Goal: Transaction & Acquisition: Purchase product/service

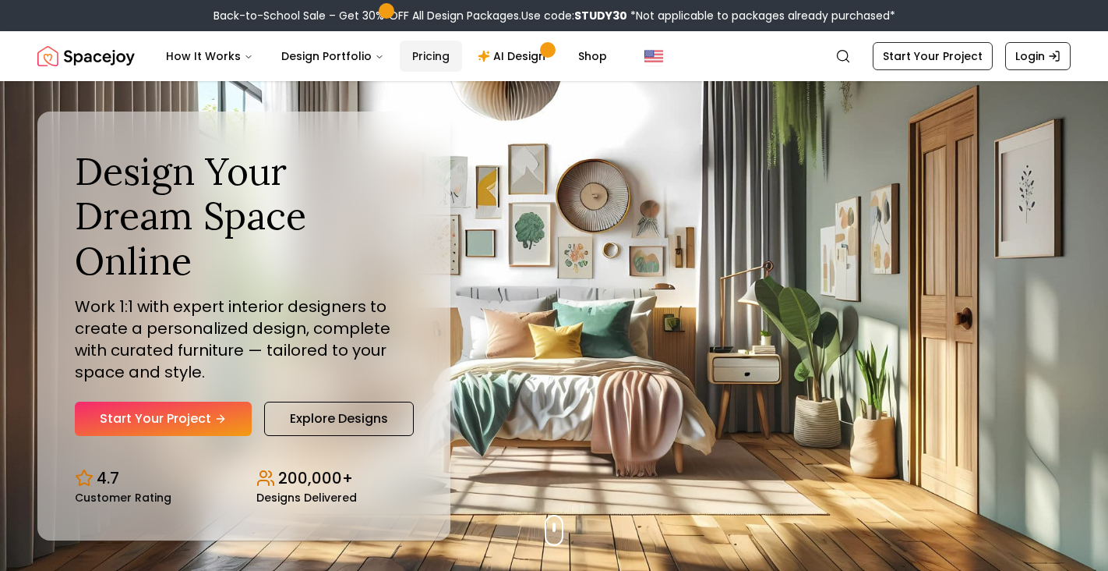
click at [426, 61] on link "Pricing" at bounding box center [431, 56] width 62 height 31
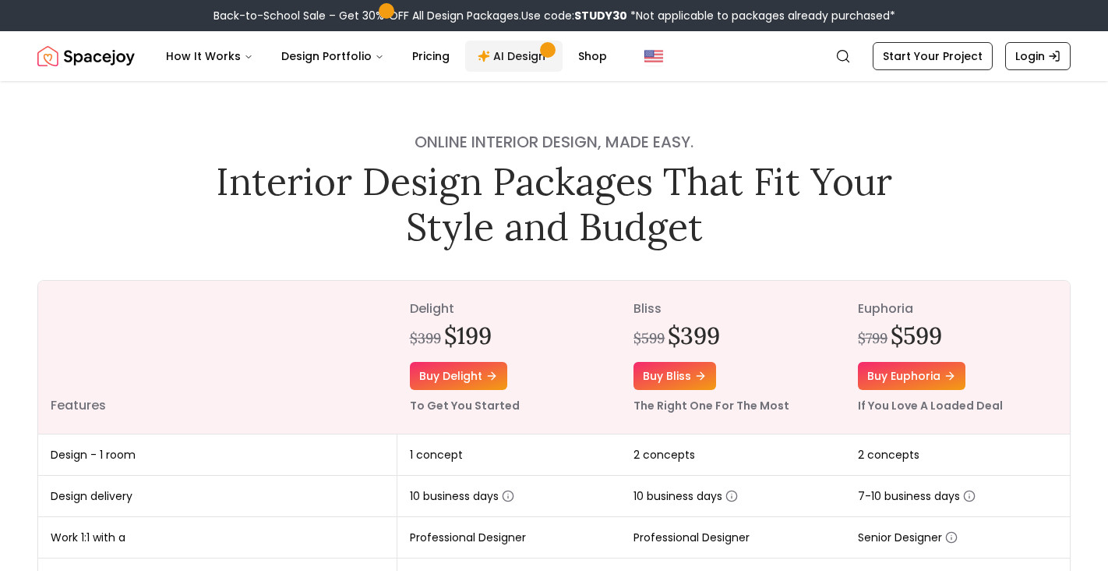
click at [478, 51] on icon "Main" at bounding box center [484, 56] width 12 height 12
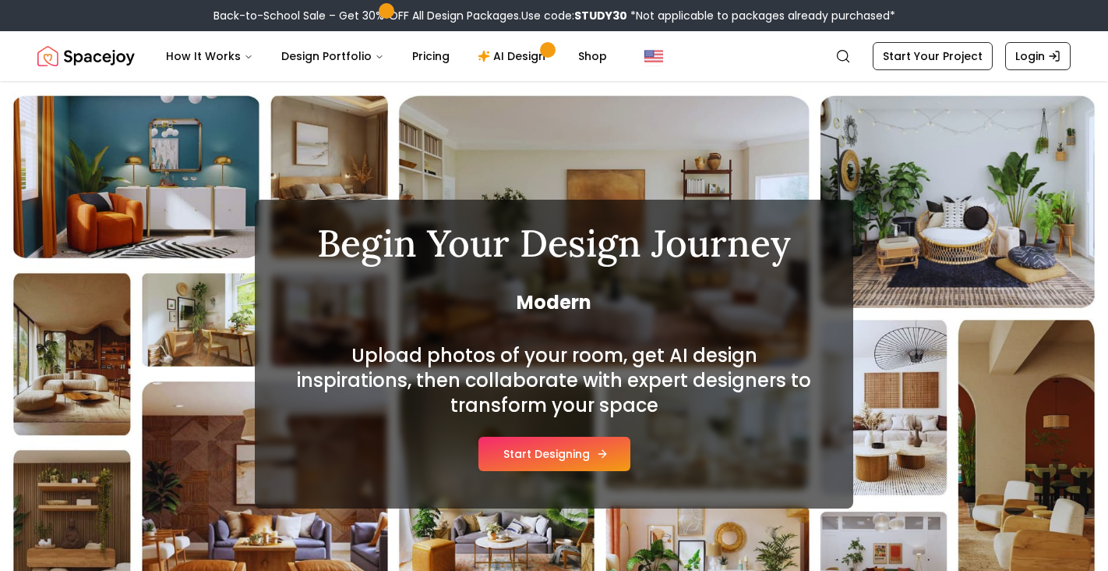
click at [567, 457] on button "Start Designing" at bounding box center [555, 453] width 152 height 34
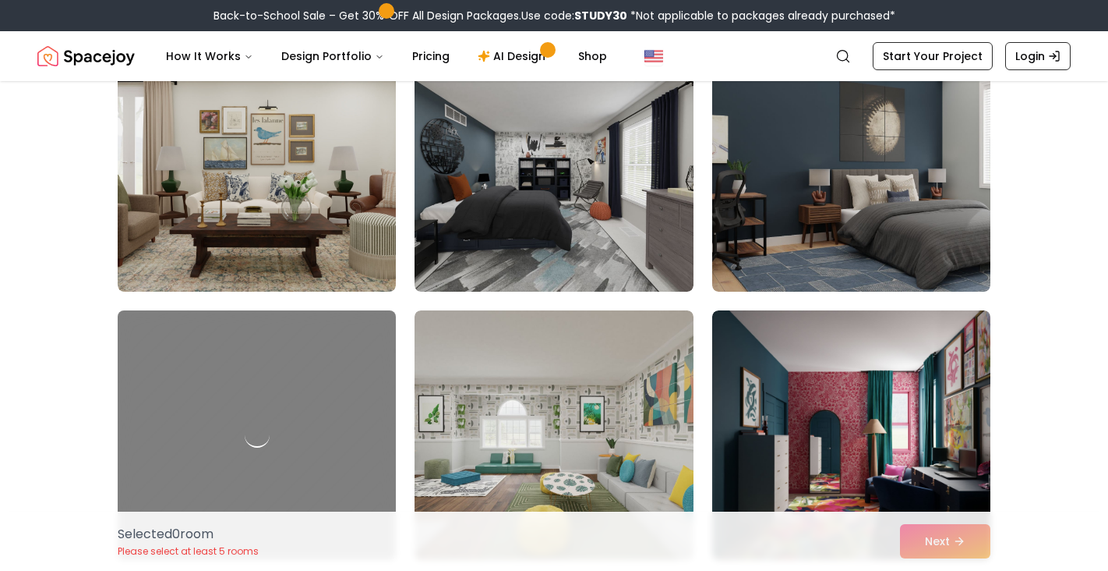
scroll to position [2383, 0]
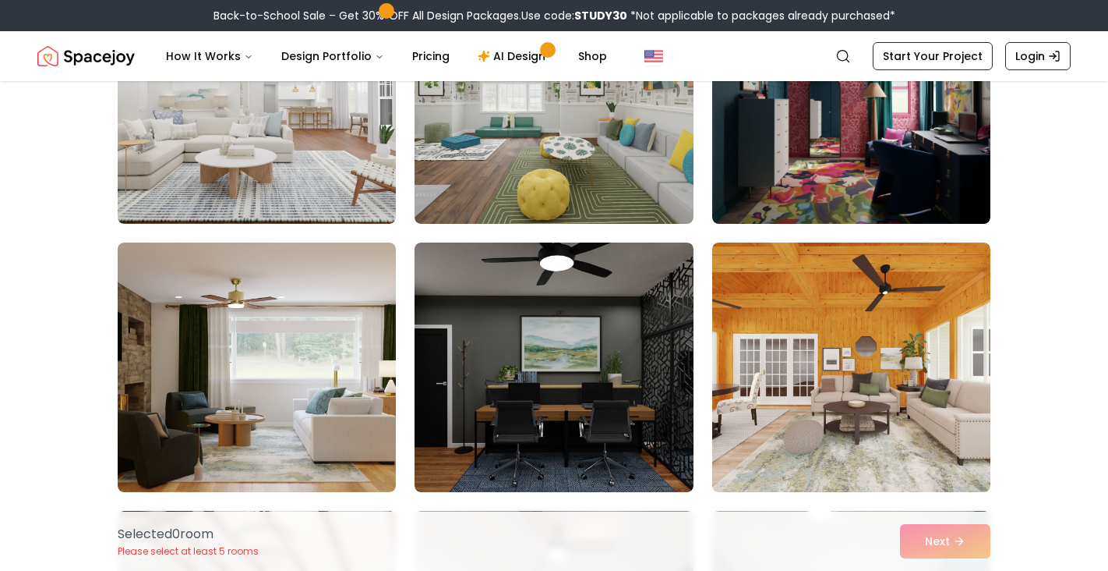
click at [111, 46] on img "Spacejoy" at bounding box center [85, 56] width 97 height 31
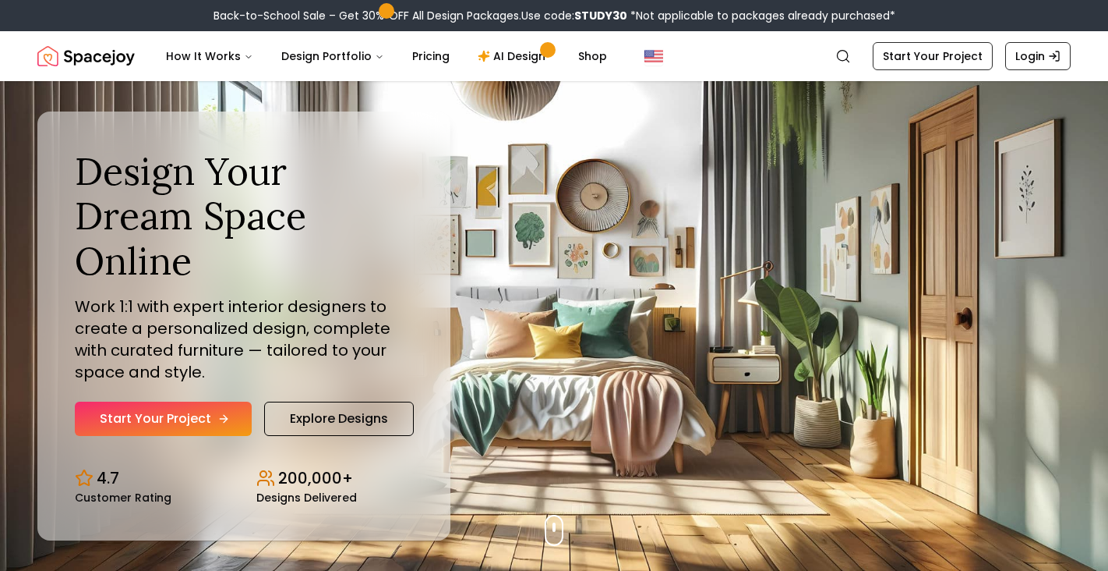
click at [188, 401] on link "Start Your Project" at bounding box center [163, 418] width 177 height 34
click at [427, 53] on link "Pricing" at bounding box center [431, 56] width 62 height 31
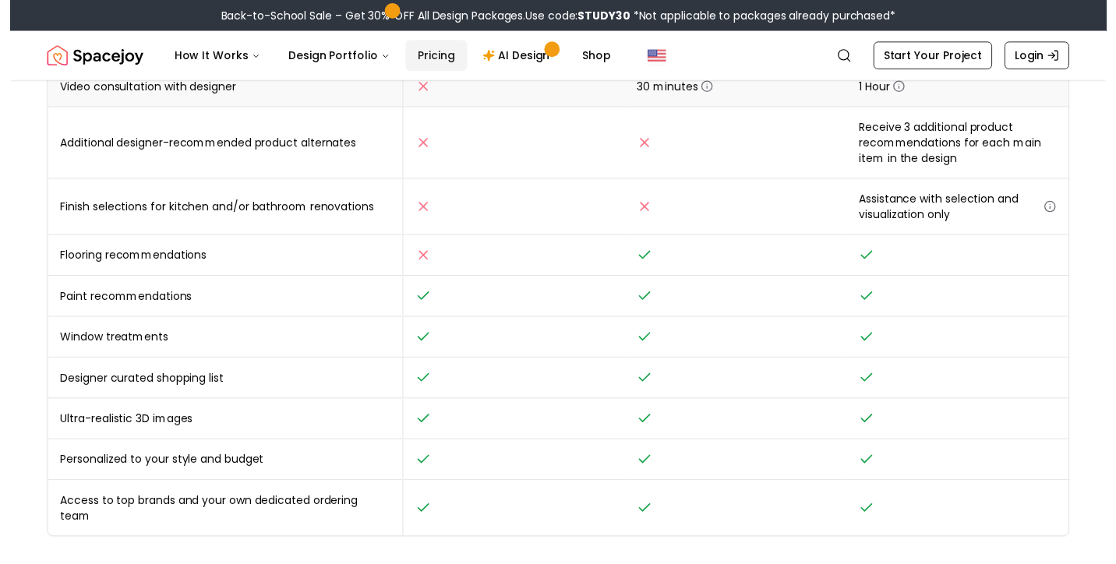
scroll to position [570, 0]
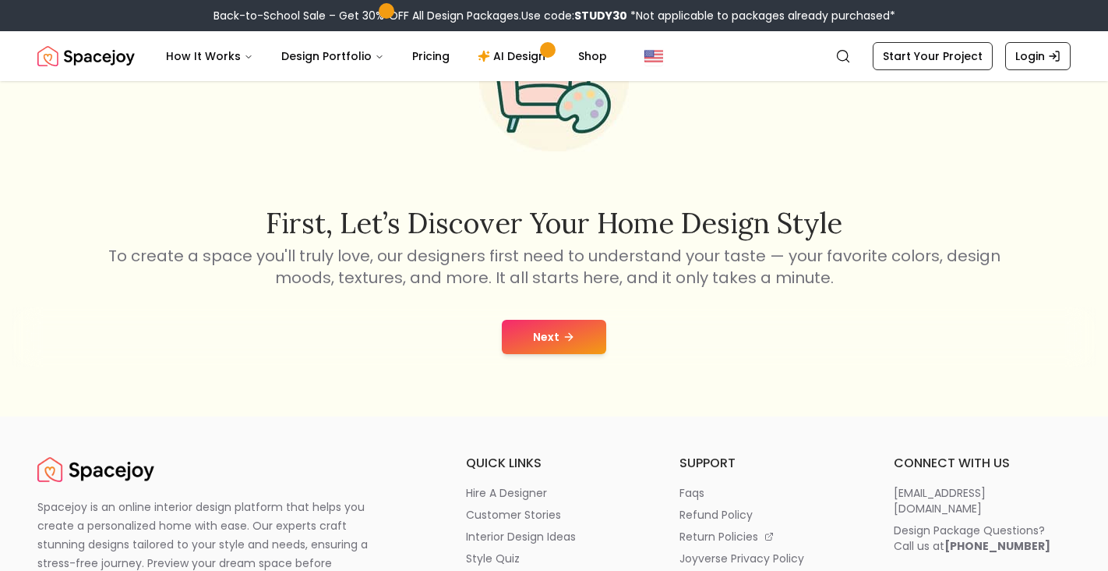
scroll to position [194, 0]
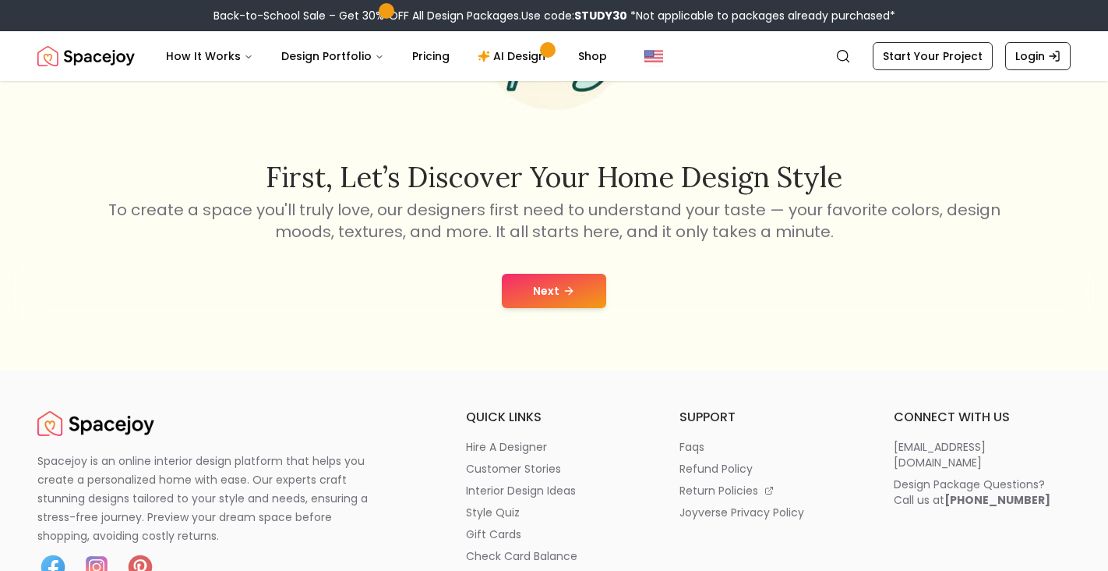
click at [543, 295] on button "Next" at bounding box center [554, 291] width 104 height 34
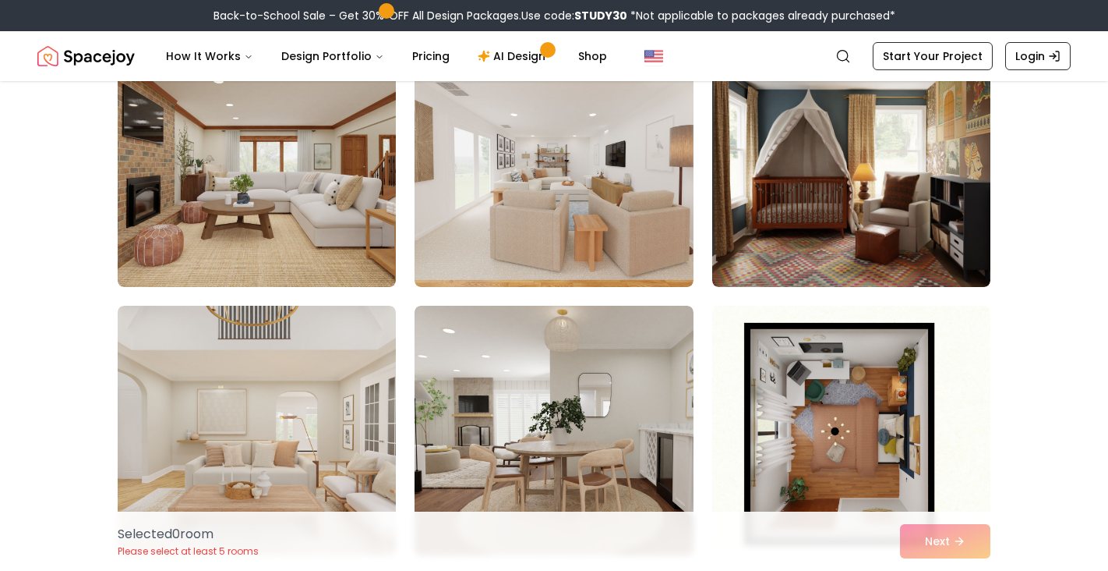
scroll to position [1249, 0]
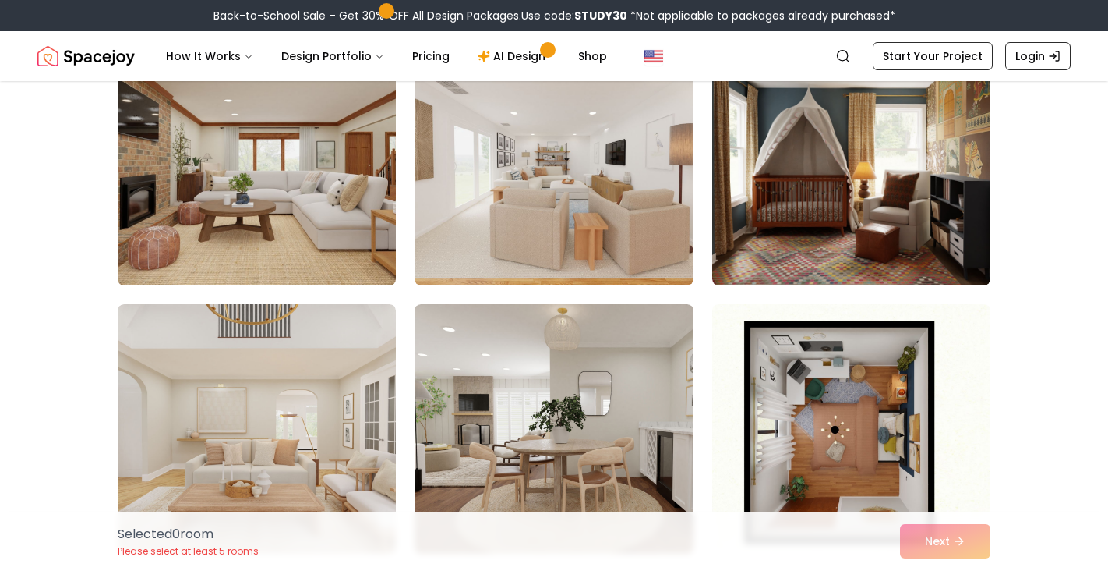
click at [336, 189] on img at bounding box center [257, 161] width 292 height 262
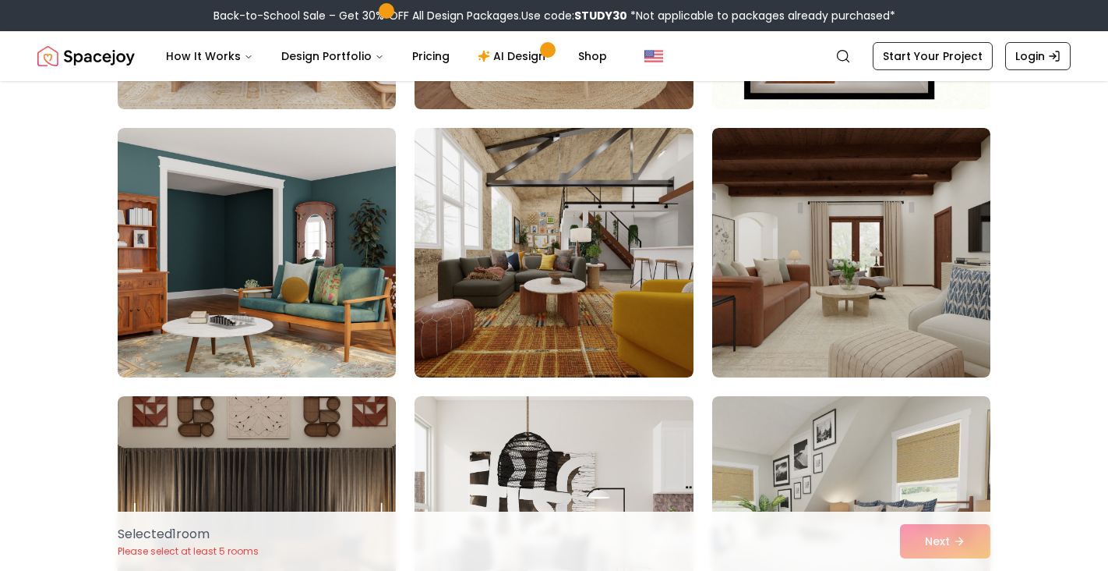
scroll to position [1702, 0]
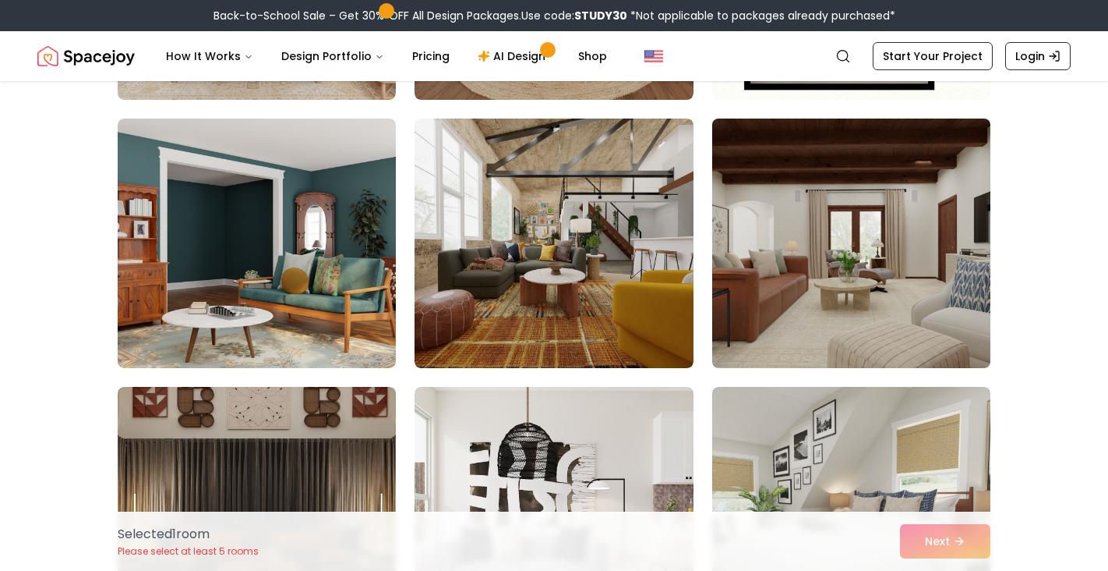
click at [878, 234] on img at bounding box center [851, 243] width 292 height 262
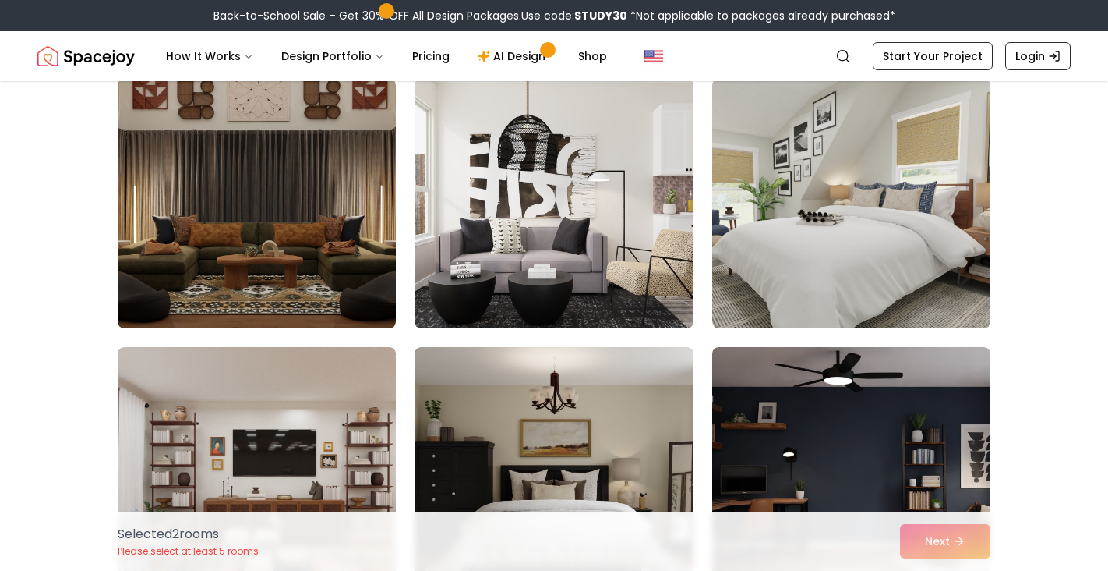
scroll to position [2012, 0]
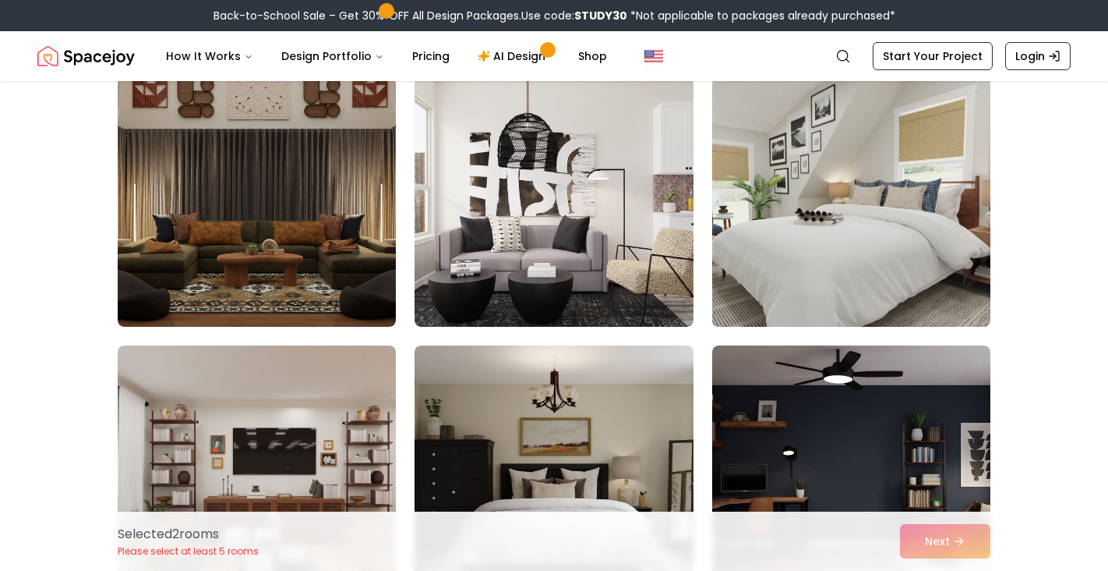
click at [806, 224] on img at bounding box center [851, 202] width 292 height 262
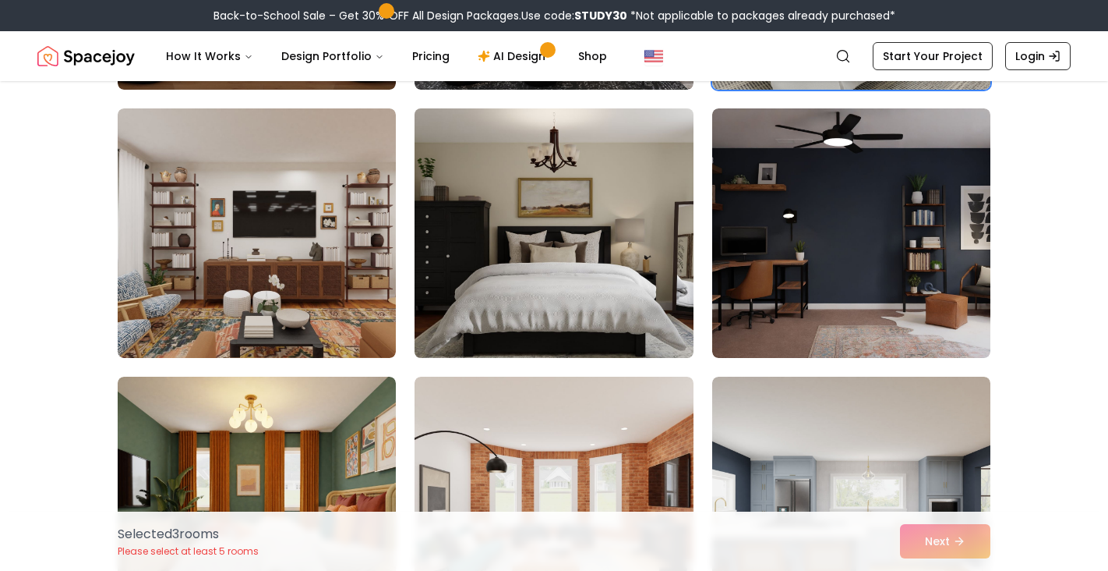
scroll to position [2250, 0]
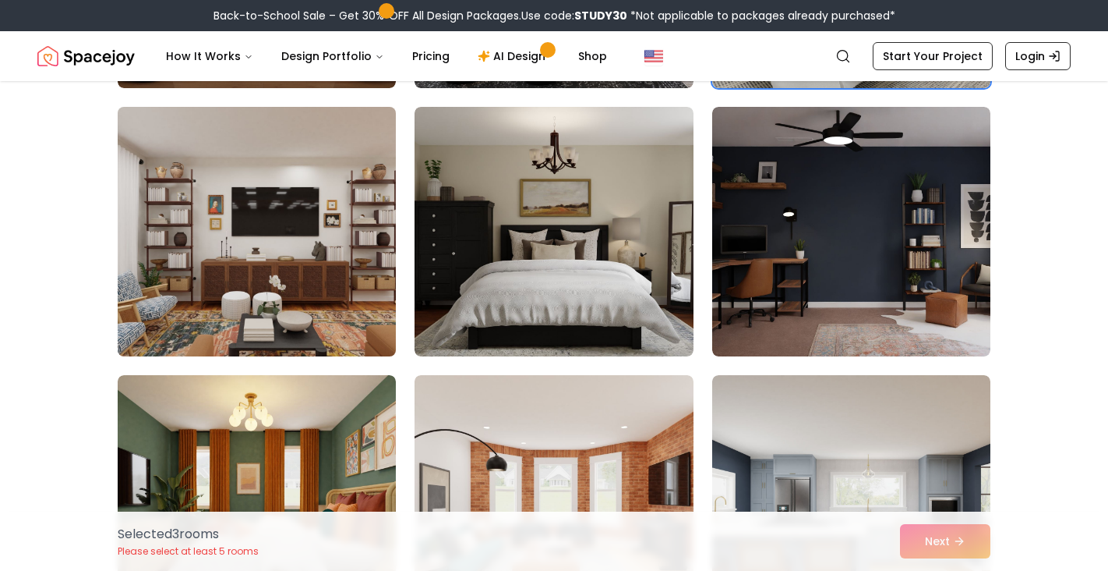
click at [316, 274] on img at bounding box center [257, 232] width 292 height 262
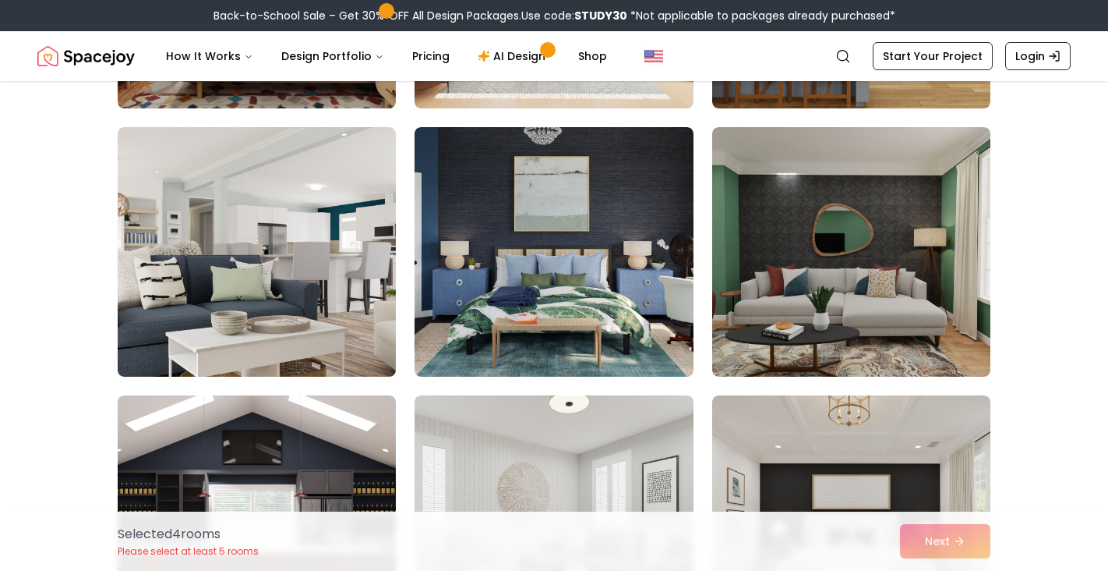
scroll to position [2767, 0]
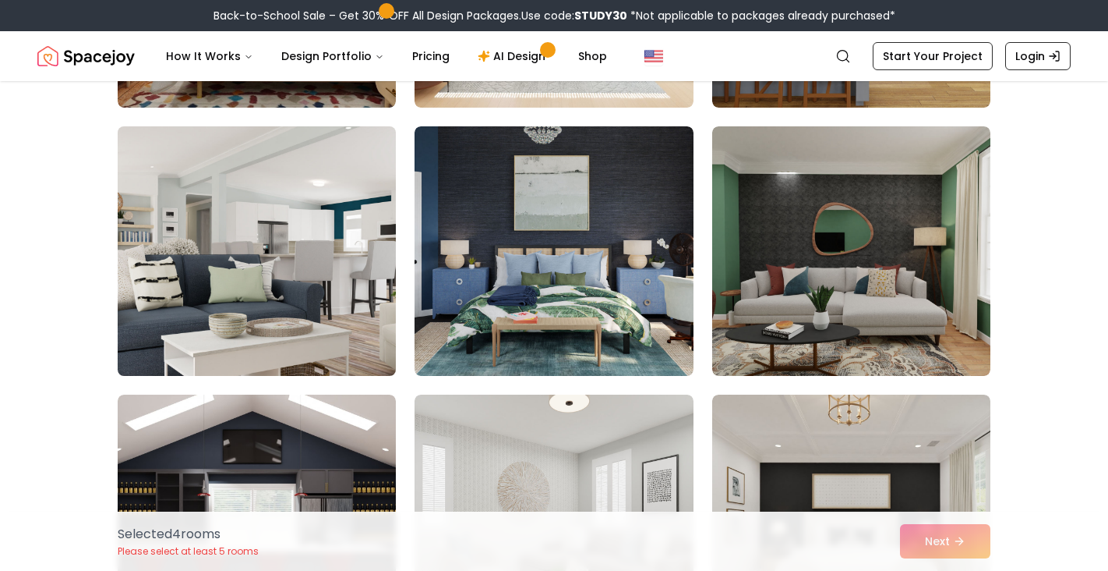
click at [258, 245] on img at bounding box center [257, 251] width 292 height 262
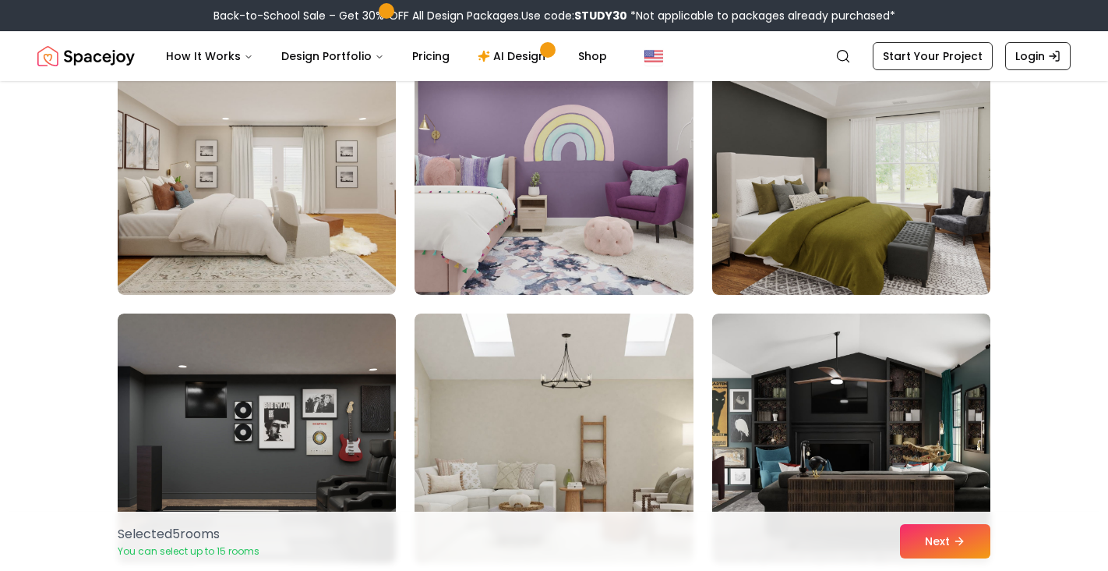
scroll to position [4460, 0]
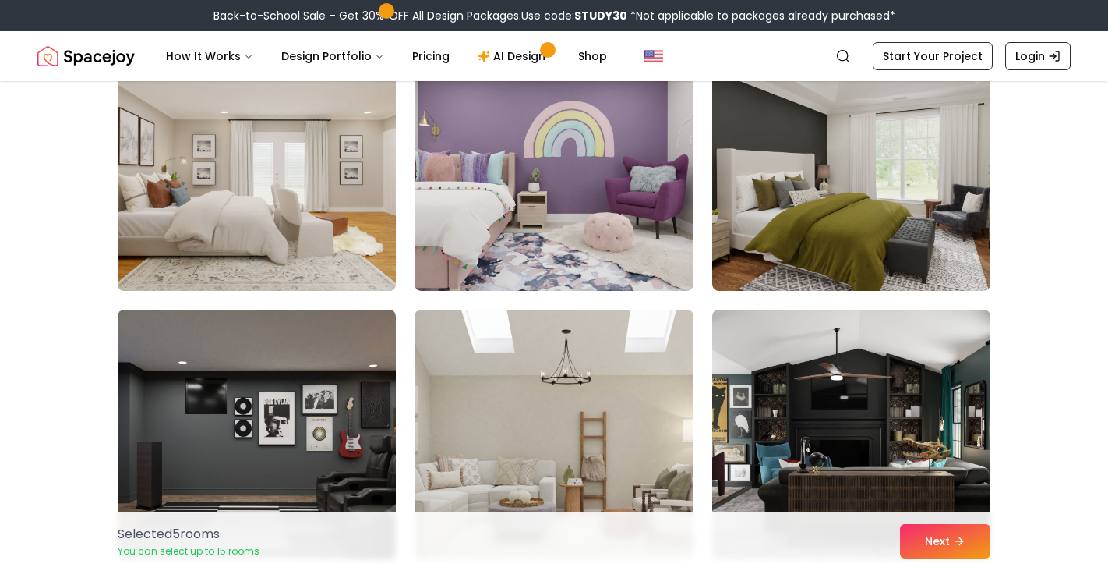
click at [306, 220] on img at bounding box center [257, 166] width 292 height 262
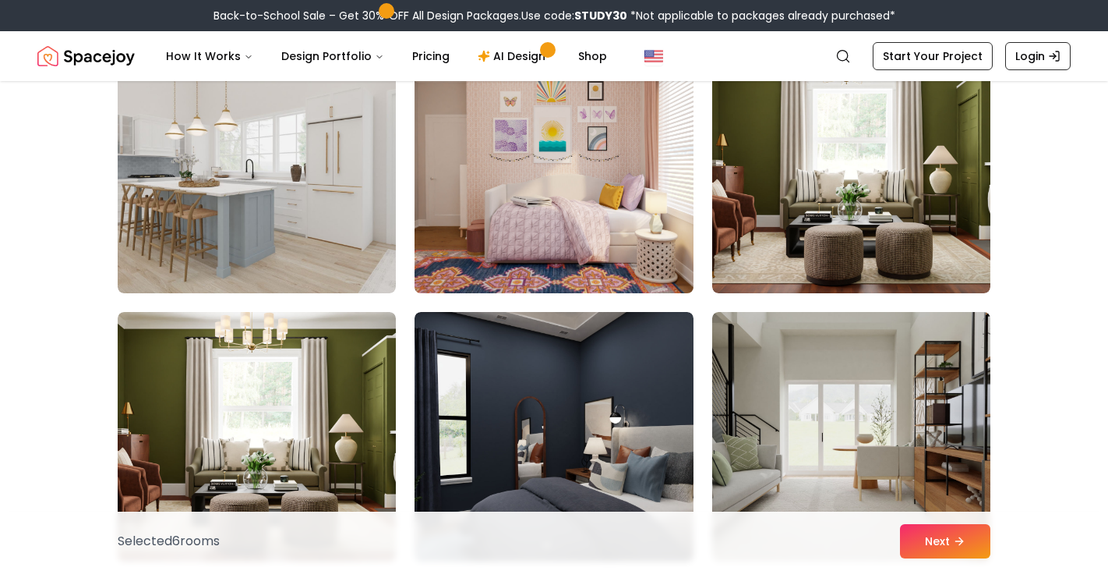
scroll to position [5799, 0]
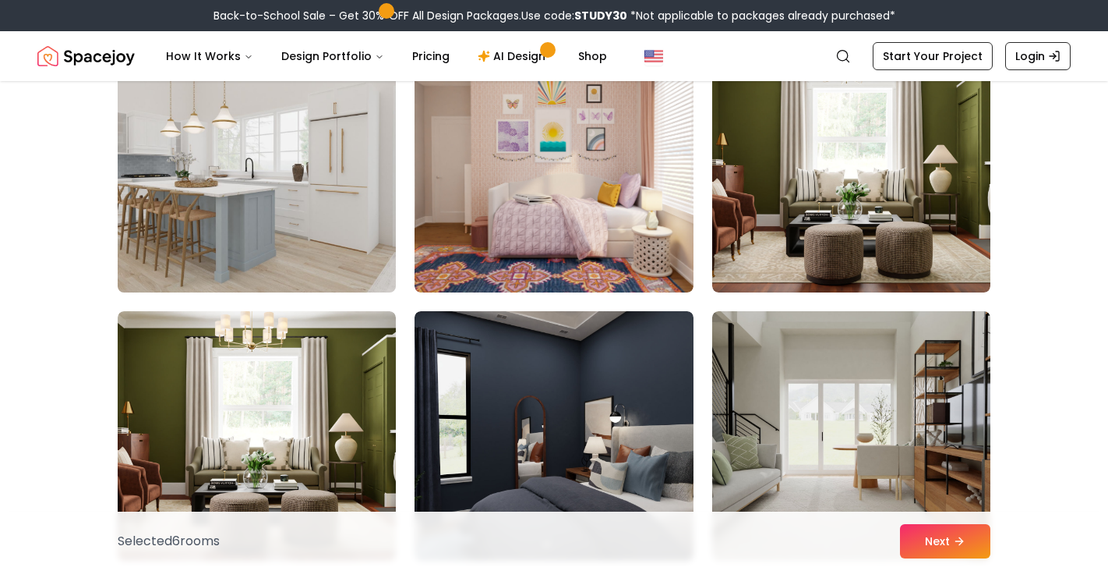
click at [276, 182] on img at bounding box center [257, 168] width 292 height 262
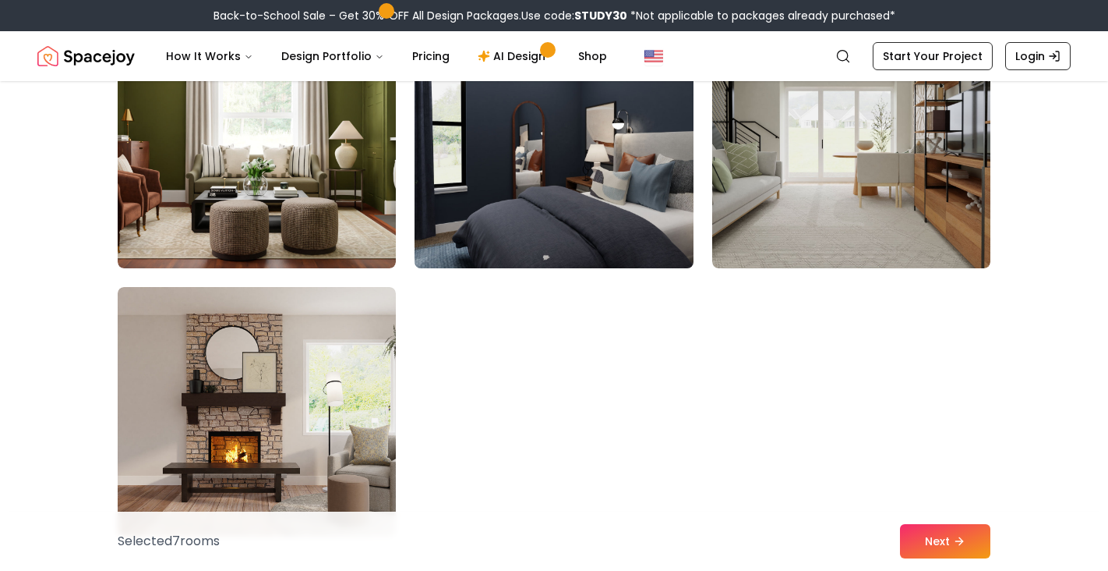
scroll to position [6093, 0]
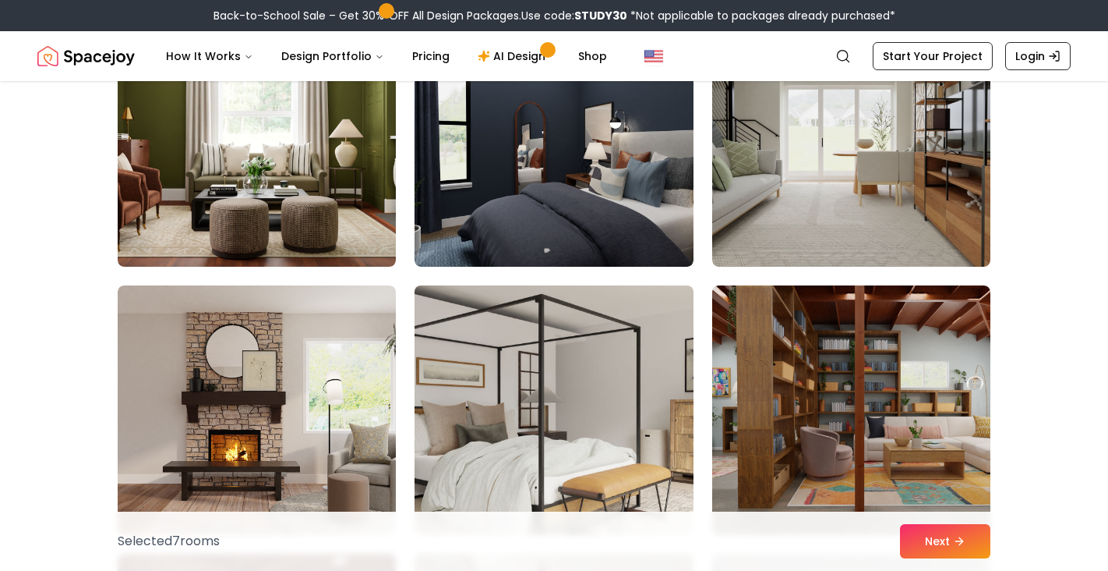
click at [598, 410] on img at bounding box center [554, 410] width 292 height 262
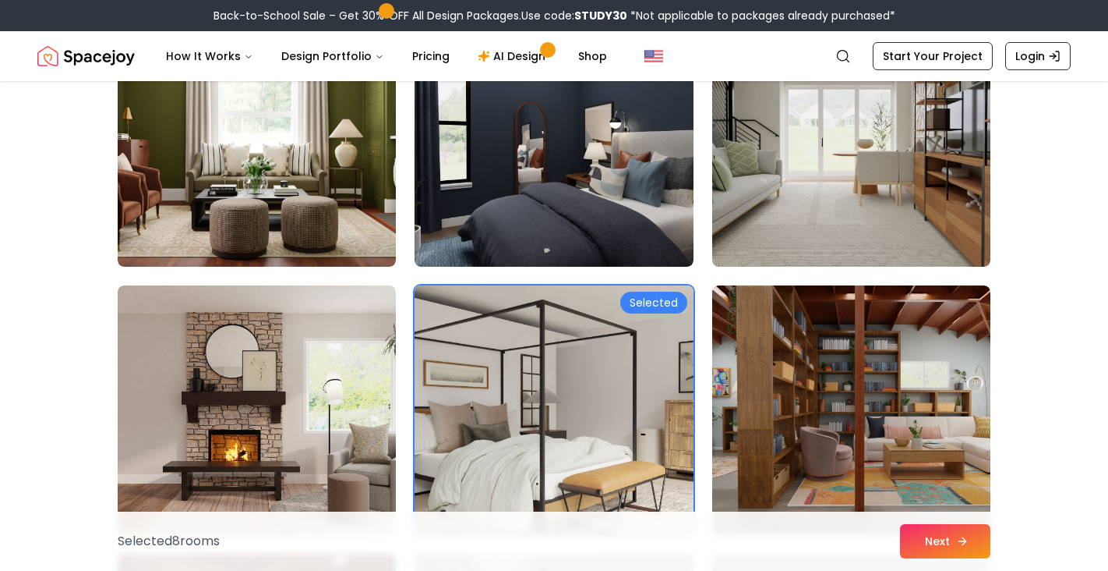
click at [964, 535] on icon at bounding box center [962, 541] width 12 height 12
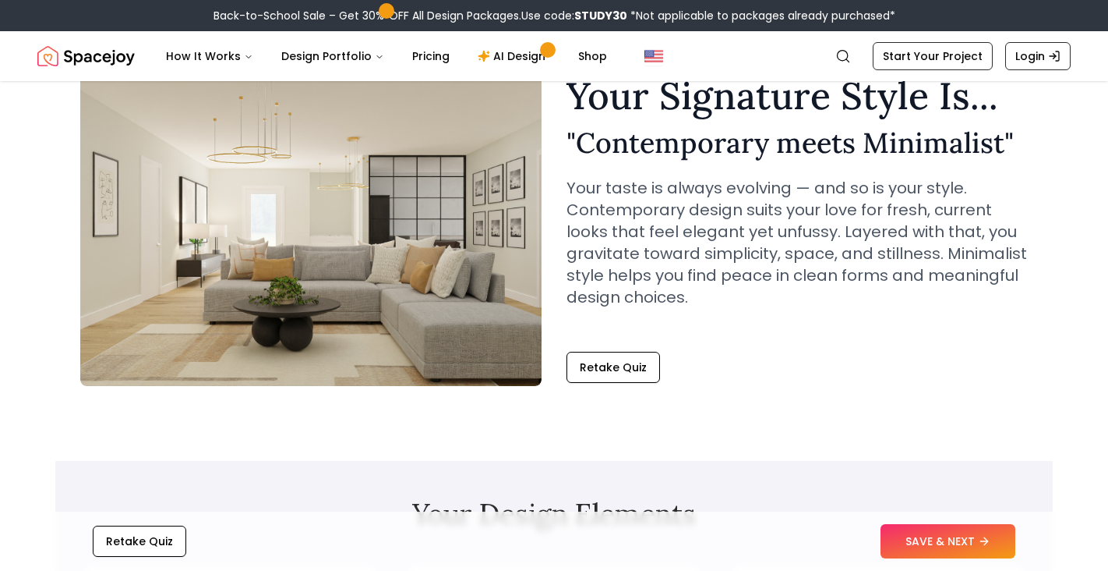
scroll to position [105, 0]
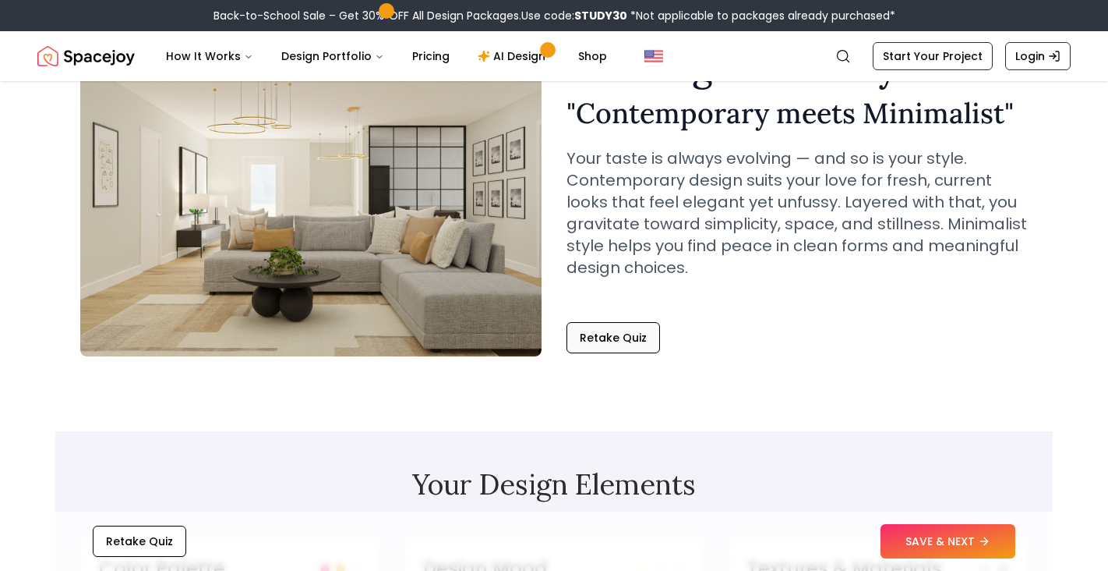
click at [616, 340] on button "Retake Quiz" at bounding box center [614, 337] width 94 height 31
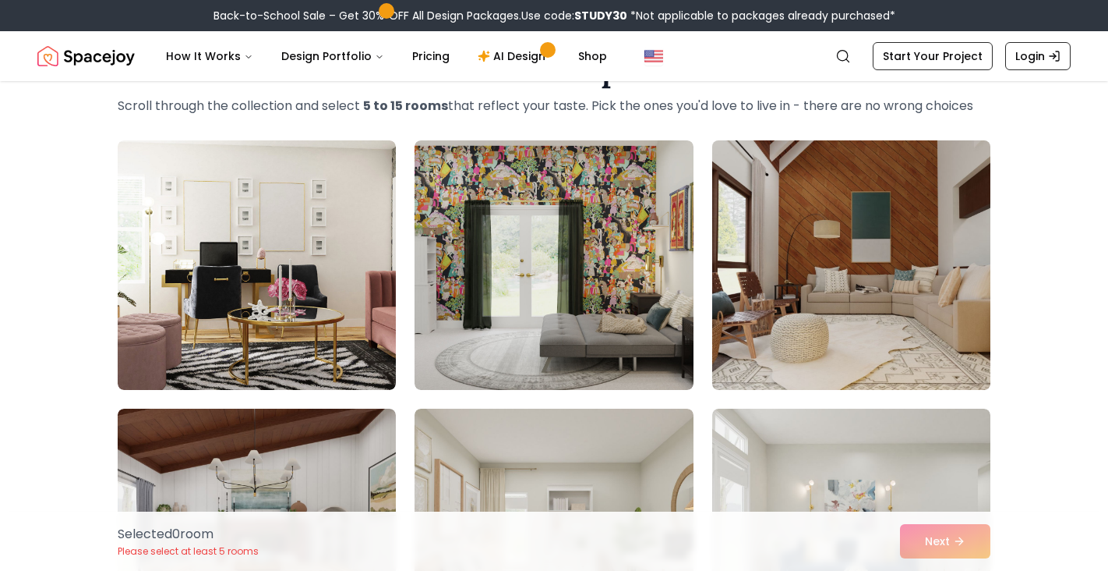
click at [897, 294] on img at bounding box center [851, 265] width 292 height 262
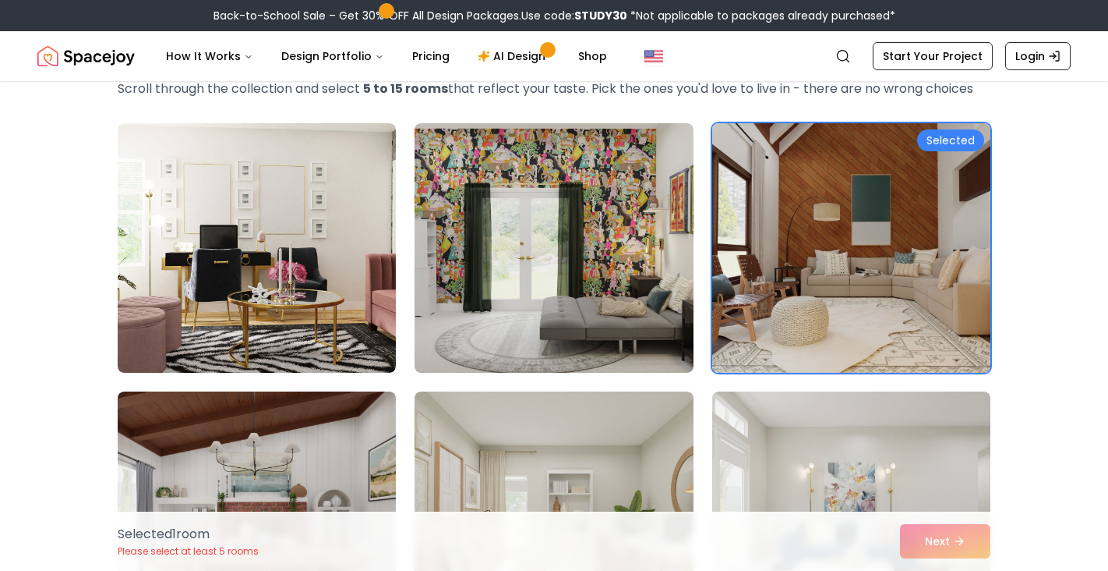
click at [890, 229] on img at bounding box center [851, 248] width 292 height 262
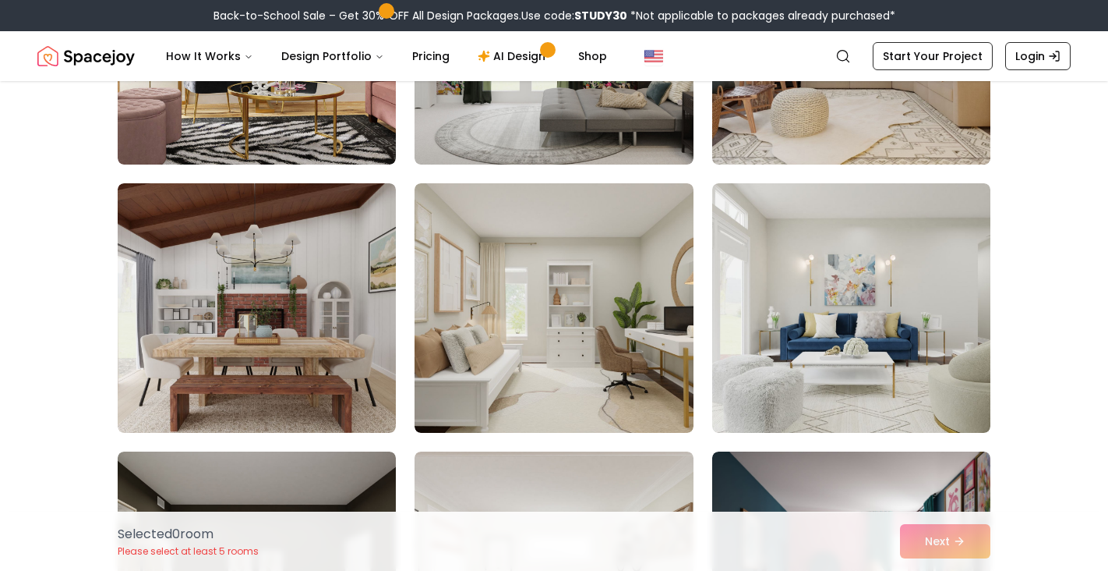
scroll to position [362, 0]
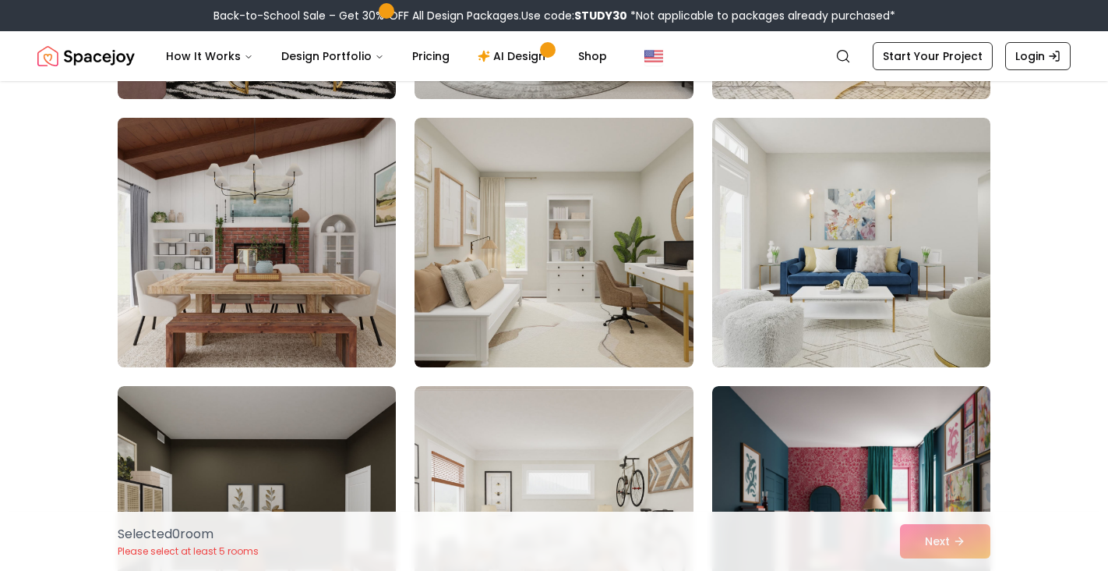
click at [282, 243] on img at bounding box center [257, 242] width 292 height 262
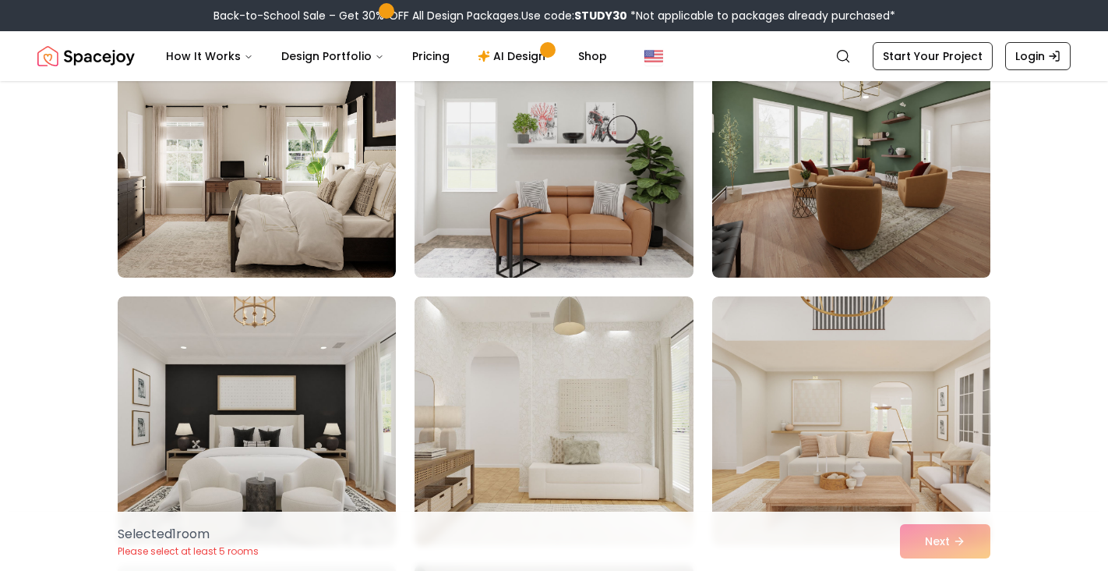
scroll to position [1258, 0]
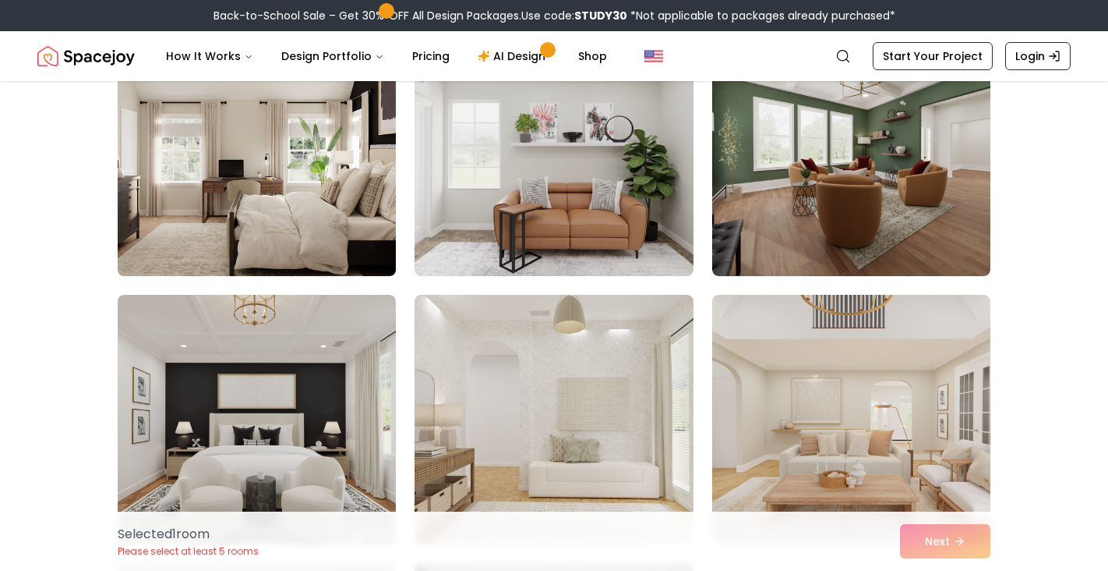
click at [277, 223] on img at bounding box center [257, 151] width 292 height 262
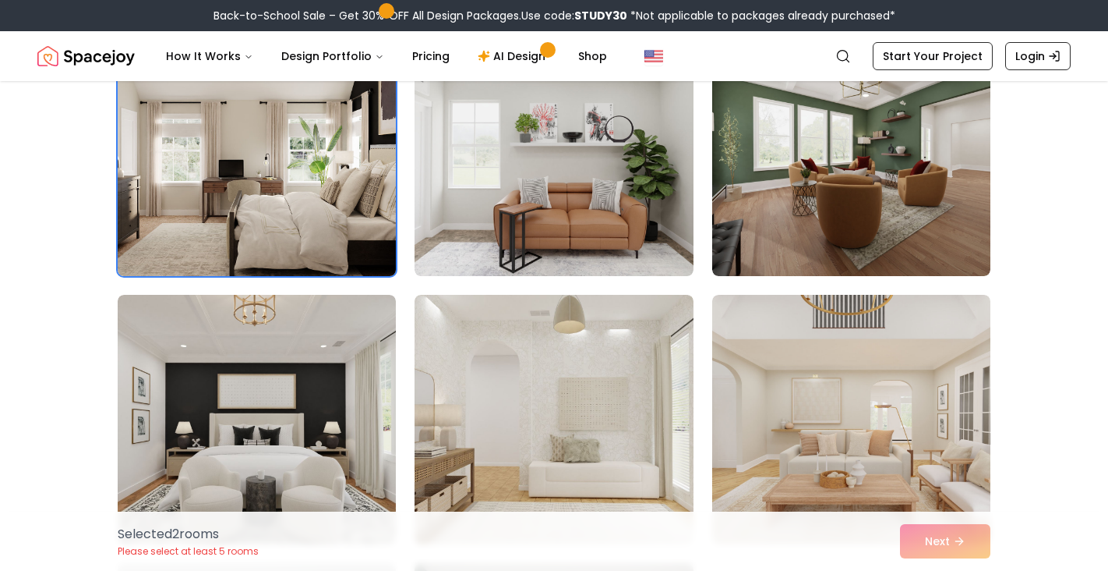
click at [337, 251] on img at bounding box center [257, 151] width 292 height 262
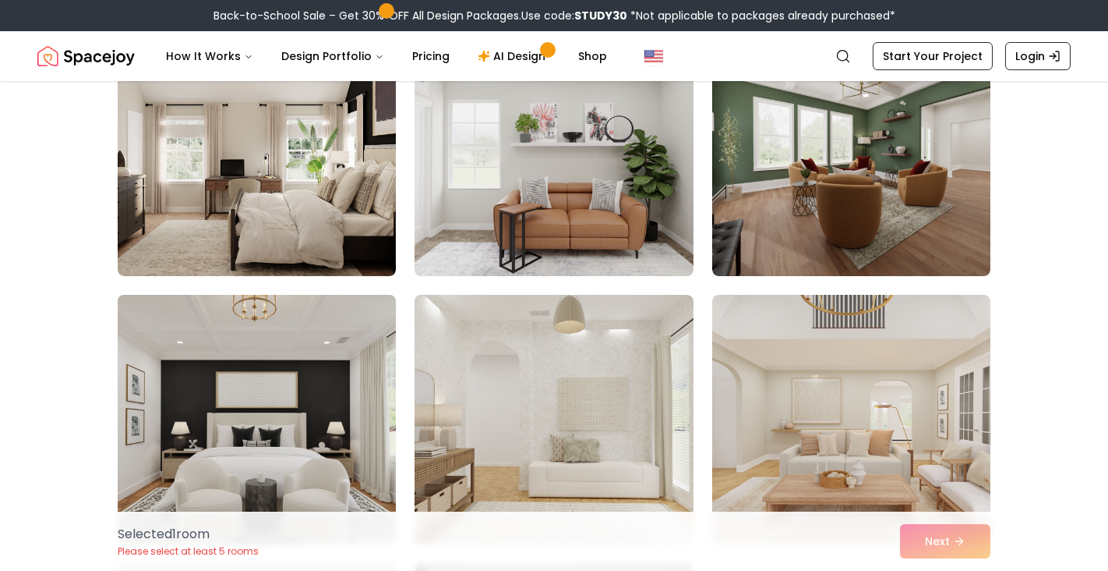
click at [312, 380] on img at bounding box center [257, 419] width 292 height 262
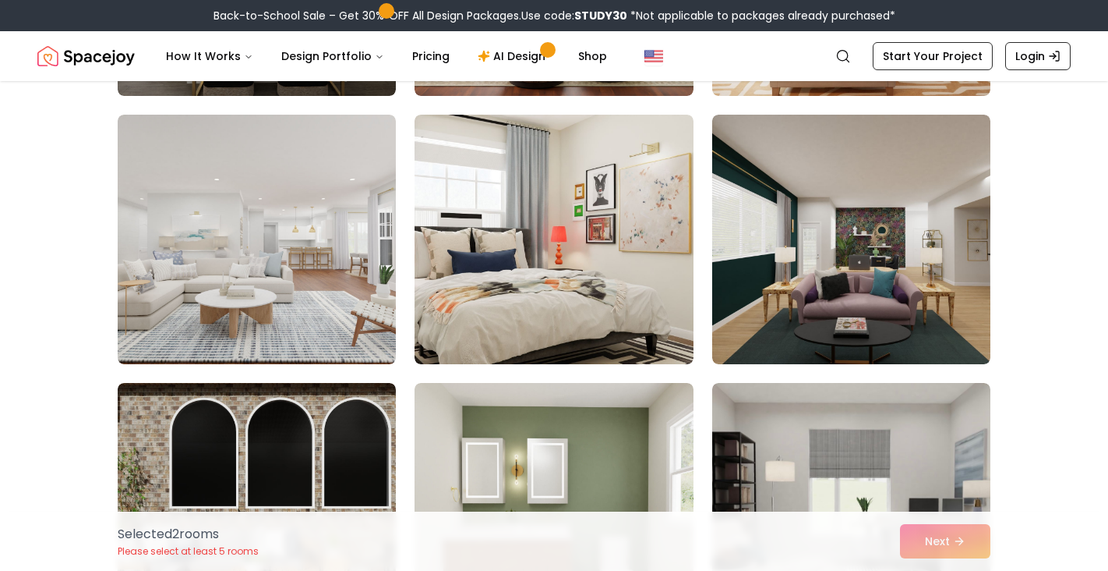
scroll to position [2779, 0]
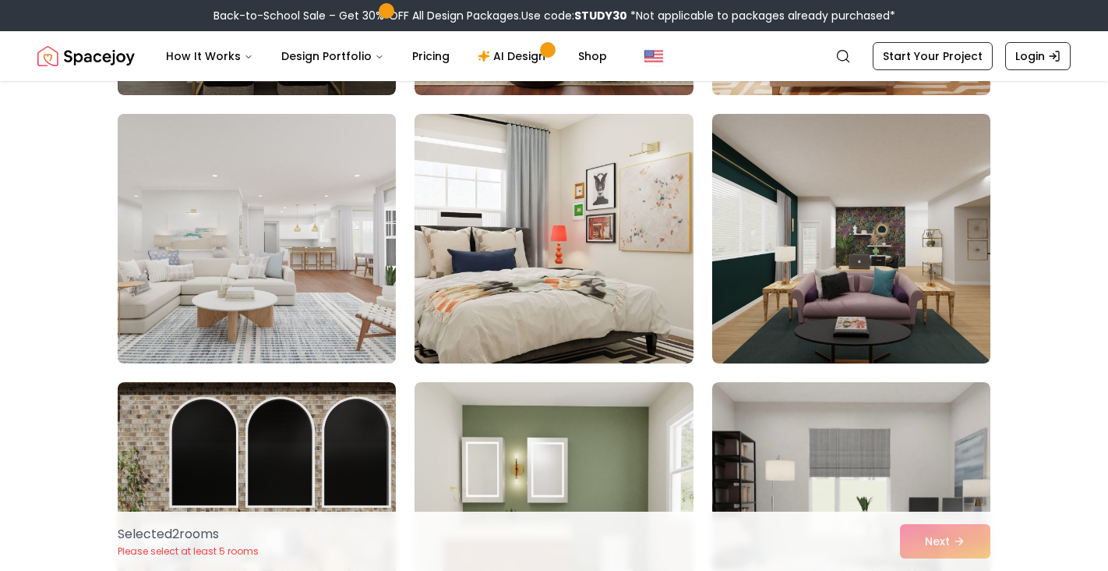
click at [366, 231] on img at bounding box center [257, 239] width 292 height 262
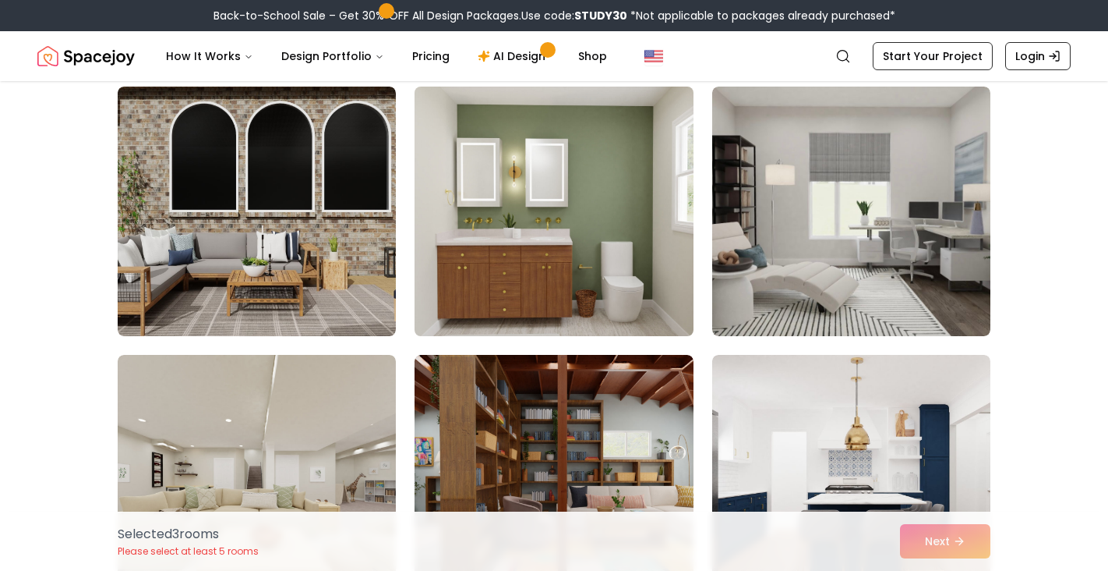
scroll to position [3072, 0]
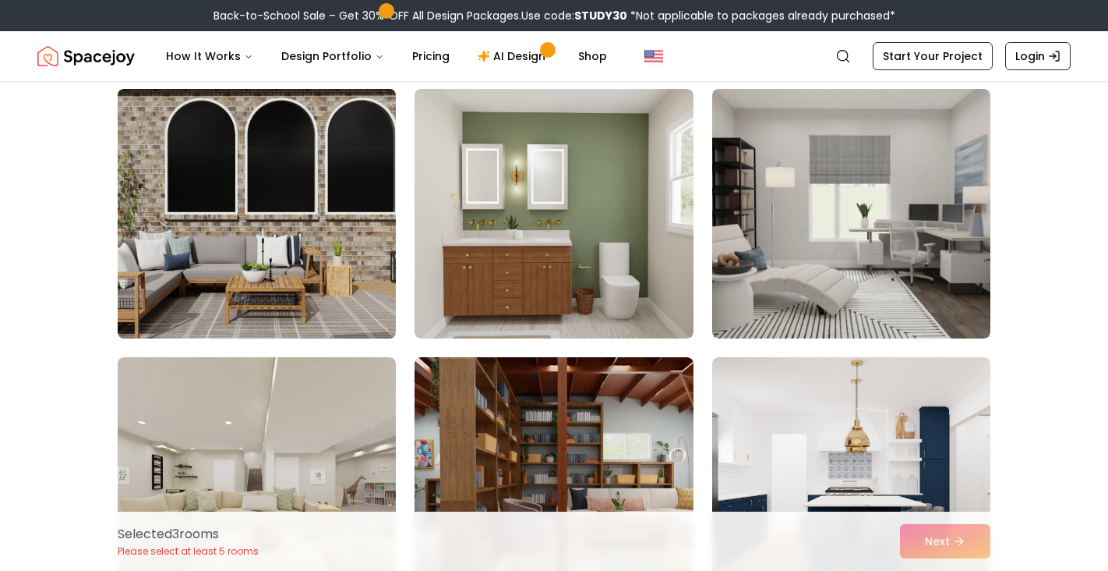
click at [263, 209] on img at bounding box center [257, 214] width 292 height 262
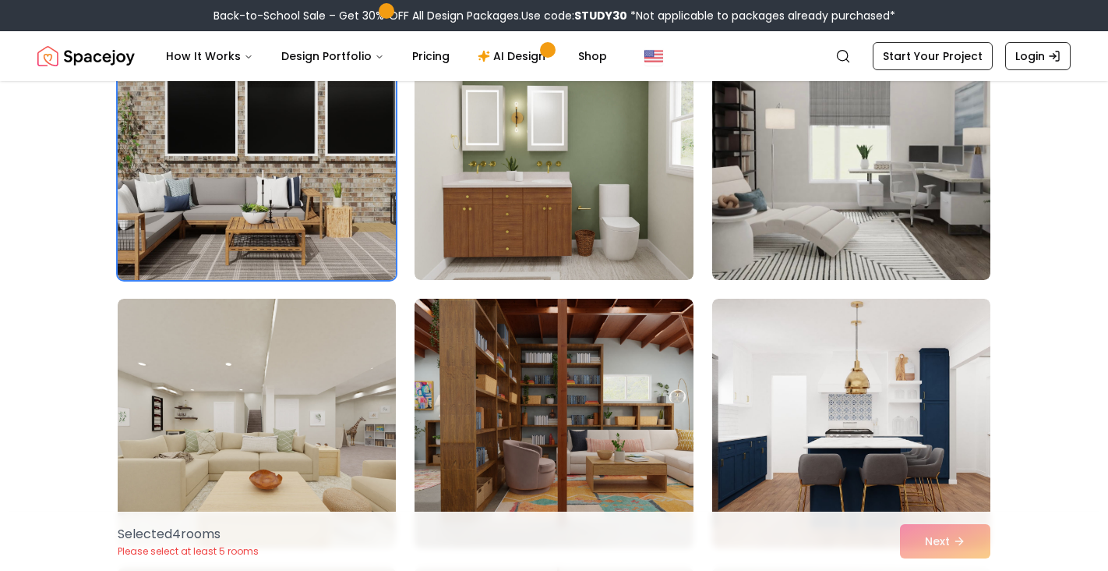
click at [289, 182] on img at bounding box center [257, 155] width 292 height 262
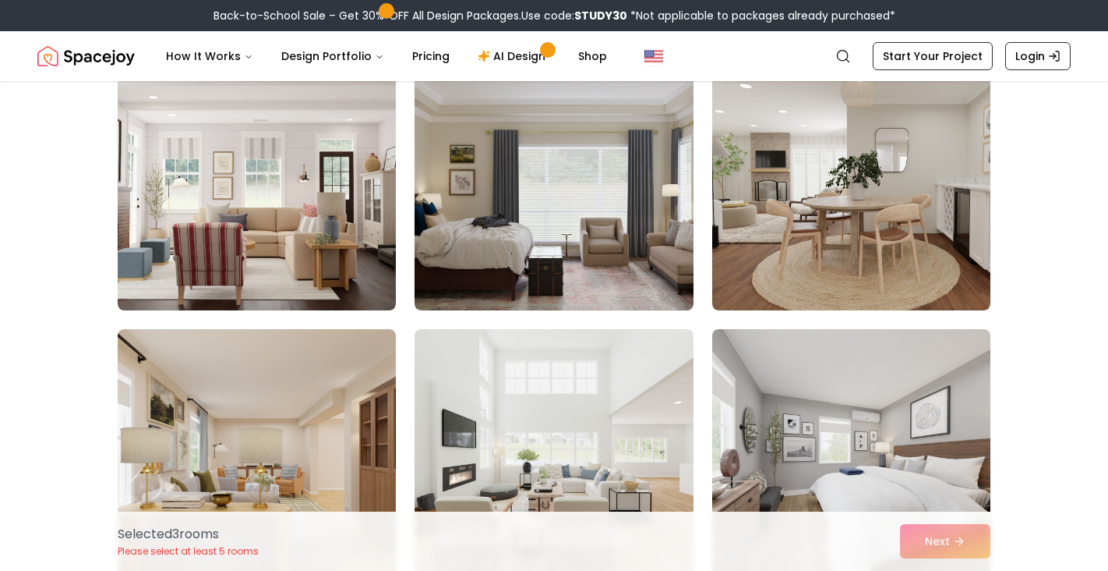
scroll to position [3906, 0]
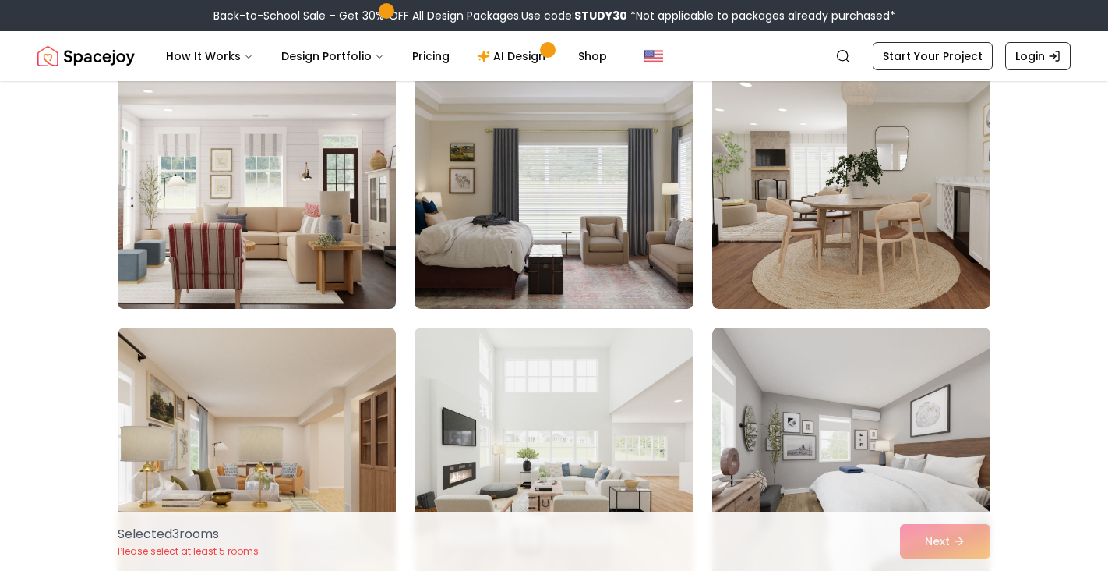
click at [318, 212] on img at bounding box center [257, 184] width 292 height 262
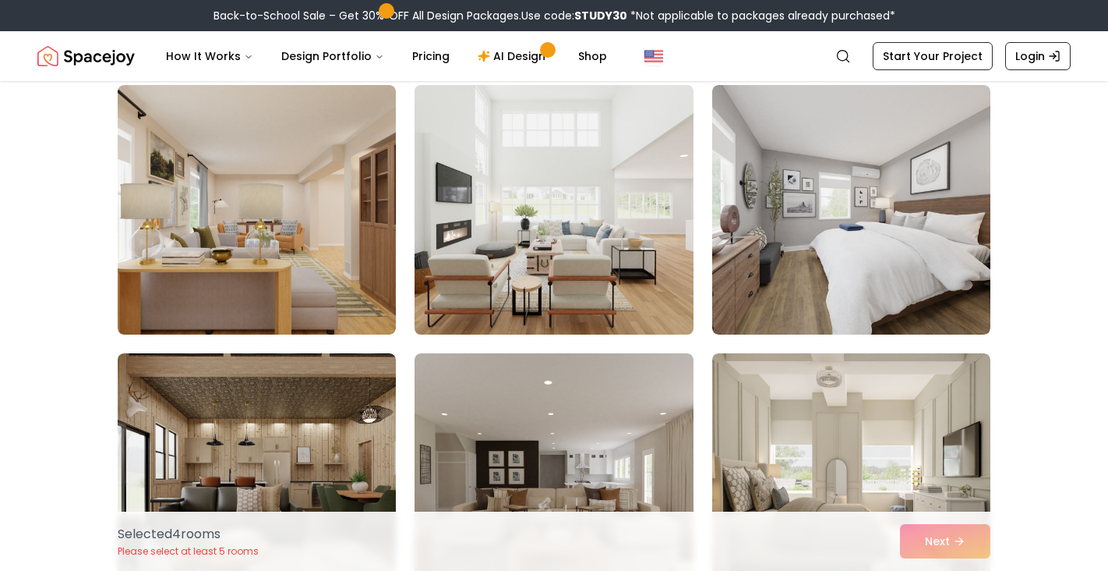
scroll to position [4355, 0]
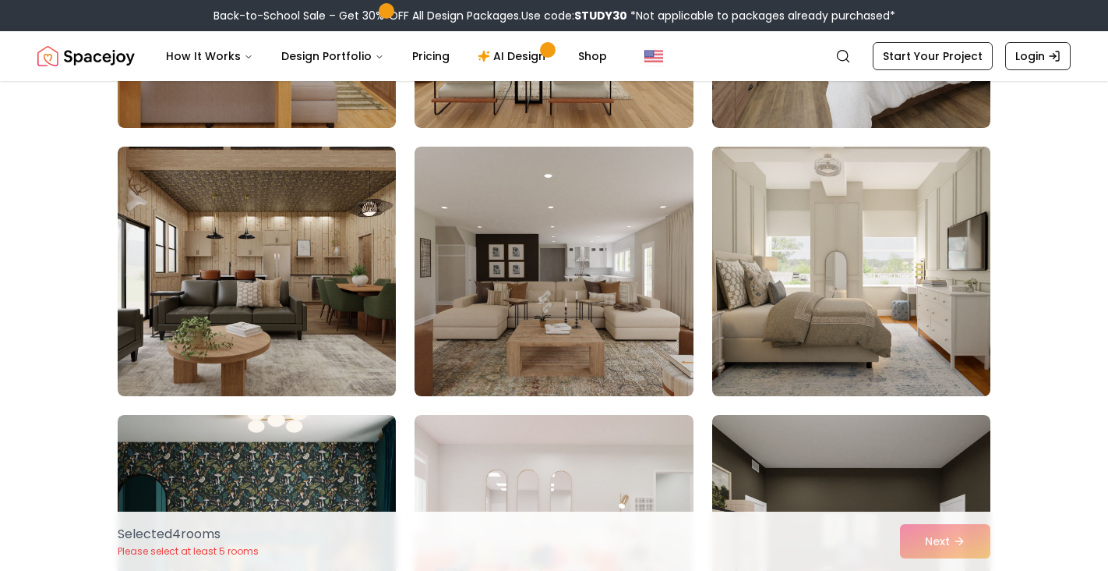
click at [874, 235] on img at bounding box center [851, 271] width 292 height 262
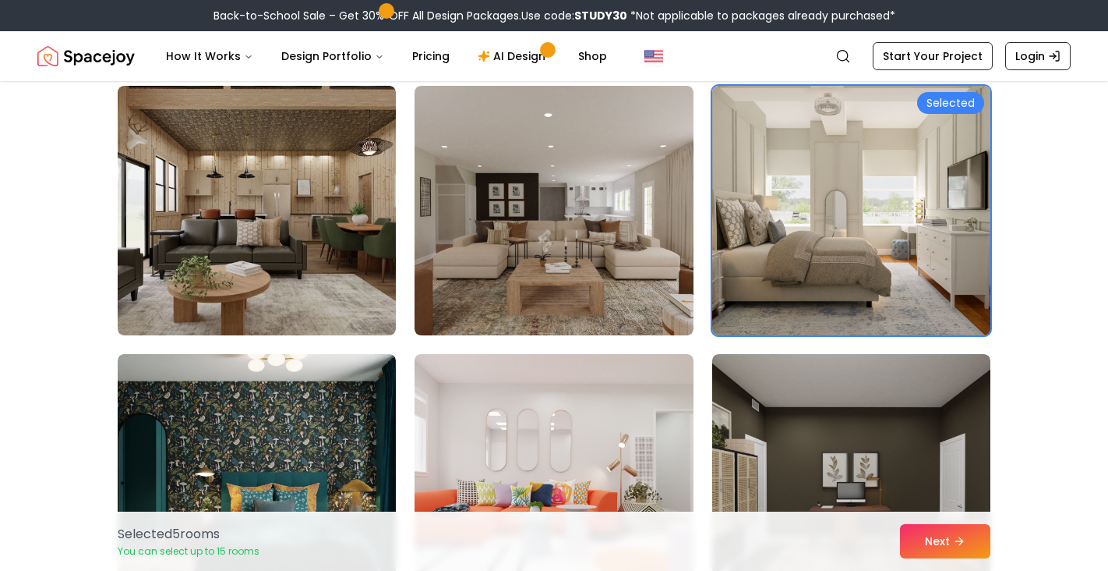
scroll to position [4413, 0]
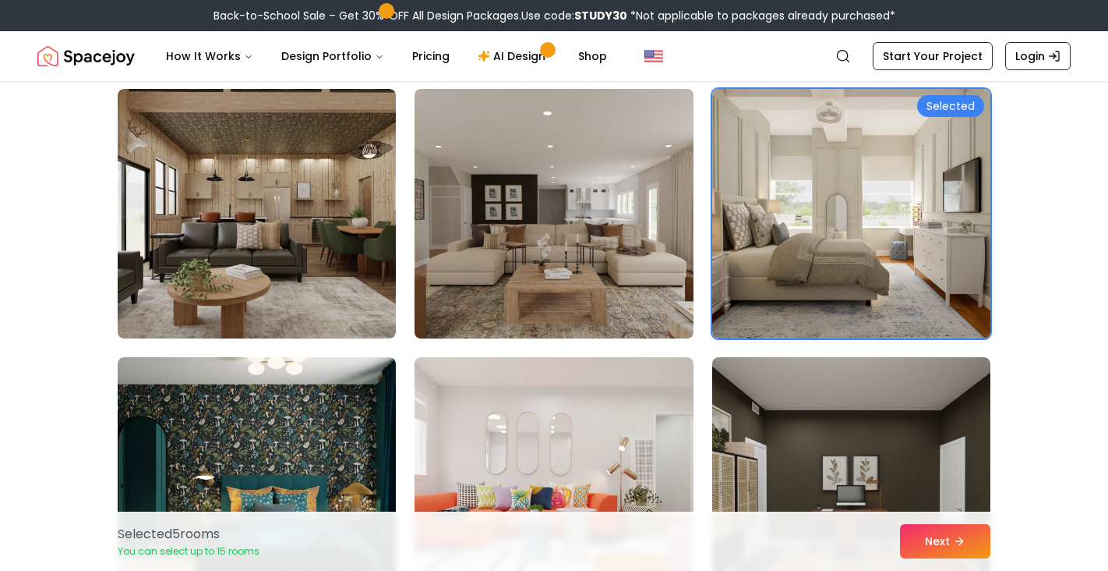
click at [604, 235] on img at bounding box center [554, 214] width 292 height 262
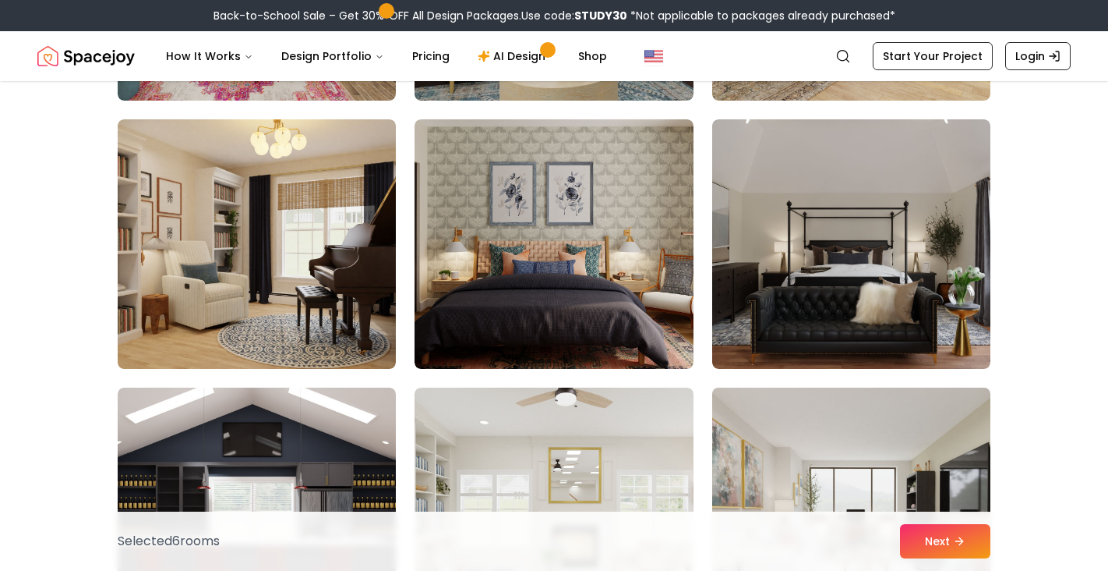
scroll to position [7859, 0]
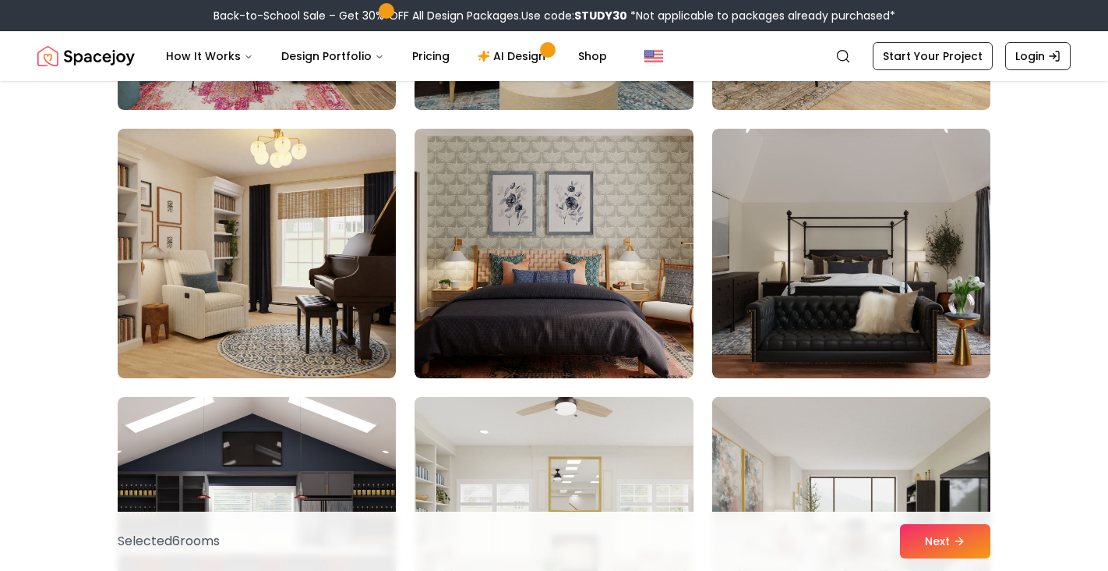
click at [877, 236] on img at bounding box center [851, 253] width 278 height 249
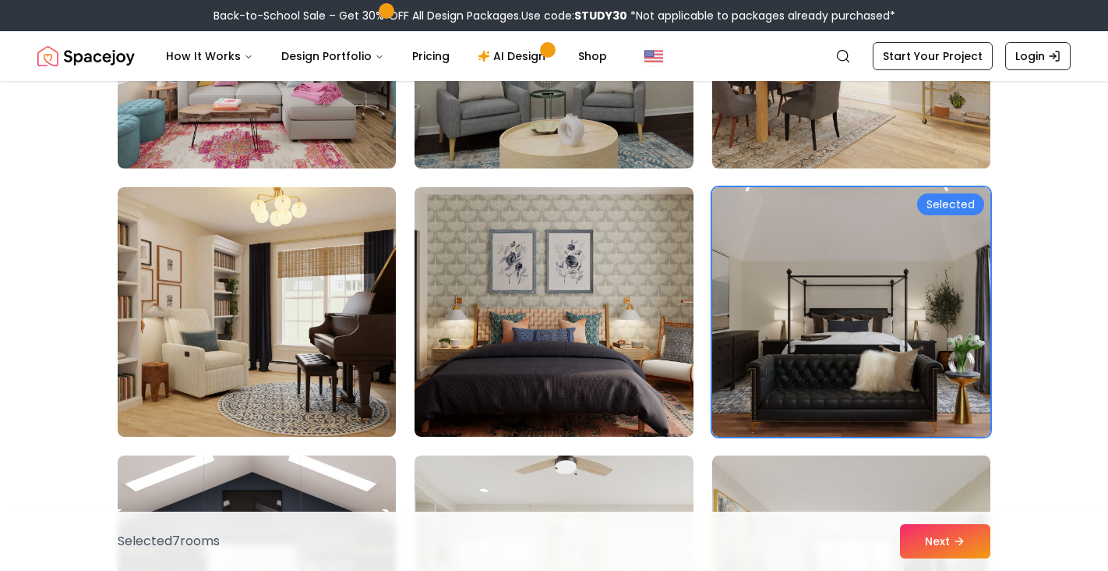
click at [927, 351] on img at bounding box center [851, 311] width 278 height 249
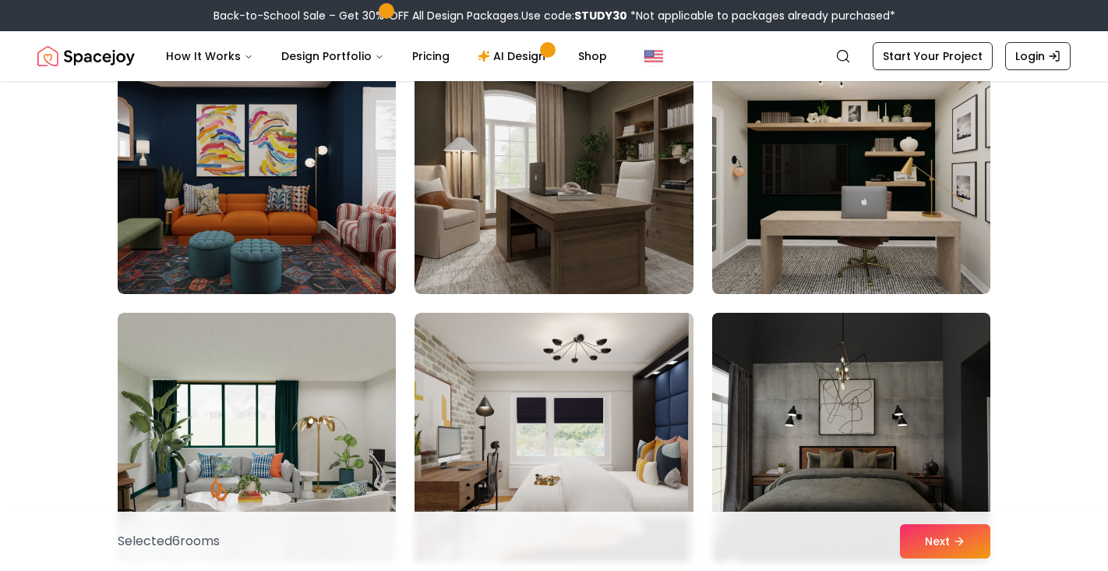
scroll to position [7085, 0]
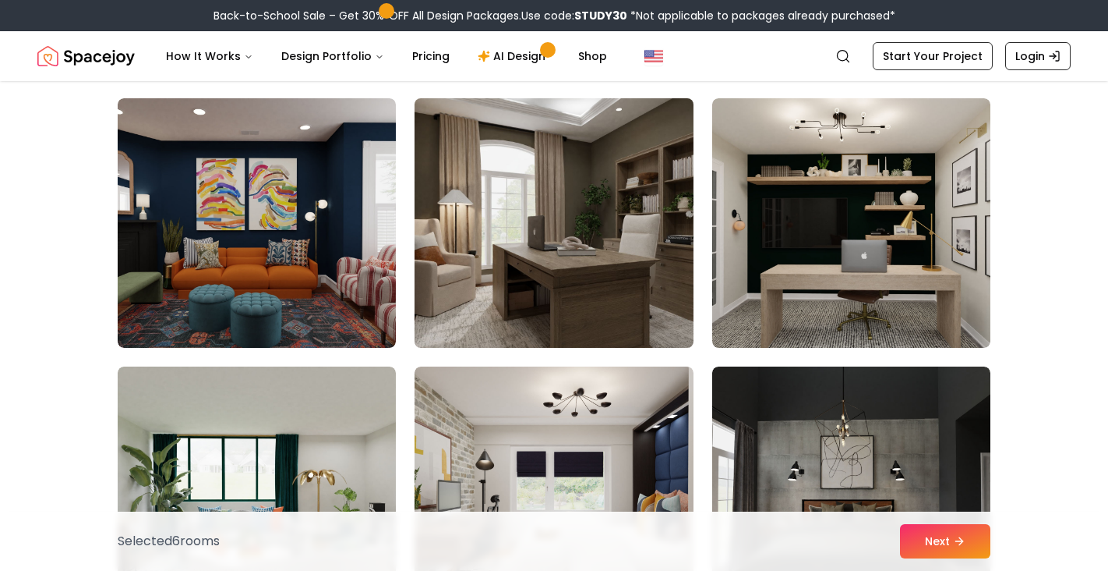
click at [571, 231] on img at bounding box center [554, 223] width 292 height 262
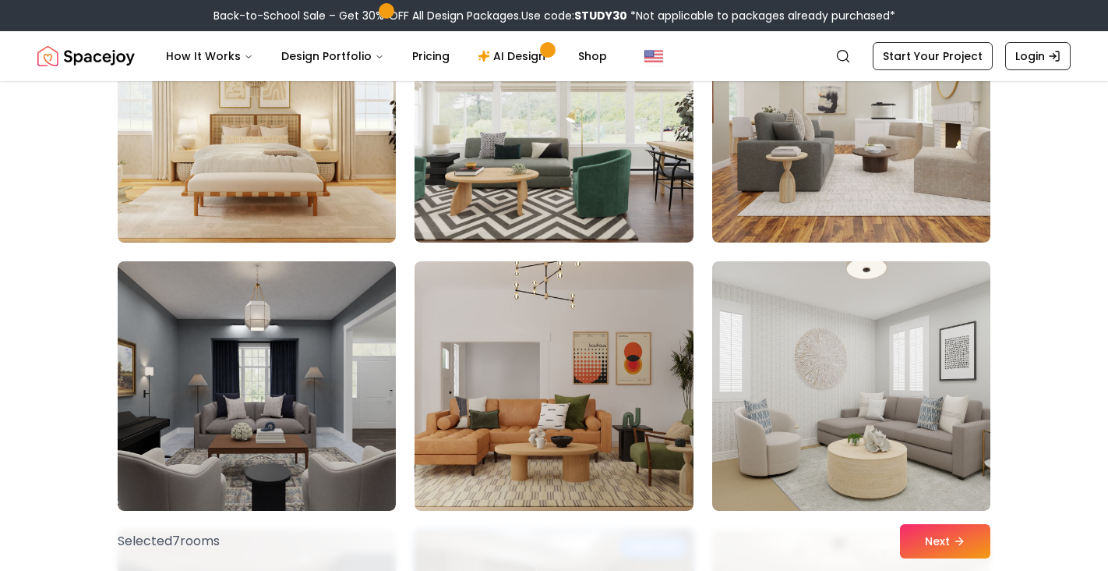
scroll to position [6516, 0]
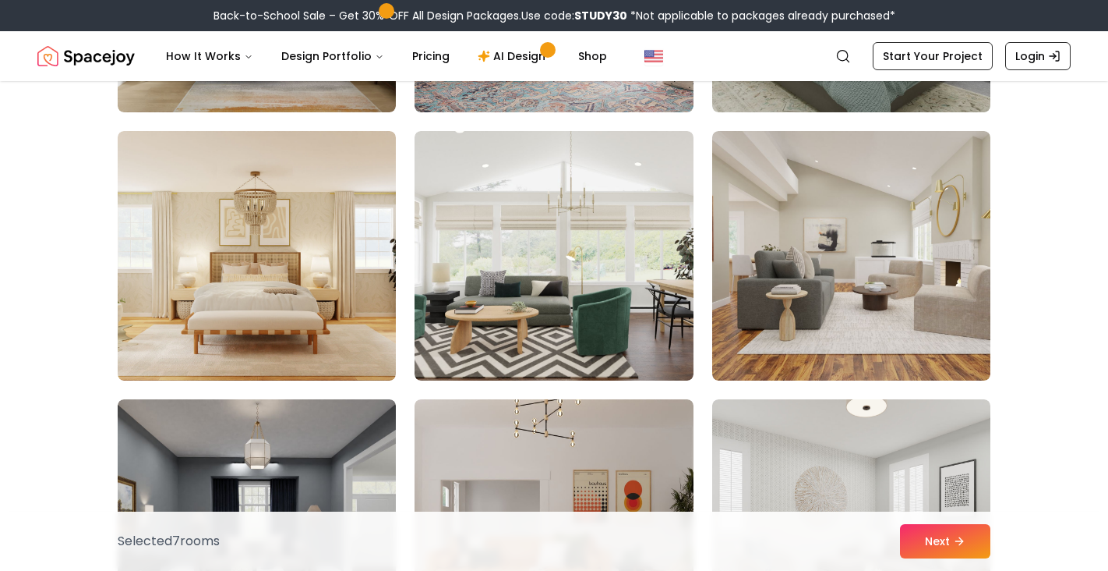
click at [819, 221] on img at bounding box center [851, 255] width 278 height 249
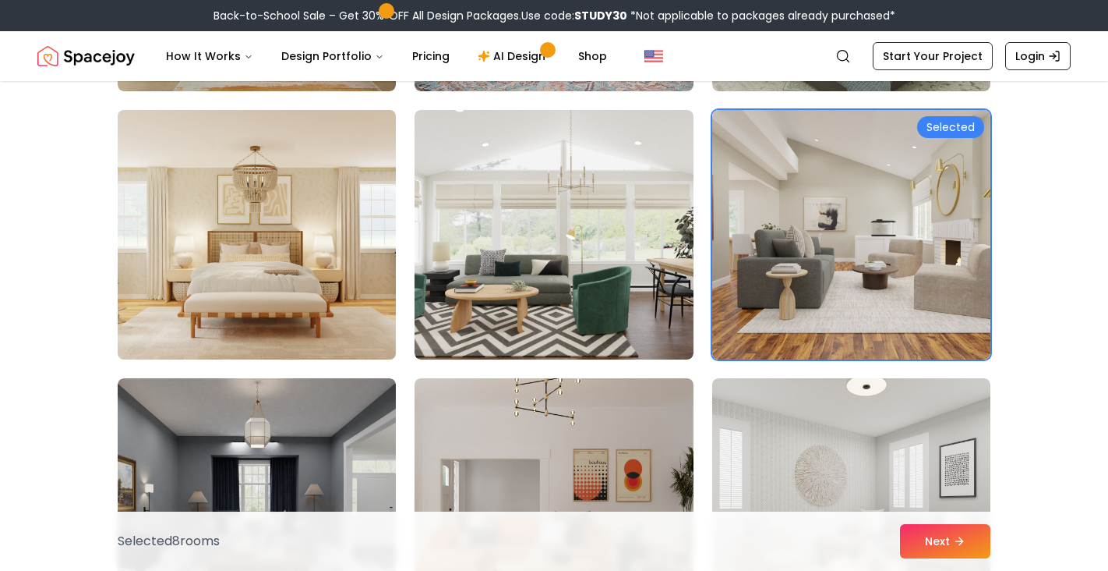
click at [189, 256] on img at bounding box center [257, 235] width 292 height 262
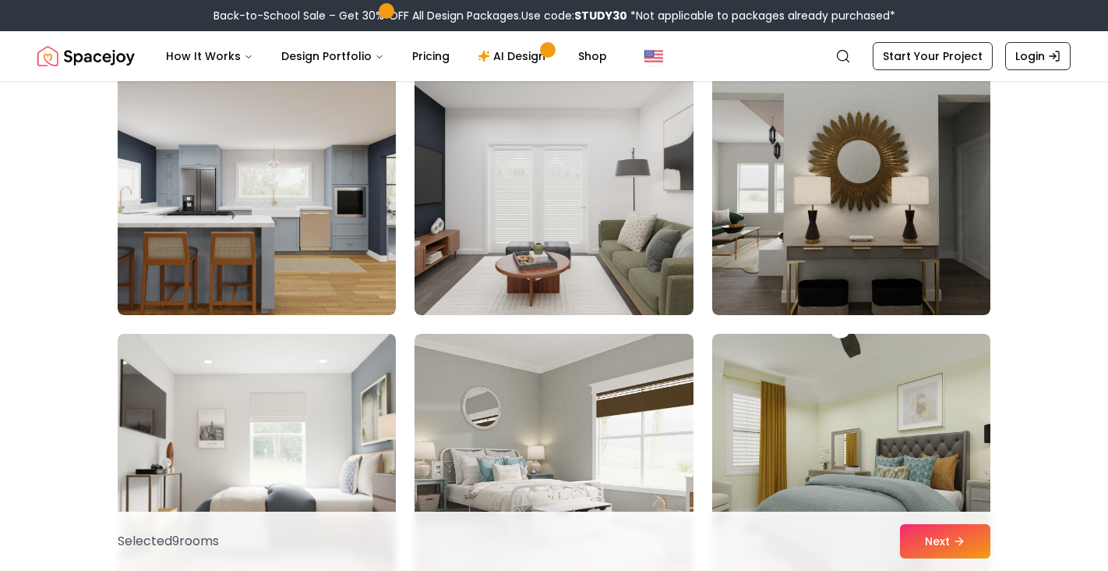
scroll to position [5963, 0]
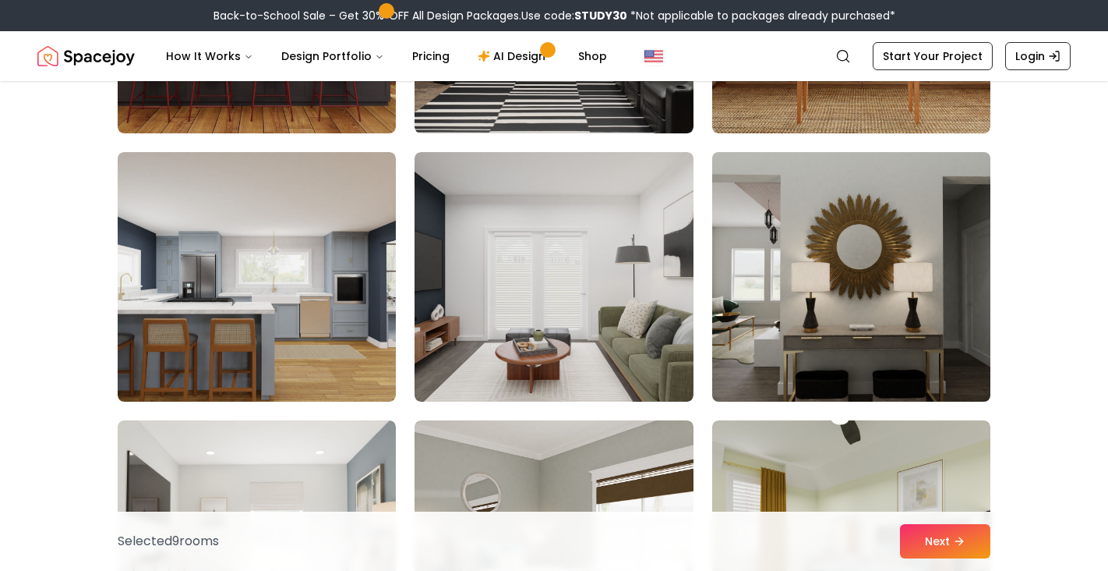
click at [845, 272] on img at bounding box center [851, 277] width 292 height 262
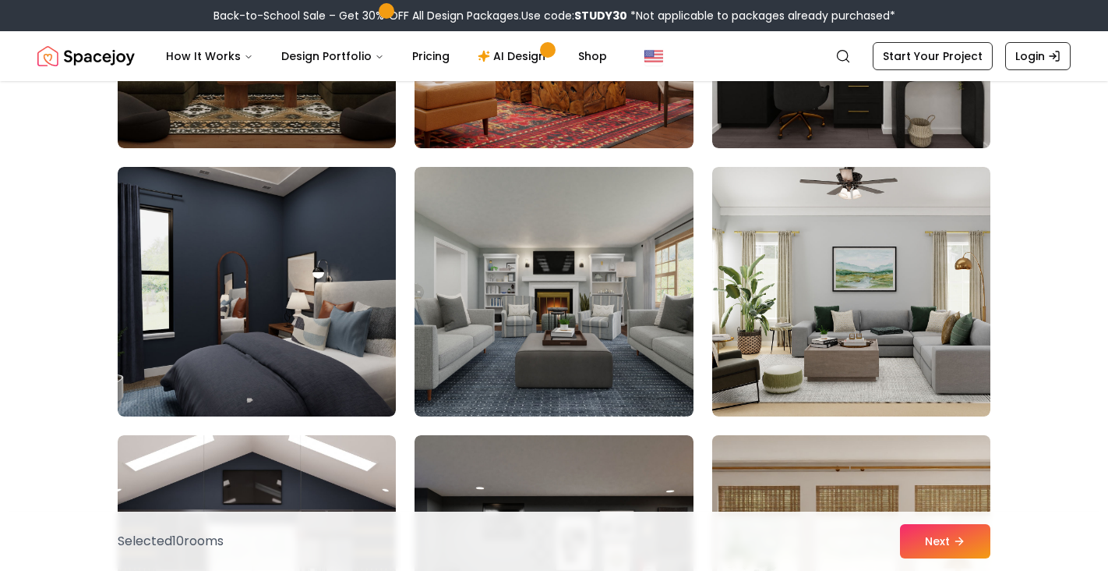
scroll to position [5404, 0]
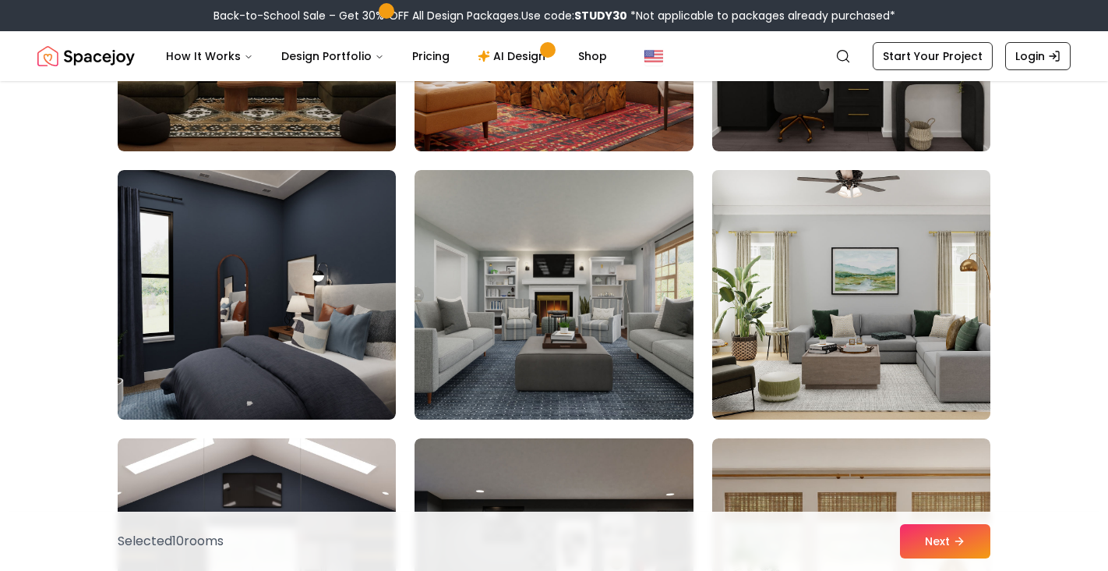
click at [879, 314] on img at bounding box center [851, 295] width 292 height 262
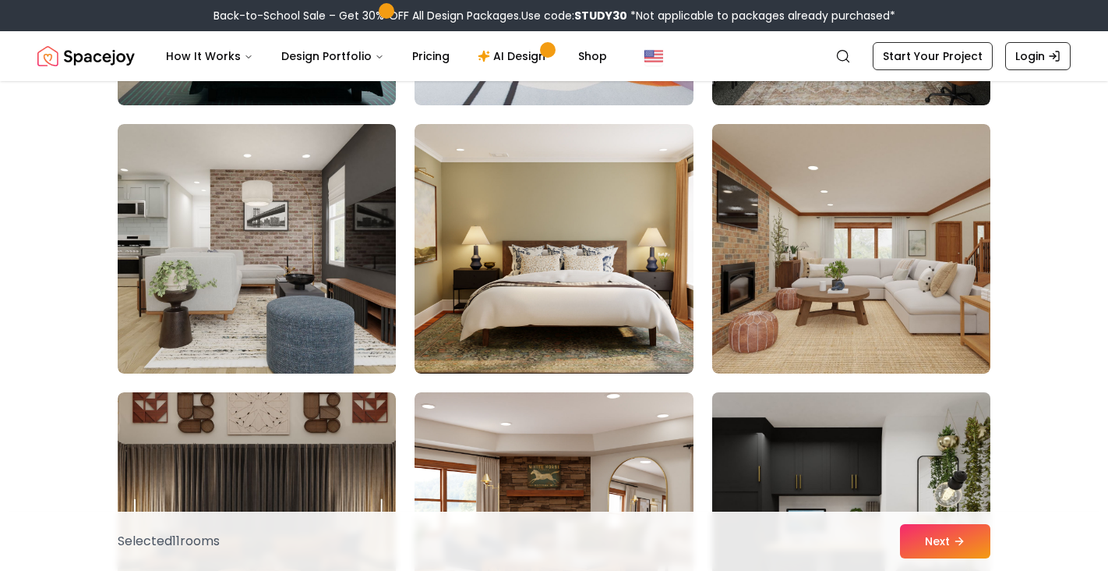
scroll to position [4911, 0]
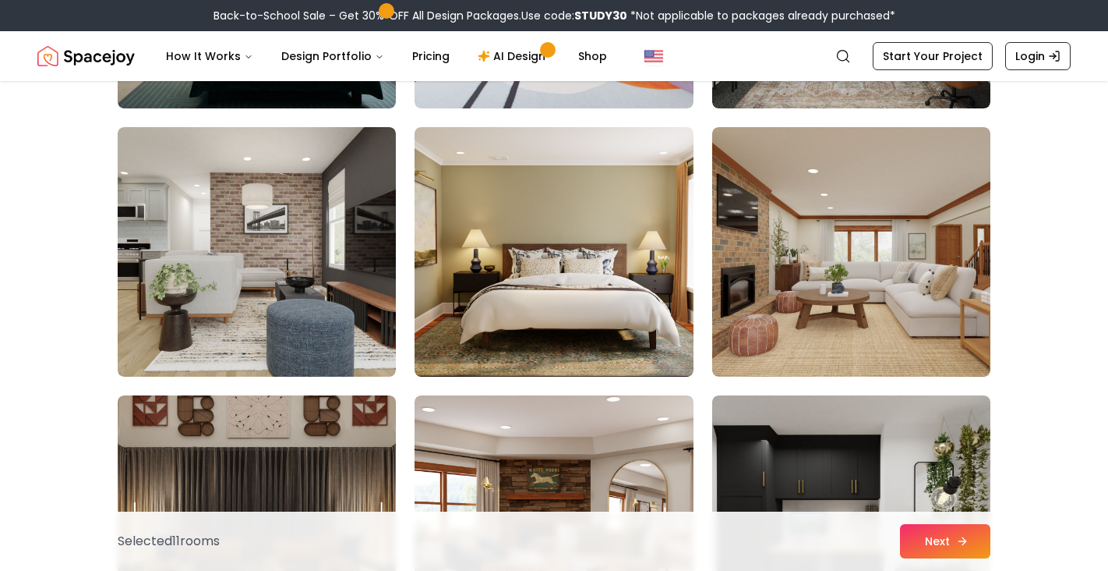
click at [932, 547] on button "Next" at bounding box center [945, 541] width 90 height 34
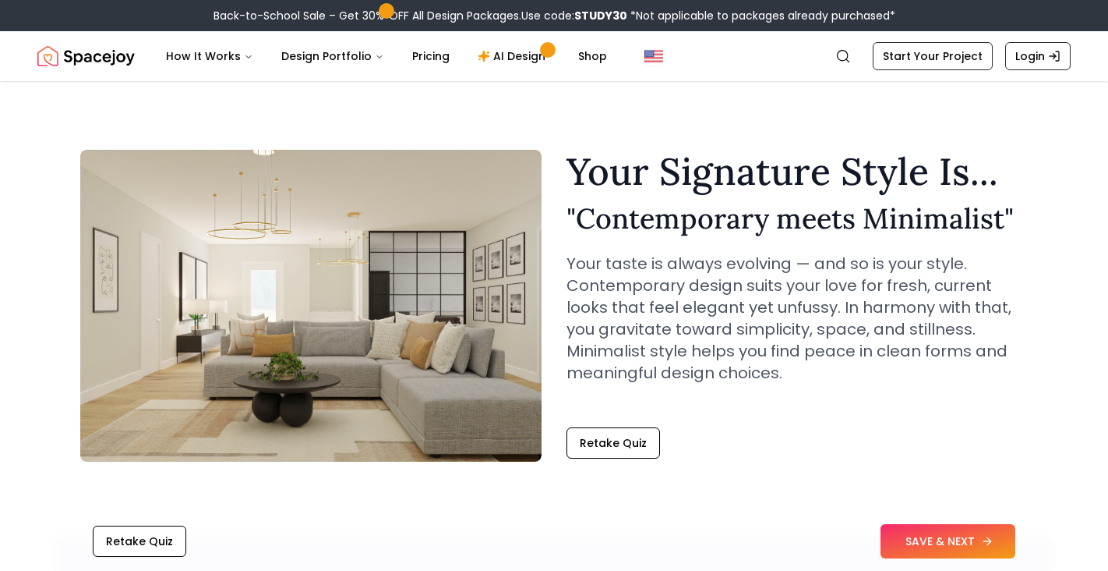
click at [915, 537] on button "SAVE & NEXT" at bounding box center [948, 541] width 135 height 34
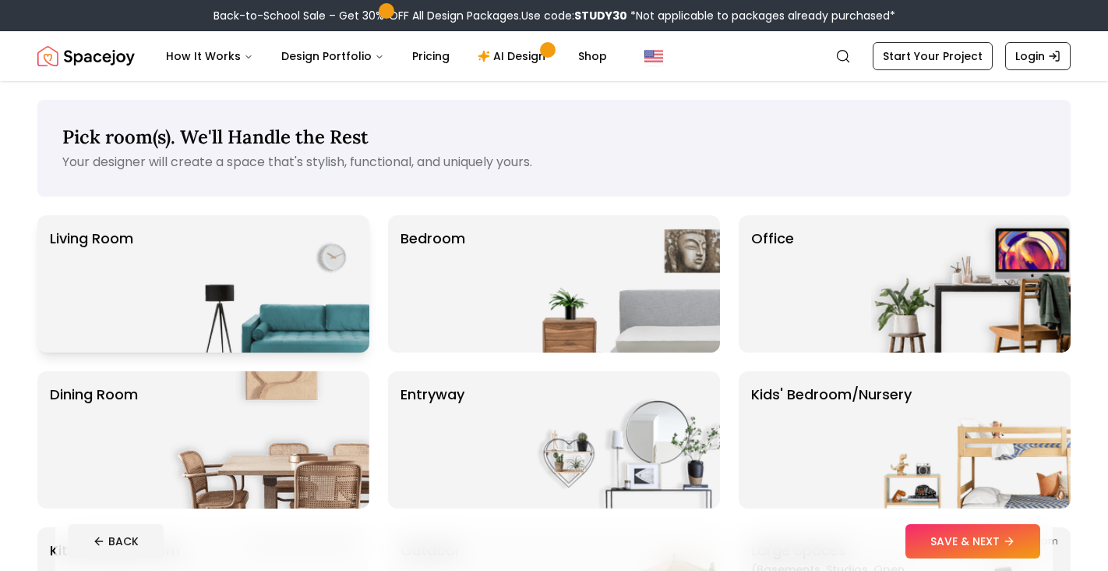
click at [270, 256] on img at bounding box center [270, 283] width 200 height 137
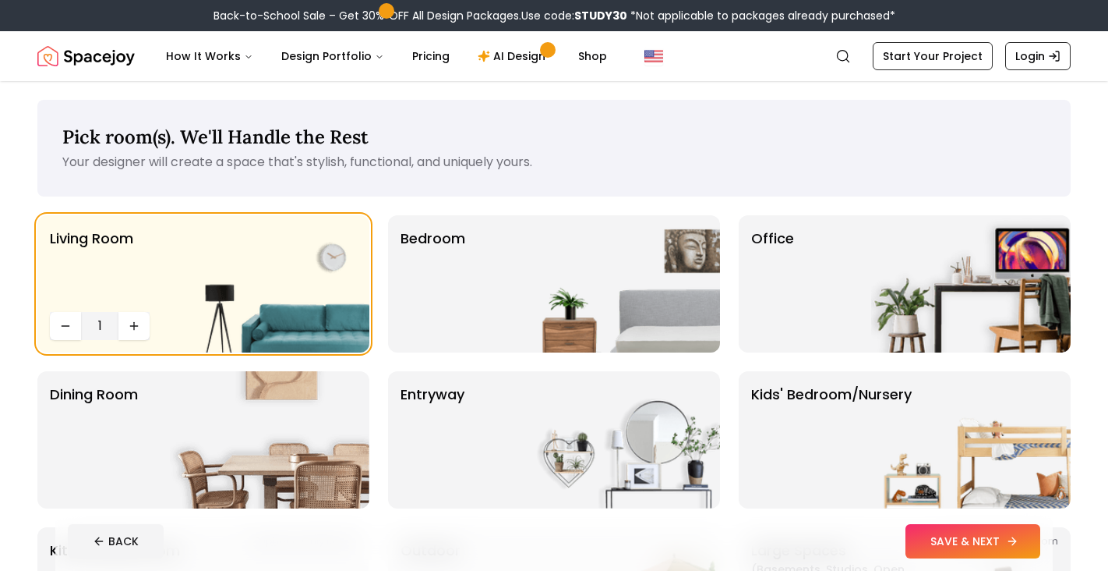
click at [941, 544] on button "SAVE & NEXT" at bounding box center [973, 541] width 135 height 34
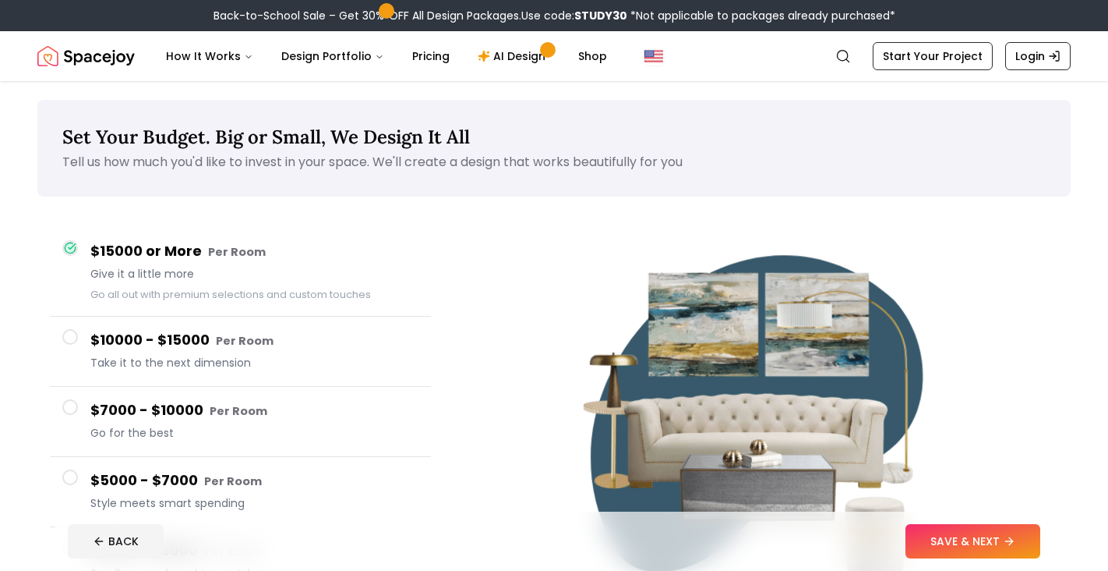
scroll to position [133, 0]
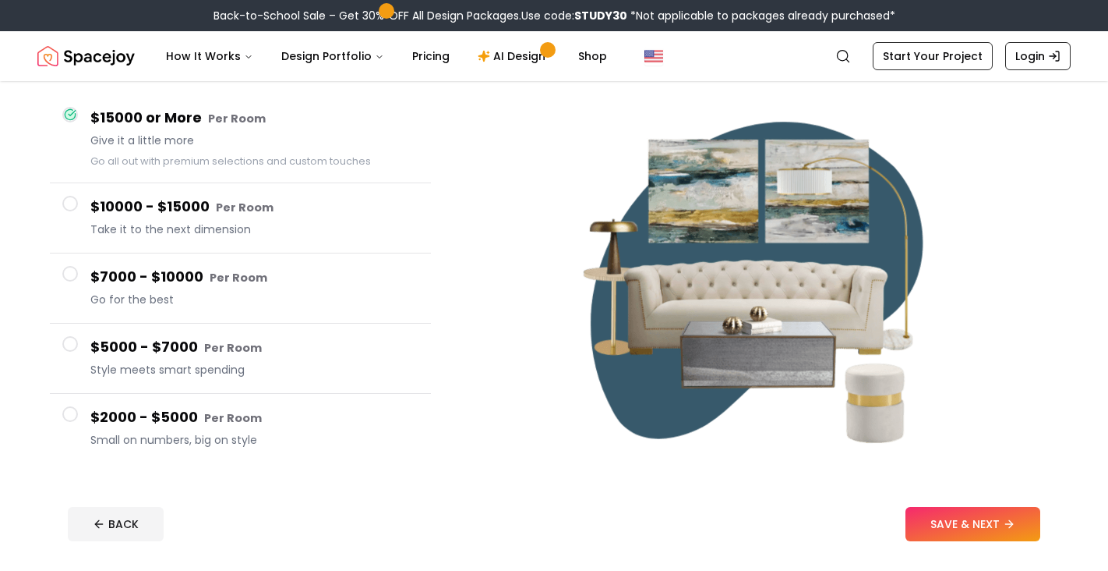
click at [71, 349] on span at bounding box center [70, 344] width 16 height 16
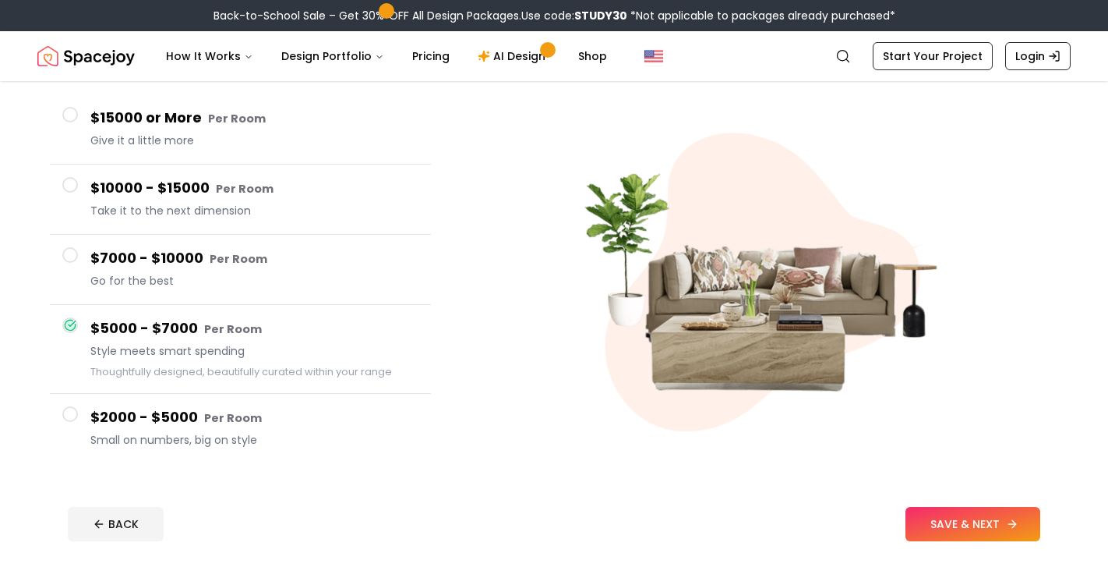
click at [968, 518] on button "SAVE & NEXT" at bounding box center [973, 524] width 135 height 34
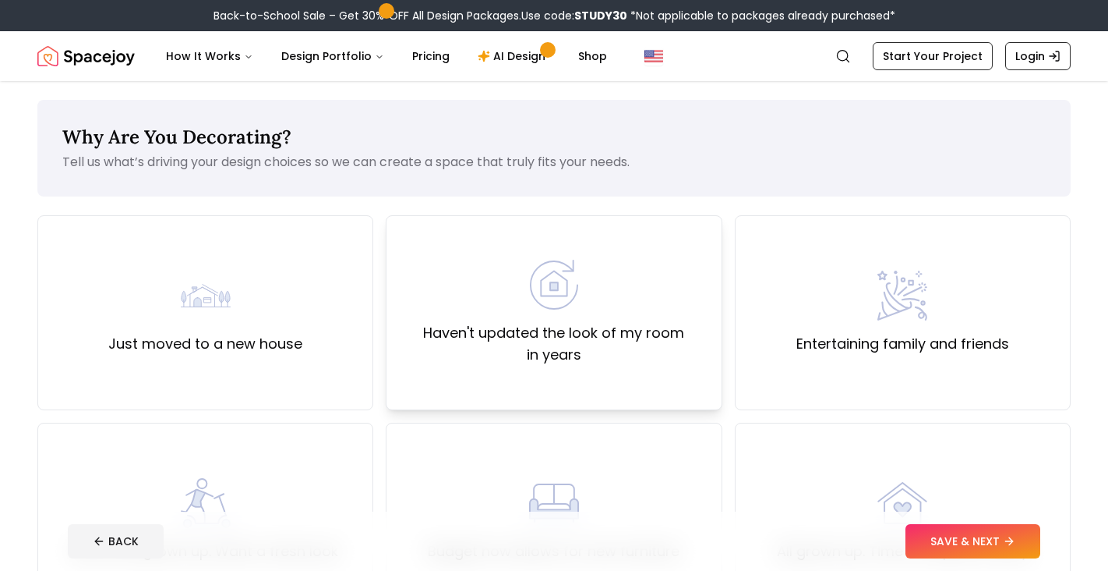
scroll to position [200, 0]
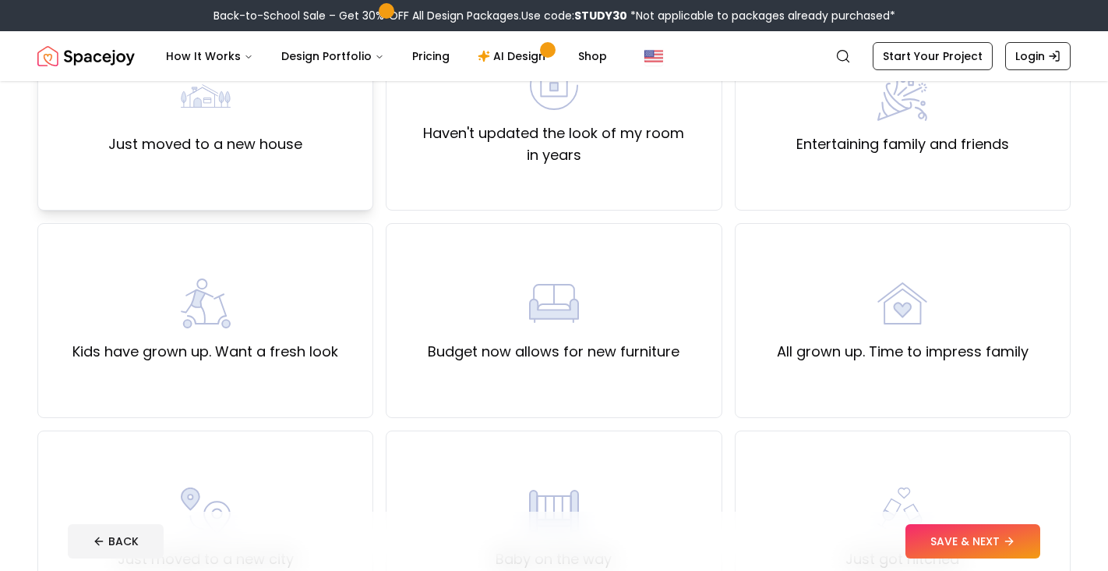
click at [270, 153] on label "Just moved to a new house" at bounding box center [205, 144] width 194 height 22
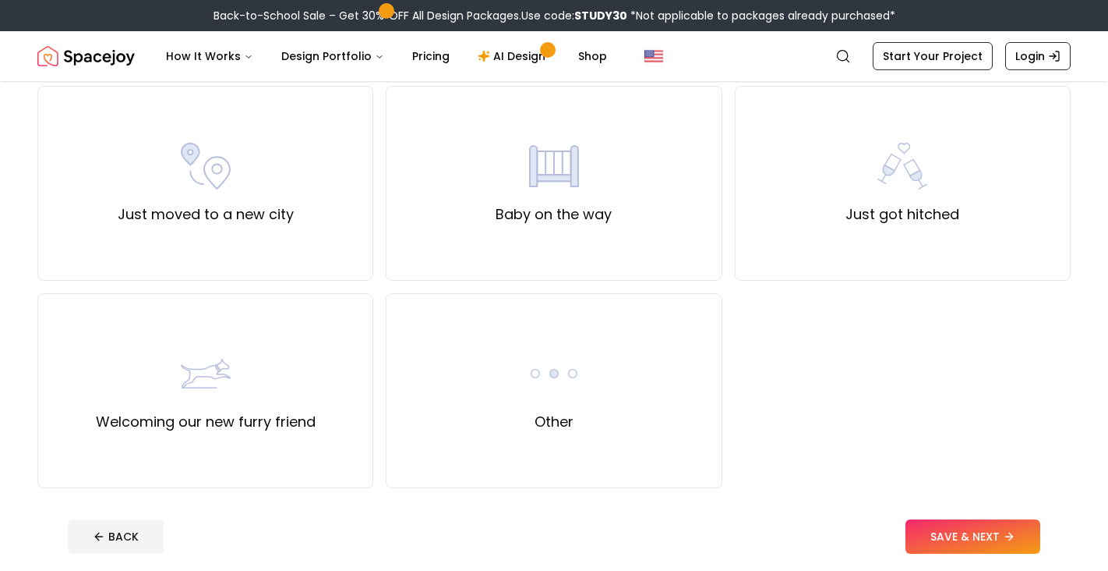
scroll to position [566, 0]
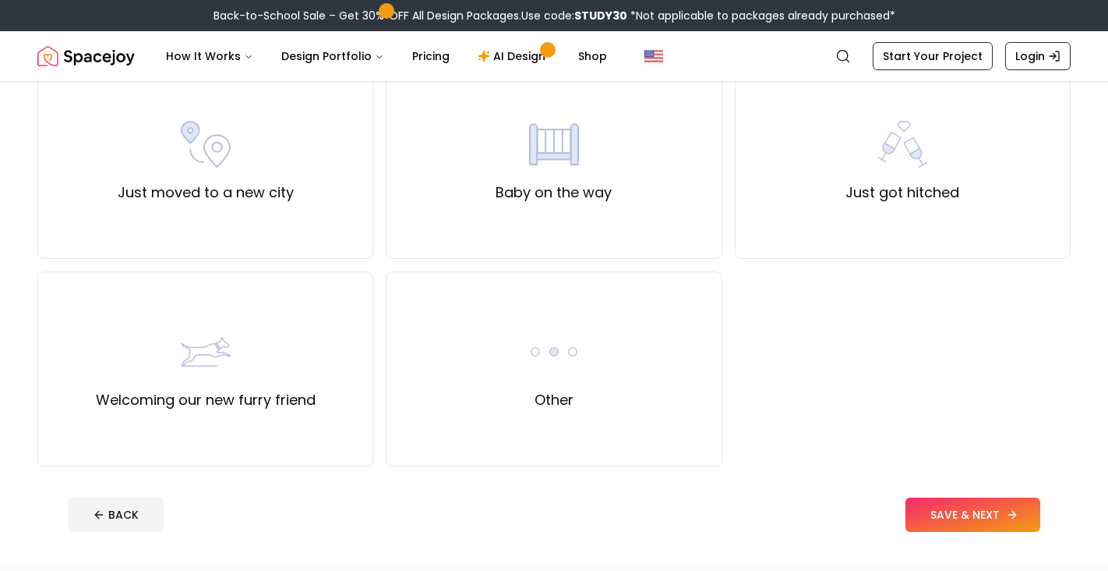
click at [953, 501] on button "SAVE & NEXT" at bounding box center [973, 514] width 135 height 34
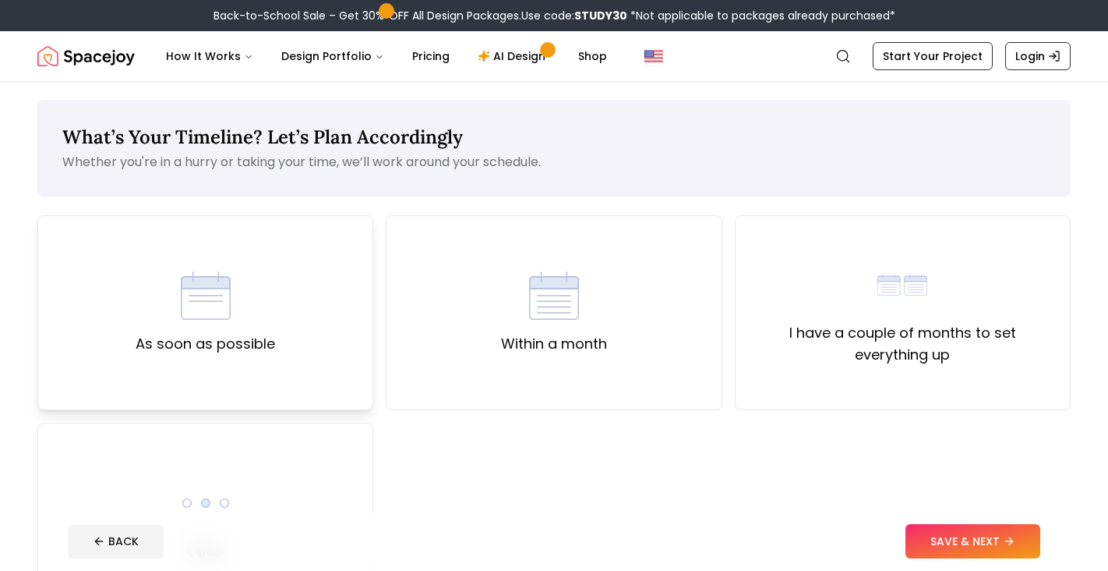
click at [280, 308] on div "As soon as possible" at bounding box center [205, 312] width 336 height 195
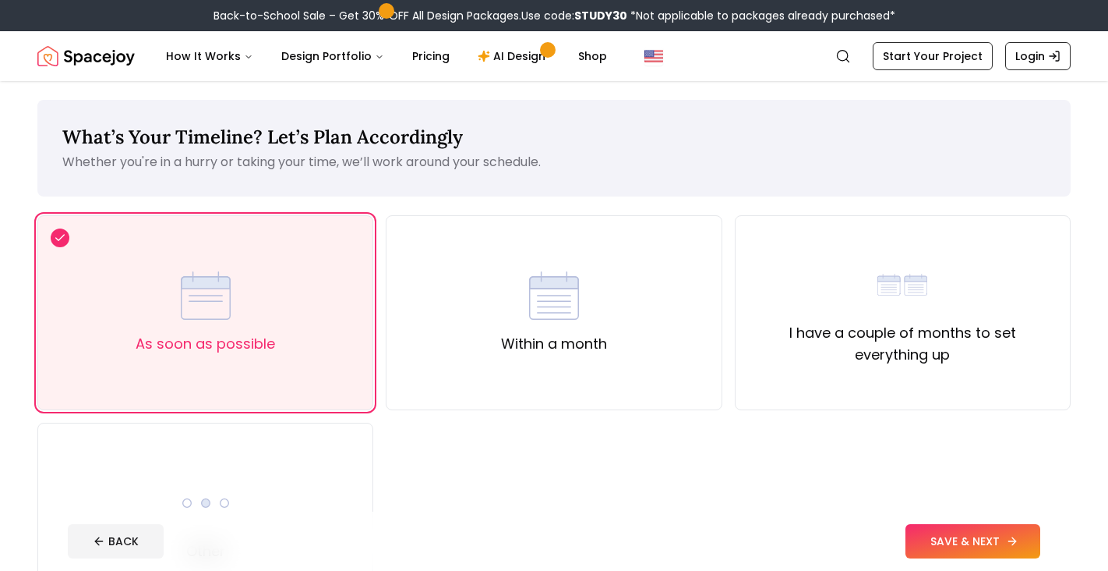
click at [976, 543] on button "SAVE & NEXT" at bounding box center [973, 541] width 135 height 34
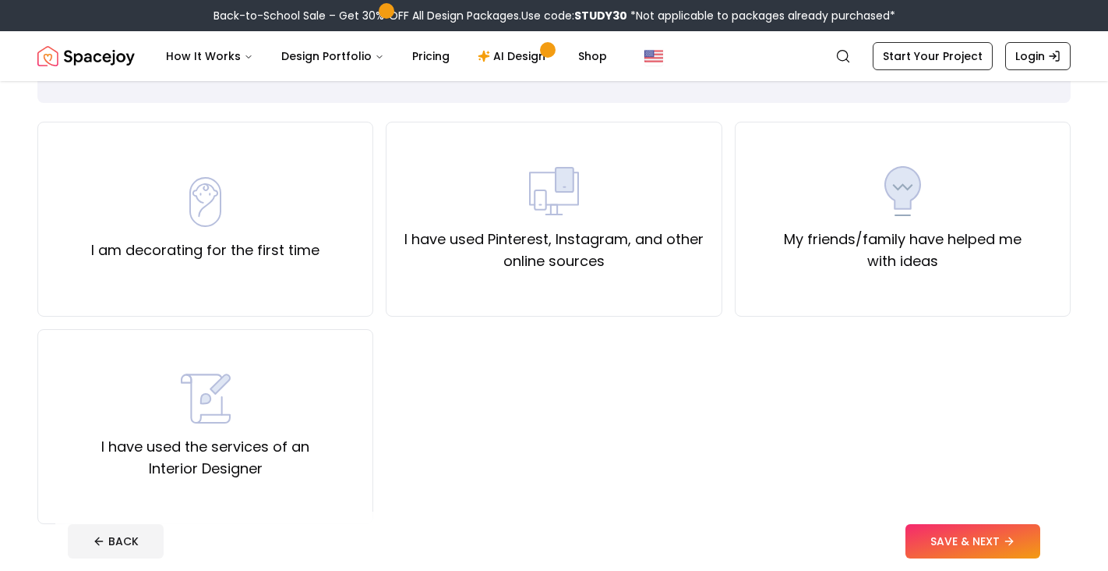
scroll to position [97, 0]
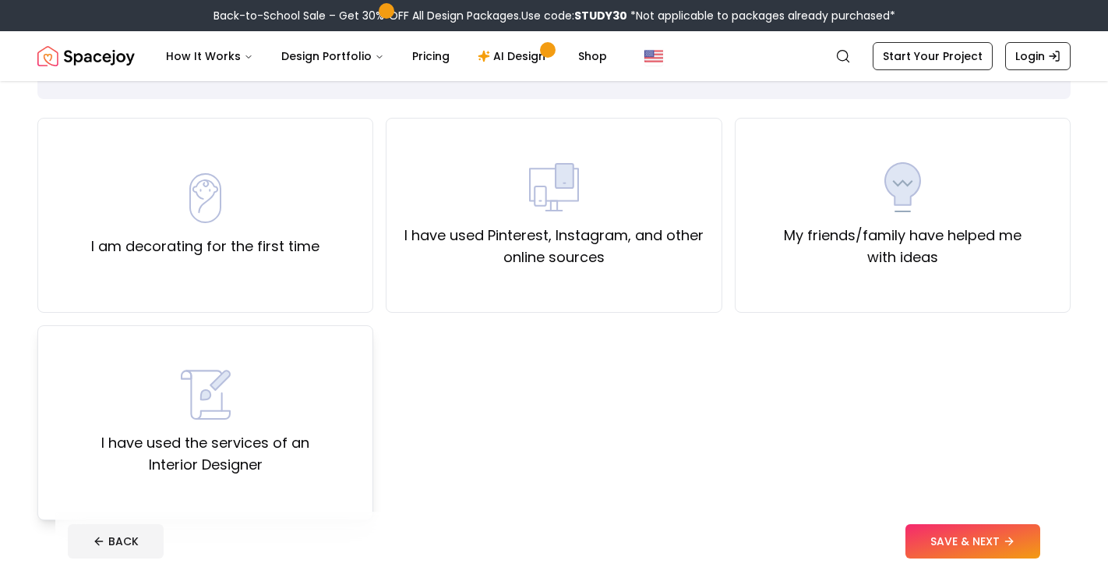
click at [248, 400] on div "I have used the services of an Interior Designer" at bounding box center [205, 422] width 309 height 106
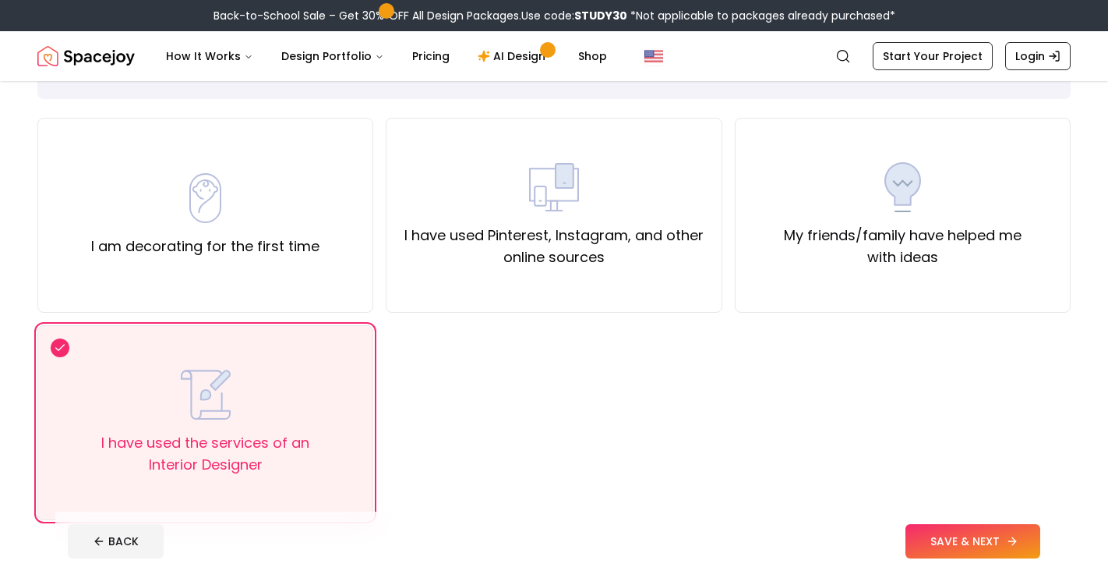
click at [1002, 532] on button "SAVE & NEXT" at bounding box center [973, 541] width 135 height 34
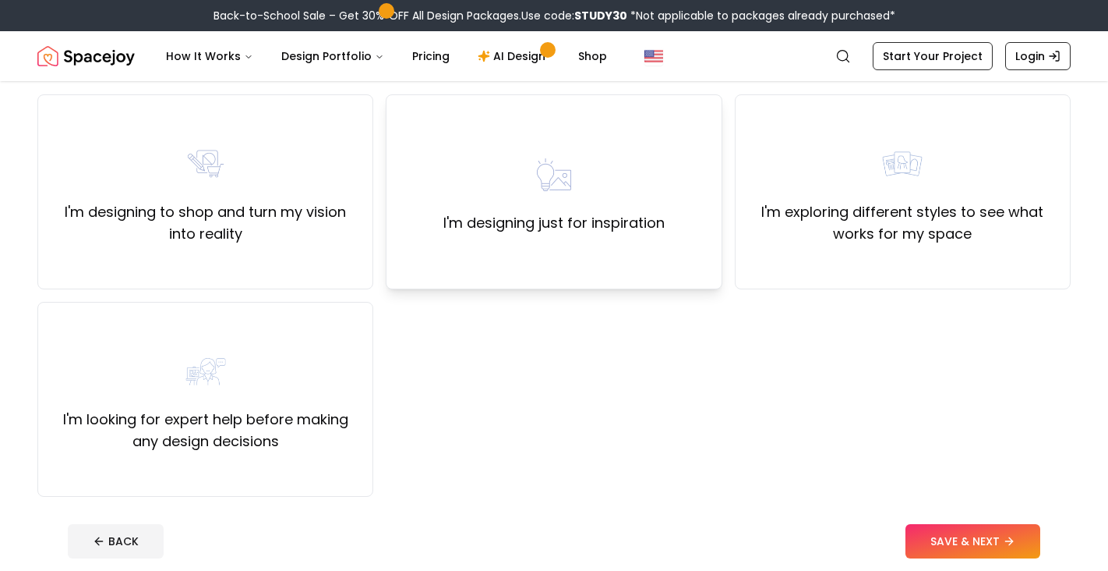
scroll to position [122, 0]
click at [879, 233] on label "I'm exploring different styles to see what works for my space" at bounding box center [902, 222] width 309 height 44
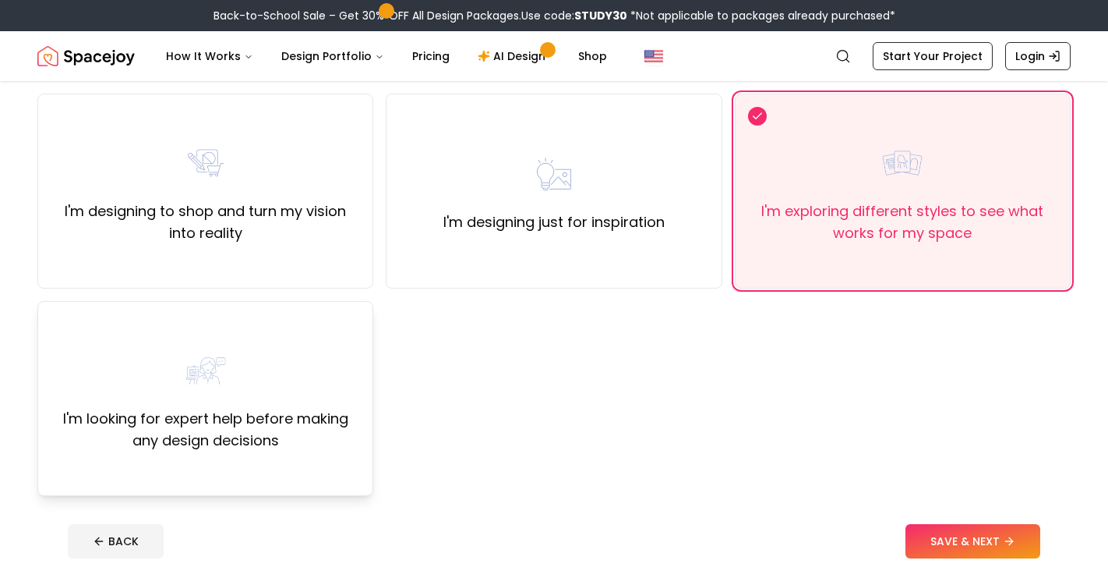
click at [255, 380] on div "I'm looking for expert help before making any design decisions" at bounding box center [205, 398] width 309 height 106
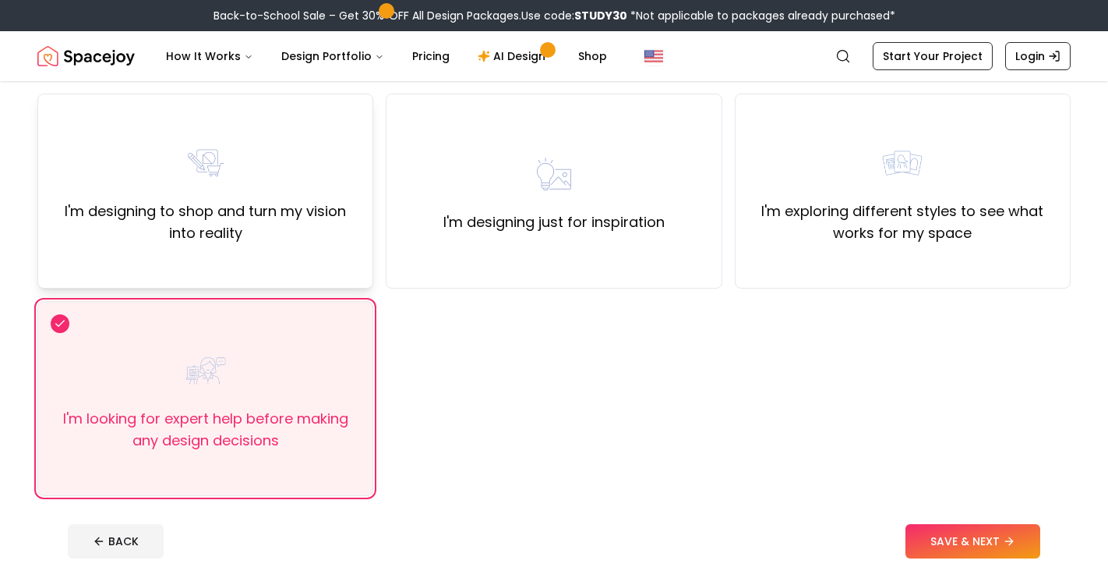
click at [318, 180] on div "I'm designing to shop and turn my vision into reality" at bounding box center [205, 191] width 309 height 106
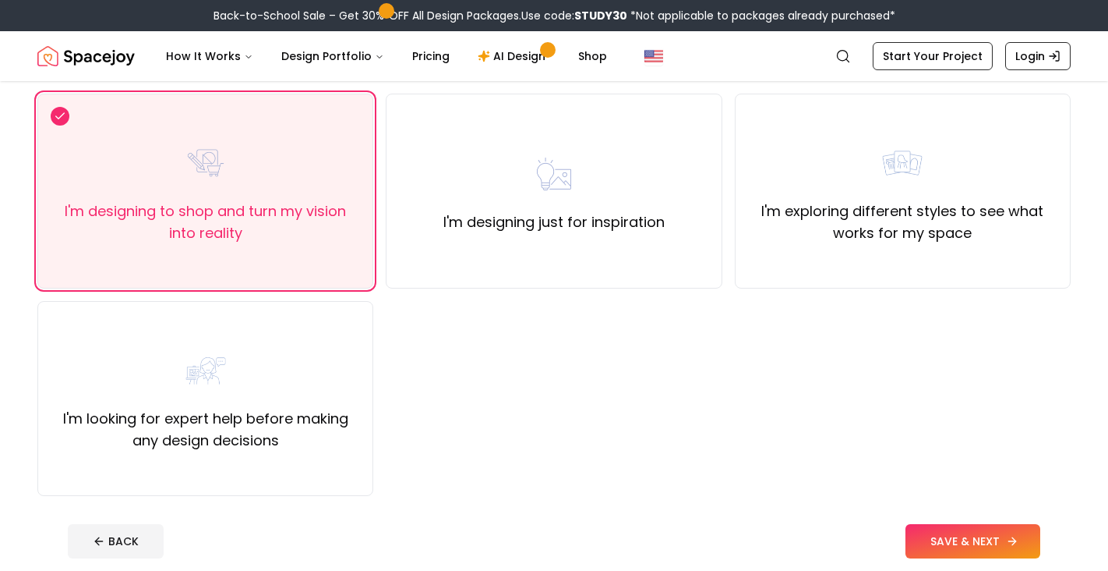
click at [948, 526] on button "SAVE & NEXT" at bounding box center [973, 541] width 135 height 34
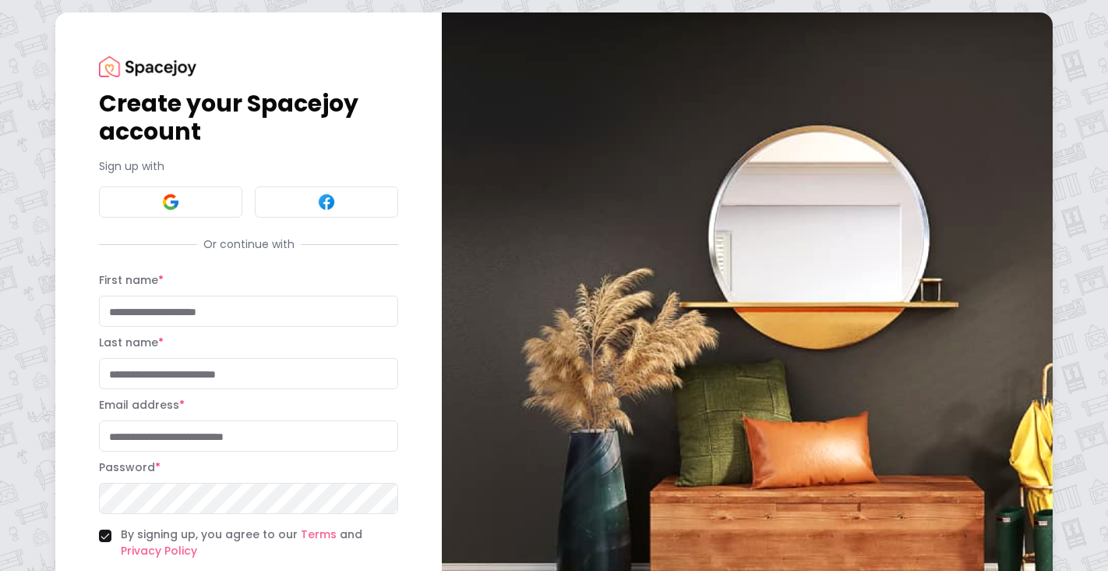
click at [231, 310] on input "First name *" at bounding box center [248, 310] width 299 height 31
type input "*********"
type input "******"
type input "**********"
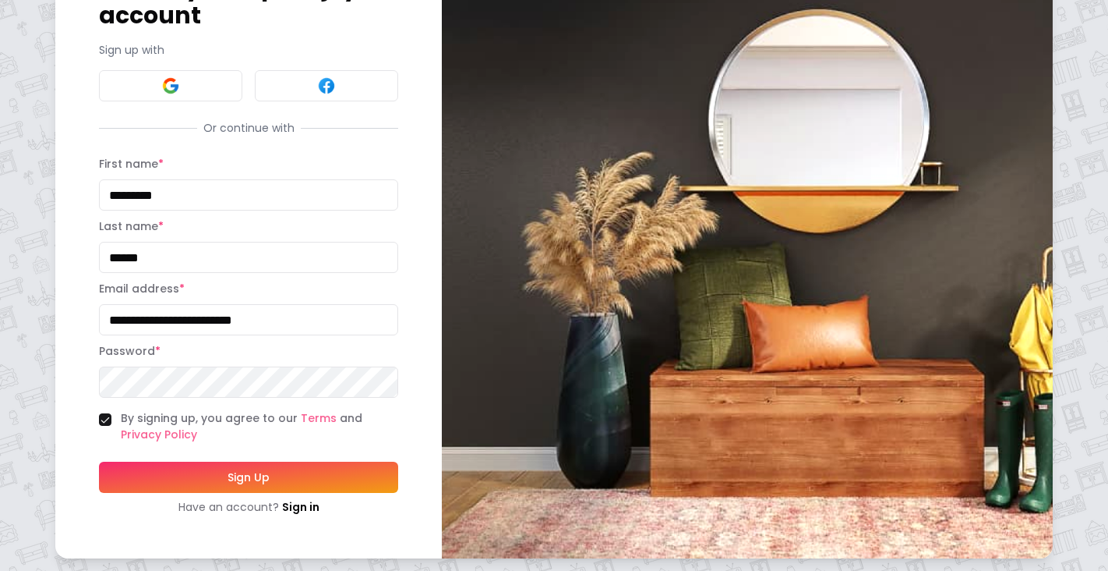
click at [270, 479] on button "Sign Up" at bounding box center [248, 476] width 299 height 31
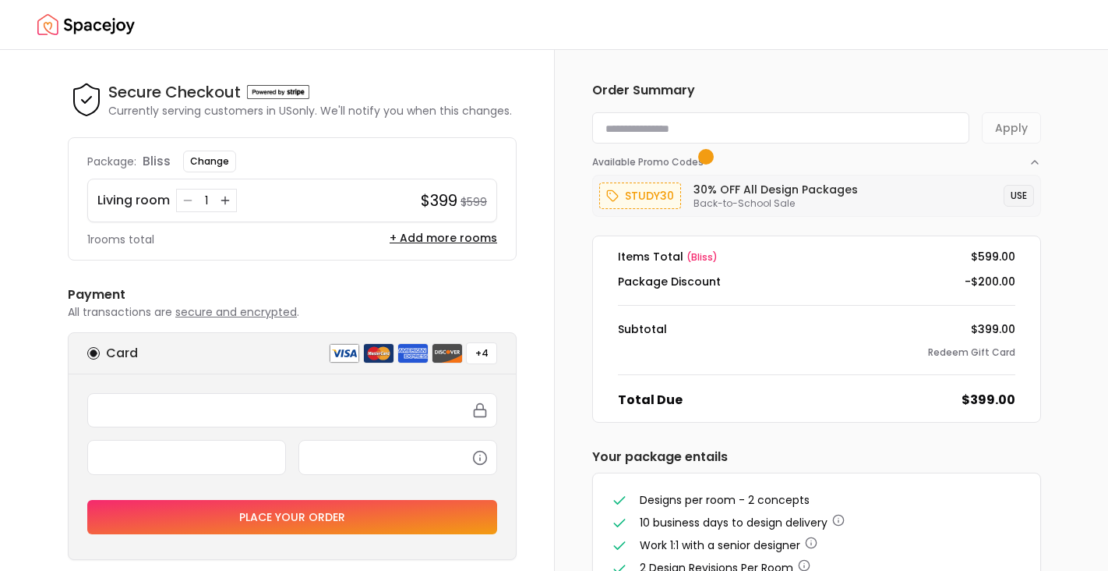
click at [1022, 194] on button "USE" at bounding box center [1019, 196] width 30 height 22
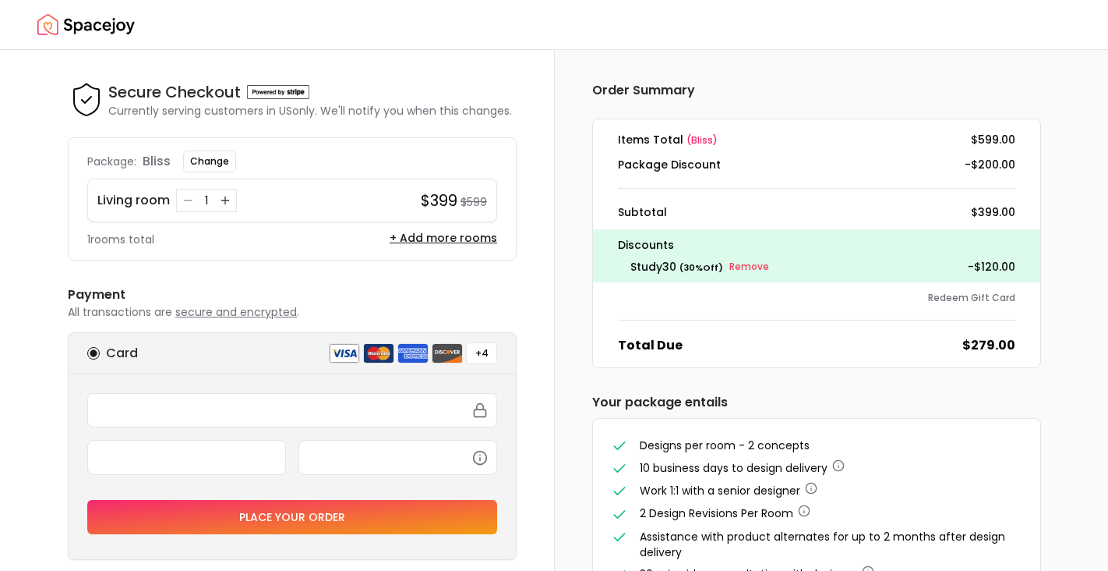
click at [698, 138] on span "( bliss )" at bounding box center [702, 139] width 31 height 13
click at [701, 135] on span "( bliss )" at bounding box center [702, 139] width 31 height 13
click at [757, 260] on small "Remove" at bounding box center [750, 266] width 40 height 12
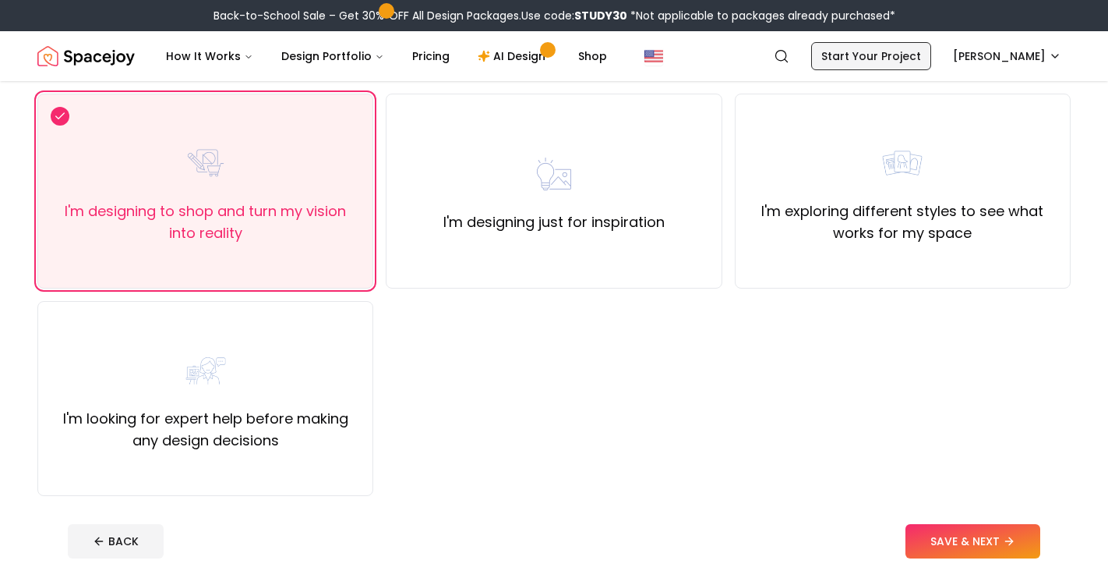
click at [885, 45] on link "Start Your Project" at bounding box center [871, 56] width 120 height 28
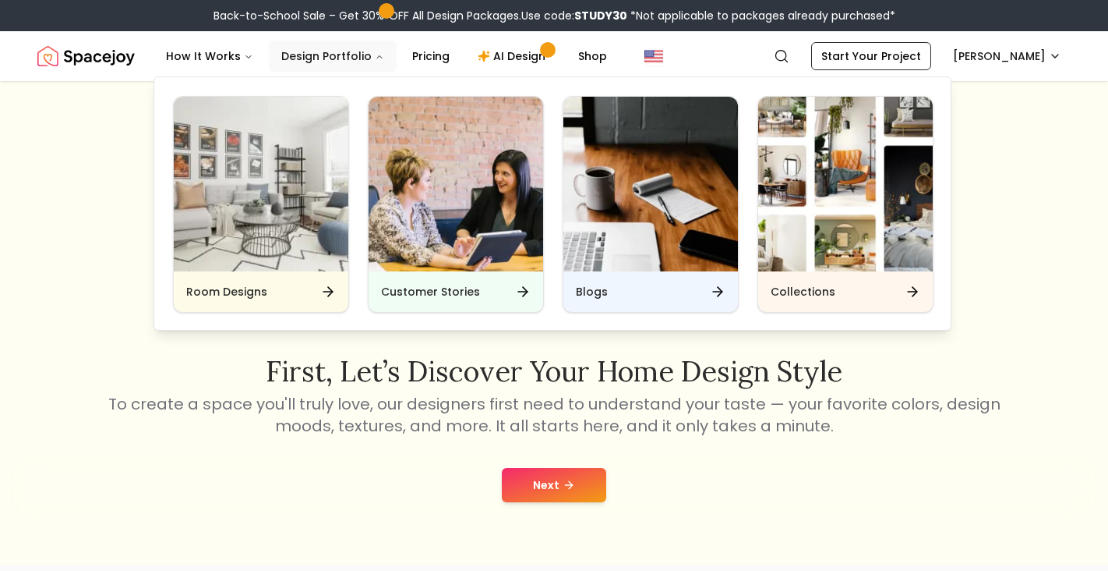
click at [334, 62] on button "Design Portfolio" at bounding box center [333, 56] width 128 height 31
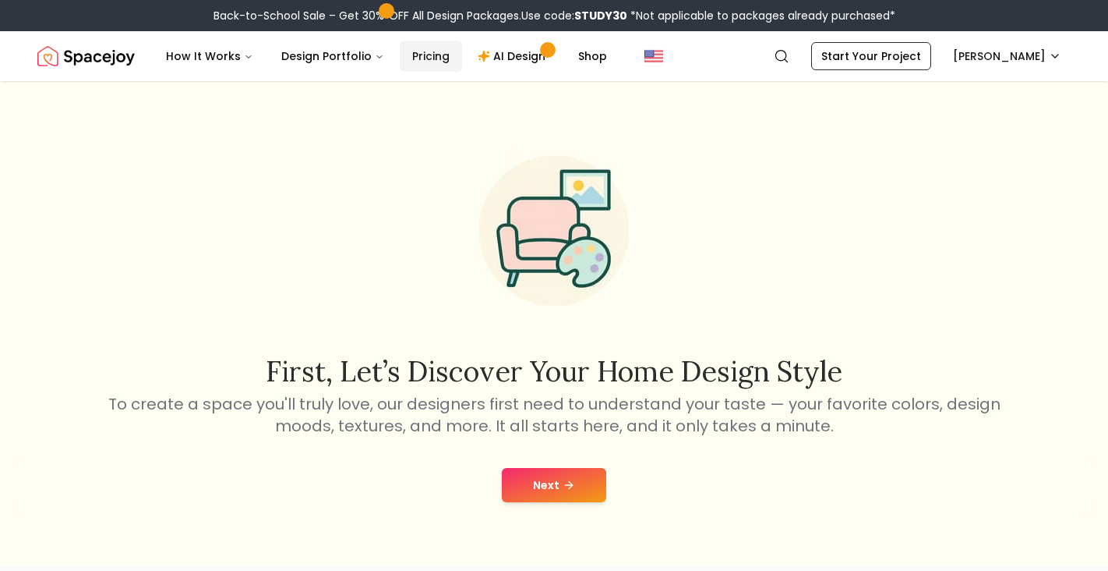
click at [404, 51] on link "Pricing" at bounding box center [431, 56] width 62 height 31
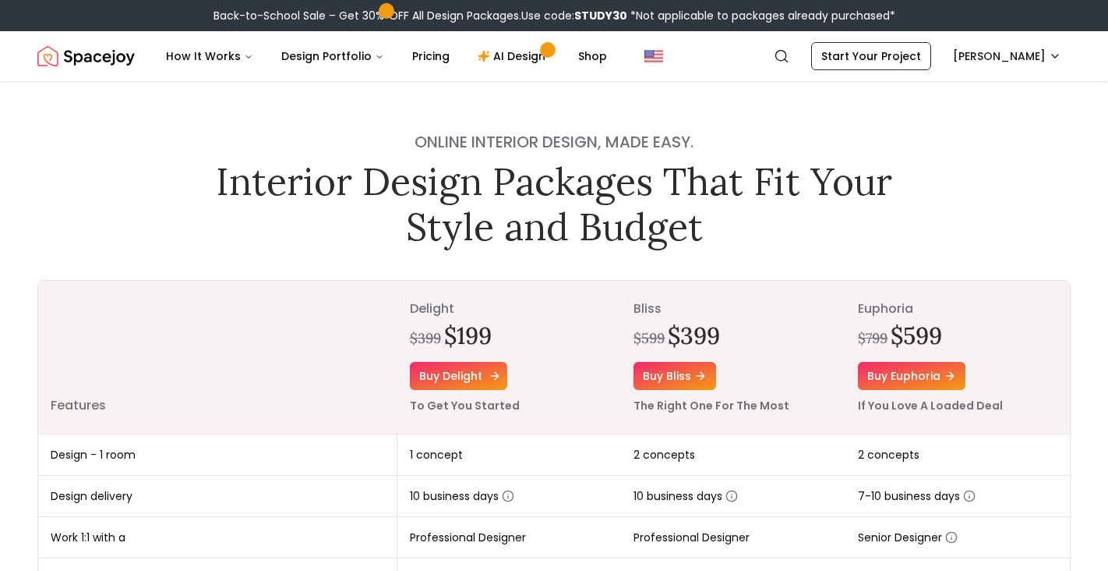
click at [458, 373] on link "Buy delight" at bounding box center [458, 376] width 97 height 28
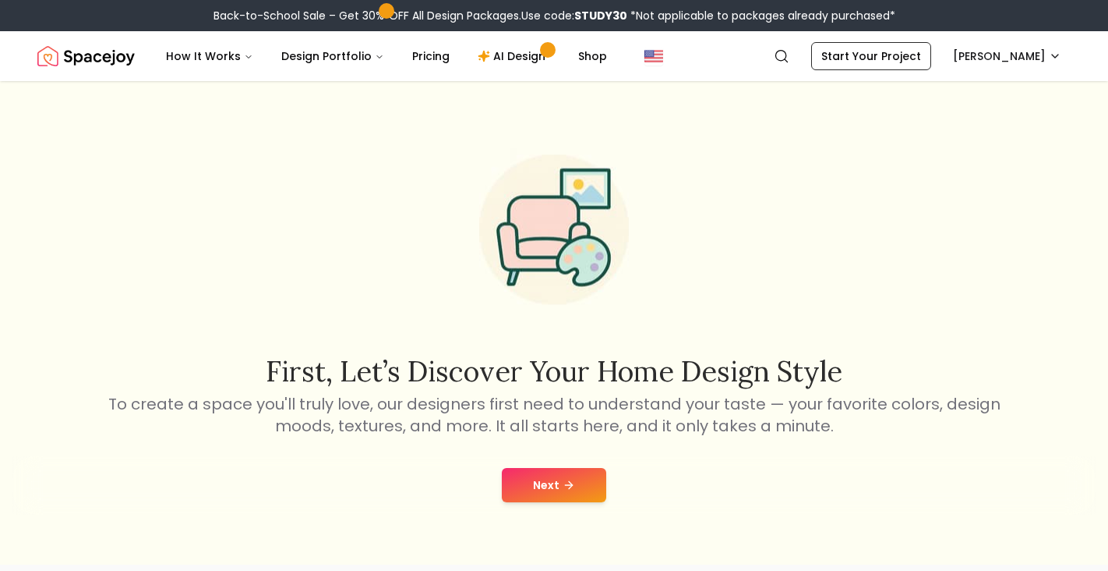
click at [564, 482] on icon at bounding box center [569, 485] width 12 height 12
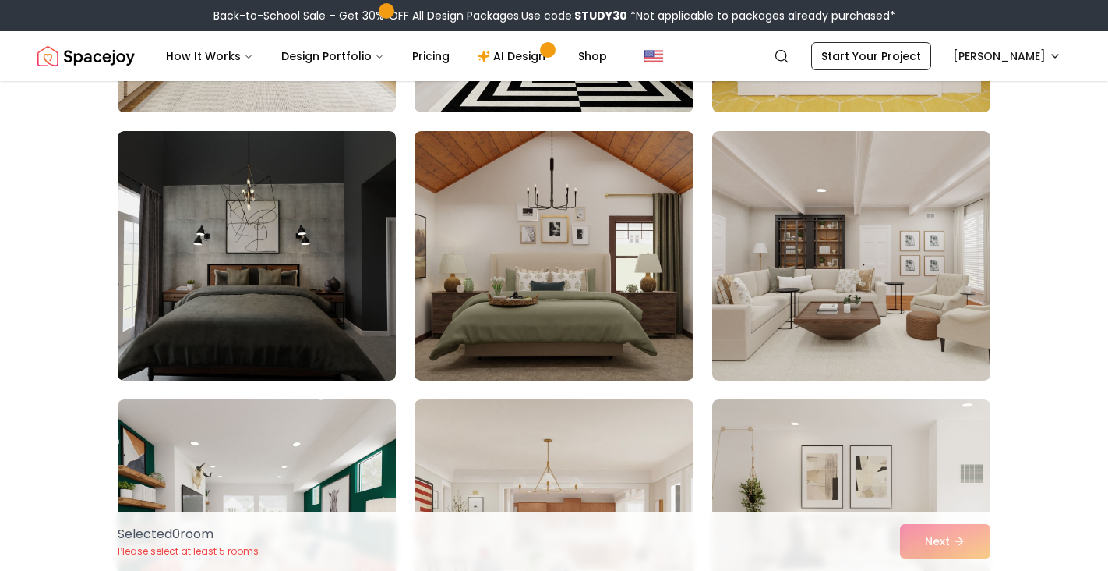
scroll to position [353, 0]
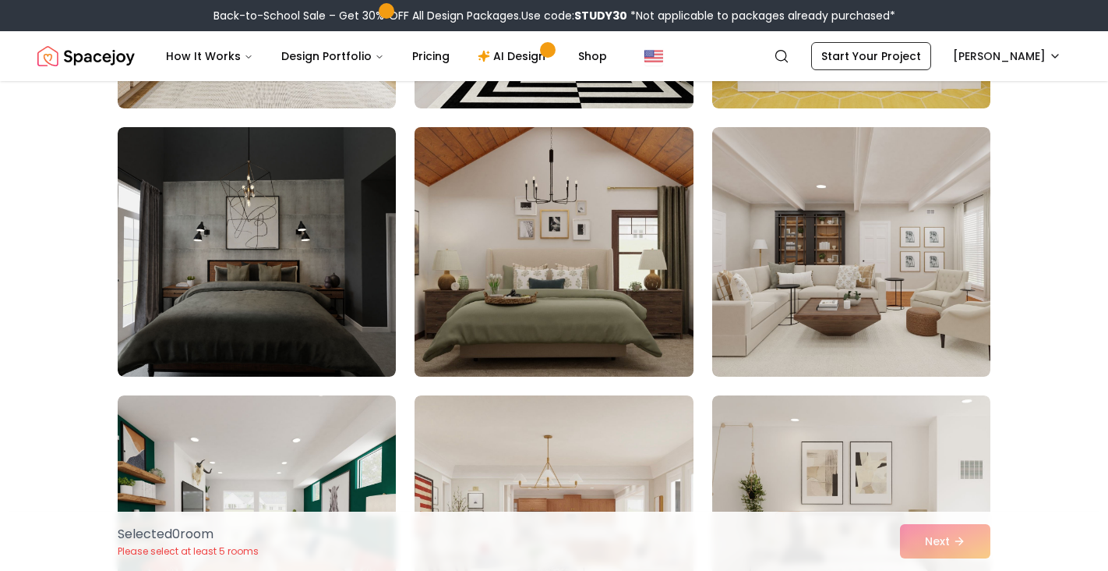
click at [539, 246] on img at bounding box center [554, 252] width 292 height 262
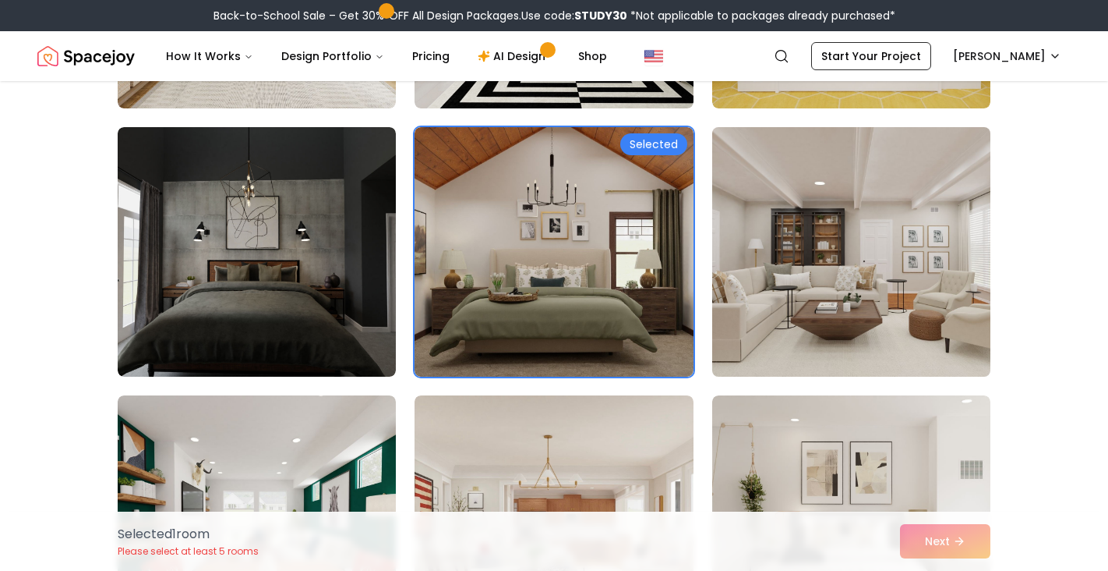
click at [851, 265] on img at bounding box center [851, 252] width 292 height 262
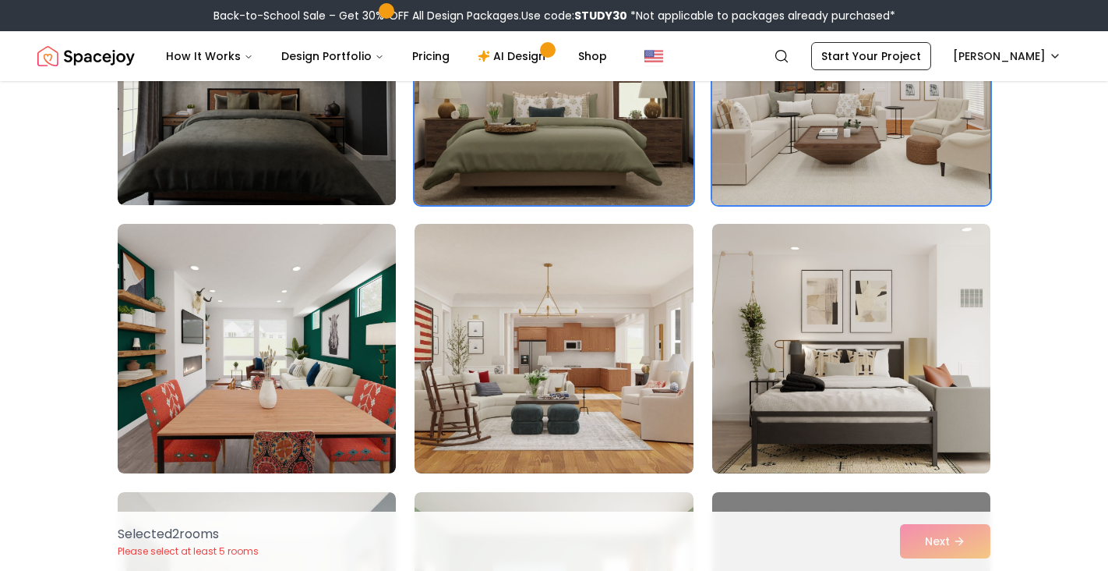
scroll to position [528, 0]
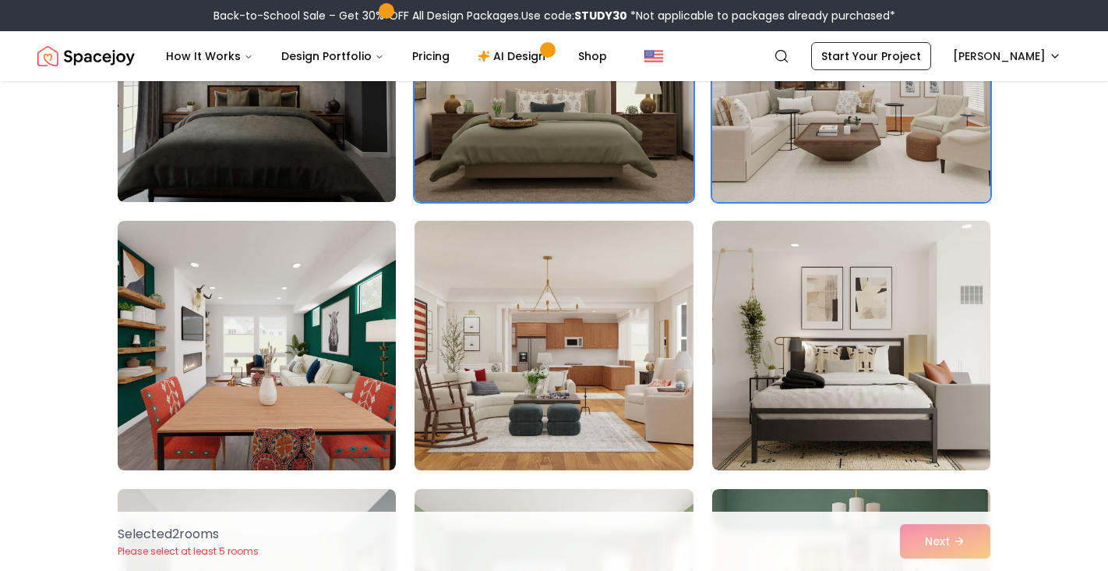
click at [515, 363] on img at bounding box center [554, 345] width 292 height 262
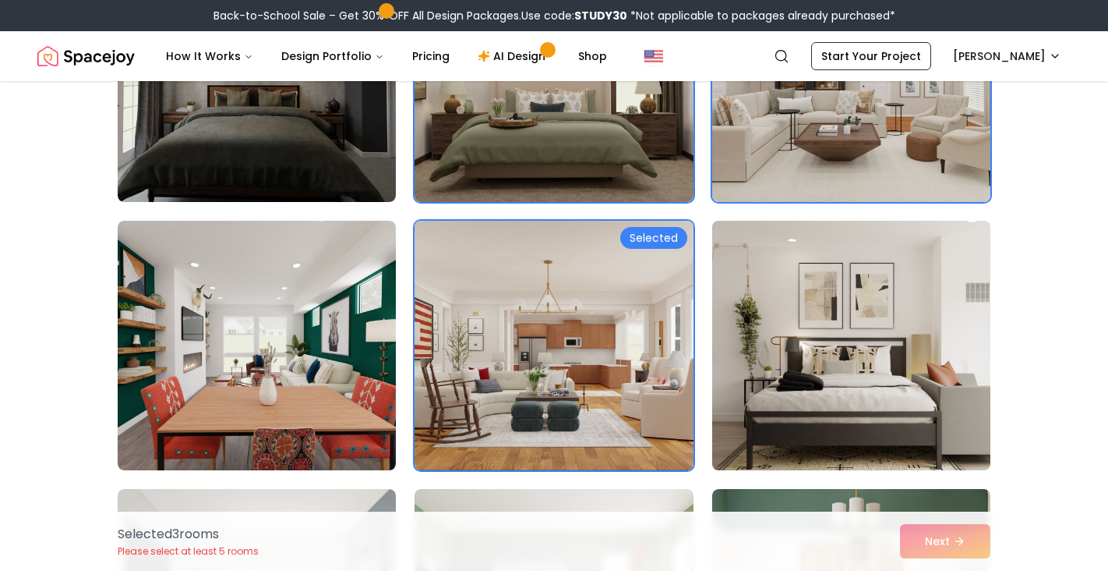
click at [838, 364] on img at bounding box center [851, 345] width 292 height 262
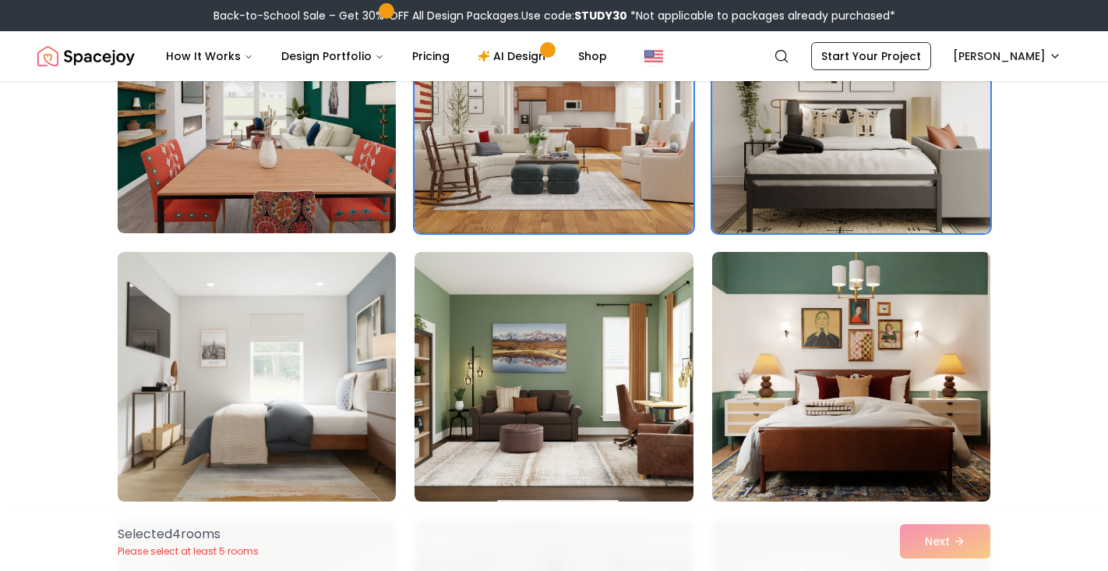
scroll to position [769, 0]
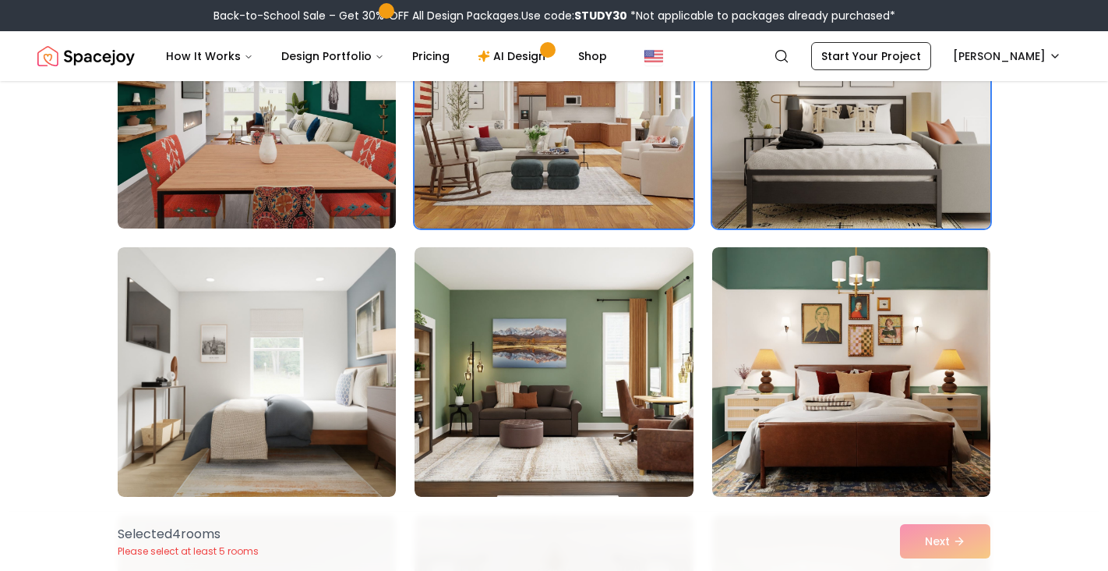
click at [838, 364] on img at bounding box center [851, 371] width 278 height 249
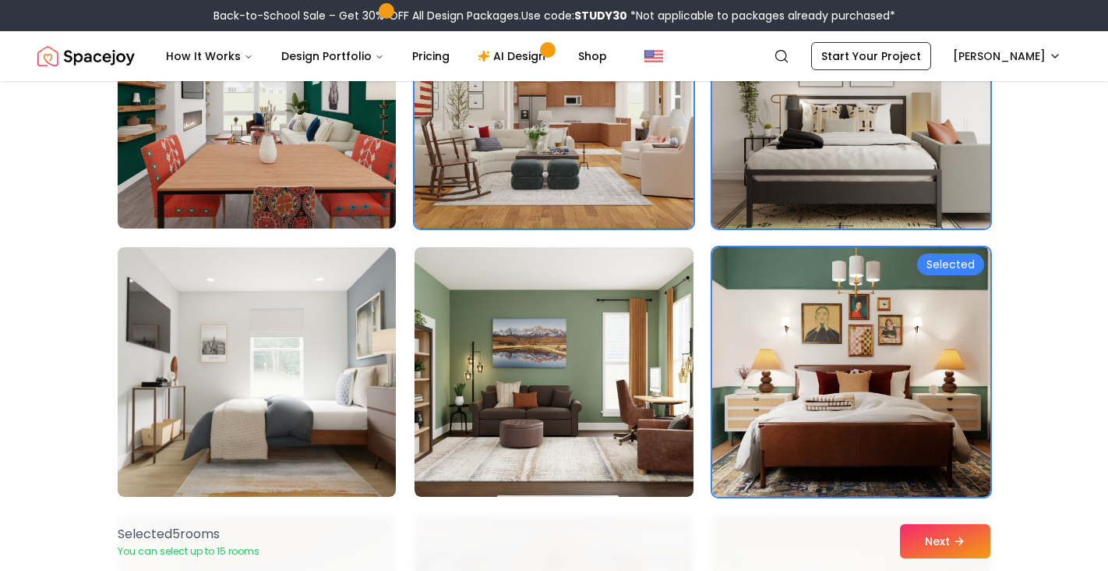
click at [810, 130] on img at bounding box center [851, 104] width 292 height 262
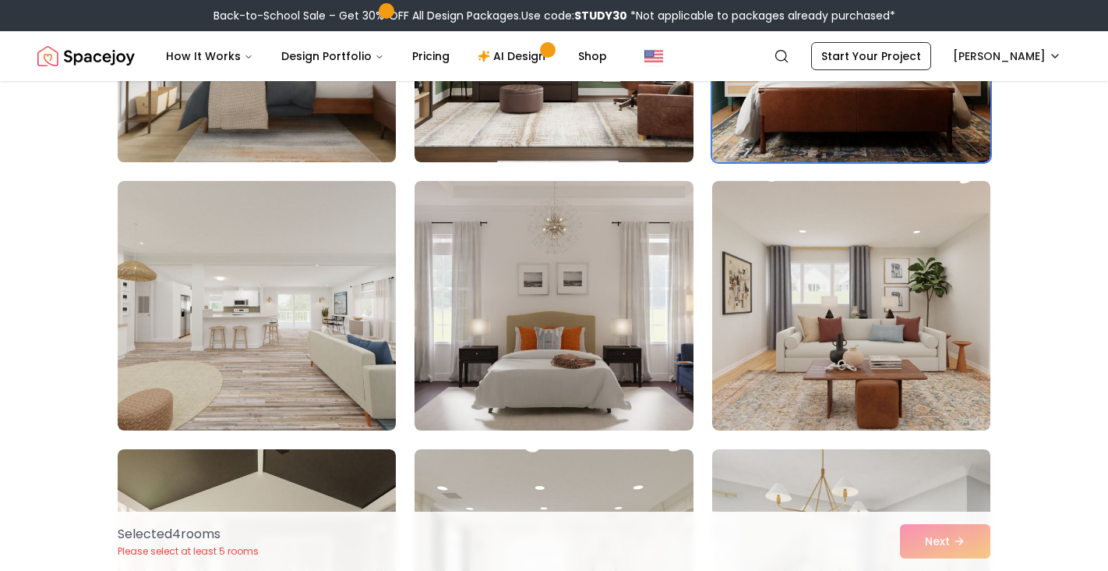
scroll to position [1105, 0]
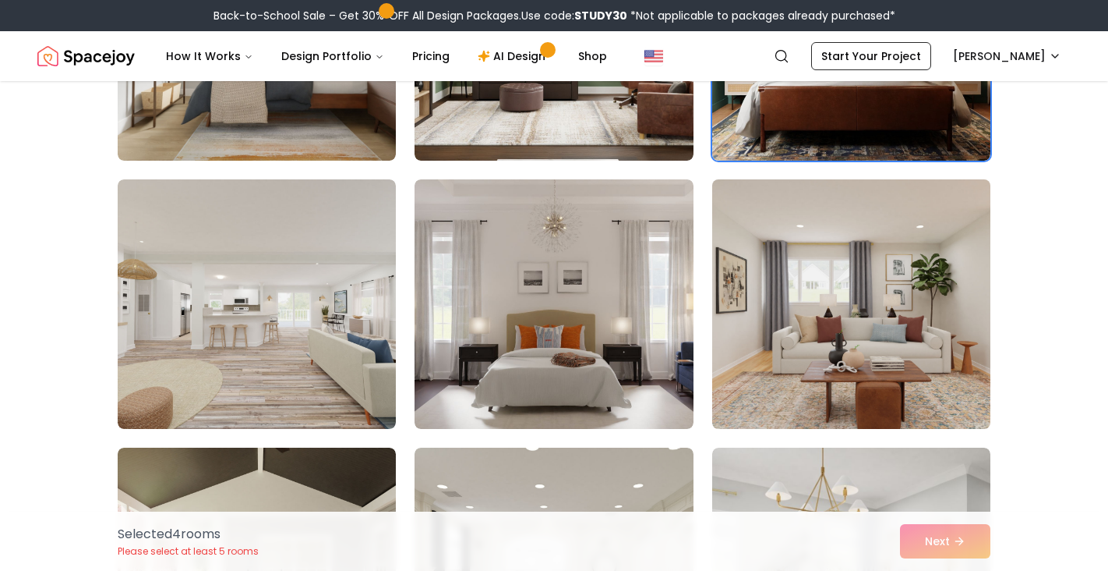
click at [775, 308] on img at bounding box center [851, 304] width 292 height 262
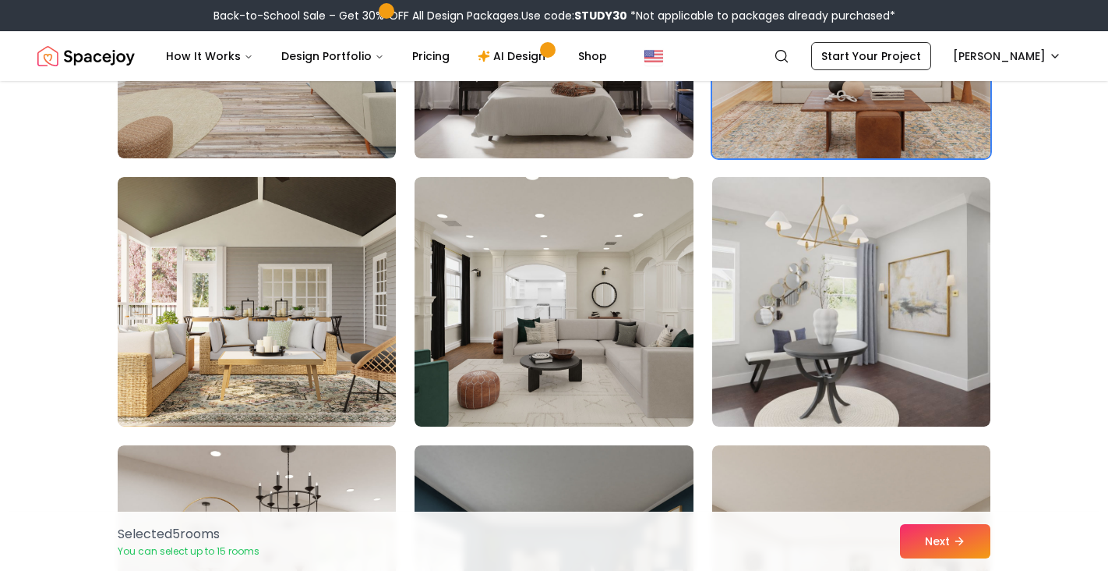
scroll to position [1376, 0]
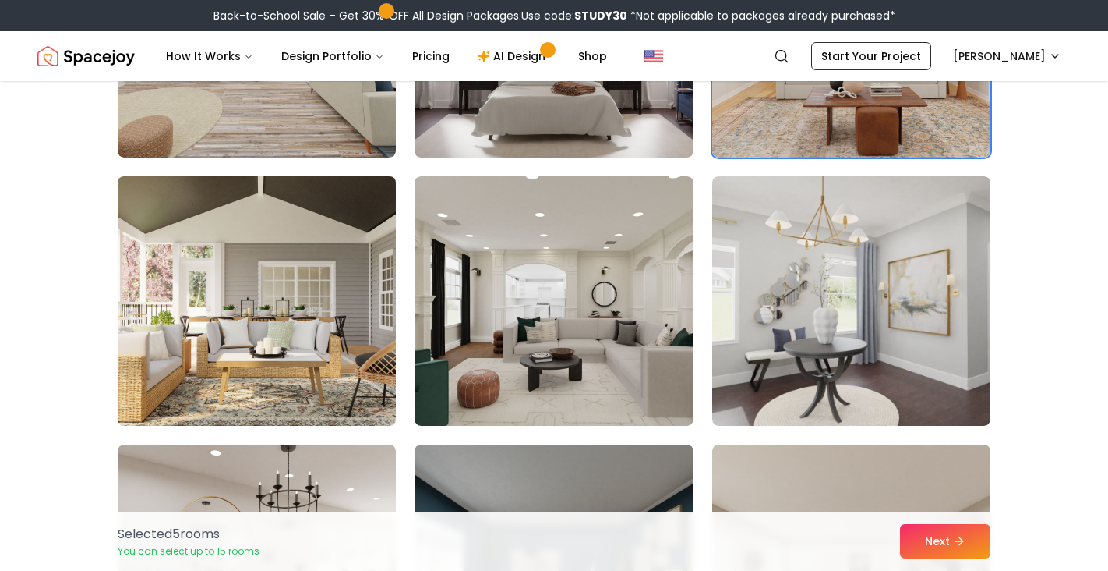
click at [280, 296] on img at bounding box center [257, 301] width 292 height 262
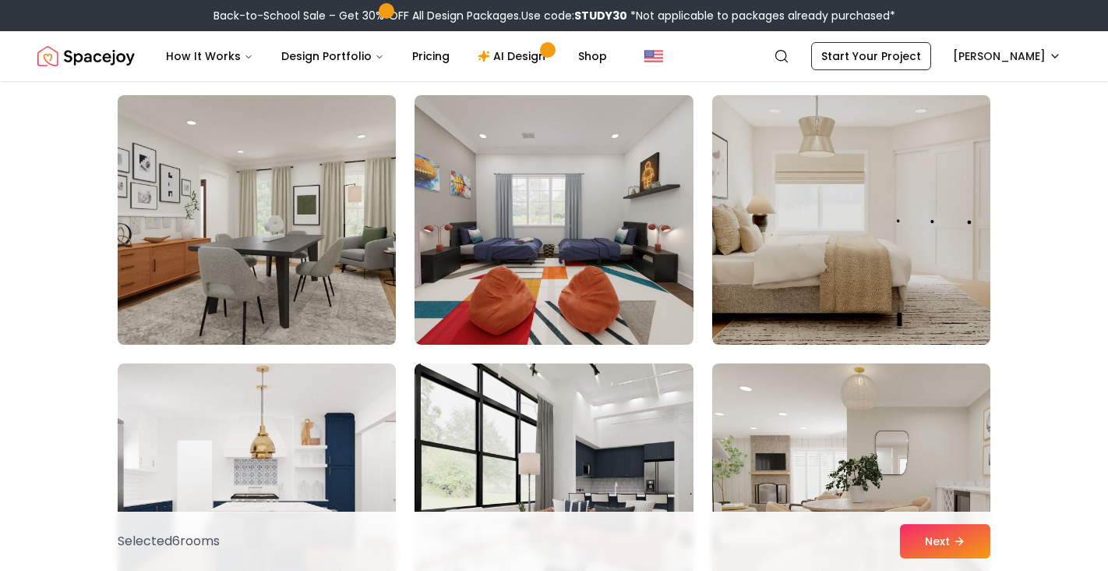
scroll to position [2259, 0]
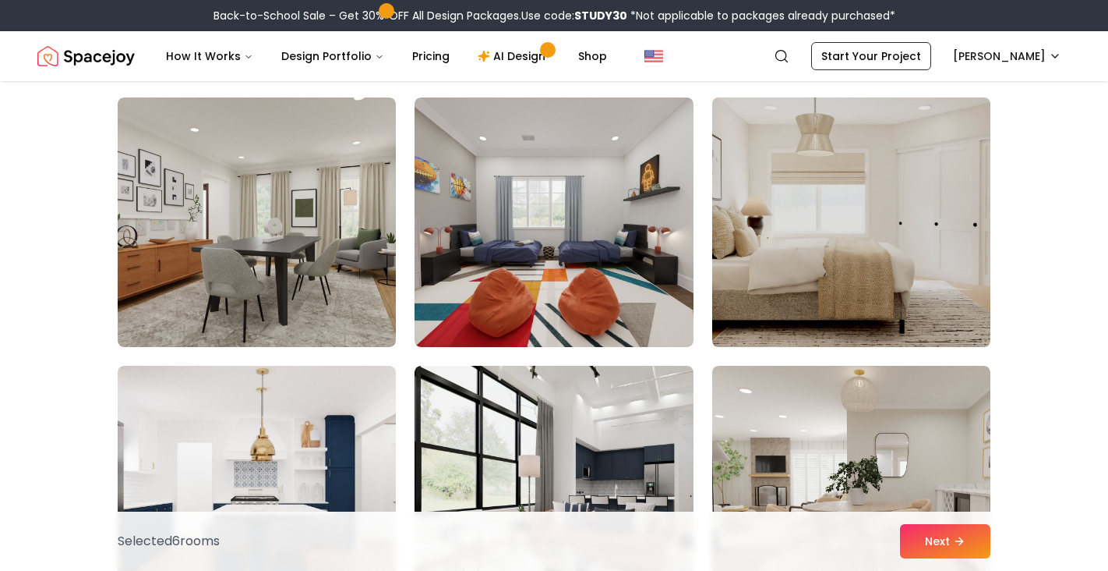
click at [806, 243] on img at bounding box center [851, 222] width 292 height 262
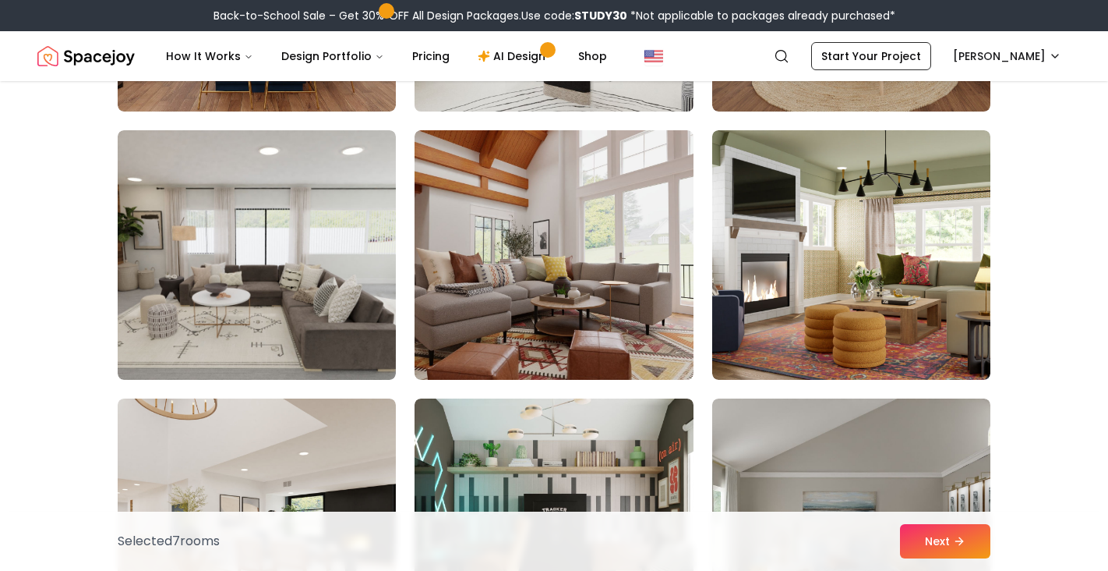
scroll to position [2764, 0]
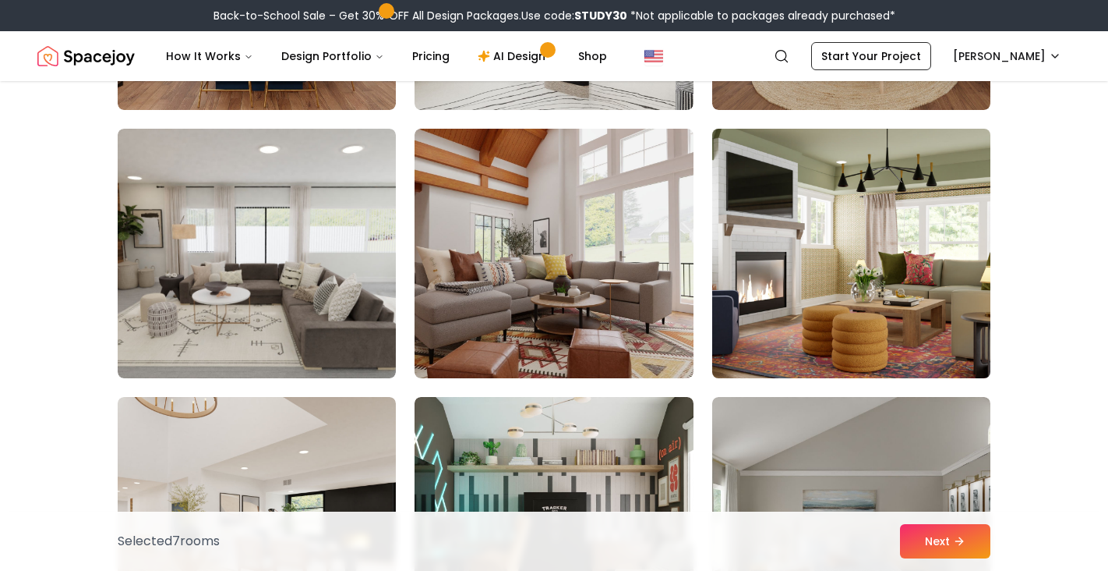
click at [888, 271] on img at bounding box center [851, 253] width 292 height 262
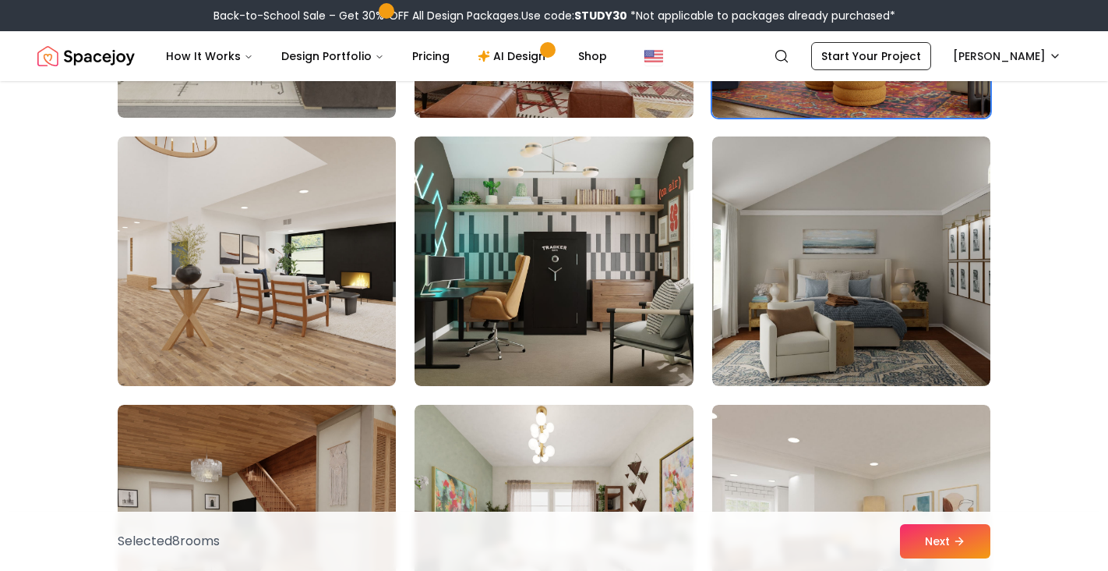
scroll to position [3026, 0]
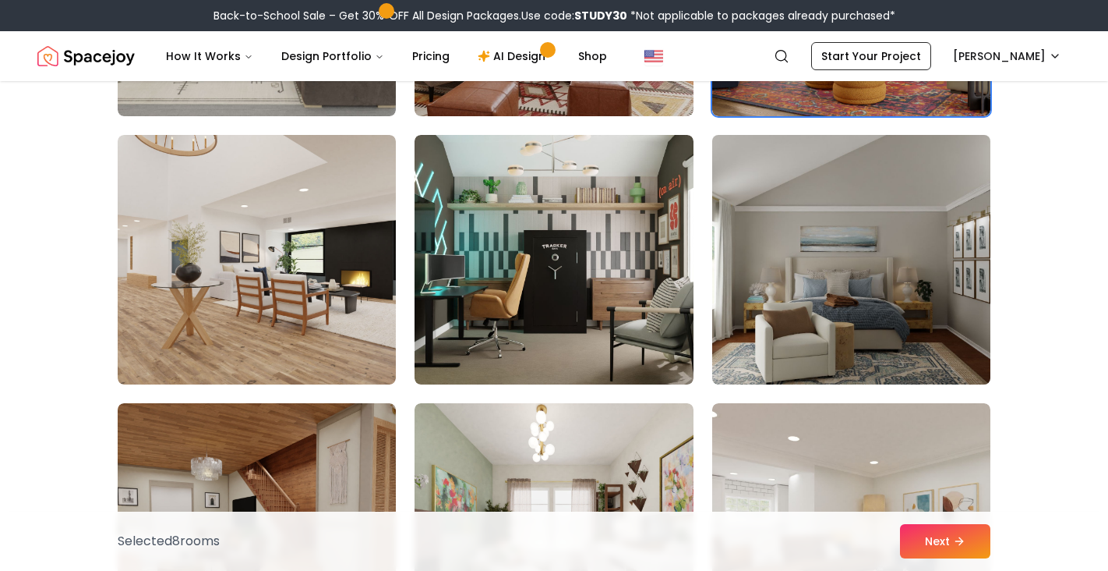
click at [853, 283] on img at bounding box center [851, 260] width 292 height 262
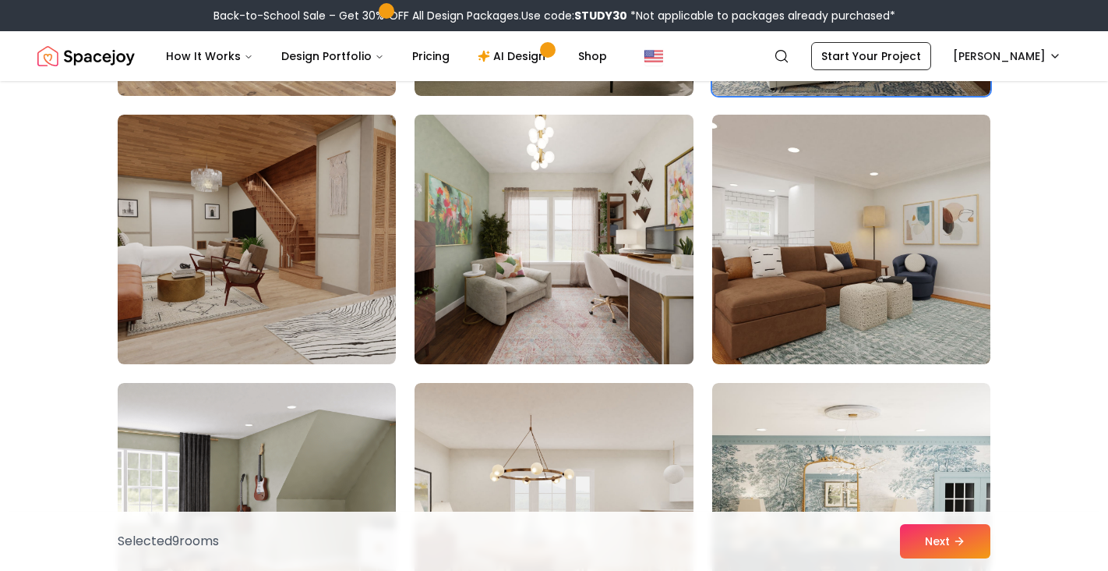
scroll to position [3317, 0]
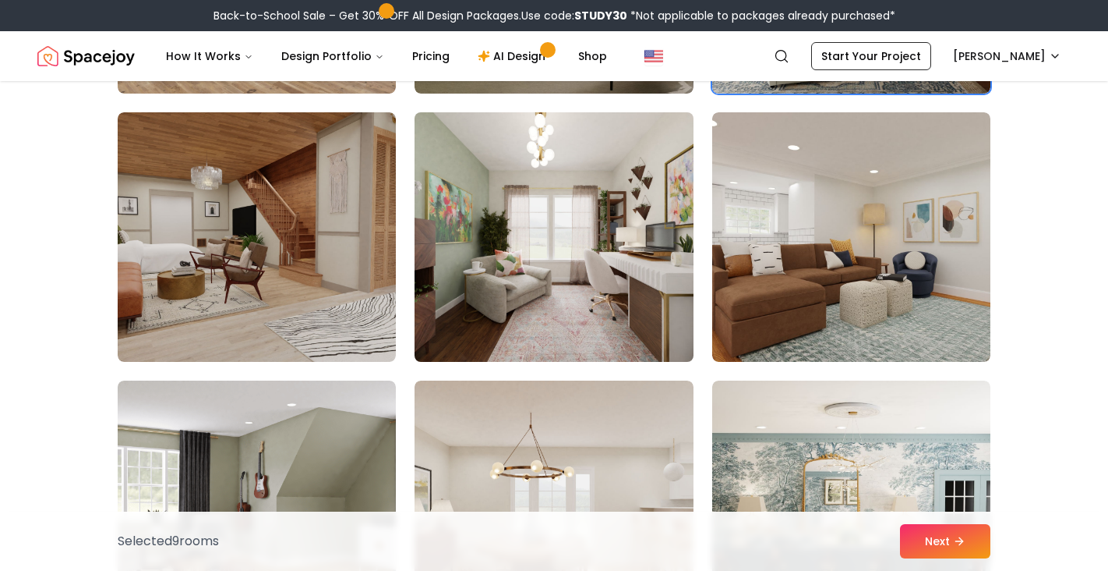
click at [522, 335] on img at bounding box center [554, 237] width 292 height 262
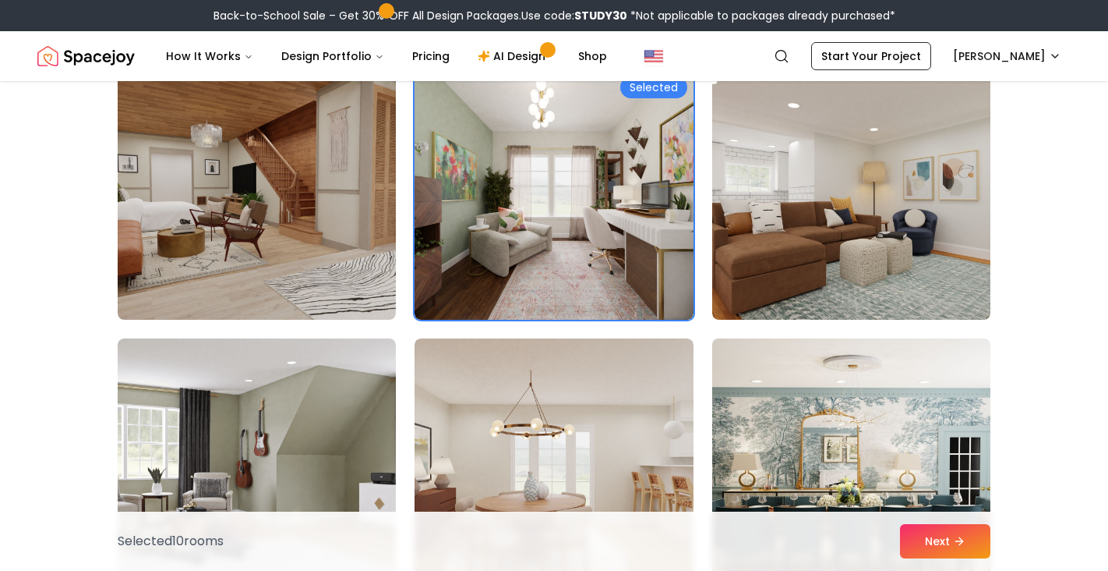
scroll to position [3358, 0]
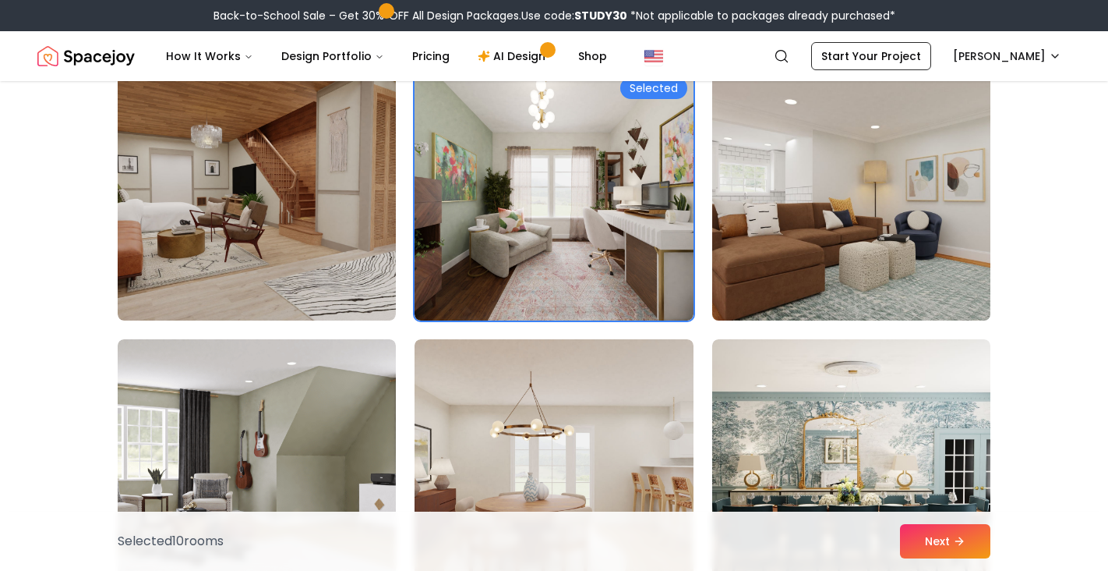
click at [855, 232] on img at bounding box center [851, 196] width 292 height 262
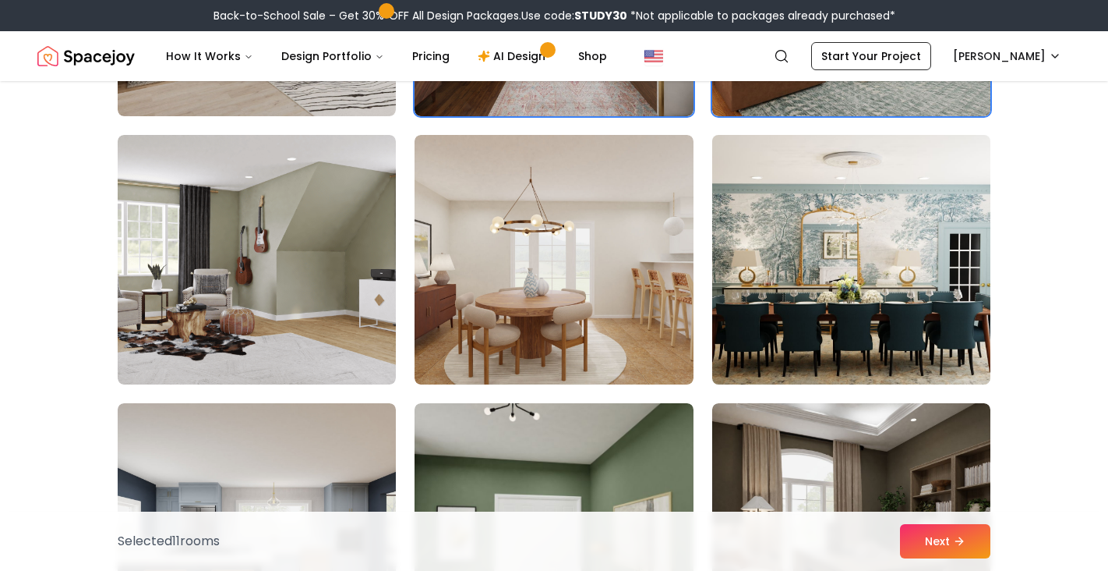
scroll to position [3568, 0]
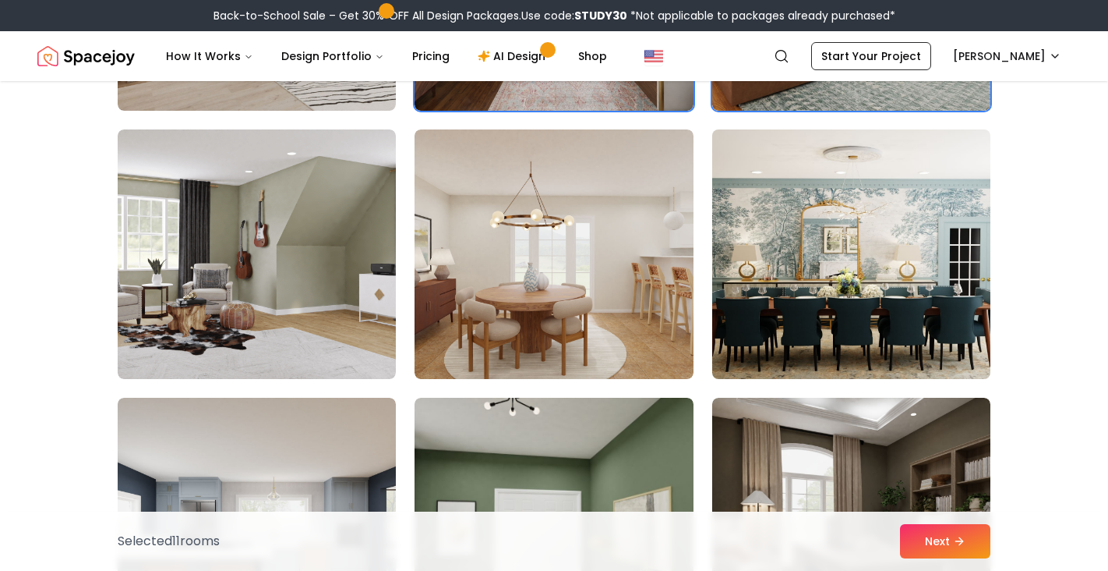
click at [838, 261] on img at bounding box center [851, 254] width 292 height 262
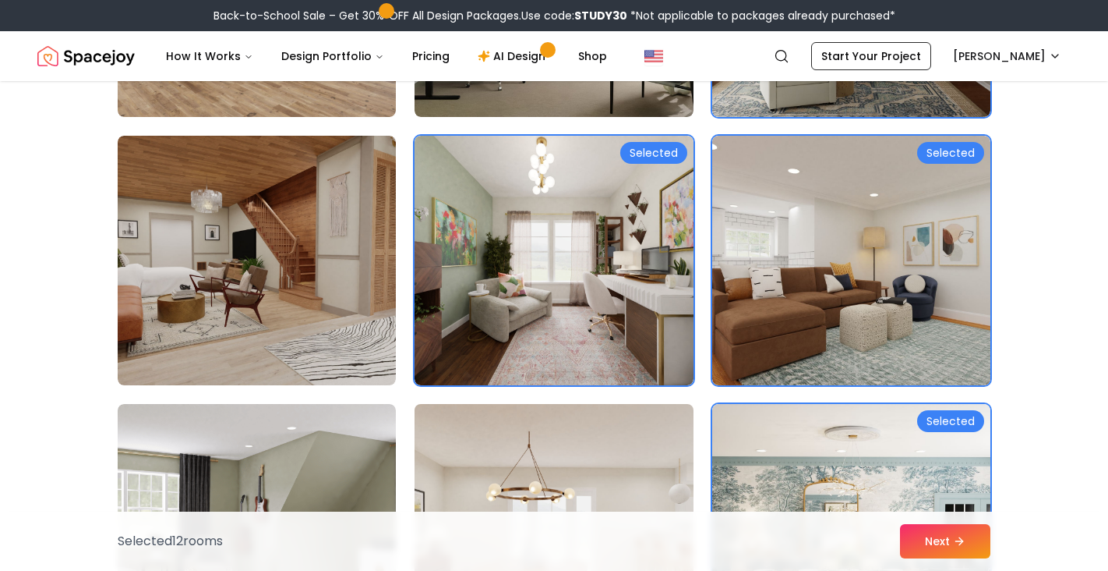
scroll to position [3291, 0]
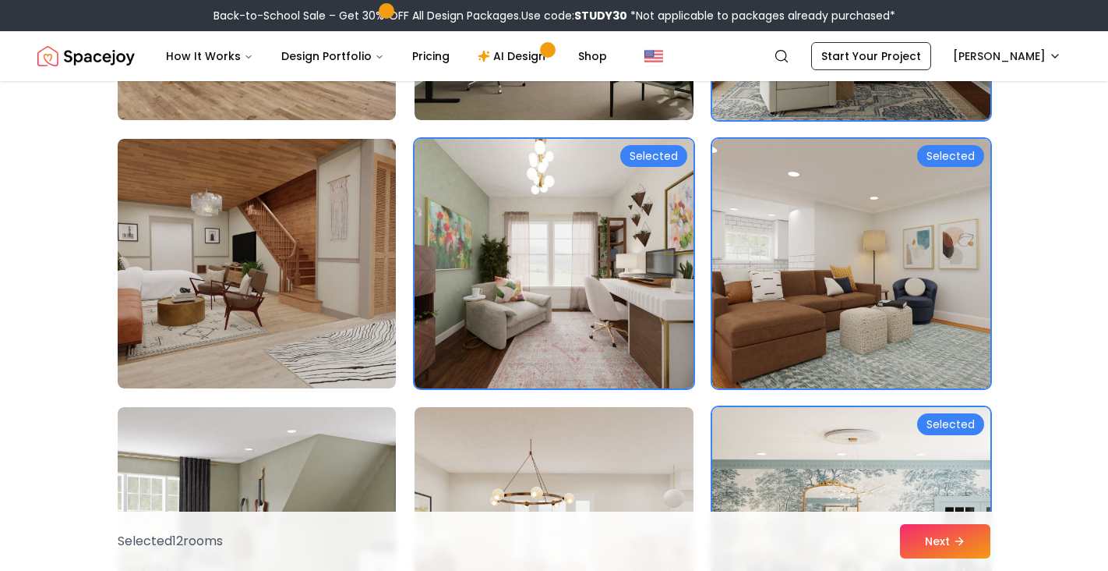
click at [608, 274] on img at bounding box center [554, 263] width 292 height 262
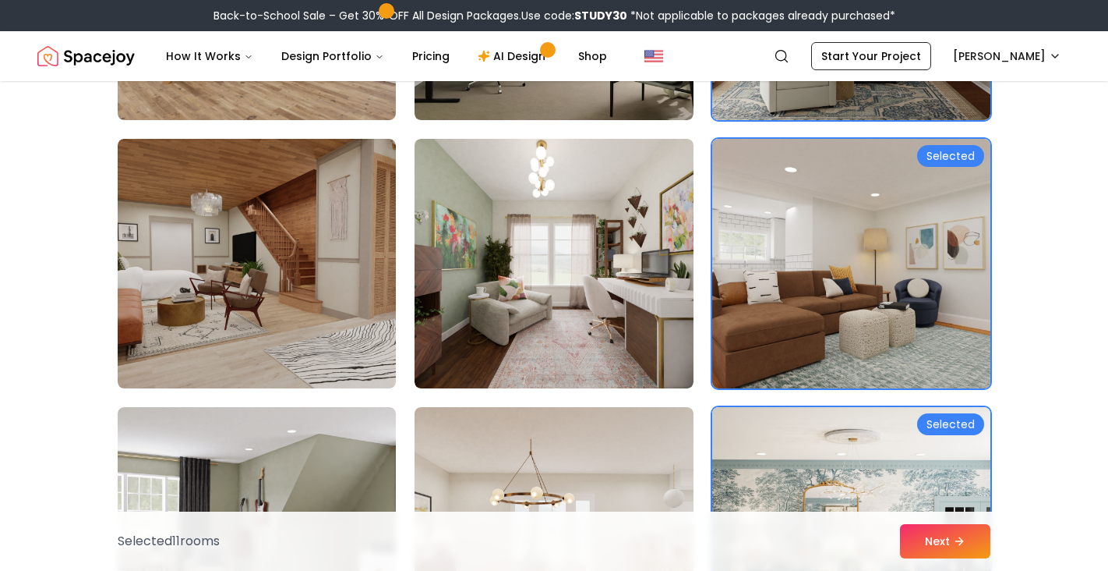
click at [772, 268] on img at bounding box center [851, 263] width 292 height 262
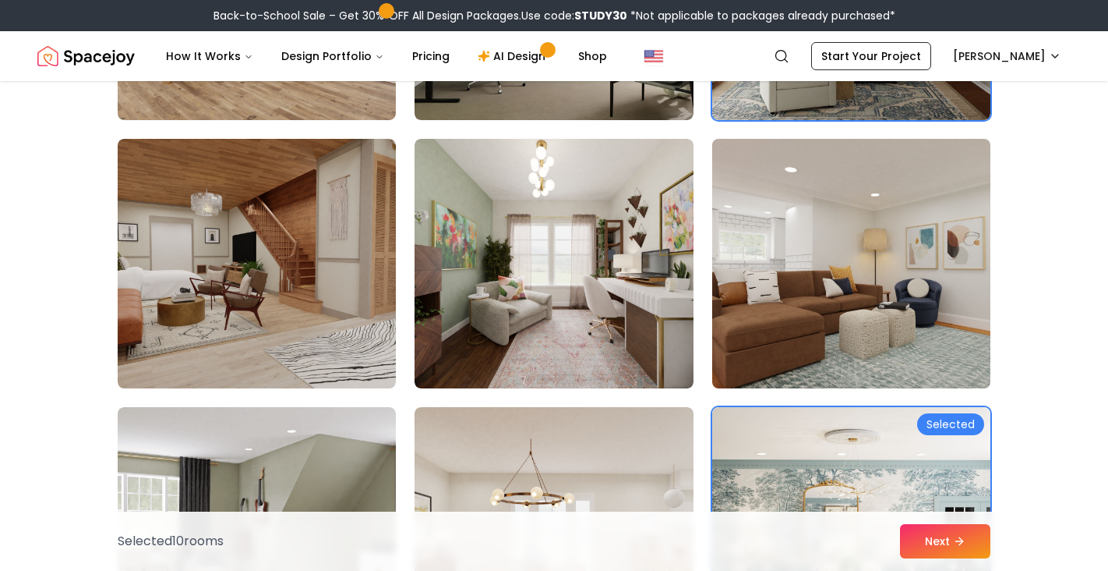
click at [772, 268] on img at bounding box center [851, 263] width 292 height 262
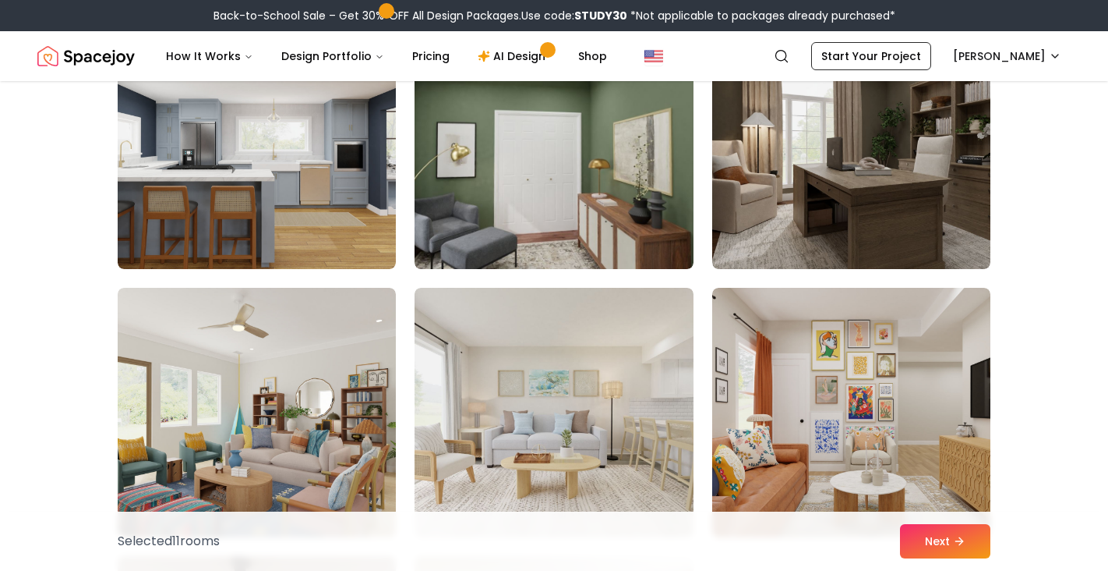
scroll to position [3949, 0]
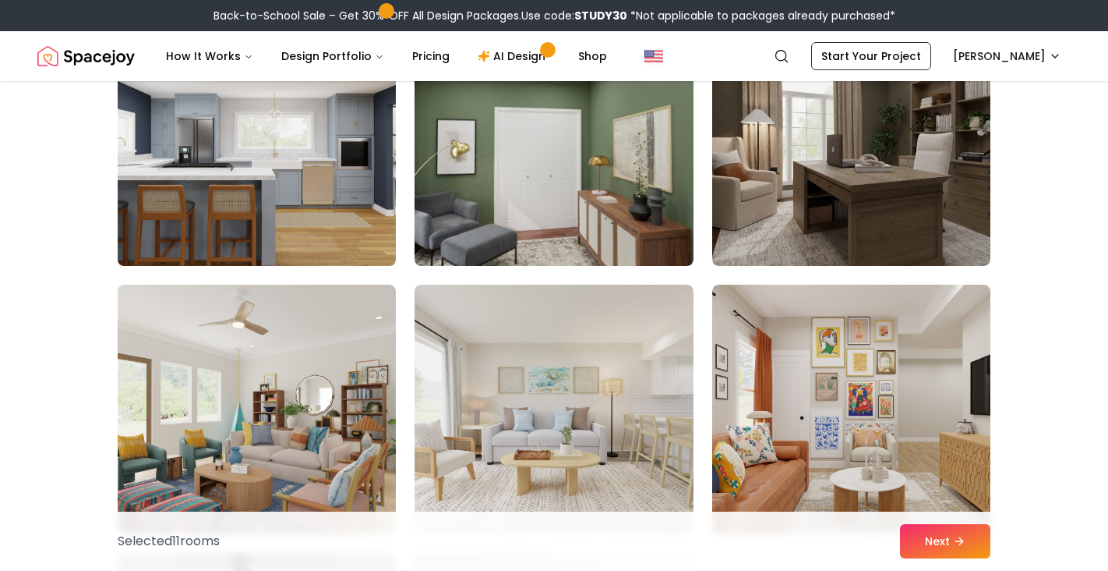
click at [338, 201] on img at bounding box center [257, 141] width 292 height 262
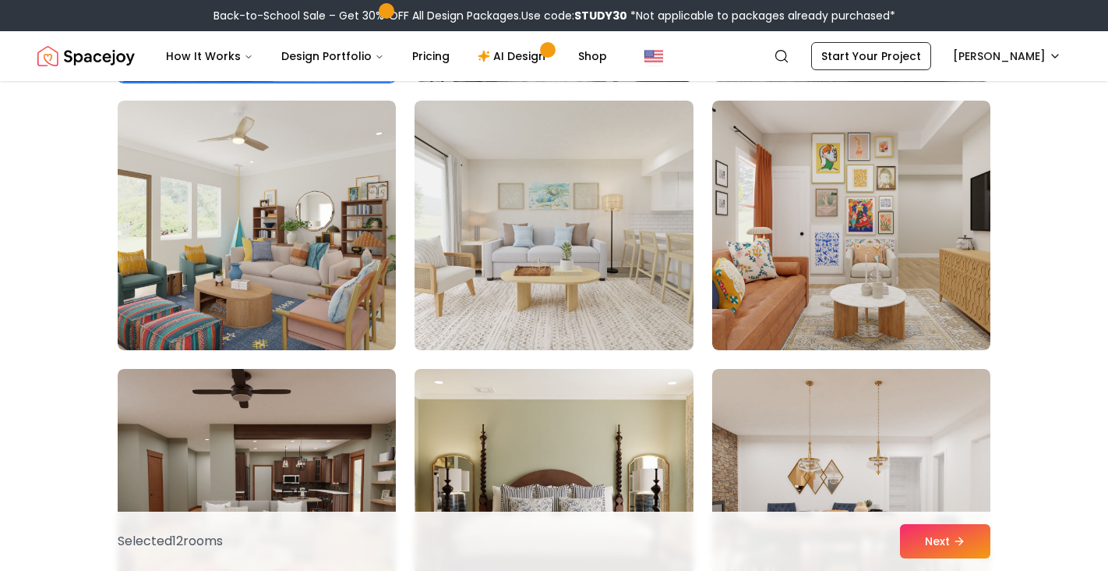
scroll to position [4139, 0]
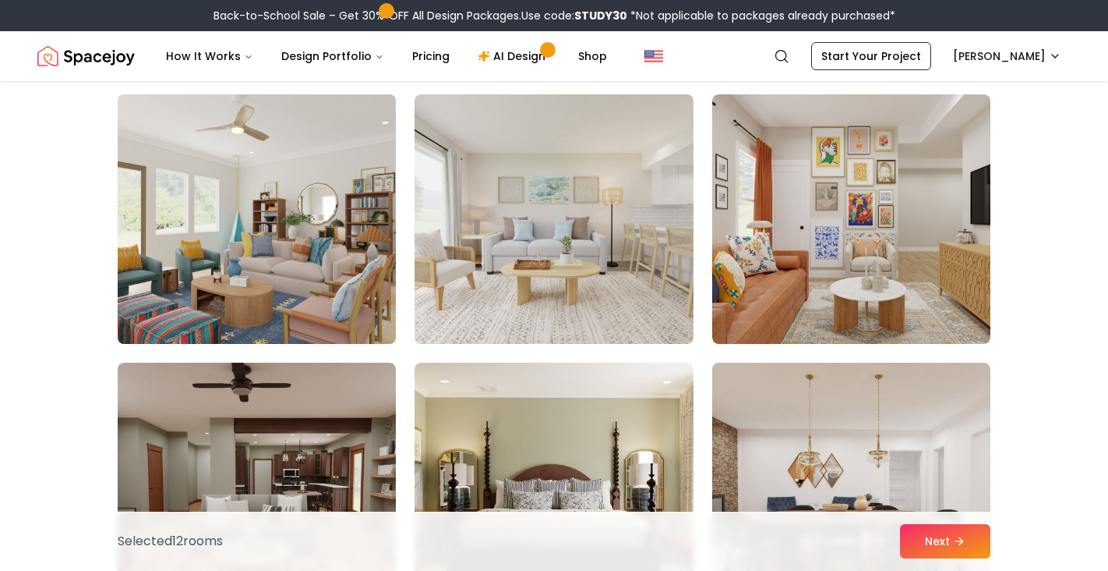
click at [284, 284] on img at bounding box center [257, 219] width 292 height 262
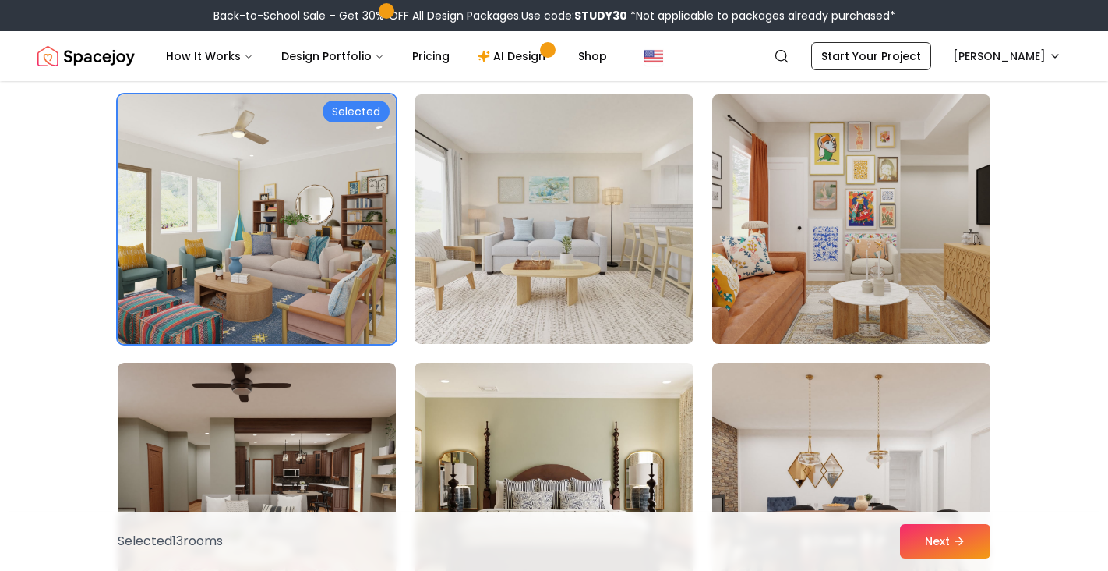
click at [861, 168] on img at bounding box center [851, 219] width 292 height 262
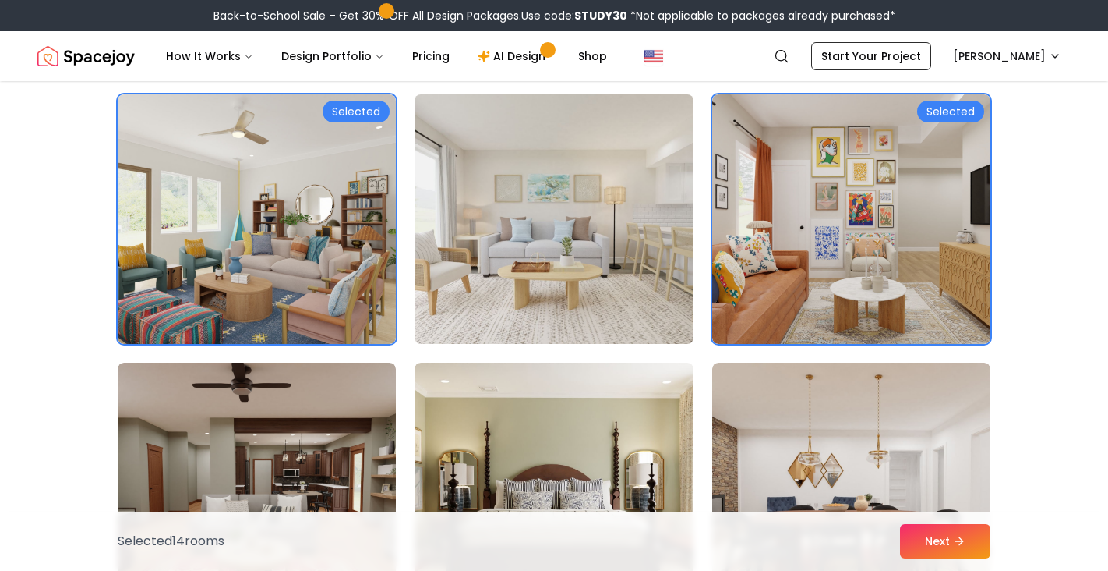
click at [647, 298] on img at bounding box center [554, 219] width 292 height 262
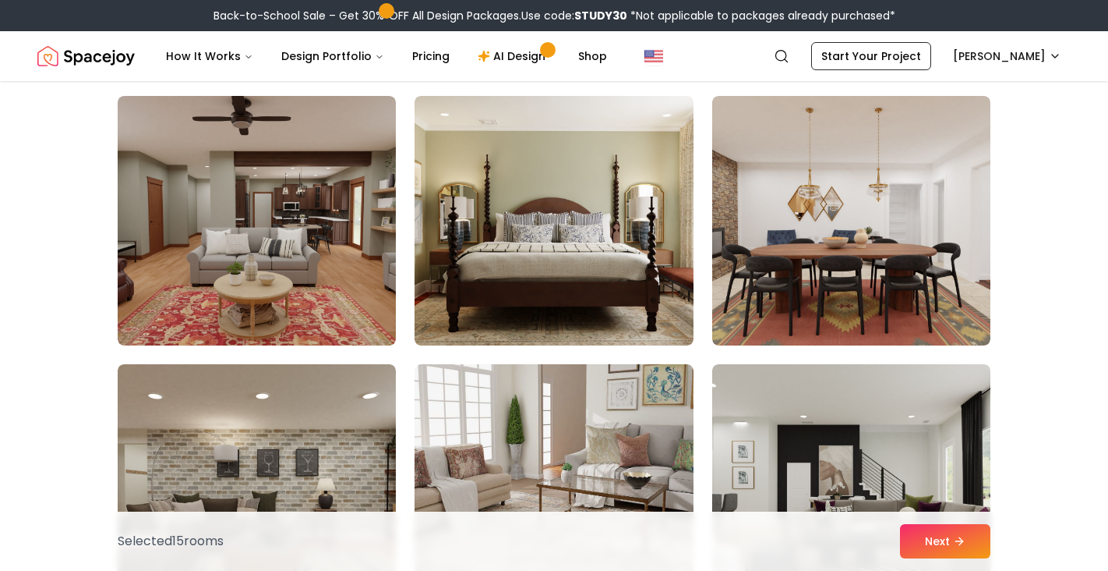
scroll to position [4407, 0]
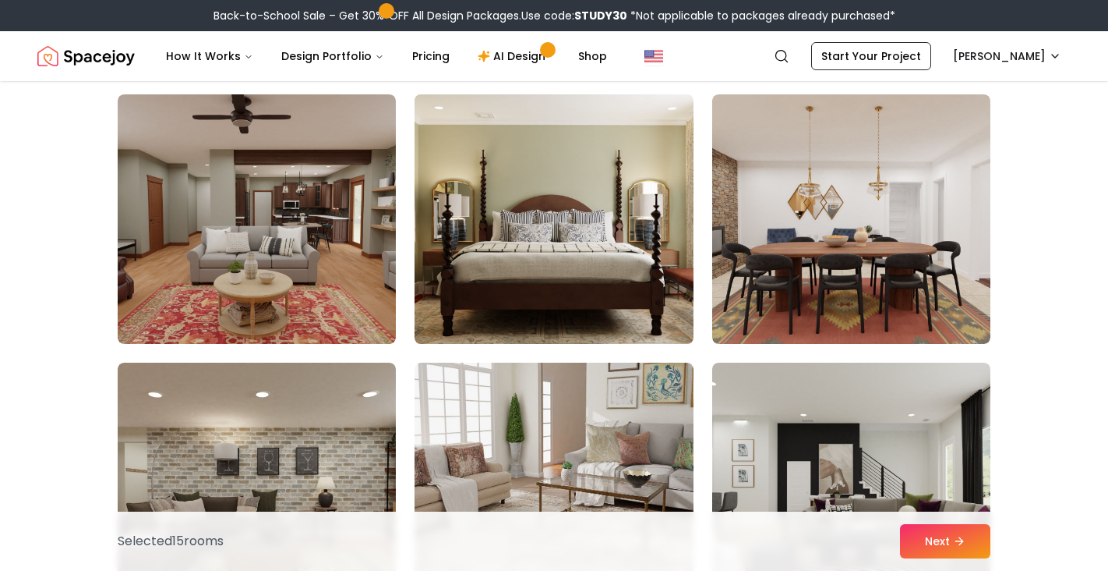
click at [616, 256] on img at bounding box center [554, 219] width 292 height 262
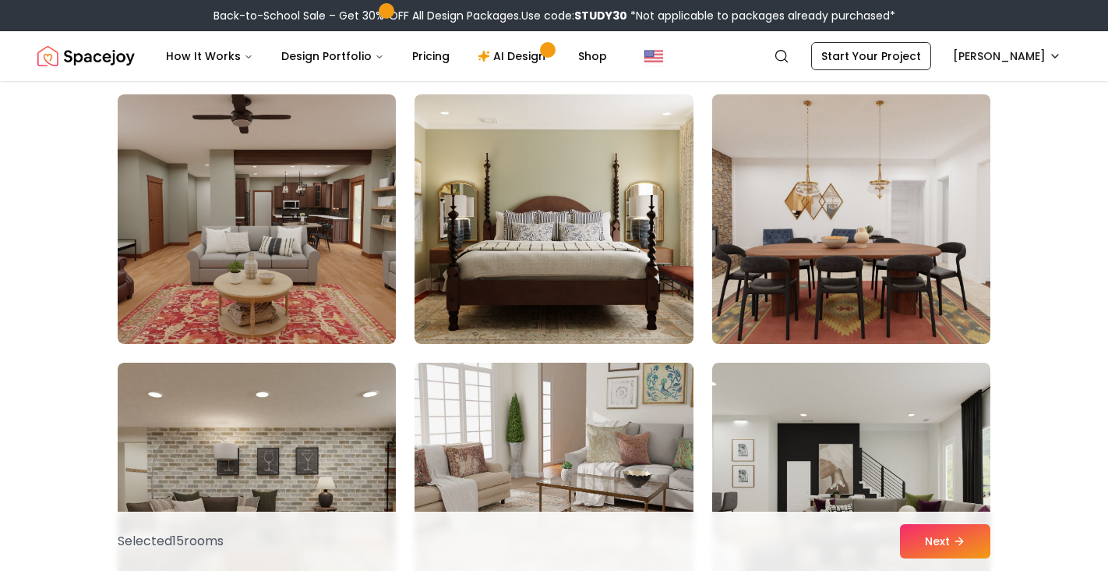
click at [870, 254] on img at bounding box center [851, 219] width 292 height 262
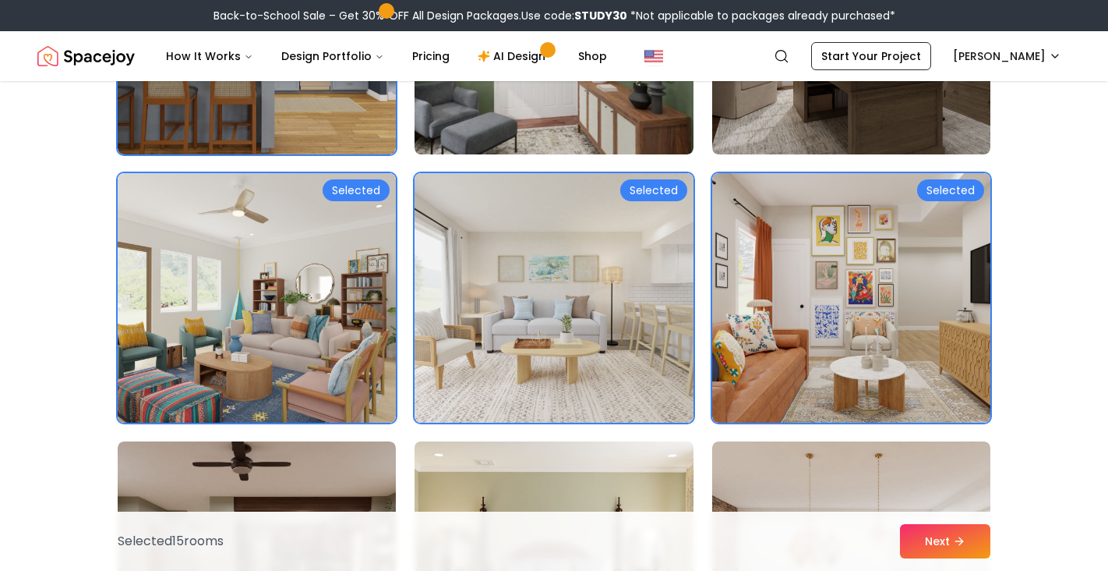
scroll to position [4045, 0]
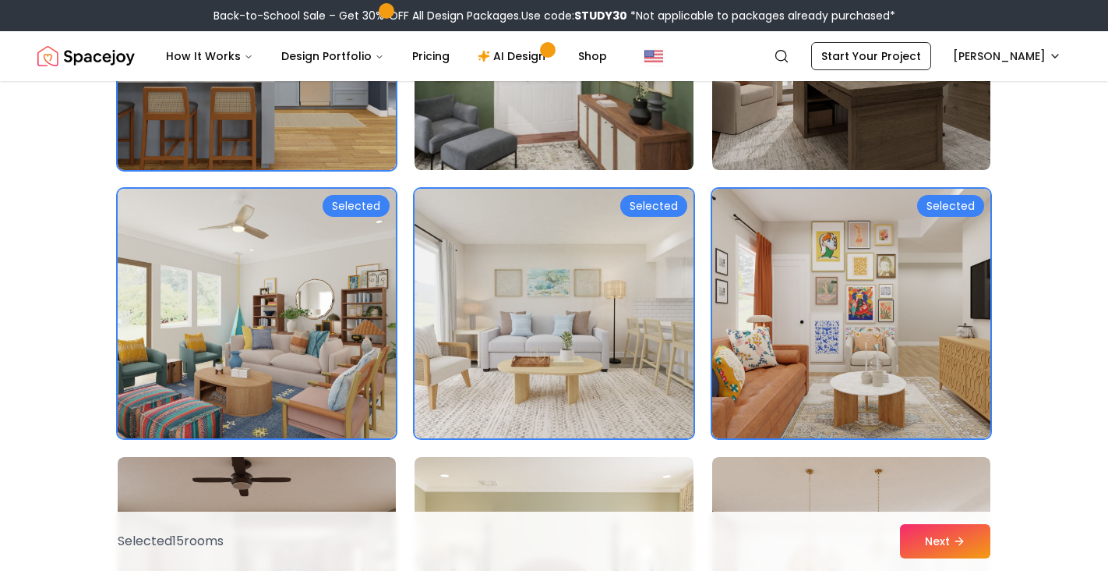
click at [471, 318] on img at bounding box center [554, 313] width 292 height 262
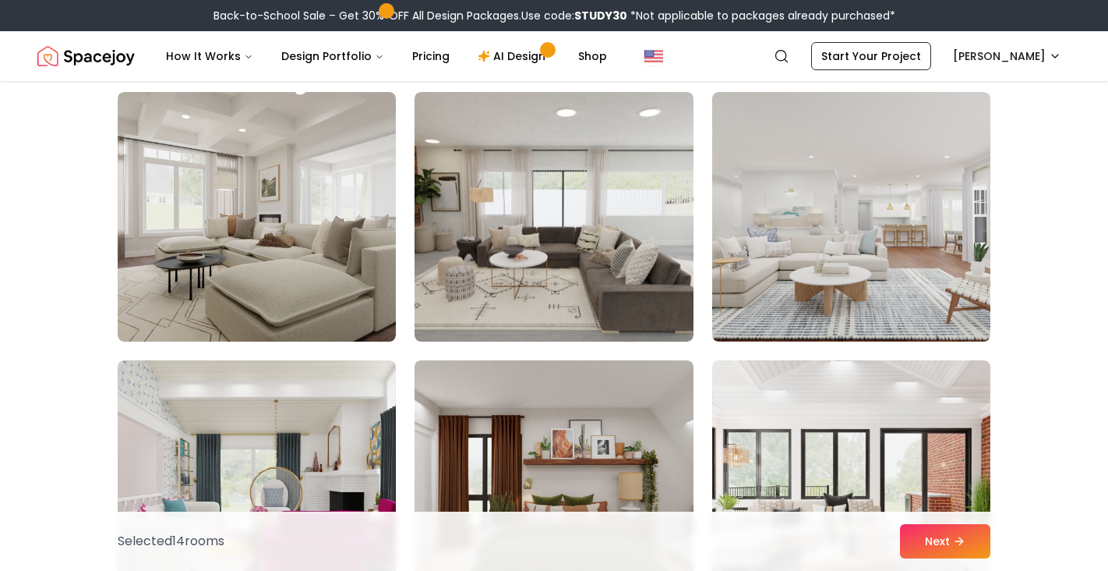
scroll to position [5485, 0]
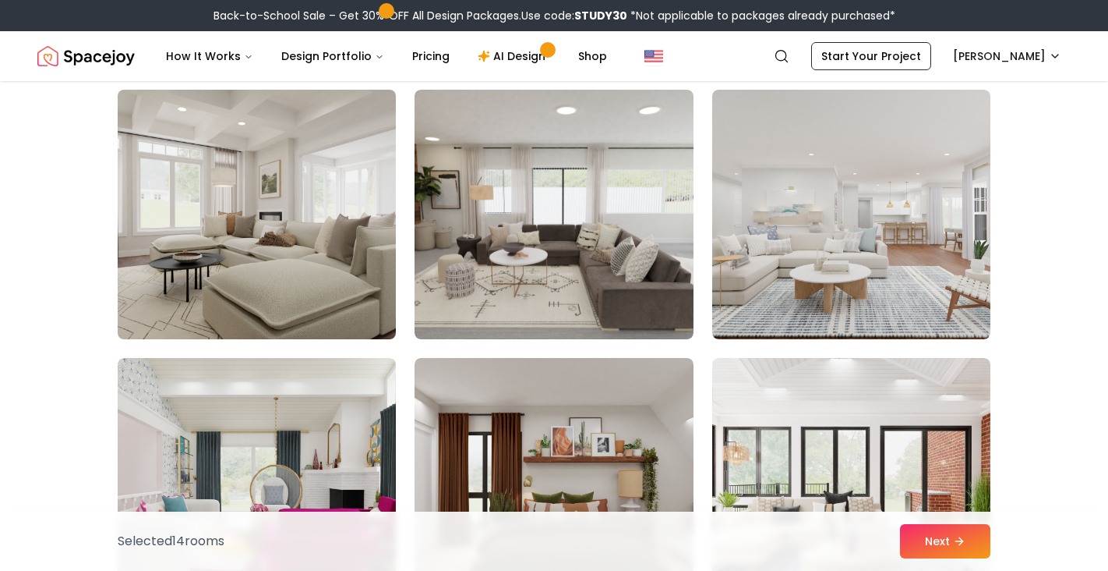
click at [339, 249] on img at bounding box center [257, 214] width 292 height 262
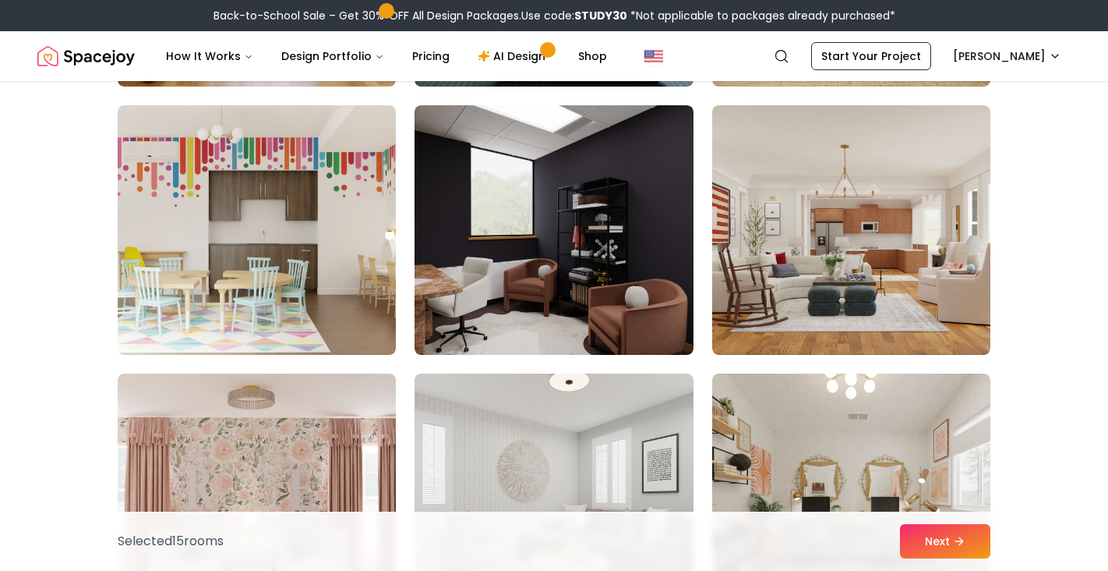
scroll to position [6276, 0]
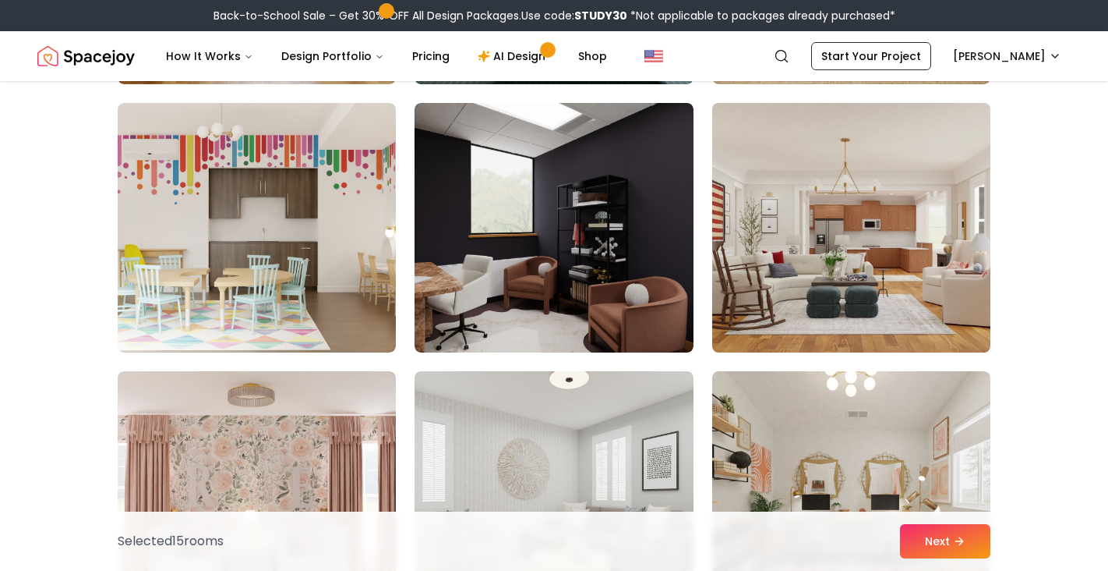
click at [797, 267] on img at bounding box center [851, 228] width 292 height 262
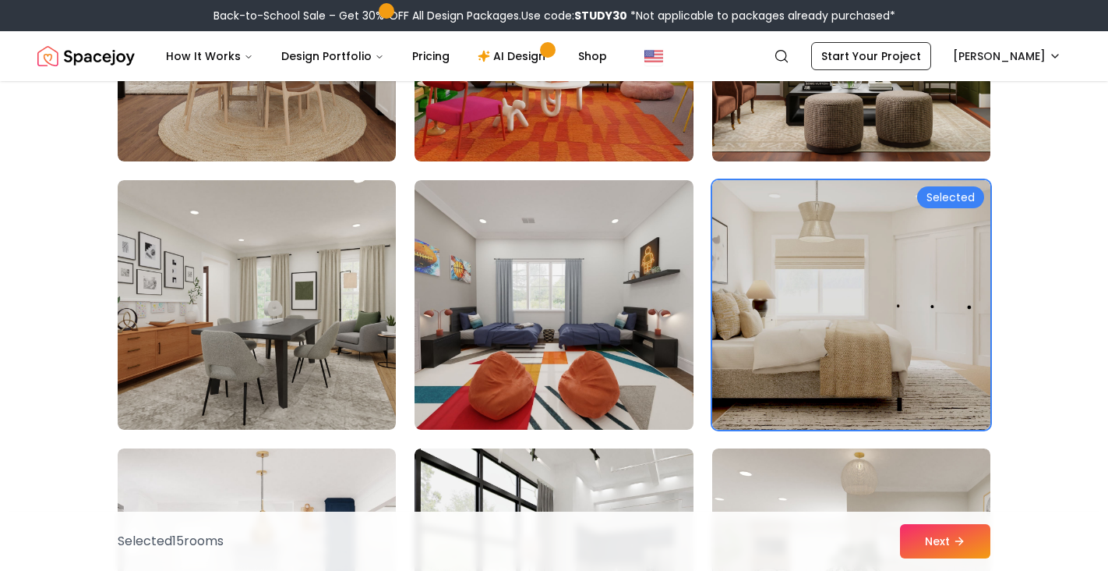
scroll to position [2188, 0]
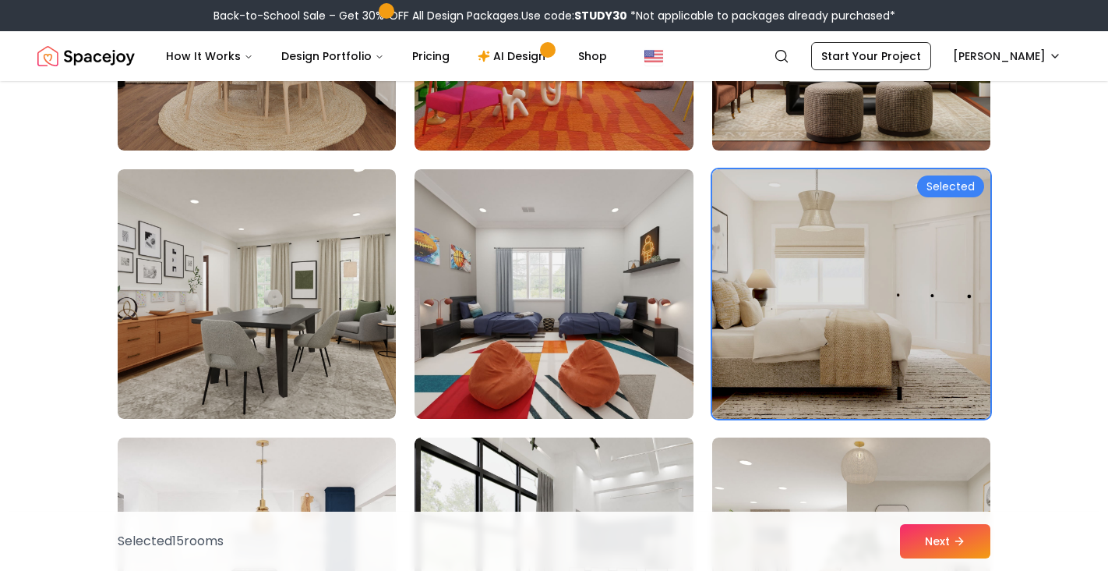
click at [828, 297] on img at bounding box center [851, 293] width 278 height 249
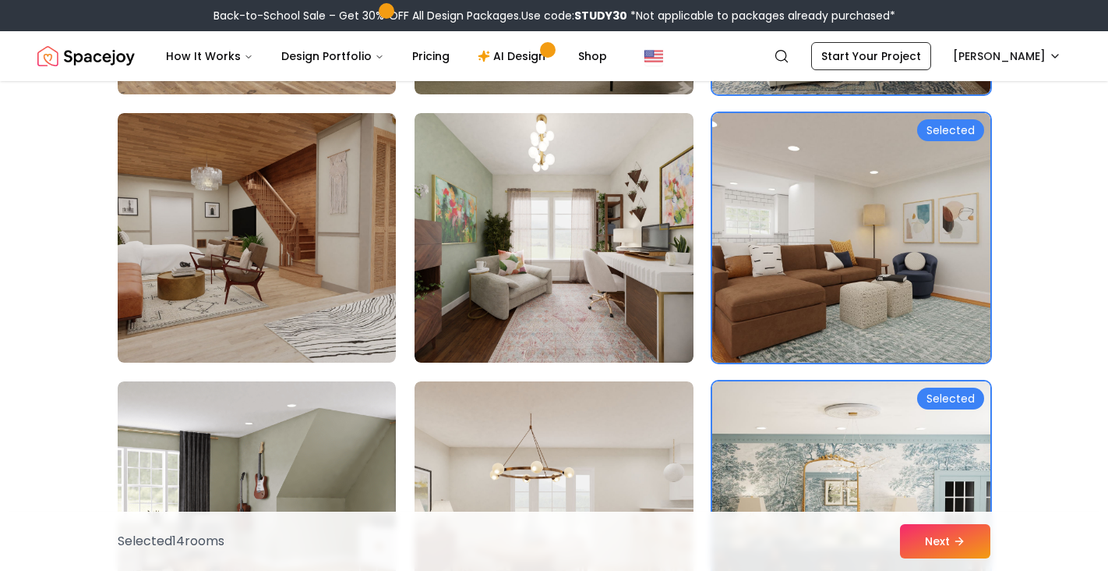
click at [828, 297] on img at bounding box center [851, 237] width 278 height 249
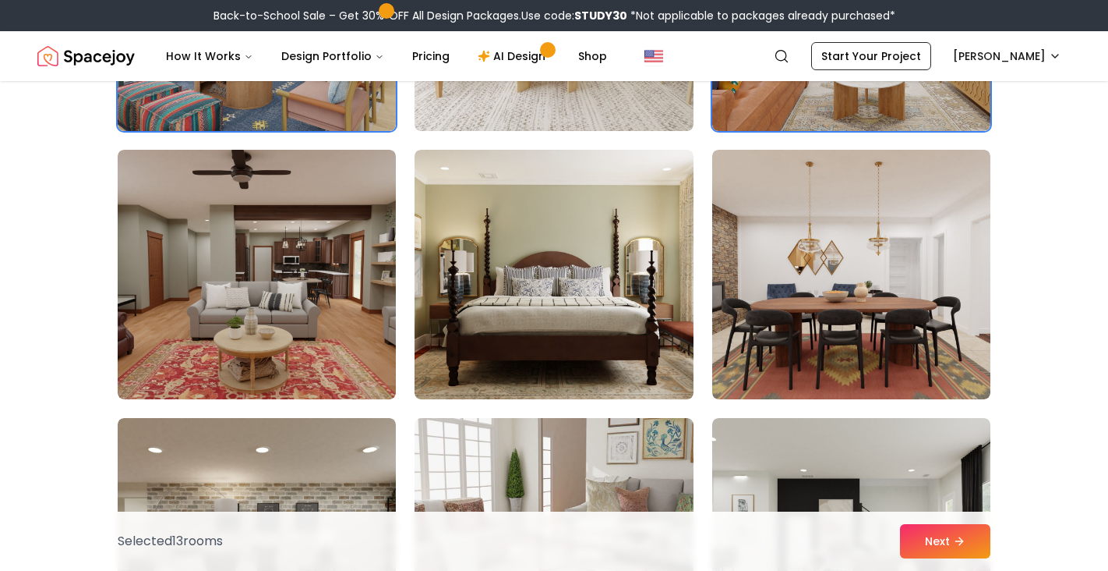
scroll to position [4363, 0]
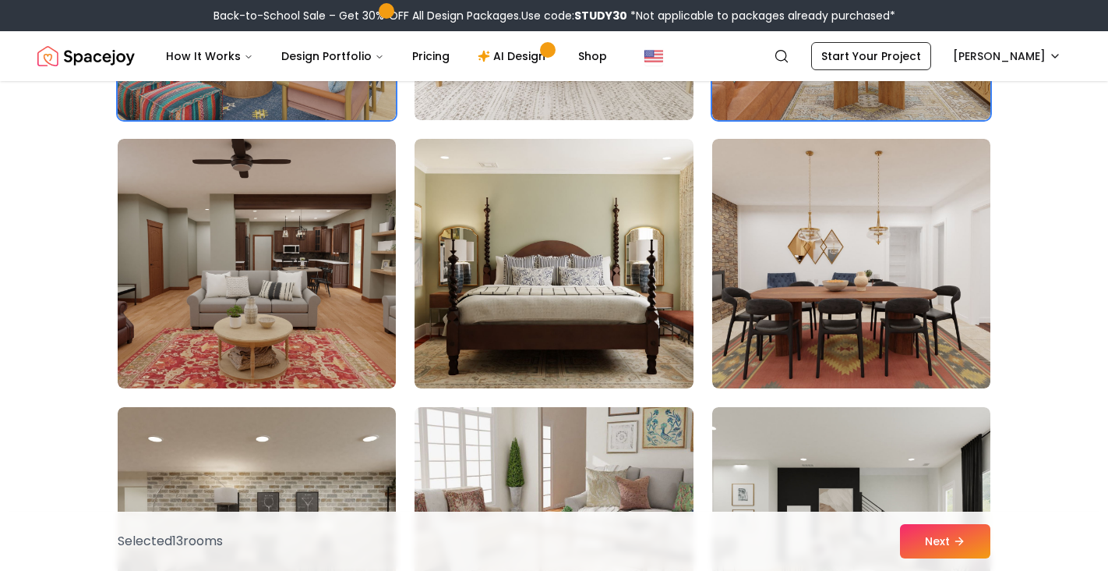
click at [828, 297] on img at bounding box center [851, 263] width 278 height 249
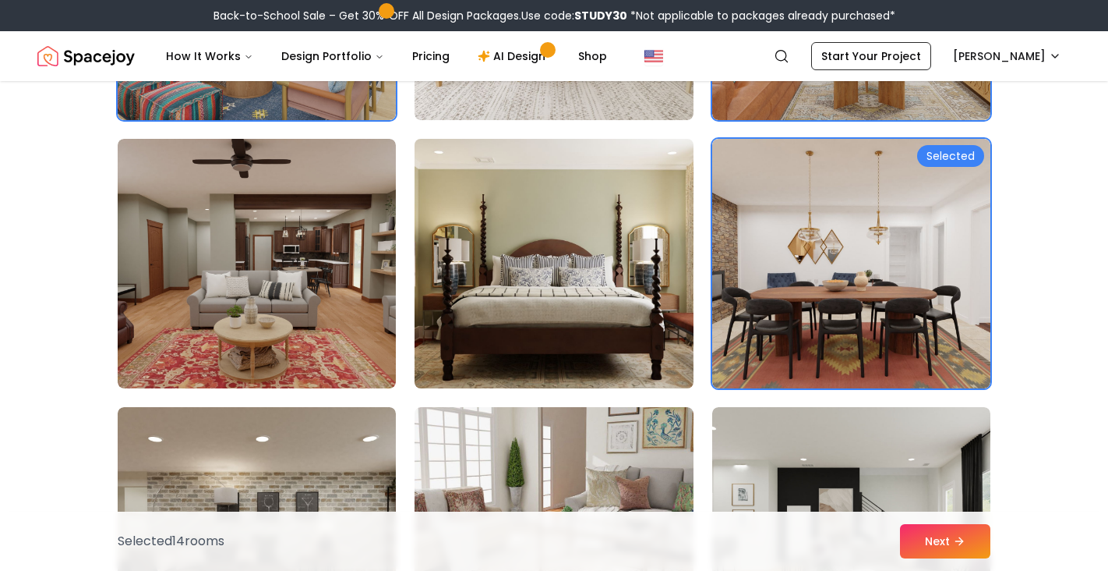
click at [620, 263] on img at bounding box center [554, 263] width 292 height 262
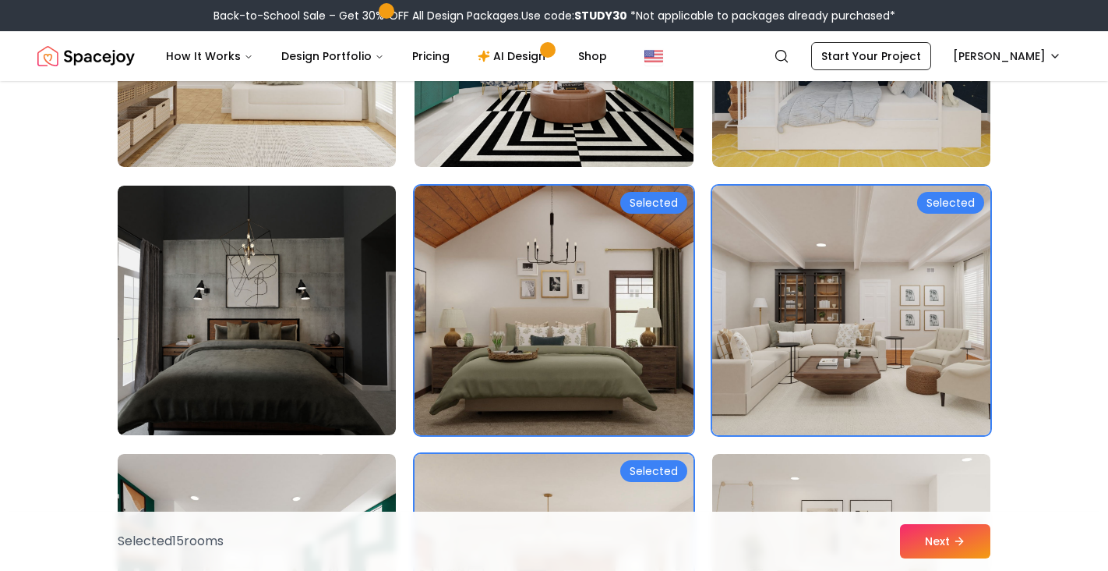
scroll to position [296, 0]
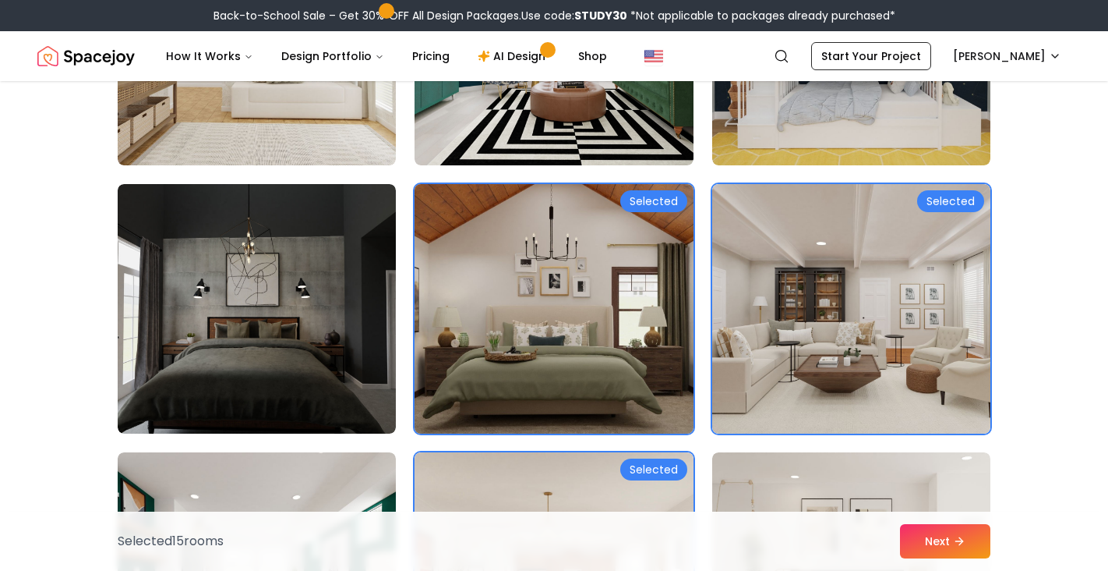
click at [643, 341] on img at bounding box center [554, 309] width 292 height 262
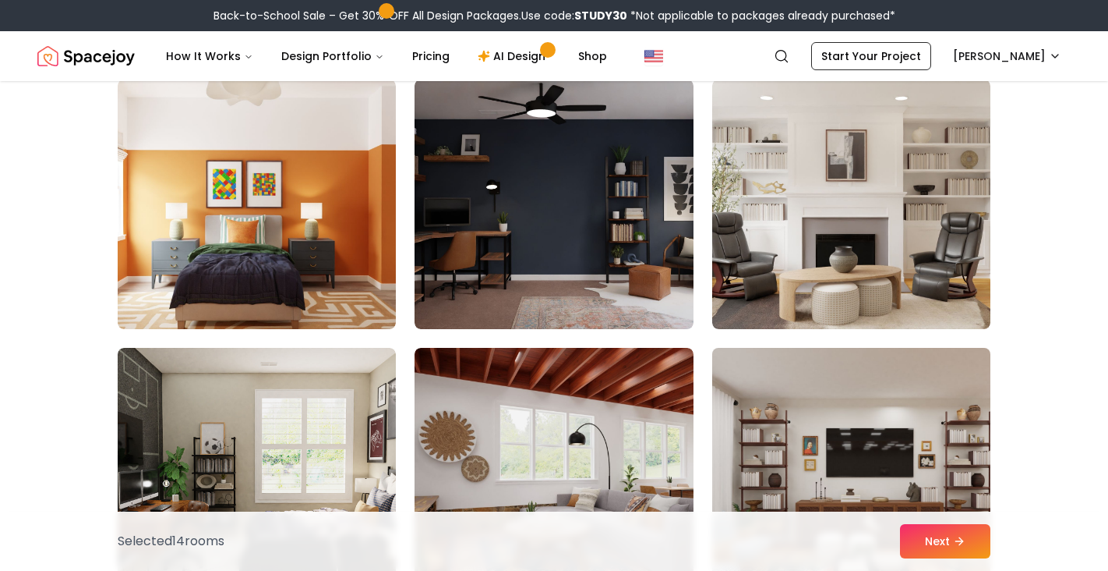
scroll to position [6831, 0]
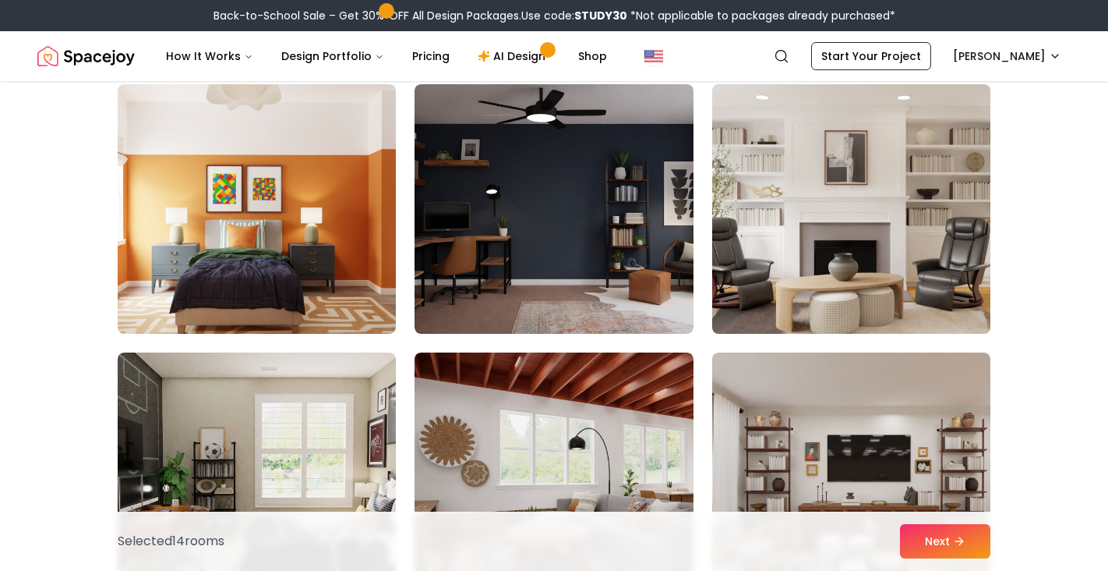
click at [849, 228] on img at bounding box center [851, 209] width 292 height 262
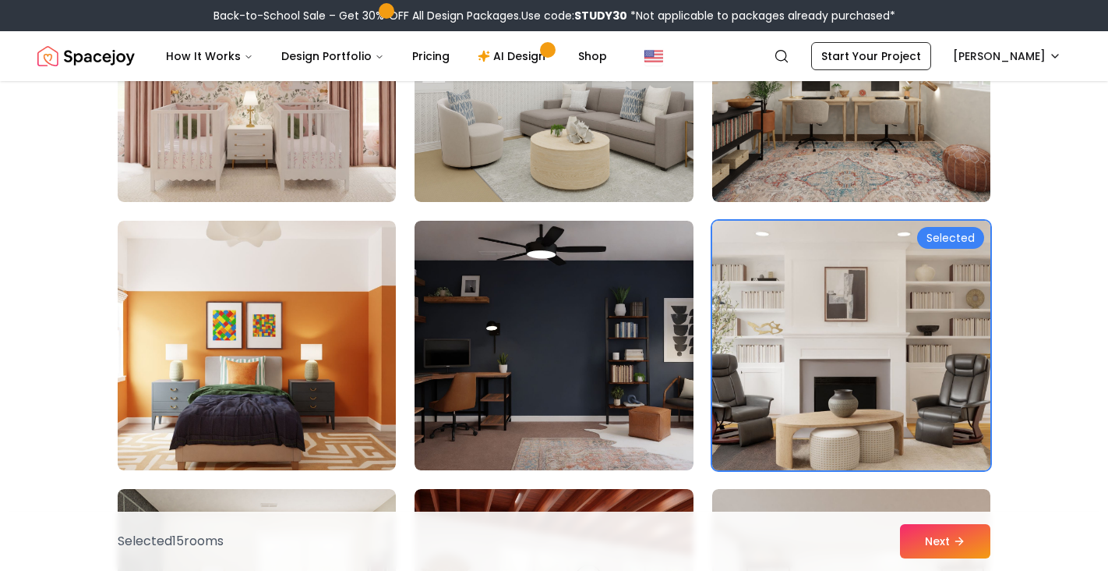
scroll to position [6693, 0]
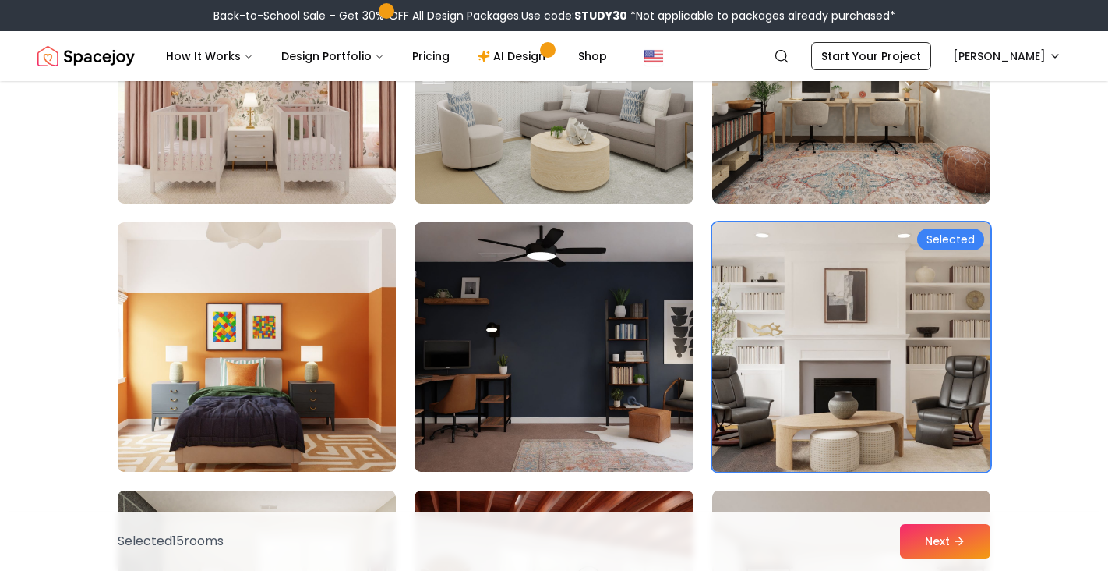
click at [821, 320] on img at bounding box center [851, 347] width 292 height 262
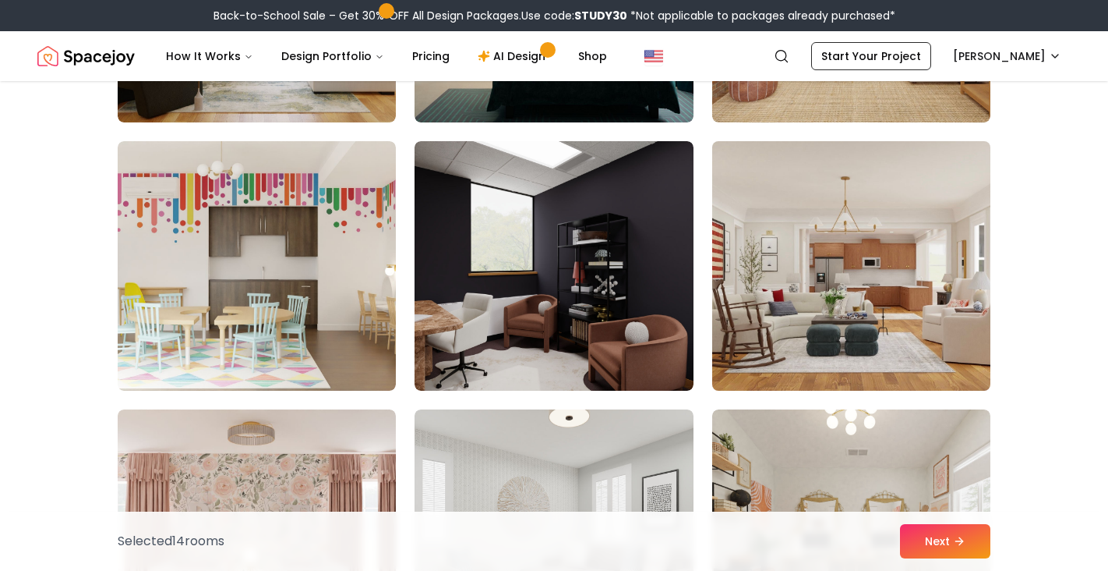
scroll to position [6203, 0]
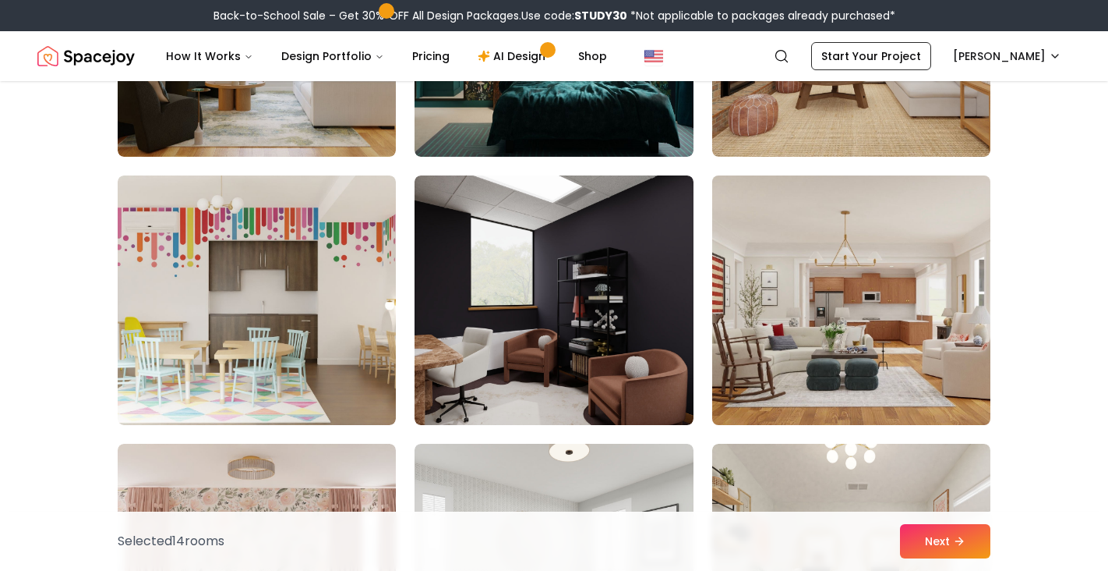
click at [883, 304] on img at bounding box center [851, 300] width 292 height 262
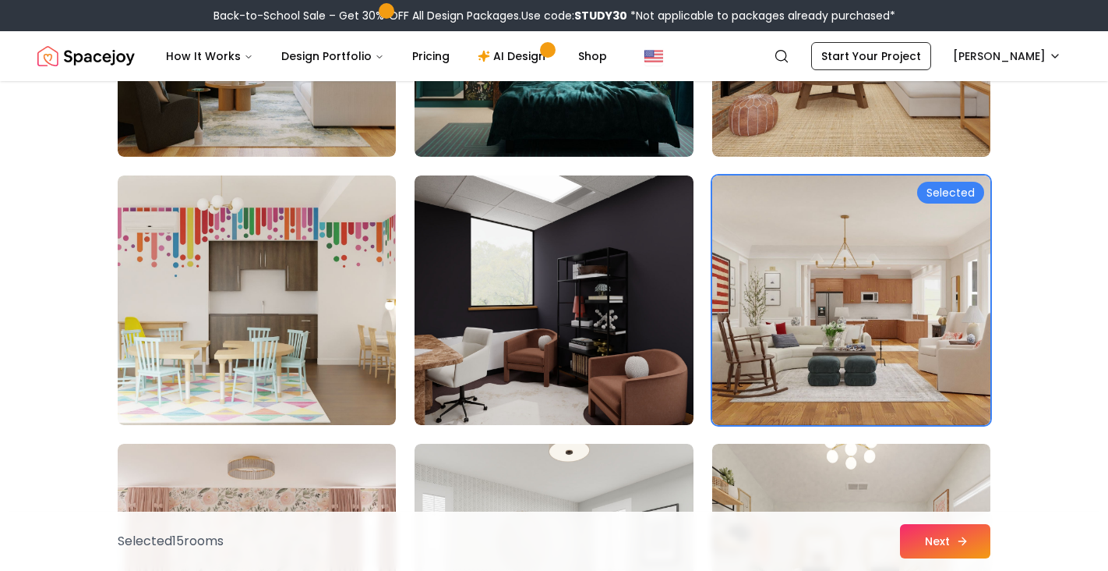
click at [946, 534] on button "Next" at bounding box center [945, 541] width 90 height 34
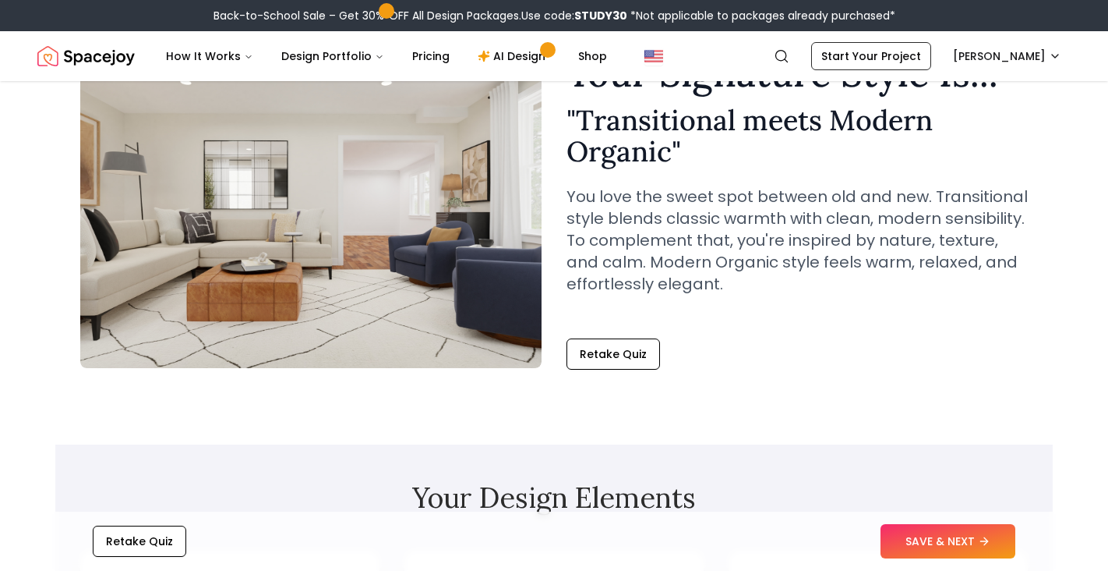
scroll to position [97, 0]
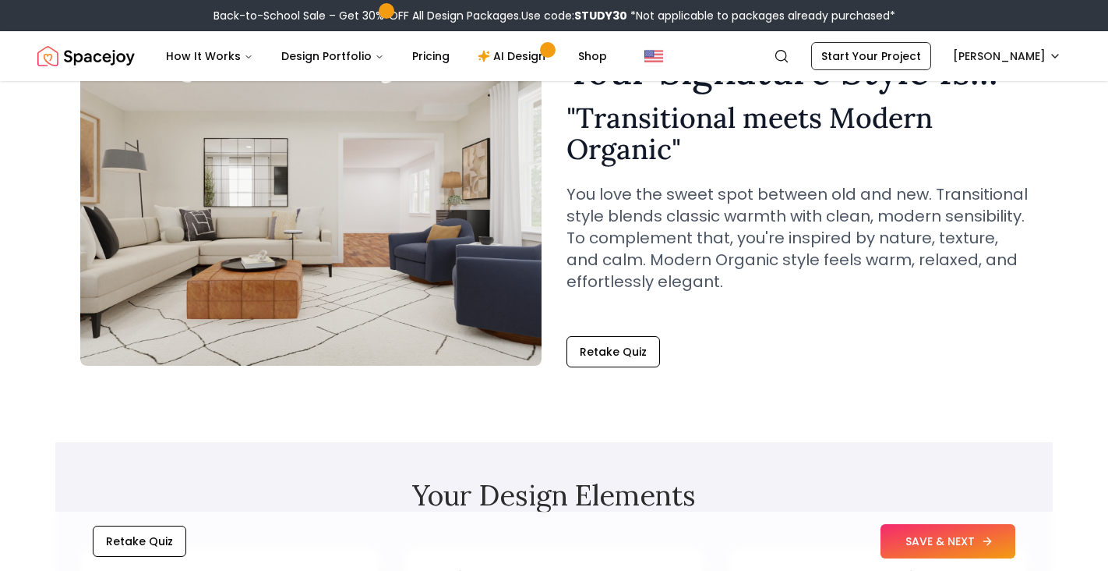
click at [947, 542] on button "SAVE & NEXT" at bounding box center [948, 541] width 135 height 34
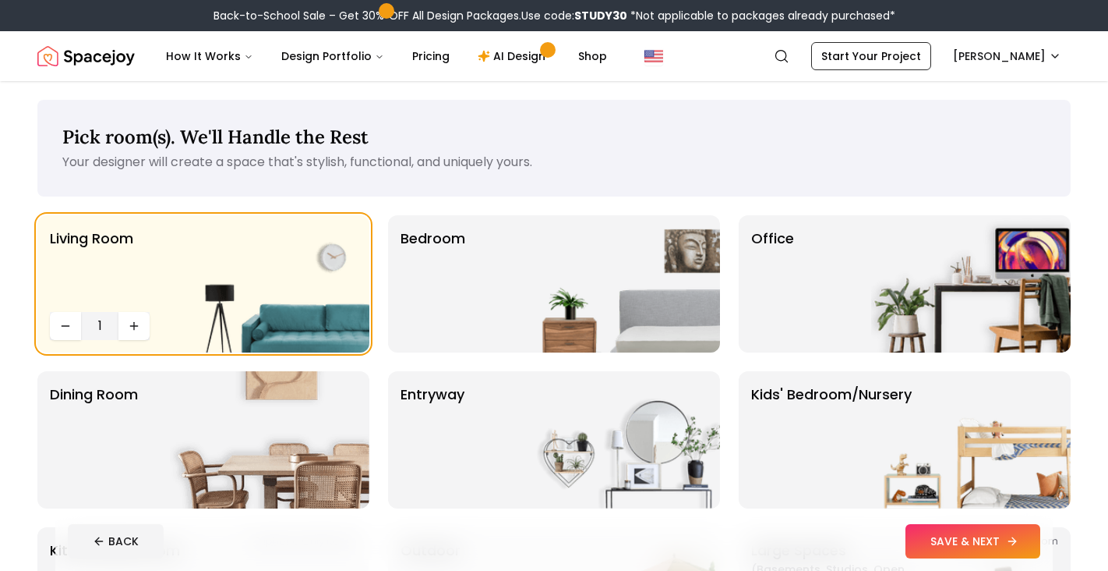
click at [970, 533] on button "SAVE & NEXT" at bounding box center [973, 541] width 135 height 34
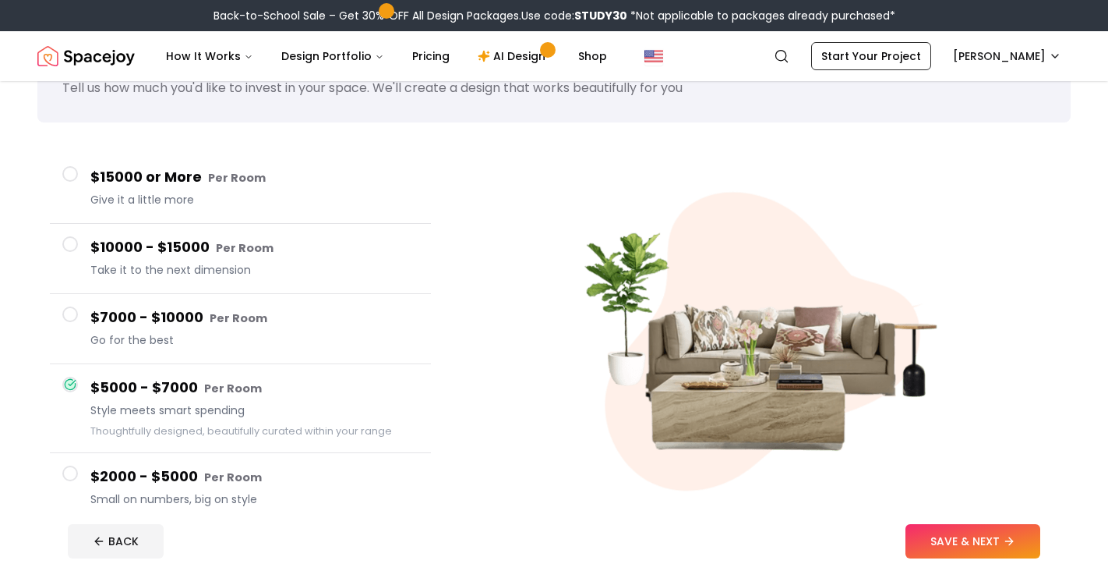
scroll to position [75, 0]
click at [973, 550] on button "SAVE & NEXT" at bounding box center [973, 541] width 135 height 34
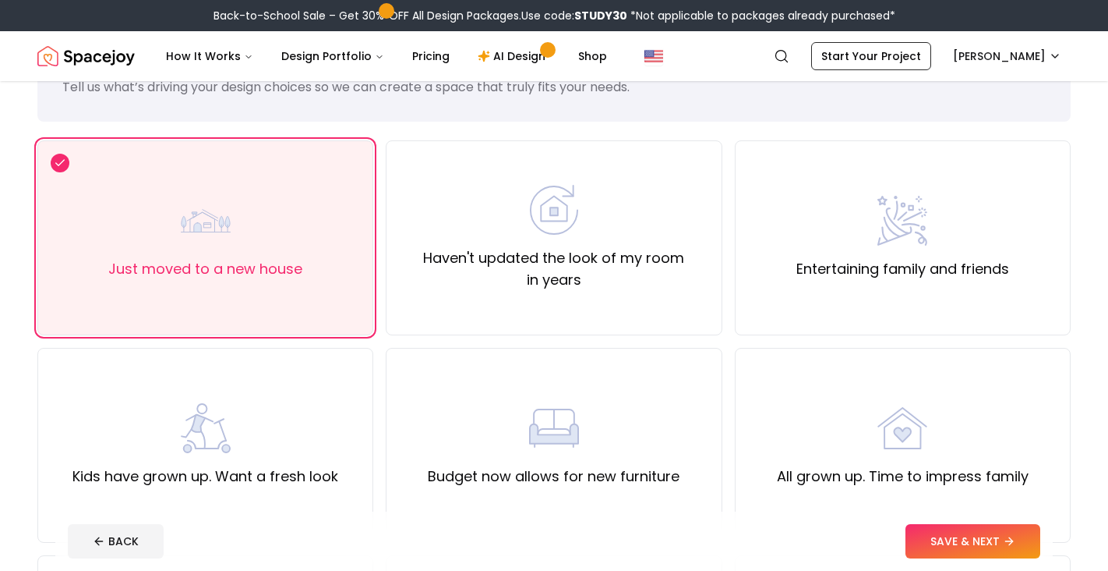
click at [973, 550] on button "SAVE & NEXT" at bounding box center [973, 541] width 135 height 34
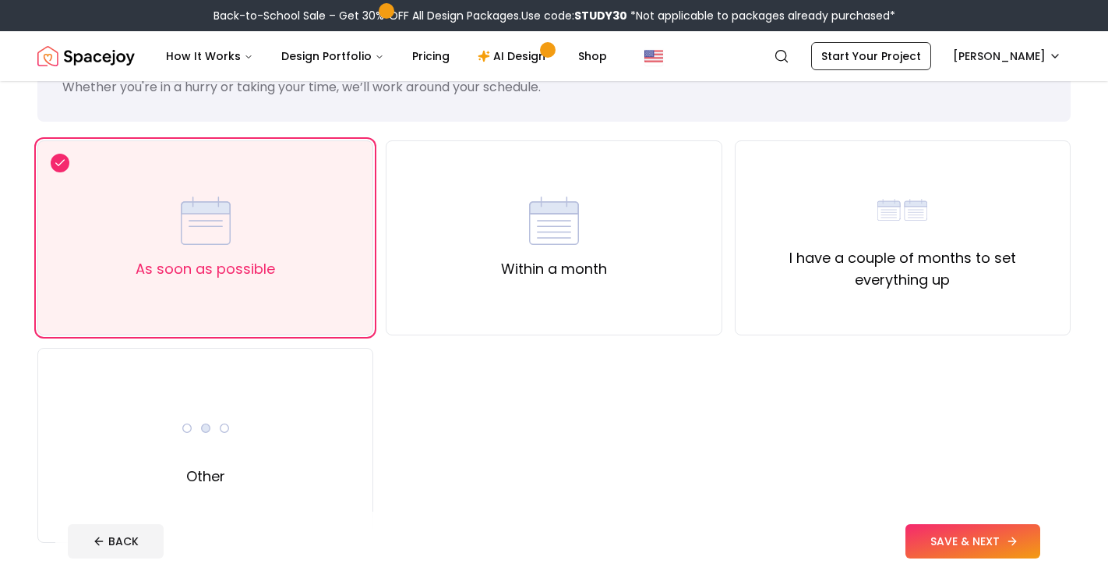
click at [971, 539] on button "SAVE & NEXT" at bounding box center [973, 541] width 135 height 34
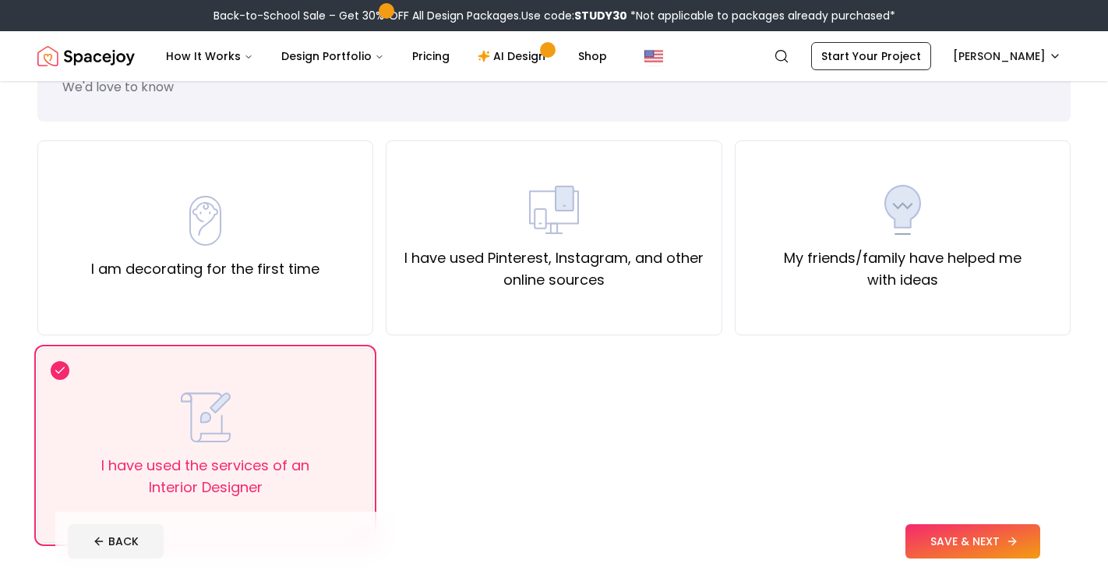
click at [971, 539] on button "SAVE & NEXT" at bounding box center [973, 541] width 135 height 34
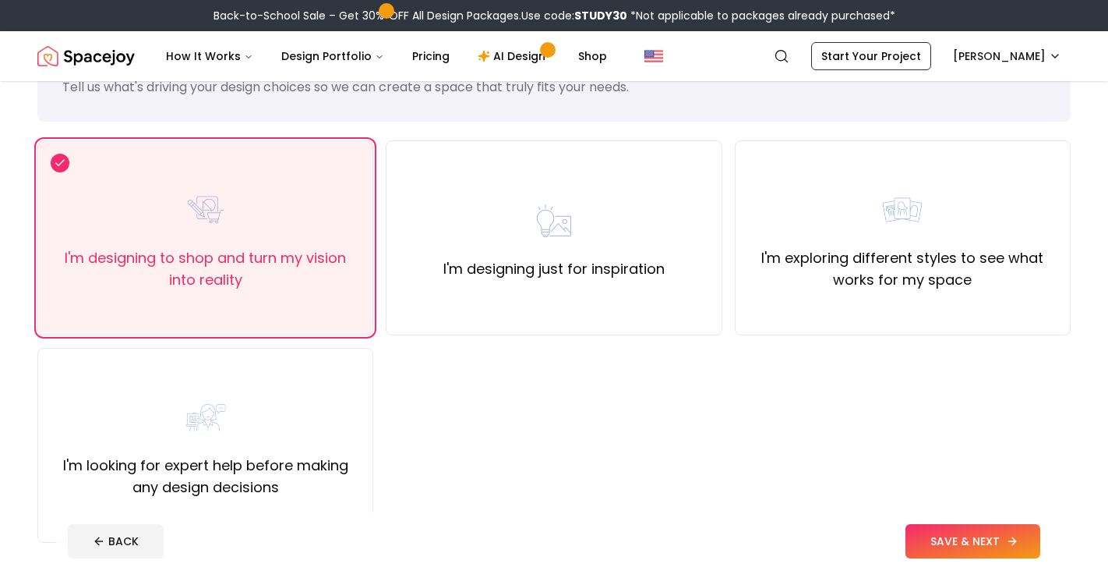
click at [971, 539] on button "SAVE & NEXT" at bounding box center [973, 541] width 135 height 34
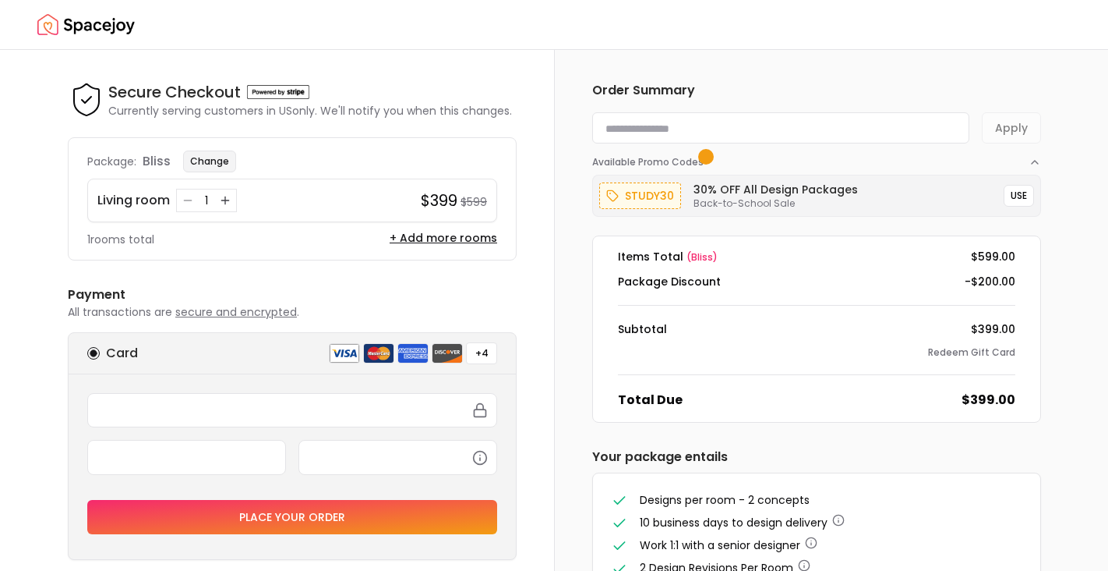
click at [217, 158] on button "Change" at bounding box center [209, 161] width 53 height 22
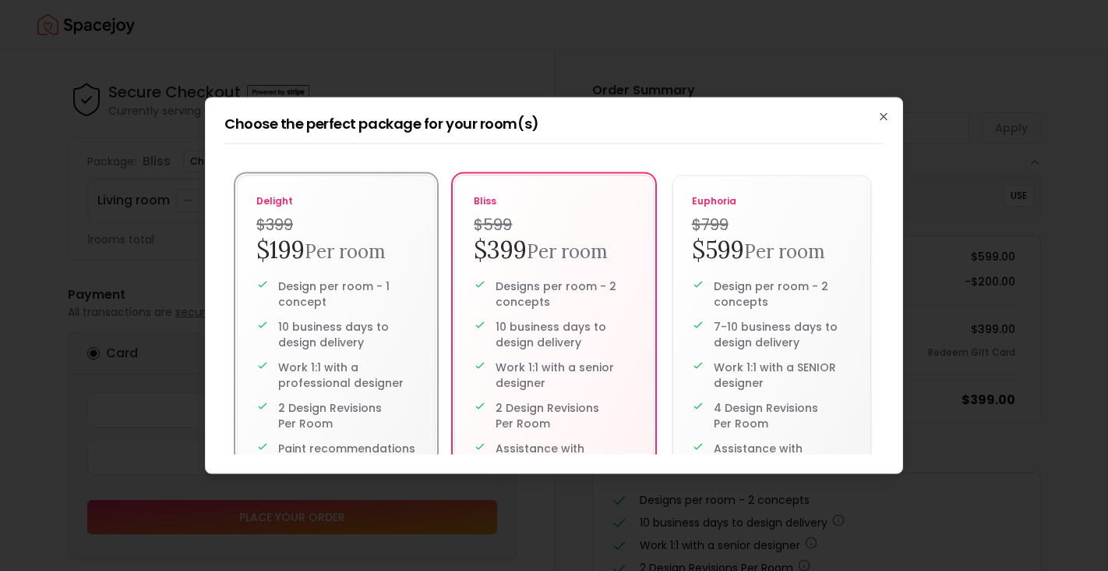
click at [318, 253] on small "Per room" at bounding box center [345, 251] width 81 height 24
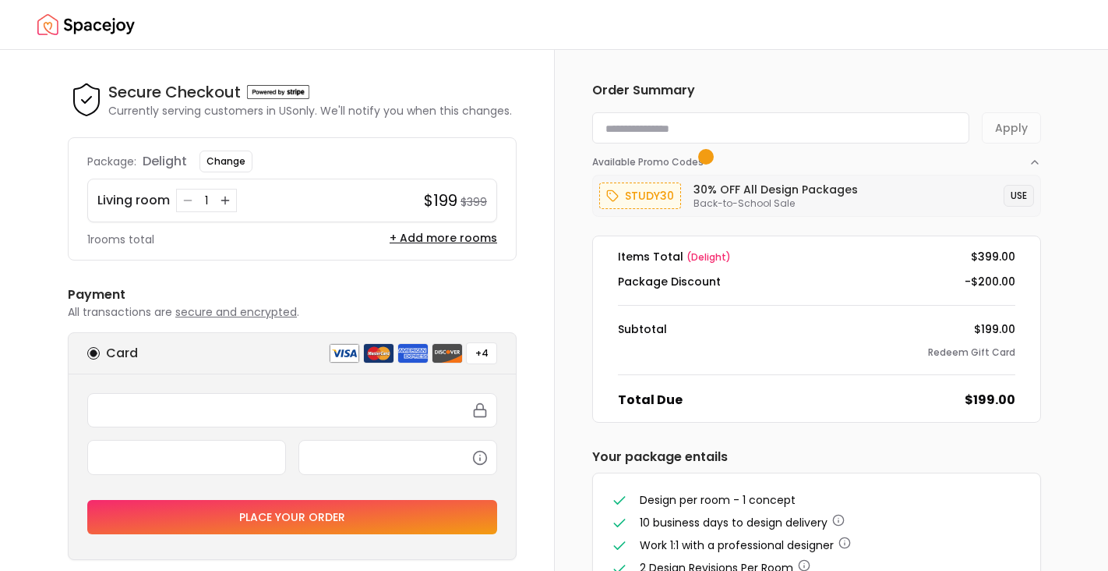
click at [1019, 197] on button "USE" at bounding box center [1019, 196] width 30 height 22
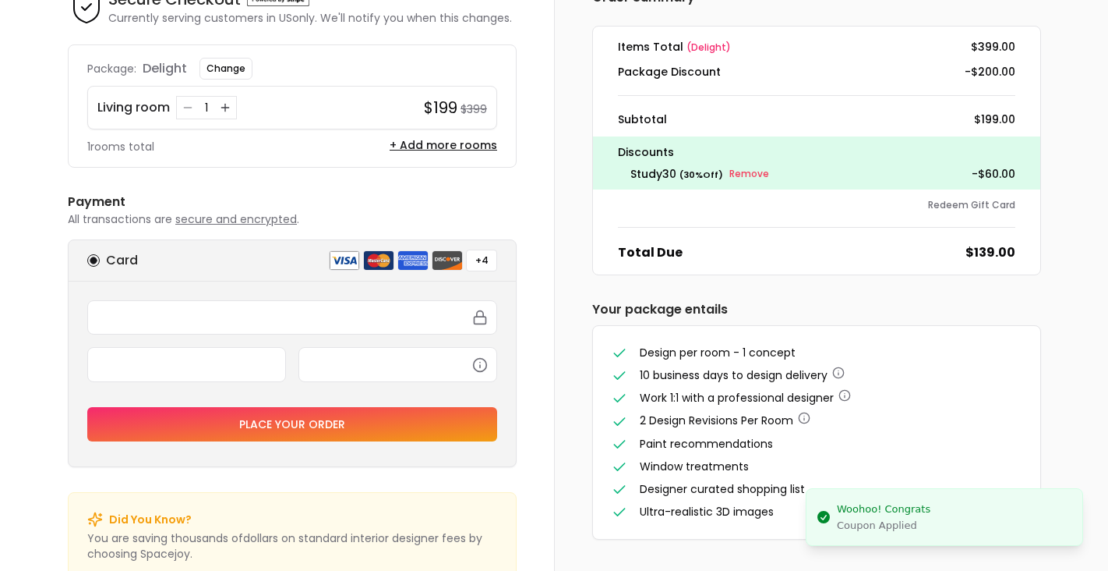
scroll to position [134, 0]
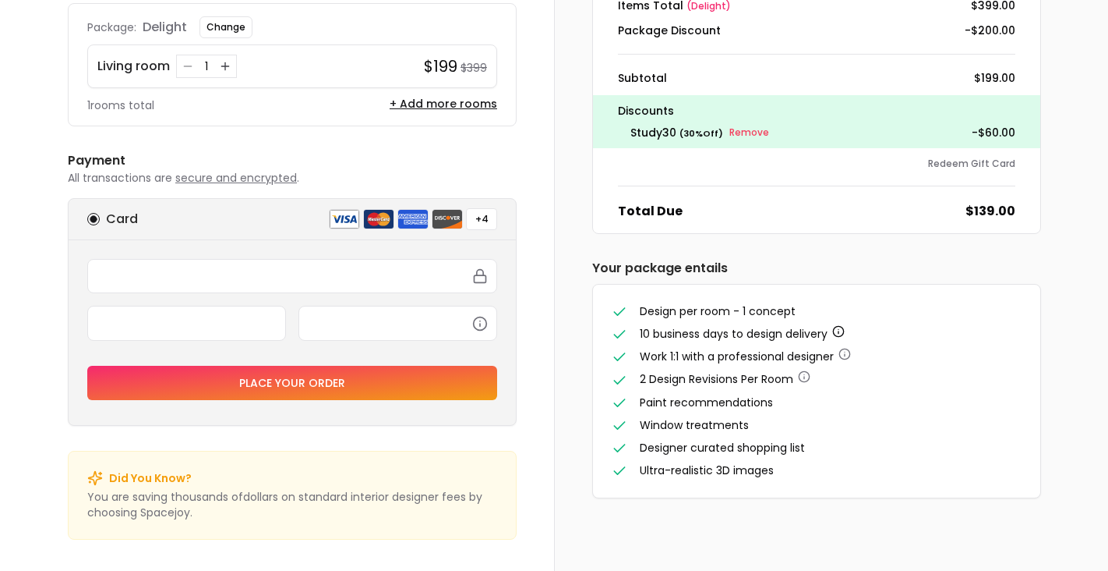
click at [839, 325] on icon "button" at bounding box center [838, 331] width 12 height 12
click at [848, 354] on icon "button" at bounding box center [845, 354] width 12 height 12
click at [941, 467] on li "Ultra-realistic 3D images" at bounding box center [817, 470] width 410 height 16
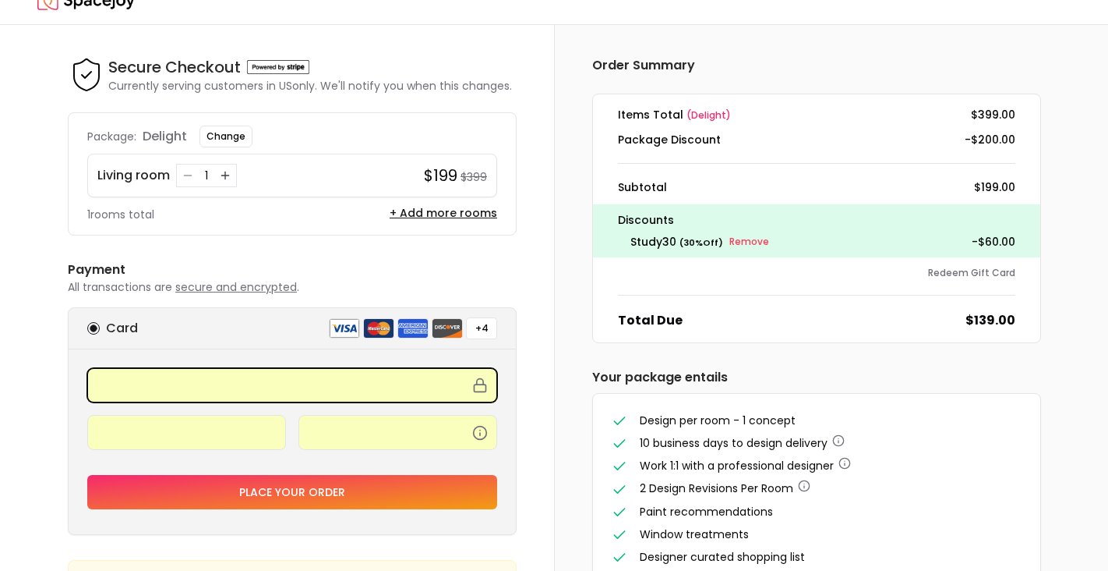
scroll to position [17, 0]
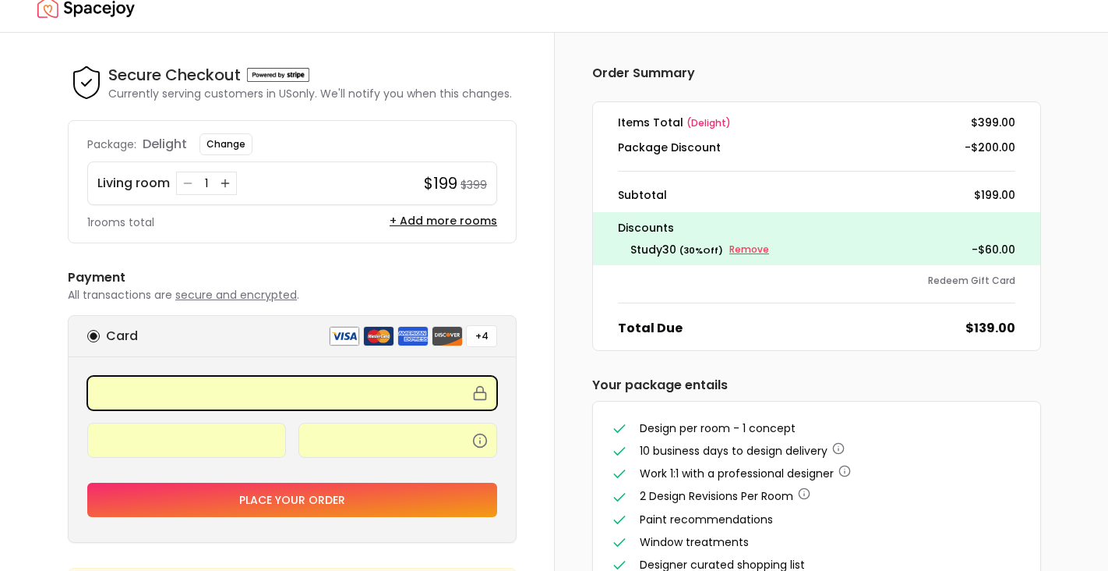
click at [746, 246] on small "Remove" at bounding box center [750, 249] width 40 height 12
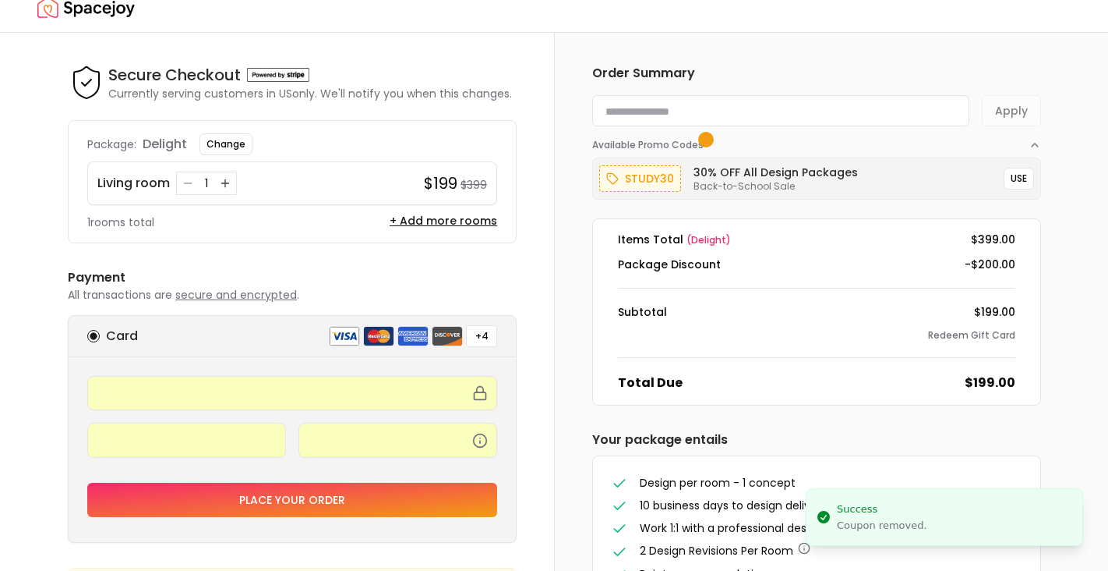
click at [701, 114] on input at bounding box center [780, 110] width 377 height 31
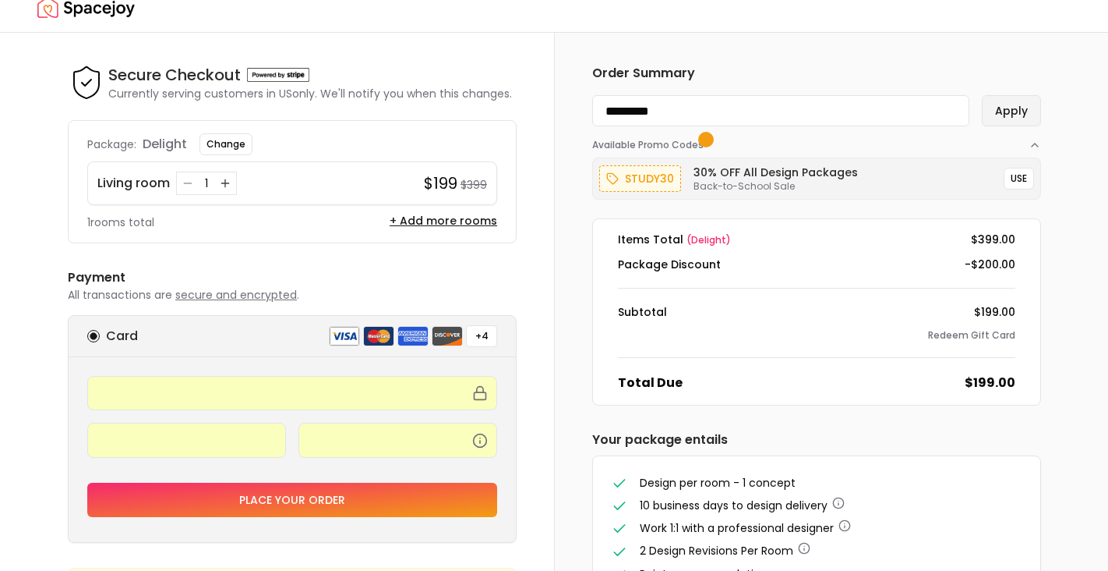
type input "*********"
click at [1011, 108] on button "Apply" at bounding box center [1011, 110] width 59 height 31
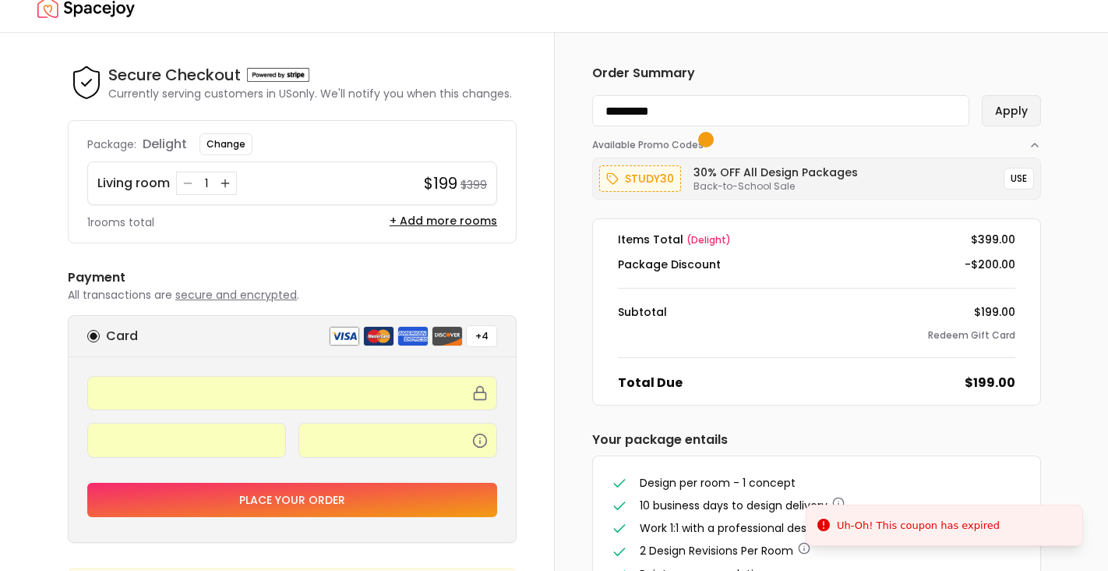
click at [1011, 111] on button "Apply" at bounding box center [1011, 110] width 59 height 31
click at [1025, 178] on button "USE" at bounding box center [1019, 179] width 30 height 22
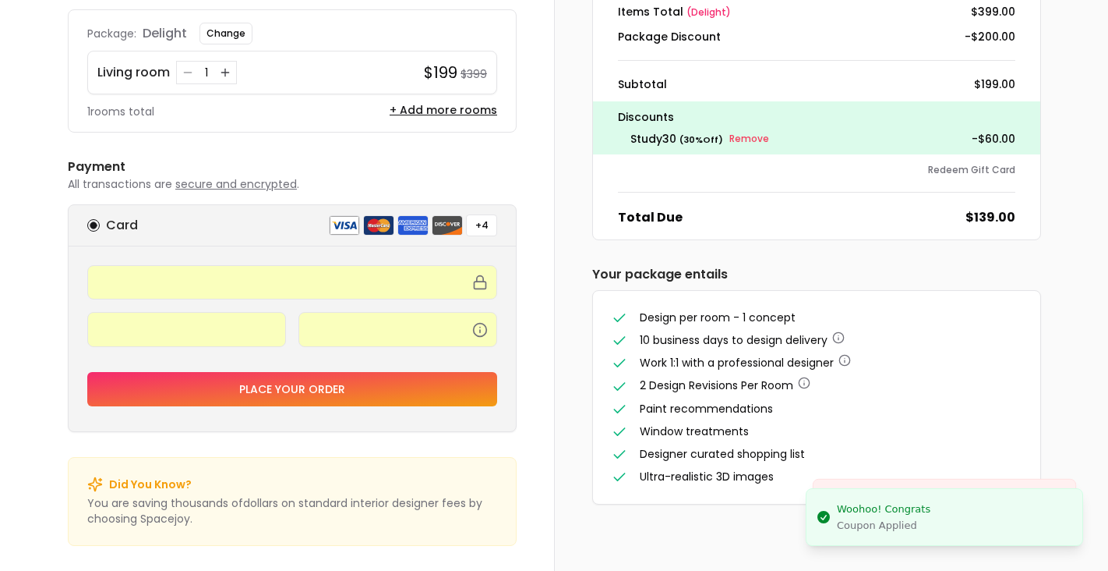
scroll to position [134, 0]
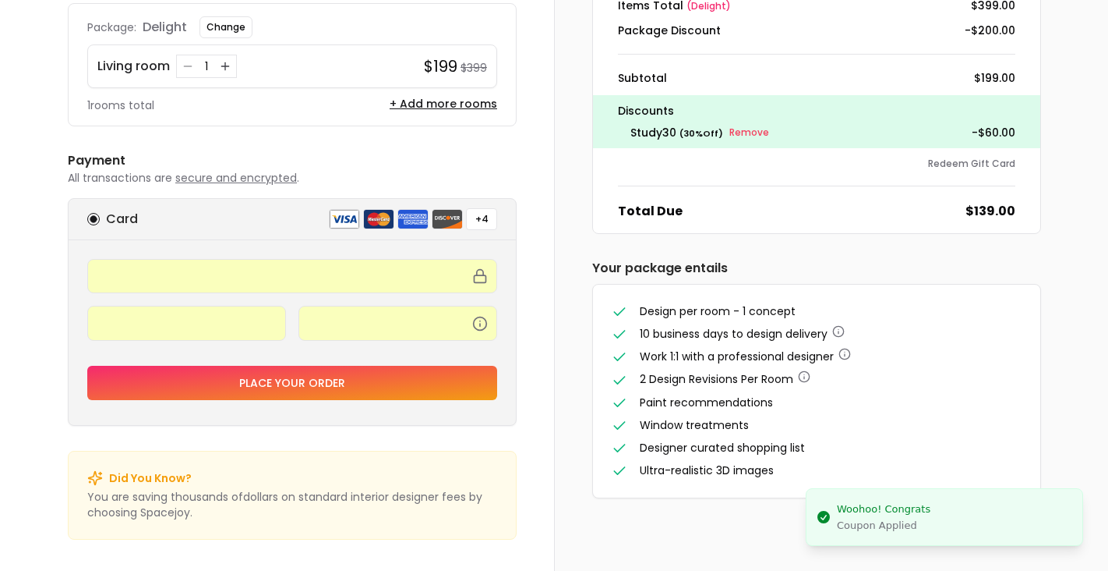
click at [422, 374] on button "Place your order" at bounding box center [292, 383] width 410 height 34
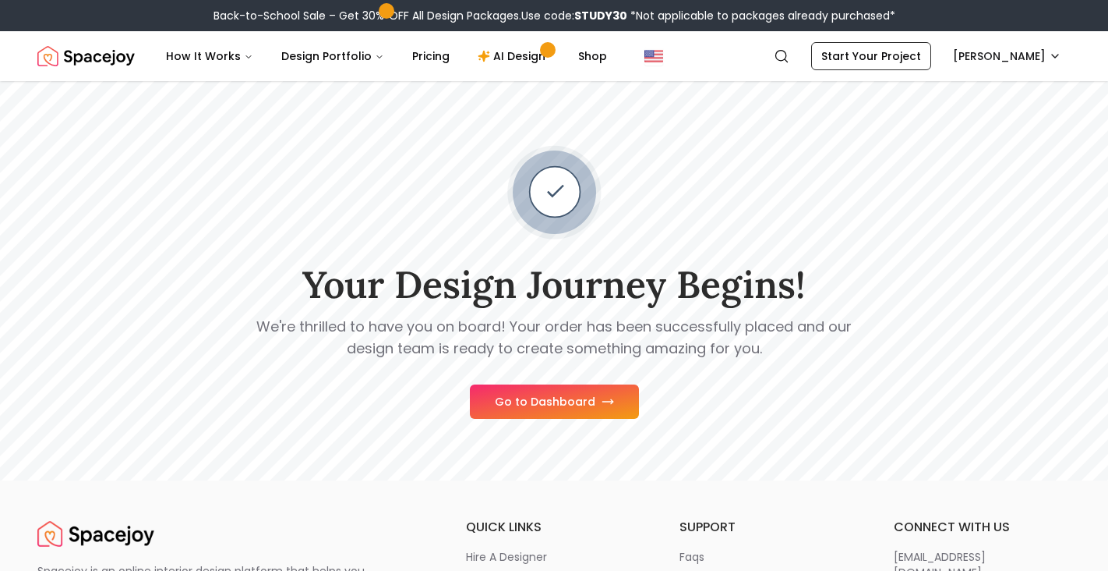
click at [560, 403] on button "Go to Dashboard" at bounding box center [554, 401] width 169 height 34
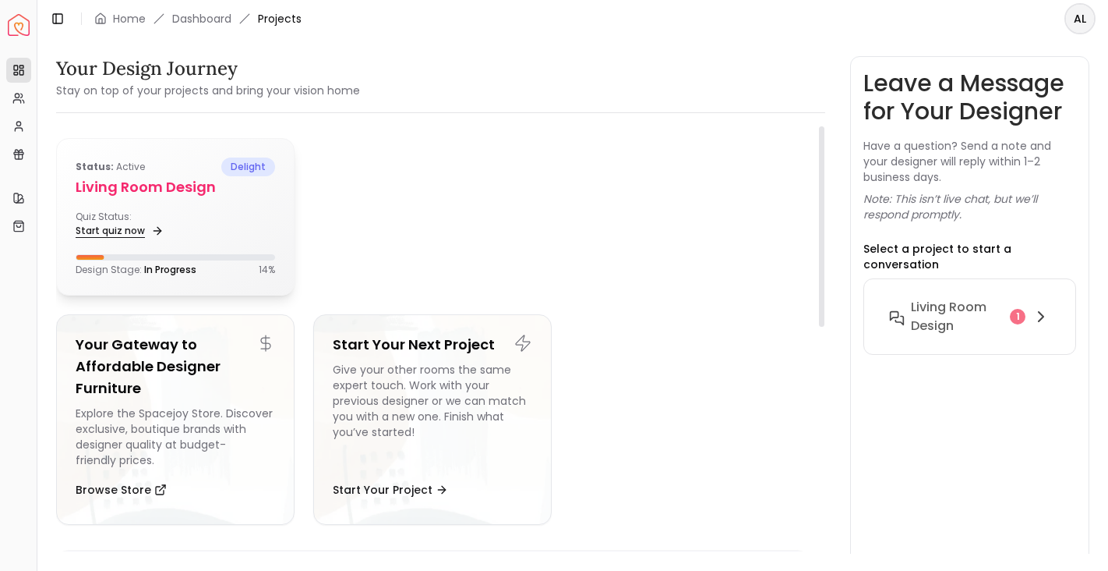
click at [140, 231] on link "Start quiz now" at bounding box center [118, 231] width 85 height 22
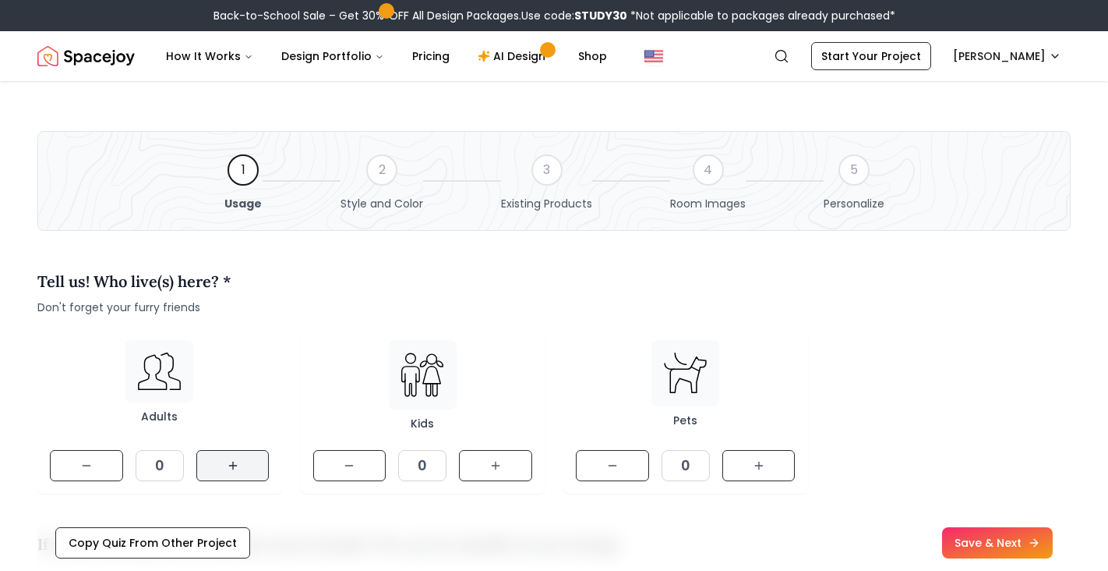
click at [231, 471] on icon at bounding box center [233, 465] width 12 height 12
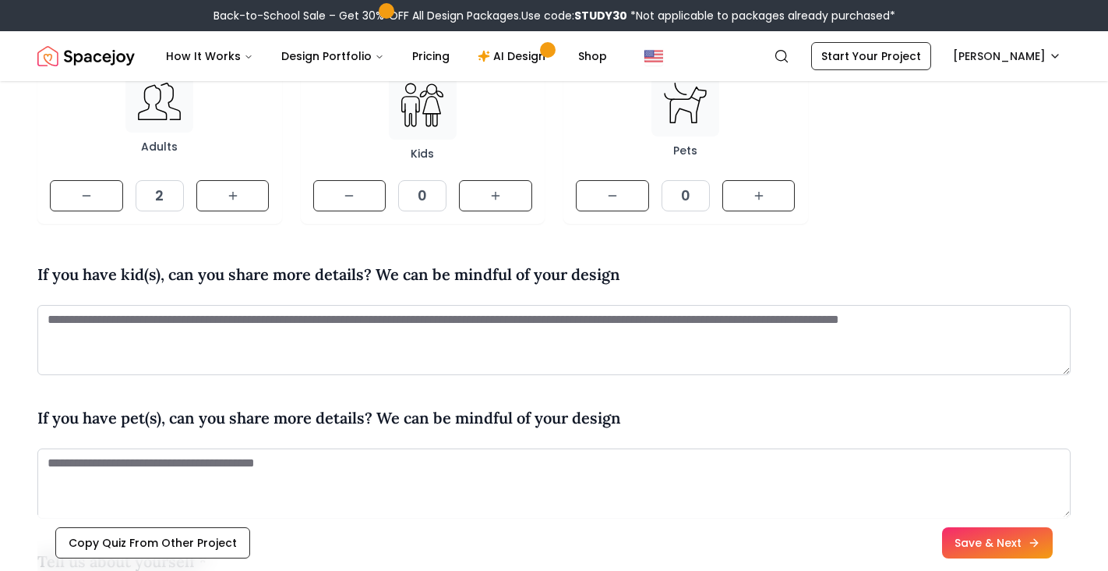
scroll to position [273, 0]
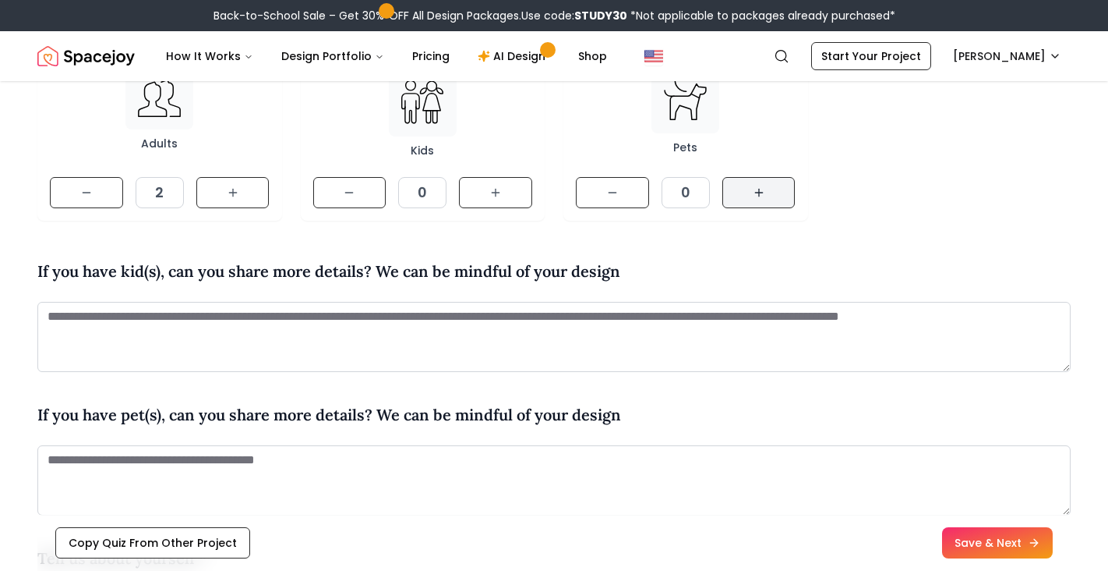
click at [760, 194] on icon at bounding box center [759, 192] width 12 height 12
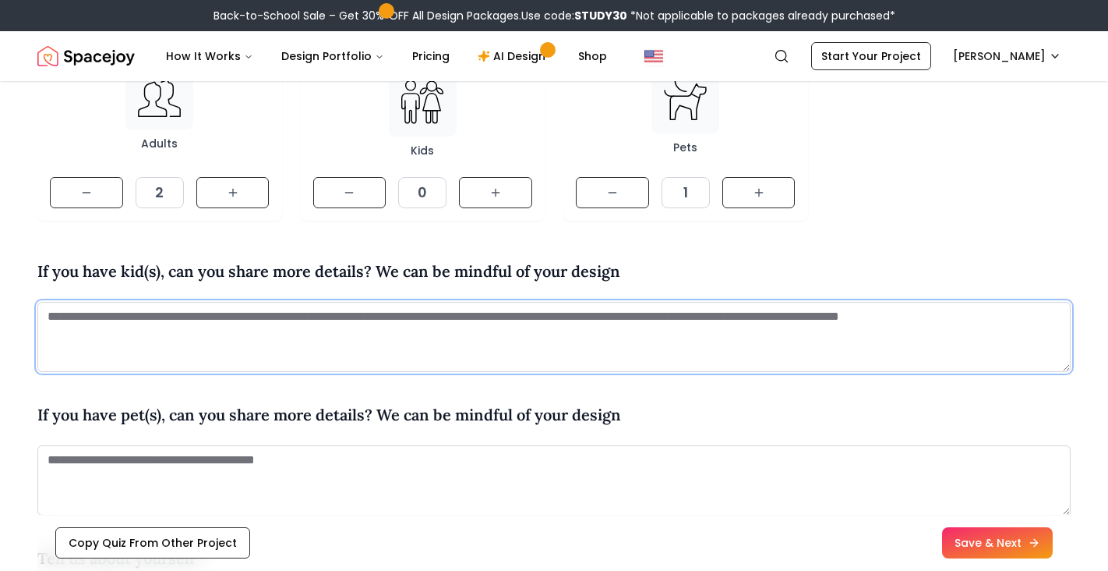
click at [408, 323] on textarea at bounding box center [553, 337] width 1033 height 70
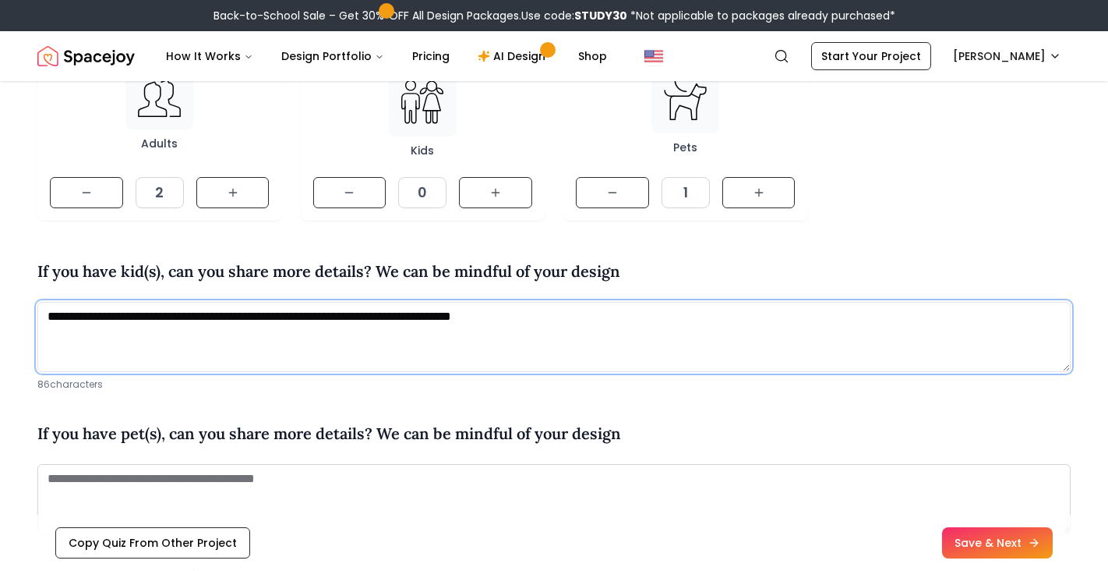
click at [184, 316] on textarea "**********" at bounding box center [553, 337] width 1033 height 70
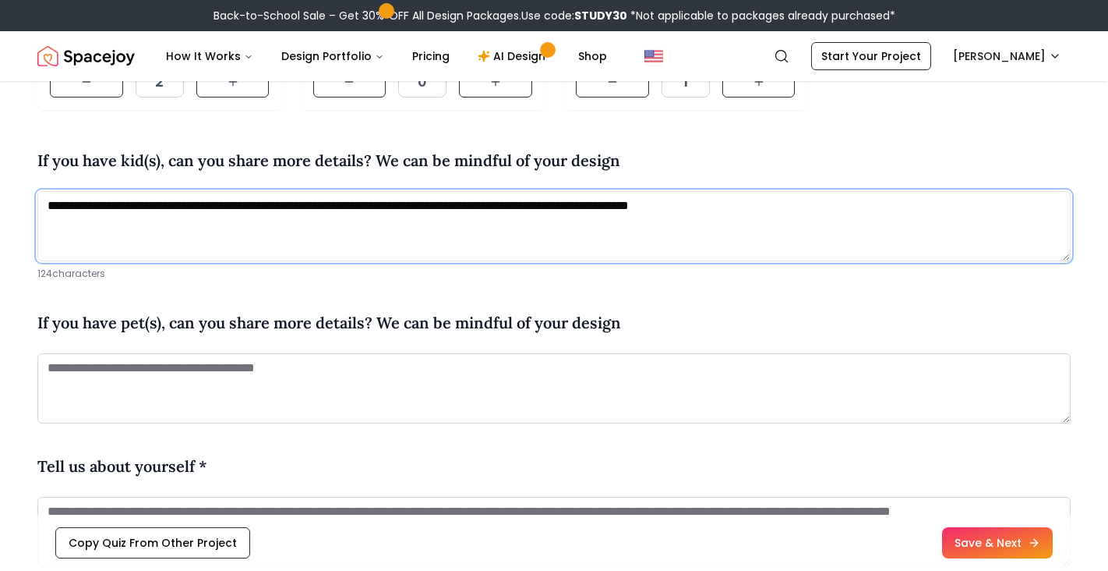
scroll to position [401, 0]
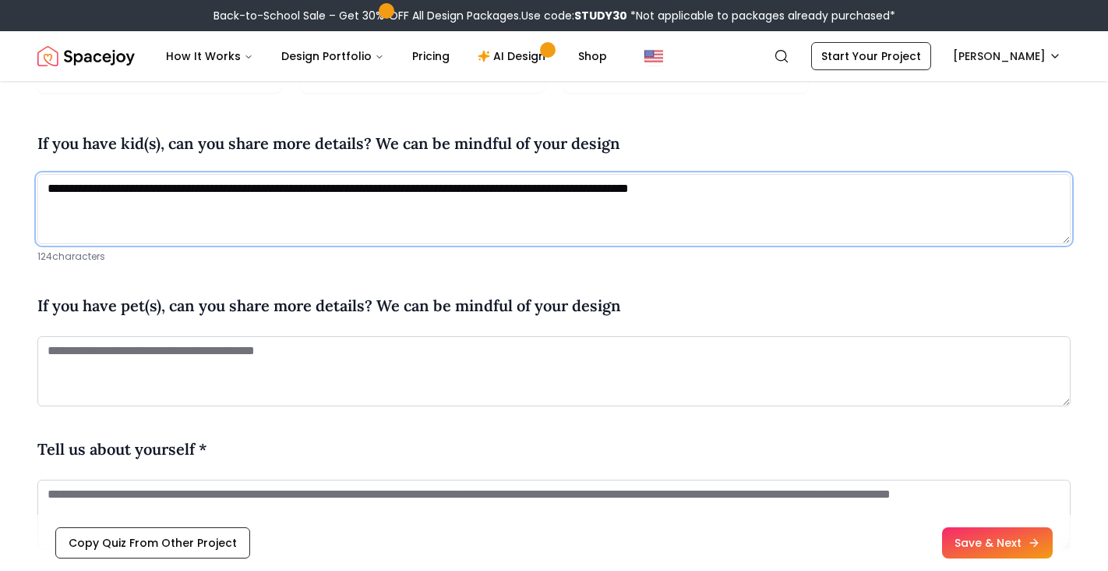
type textarea "**********"
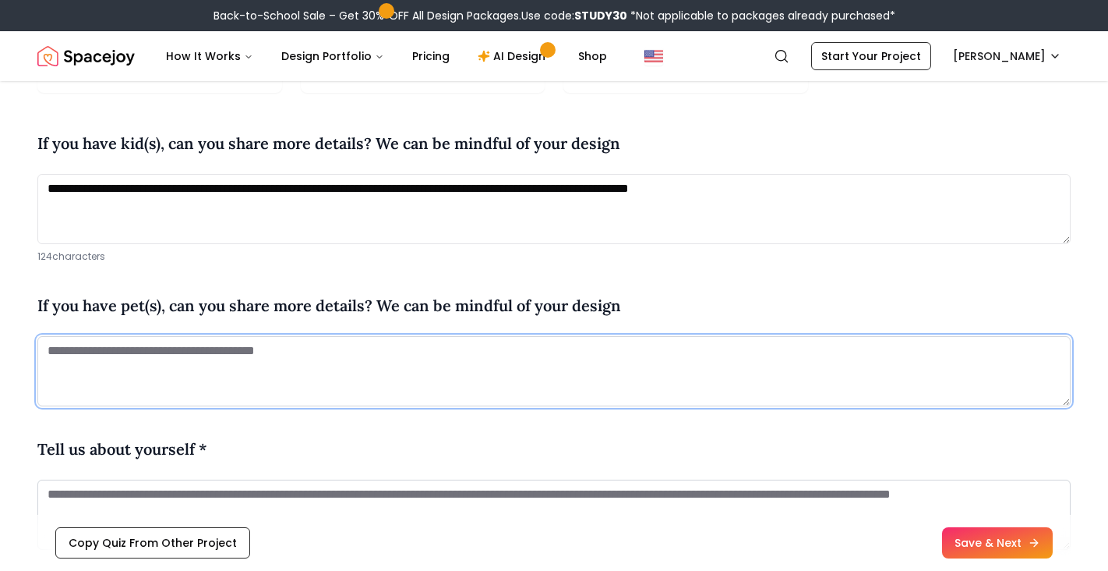
click at [342, 362] on textarea at bounding box center [553, 371] width 1033 height 70
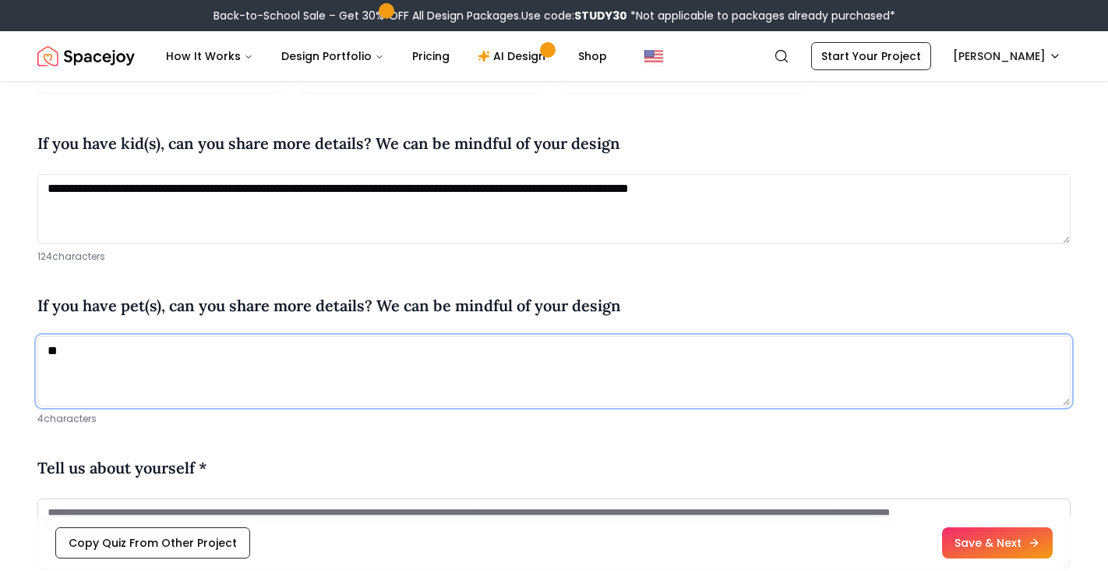
type textarea "*"
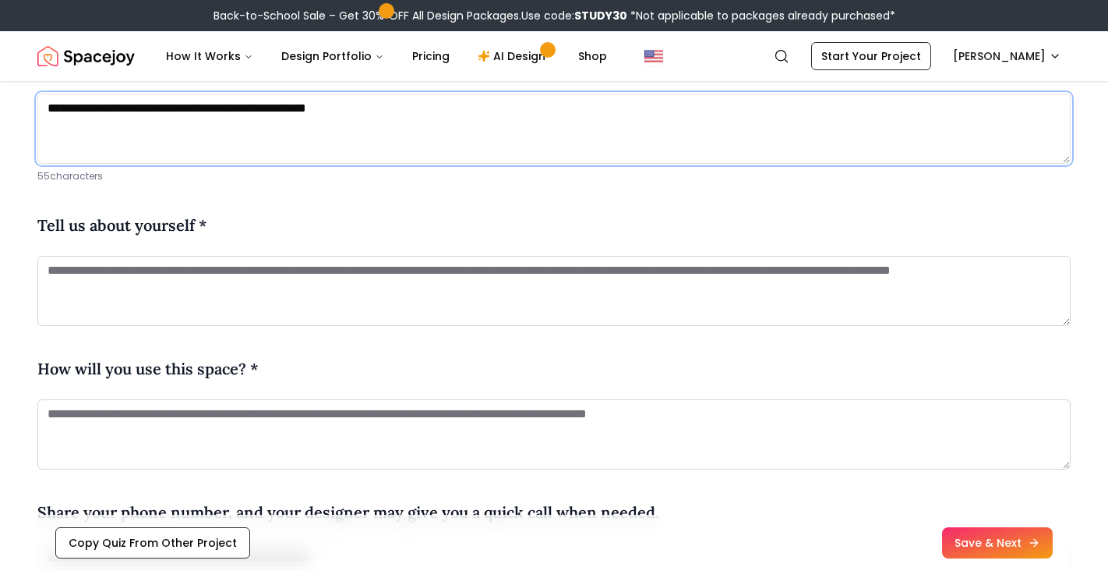
scroll to position [644, 0]
type textarea "**********"
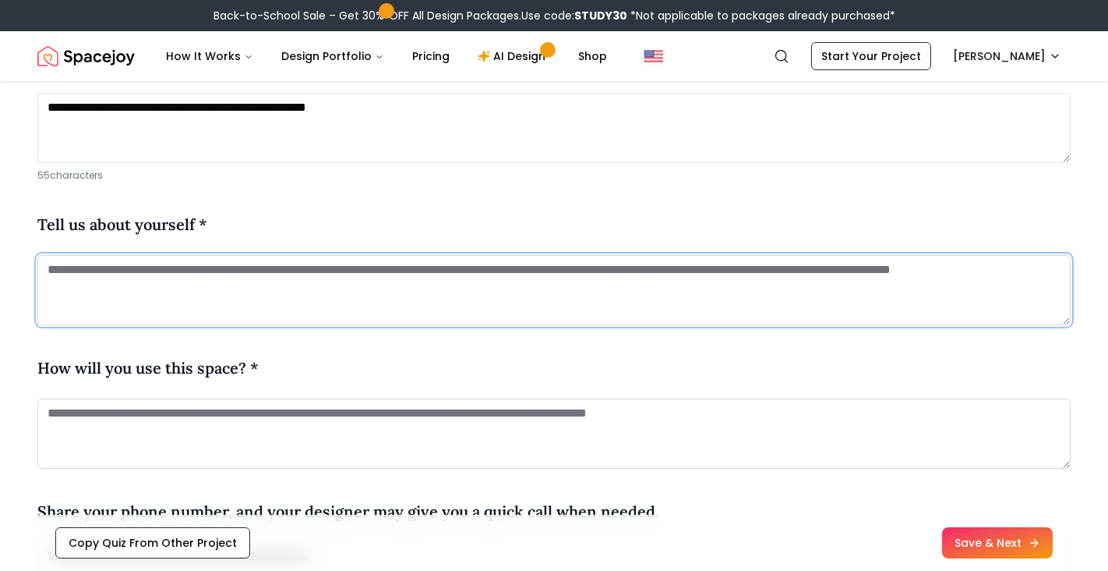
click at [349, 281] on textarea at bounding box center [553, 290] width 1033 height 70
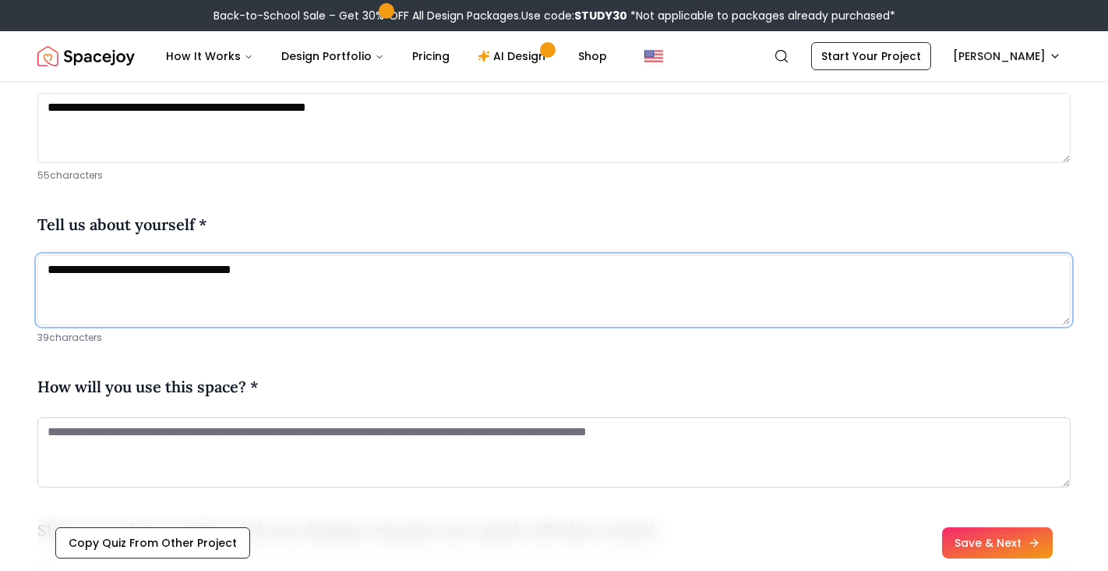
drag, startPoint x: 339, startPoint y: 261, endPoint x: 306, endPoint y: 267, distance: 34.0
click at [306, 267] on textarea "**********" at bounding box center [553, 290] width 1033 height 70
click at [328, 263] on textarea "**********" at bounding box center [553, 290] width 1033 height 70
click at [364, 272] on textarea "**********" at bounding box center [553, 290] width 1033 height 70
click at [666, 274] on textarea "**********" at bounding box center [553, 290] width 1033 height 70
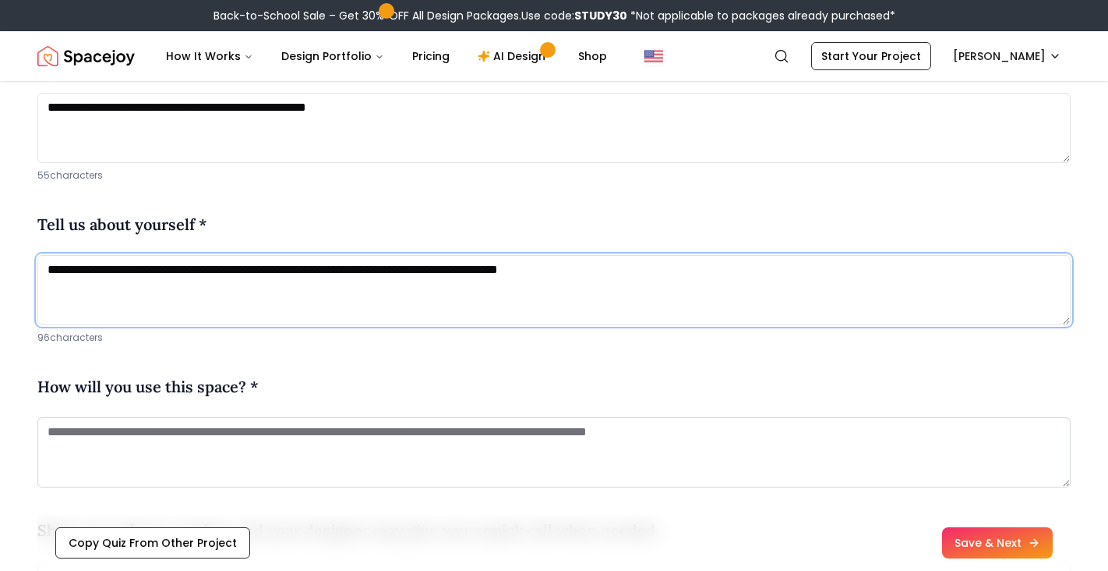
drag, startPoint x: 426, startPoint y: 269, endPoint x: 402, endPoint y: 268, distance: 23.4
click at [402, 269] on textarea "**********" at bounding box center [553, 290] width 1033 height 70
click at [701, 267] on textarea "**********" at bounding box center [553, 290] width 1033 height 70
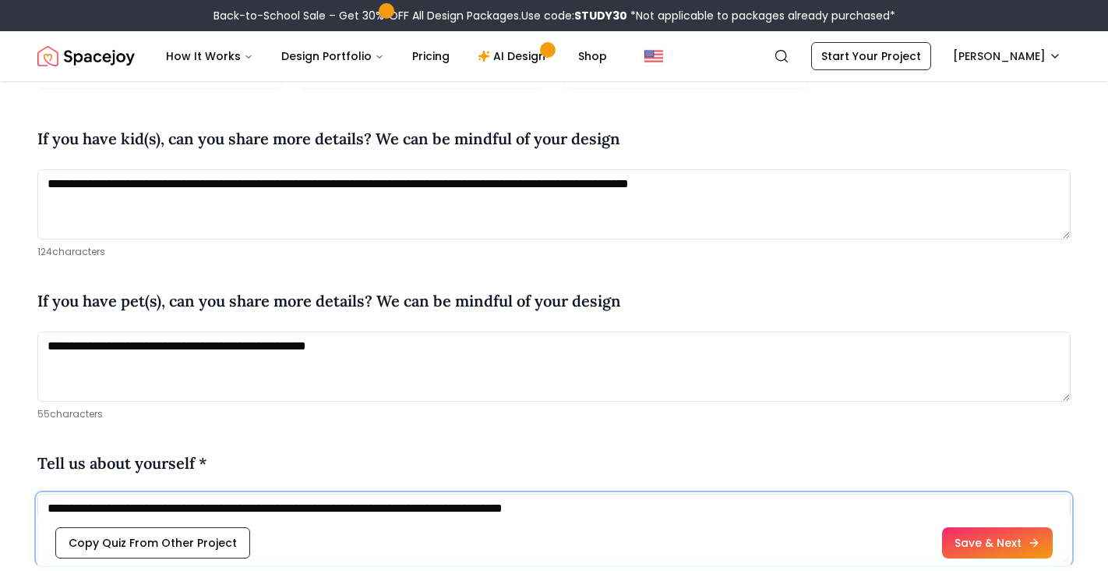
scroll to position [407, 0]
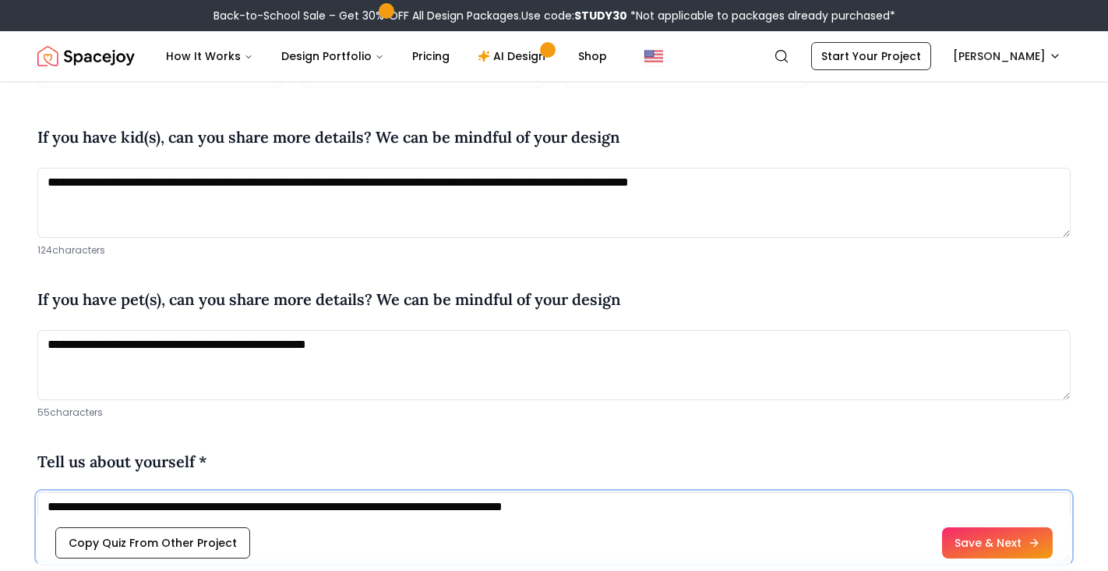
type textarea "**********"
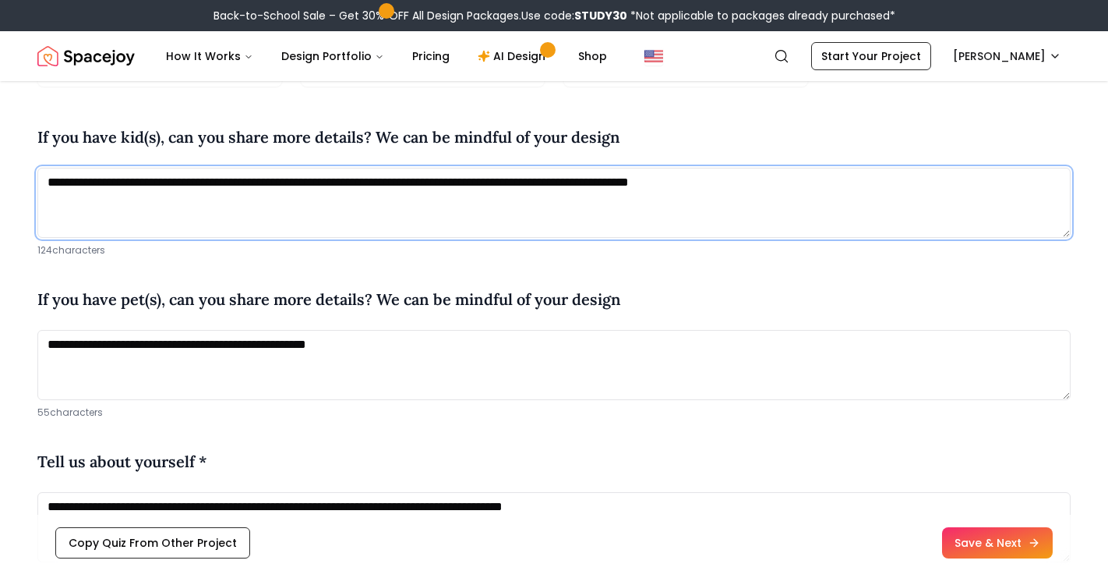
click at [846, 192] on textarea "**********" at bounding box center [553, 203] width 1033 height 70
click at [872, 183] on textarea "**********" at bounding box center [553, 203] width 1033 height 70
click at [892, 186] on textarea "**********" at bounding box center [553, 203] width 1033 height 70
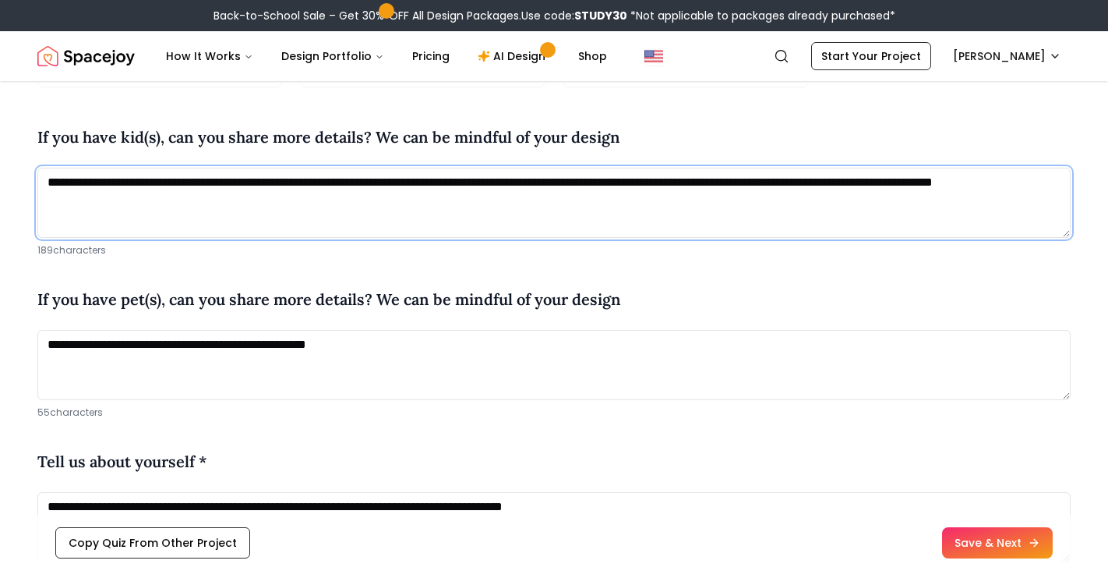
click at [310, 201] on textarea "**********" at bounding box center [553, 203] width 1033 height 70
click at [401, 203] on textarea "**********" at bounding box center [553, 203] width 1033 height 70
click at [624, 204] on textarea "**********" at bounding box center [553, 203] width 1033 height 70
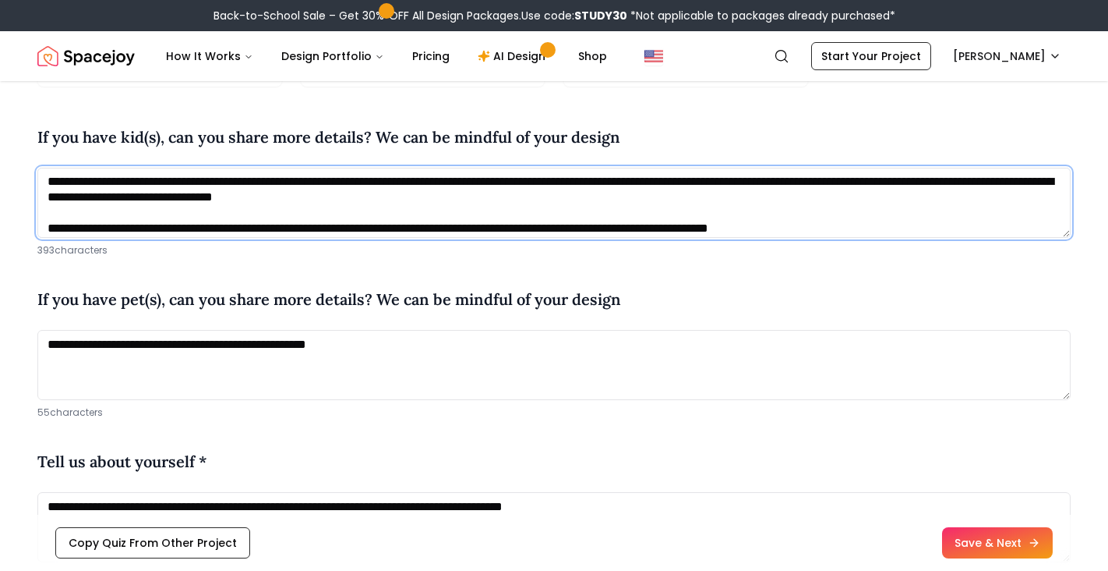
scroll to position [6, 0]
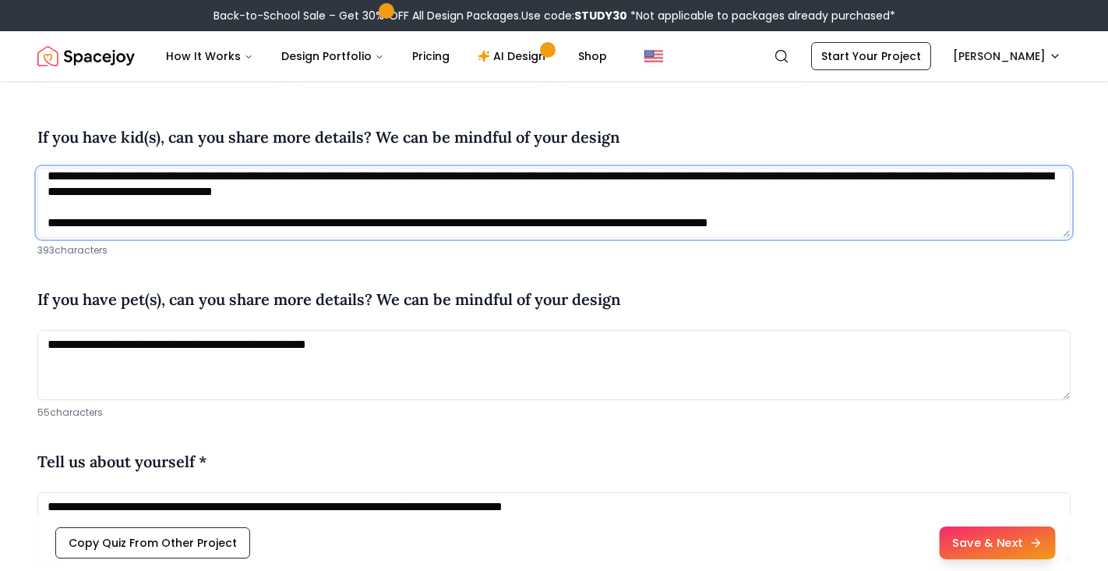
type textarea "**********"
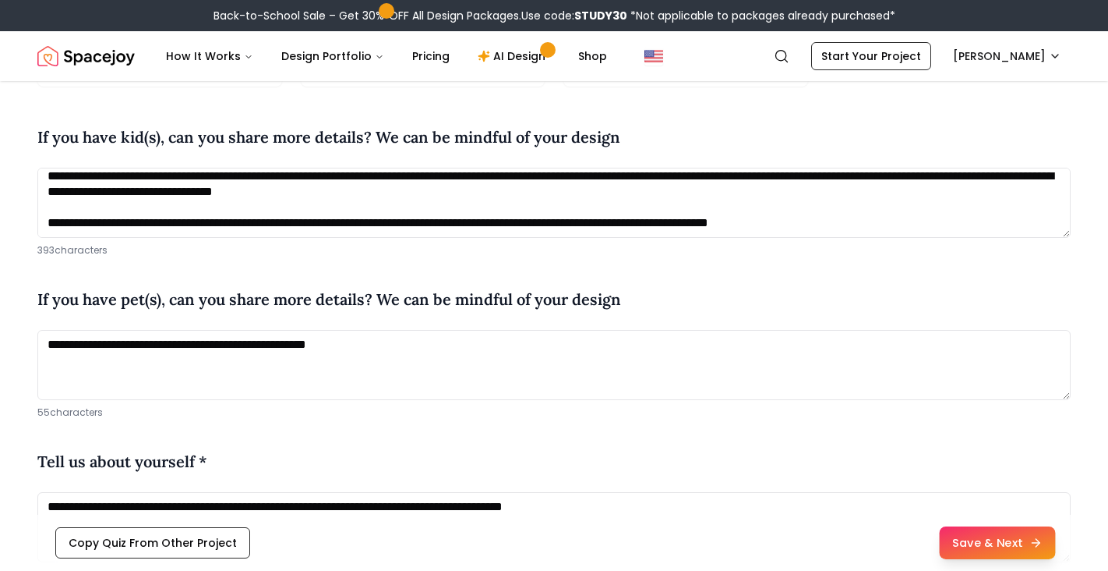
click at [1019, 539] on button "Save & Next" at bounding box center [997, 542] width 116 height 33
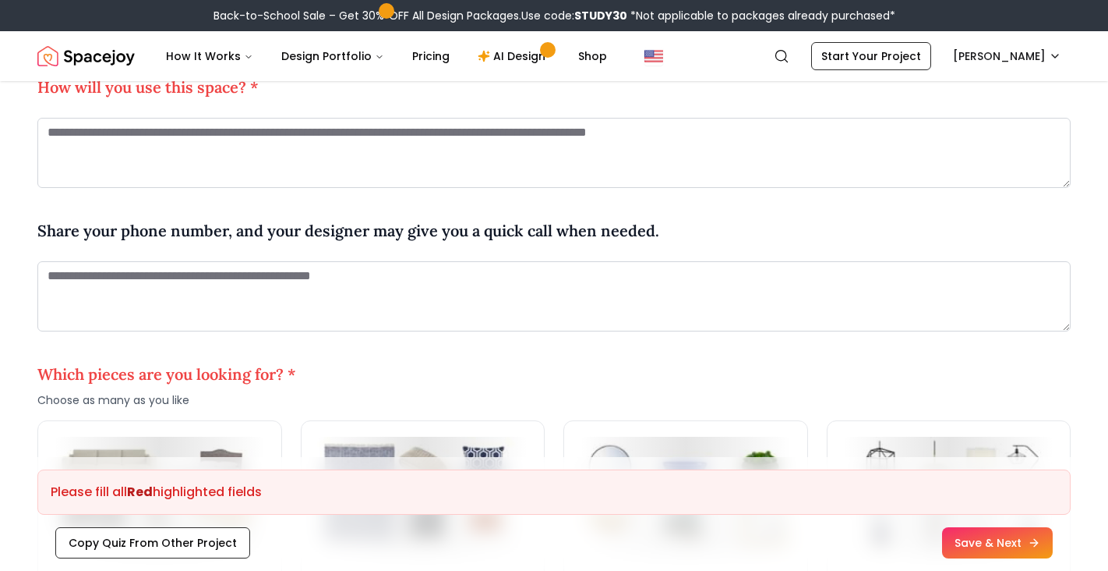
scroll to position [803, 0]
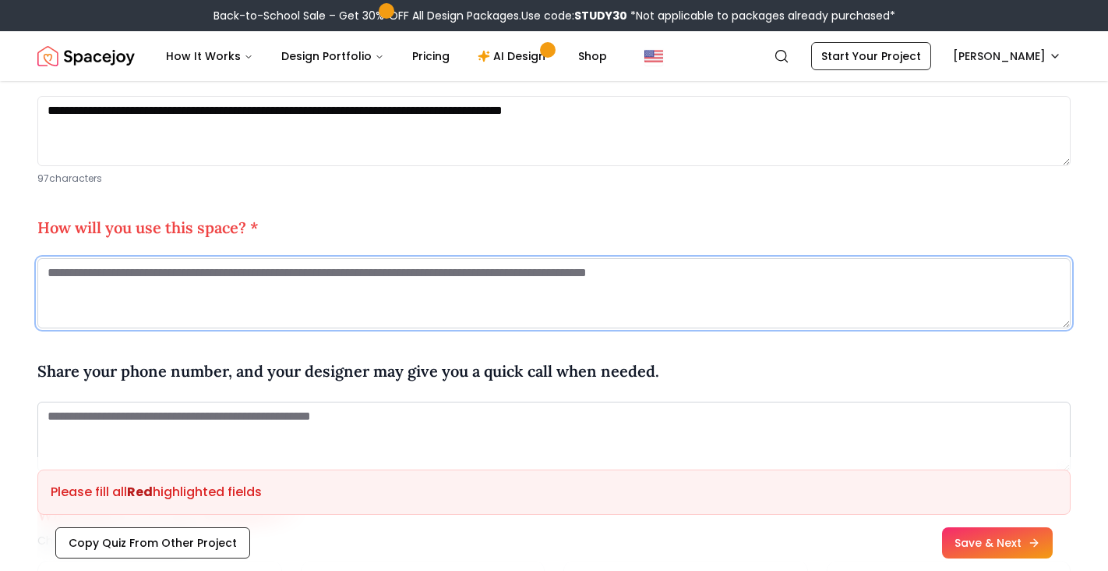
click at [328, 263] on textarea at bounding box center [553, 293] width 1033 height 70
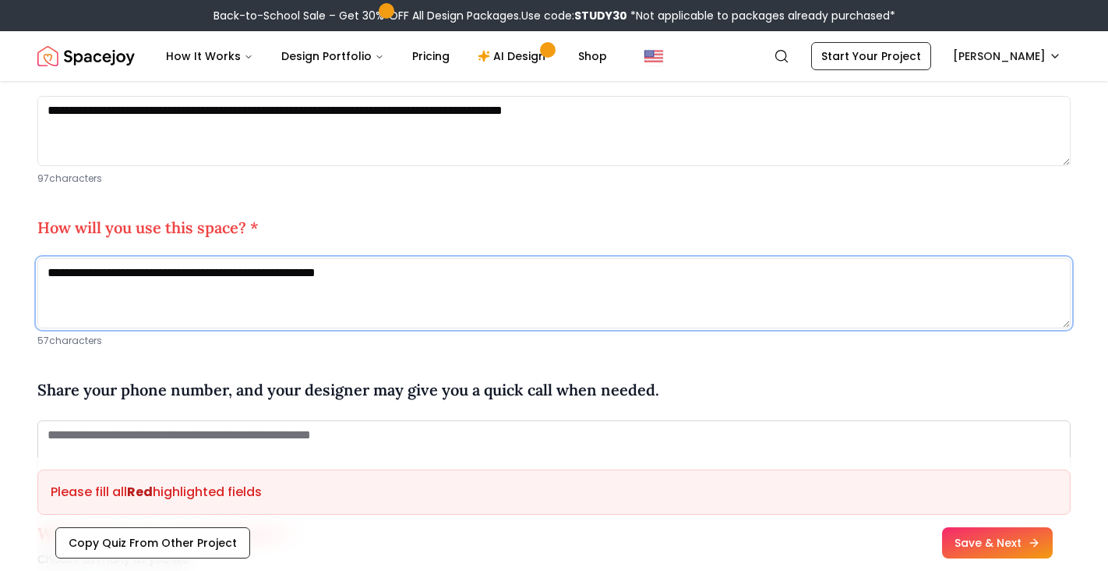
click at [178, 274] on textarea "**********" at bounding box center [553, 293] width 1033 height 70
click at [457, 274] on textarea "**********" at bounding box center [553, 293] width 1033 height 70
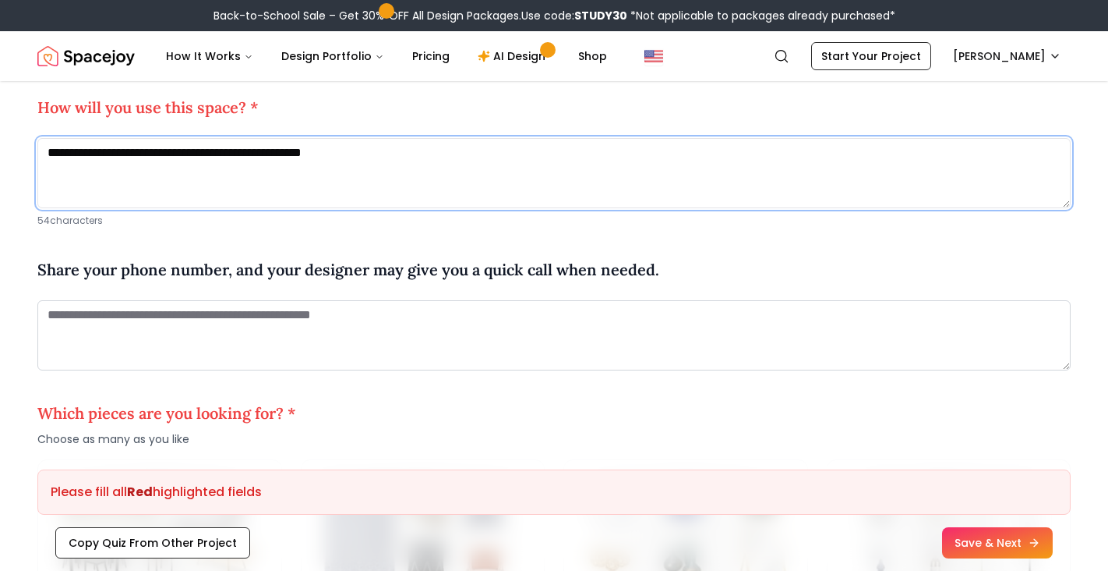
scroll to position [934, 0]
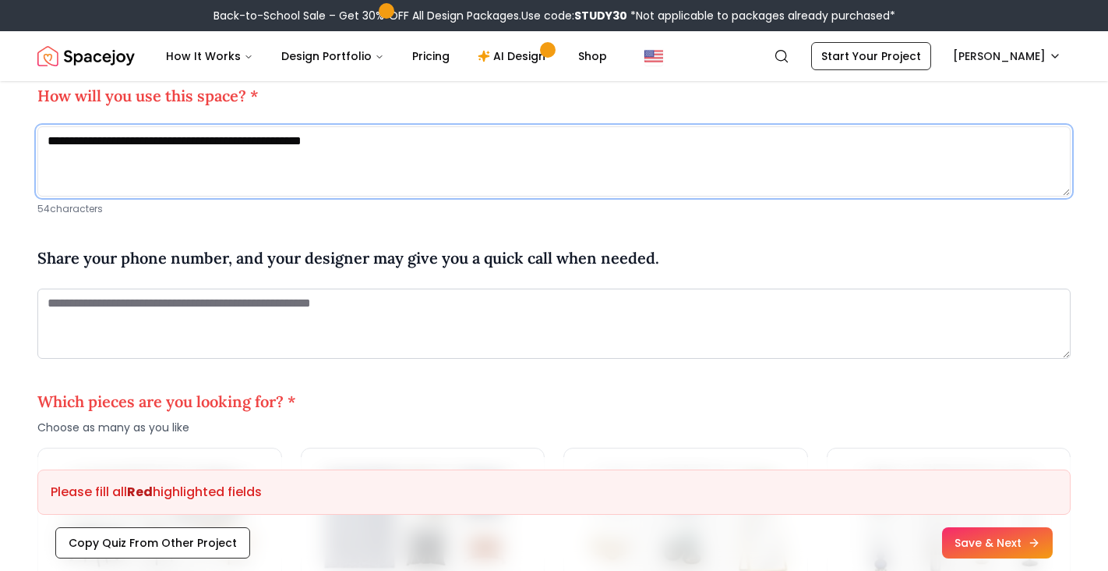
type textarea "**********"
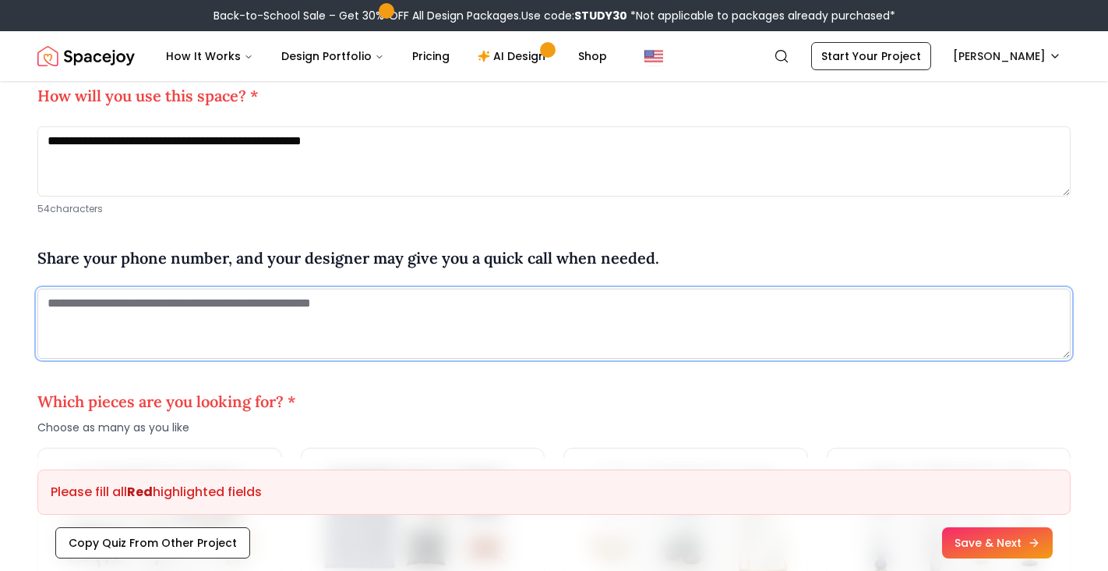
click at [347, 302] on textarea at bounding box center [553, 323] width 1033 height 70
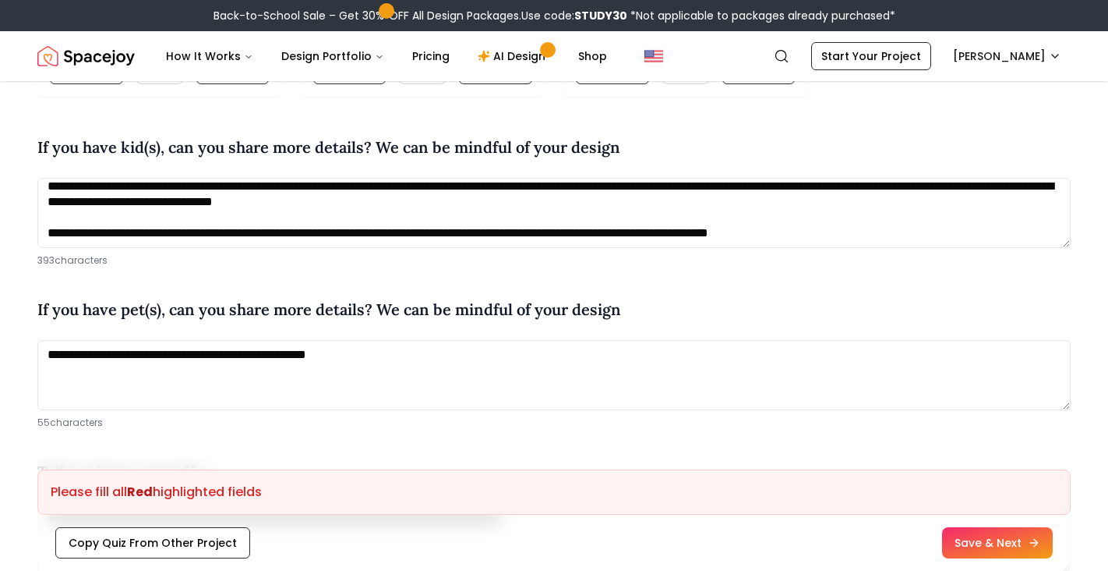
scroll to position [403, 0]
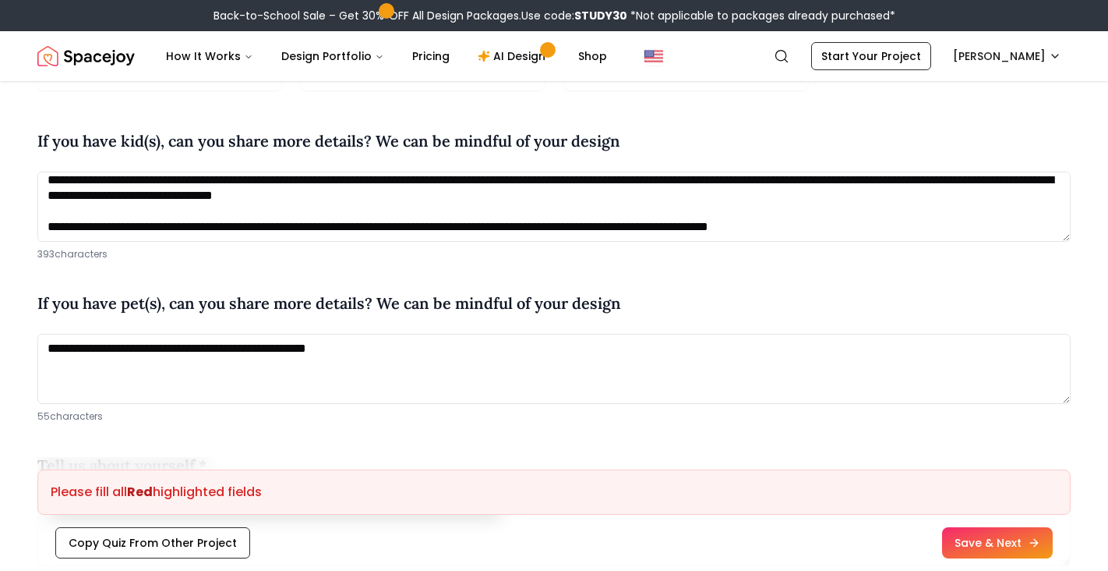
type textarea "**********"
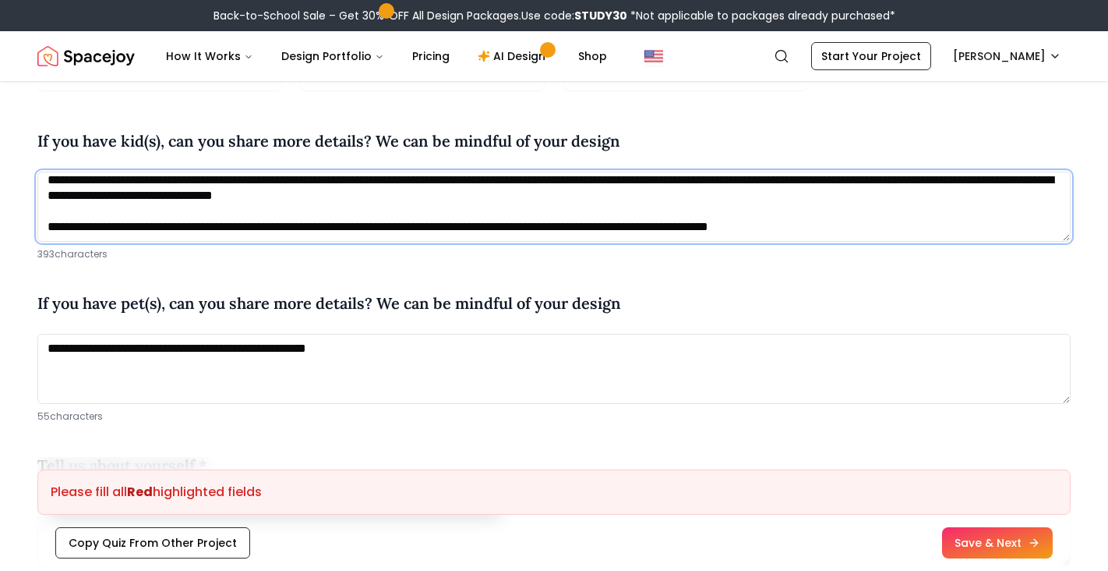
click at [931, 229] on textarea "**********" at bounding box center [553, 206] width 1033 height 70
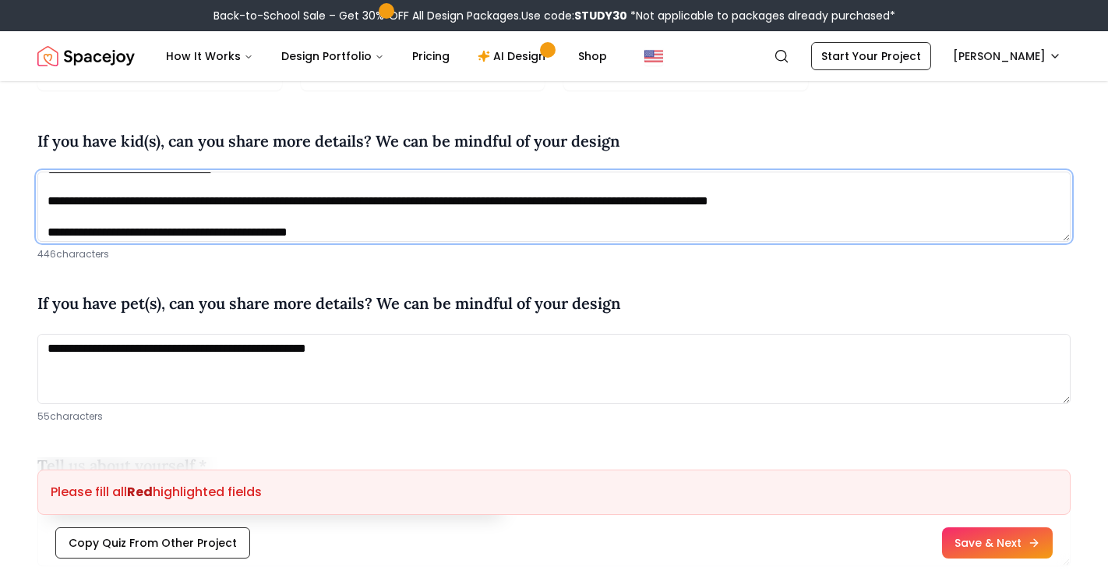
scroll to position [37, 0]
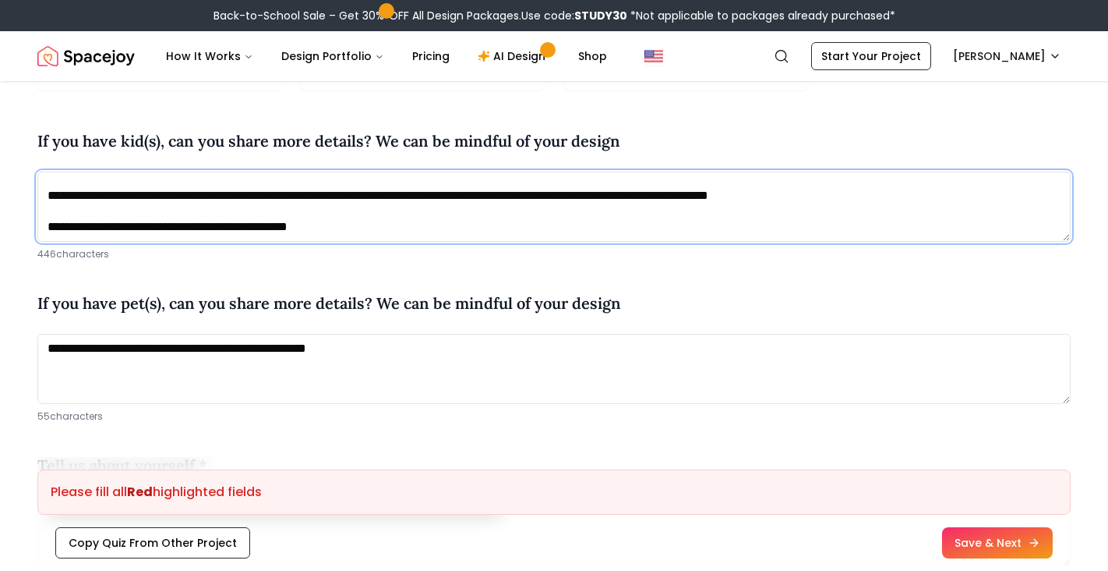
drag, startPoint x: 369, startPoint y: 237, endPoint x: 246, endPoint y: 224, distance: 123.1
click at [246, 224] on textarea "**********" at bounding box center [553, 206] width 1033 height 70
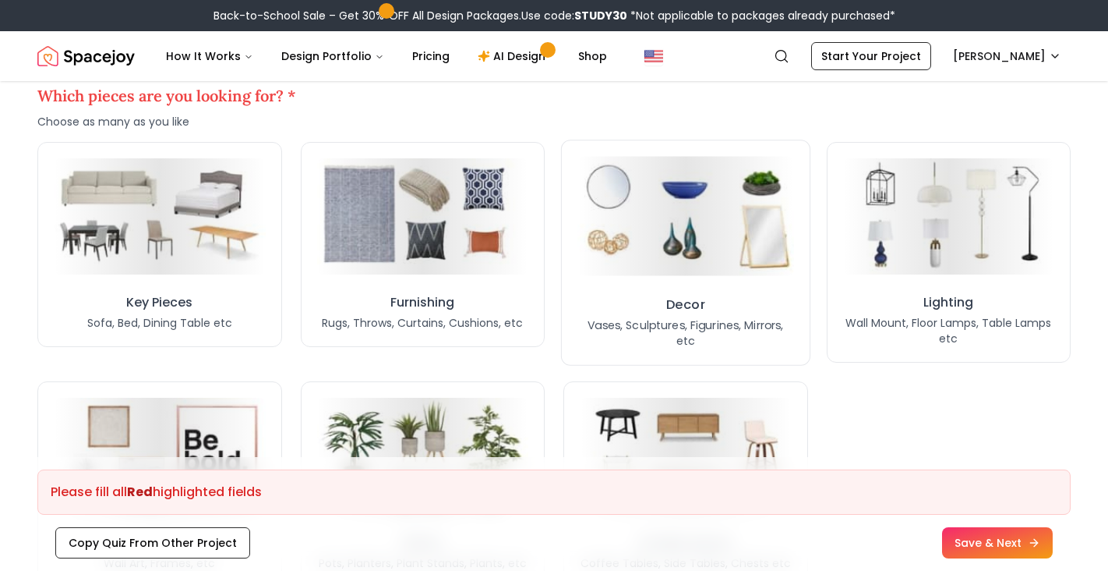
scroll to position [1259, 0]
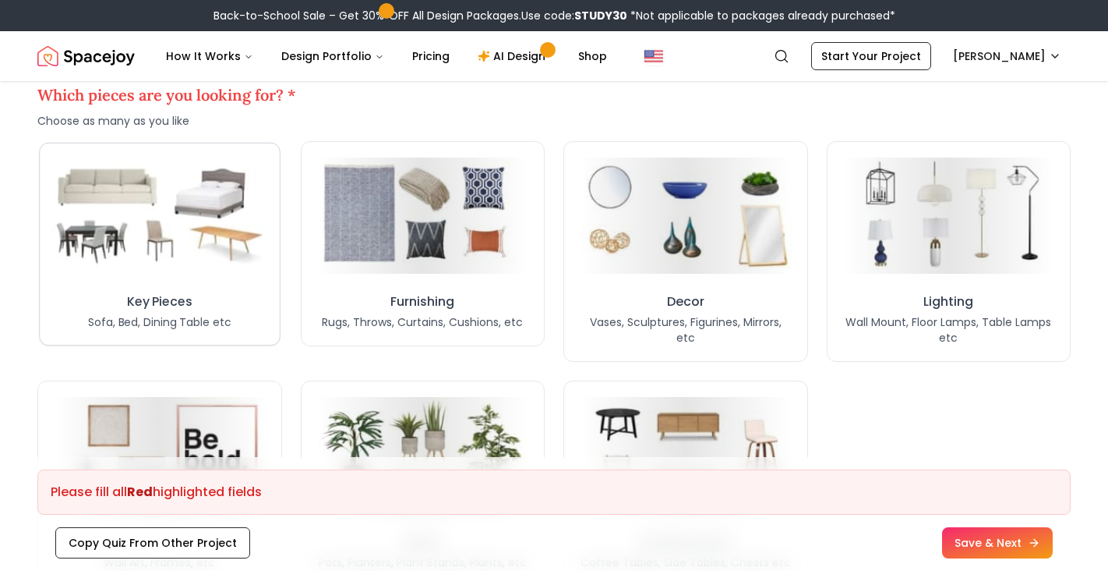
click at [199, 229] on img at bounding box center [159, 216] width 219 height 121
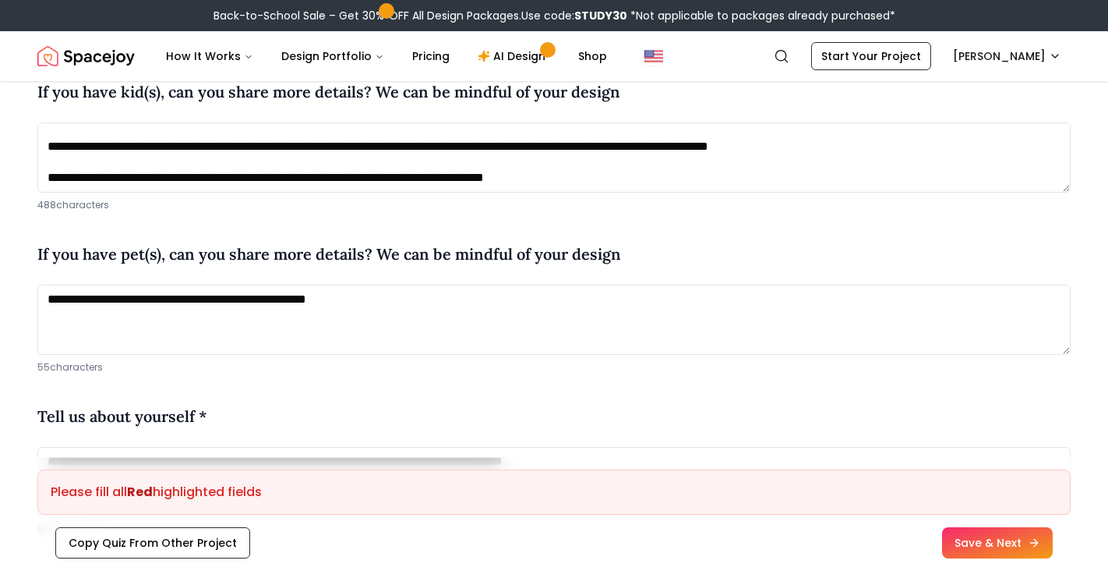
scroll to position [428, 0]
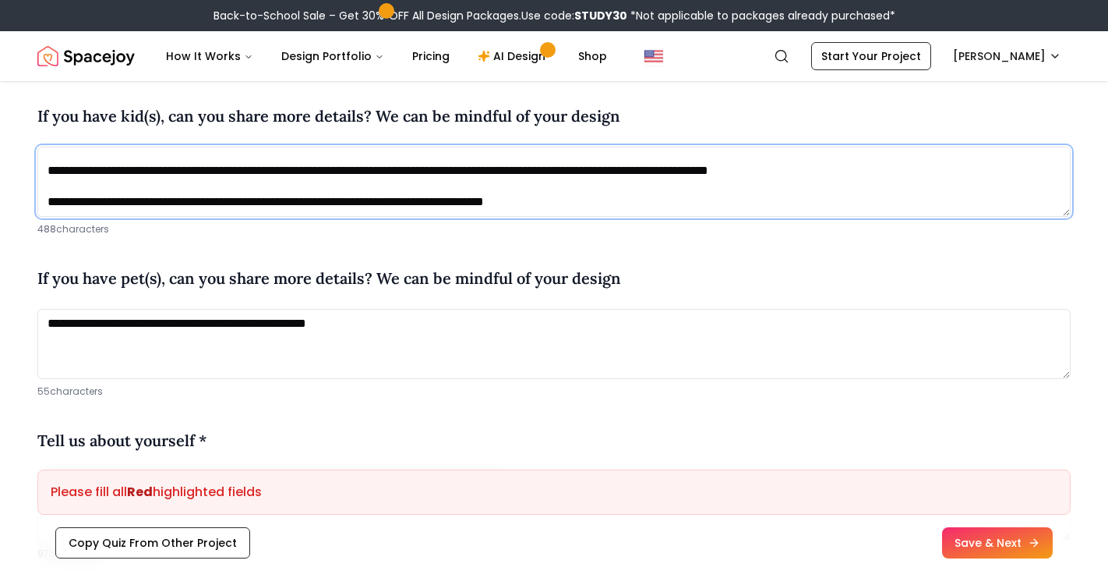
click at [609, 206] on textarea "**********" at bounding box center [553, 182] width 1033 height 70
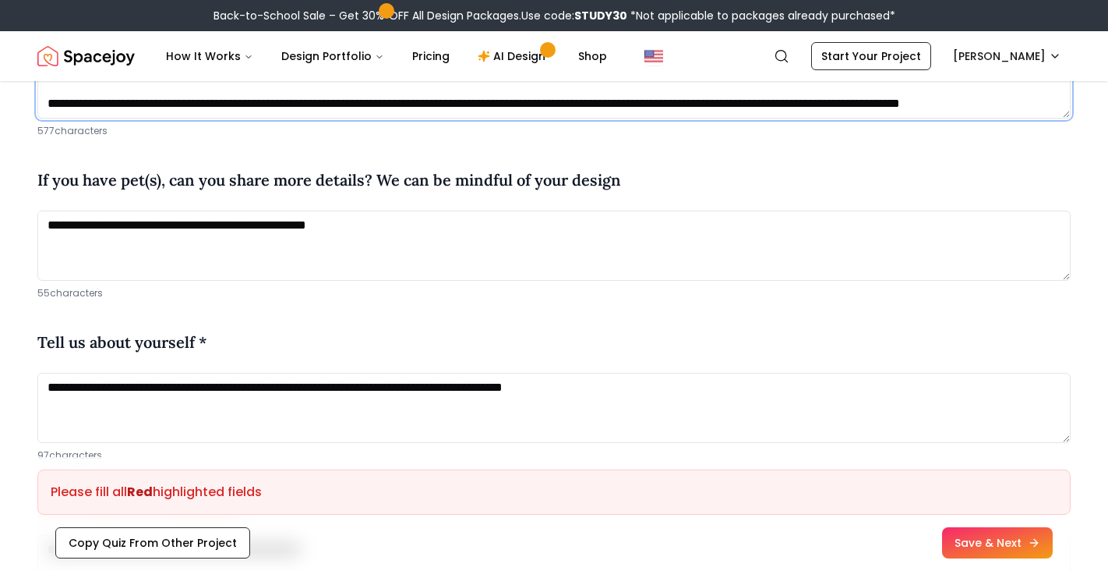
scroll to position [359, 0]
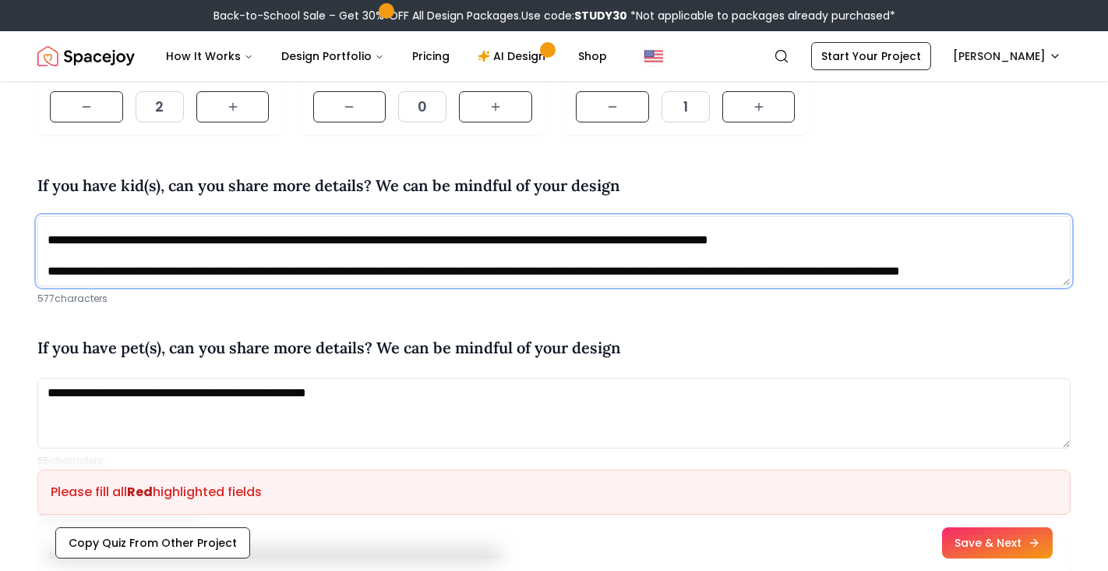
click at [786, 263] on textarea "**********" at bounding box center [553, 251] width 1033 height 70
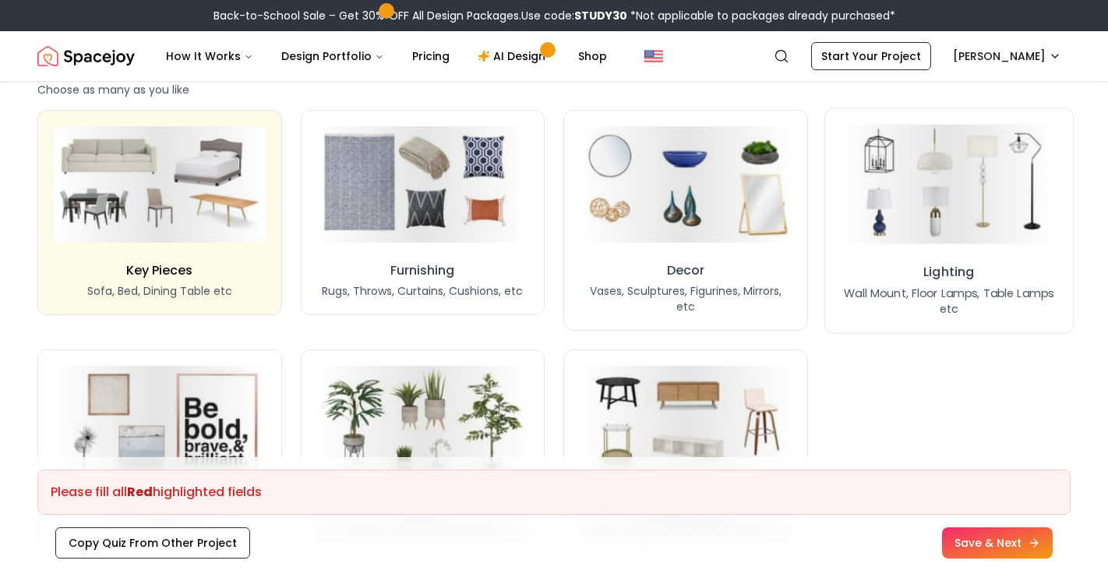
scroll to position [1290, 0]
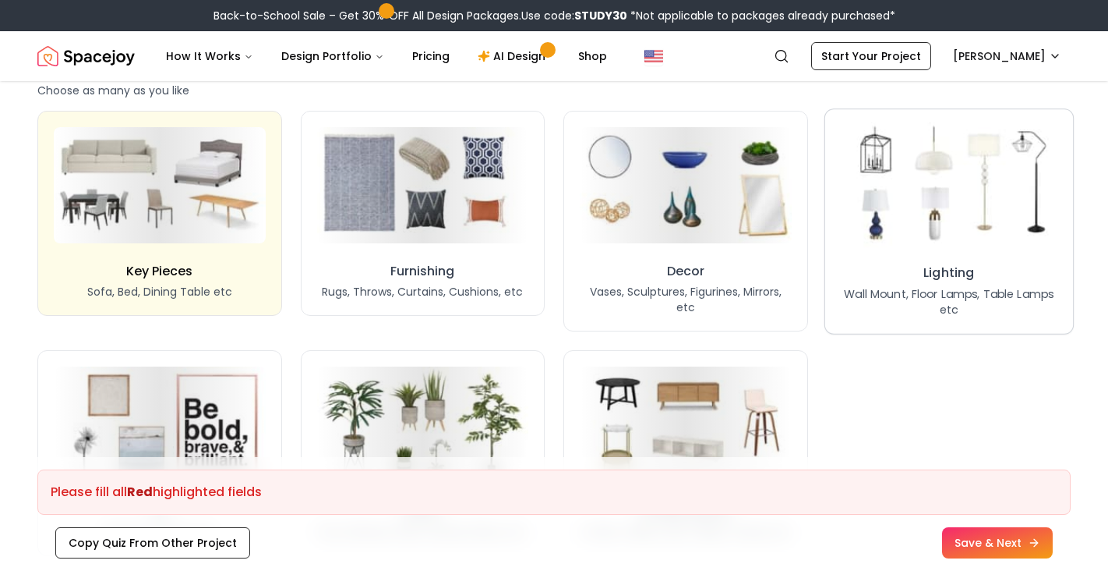
type textarea "**********"
click at [927, 181] on img at bounding box center [948, 186] width 221 height 122
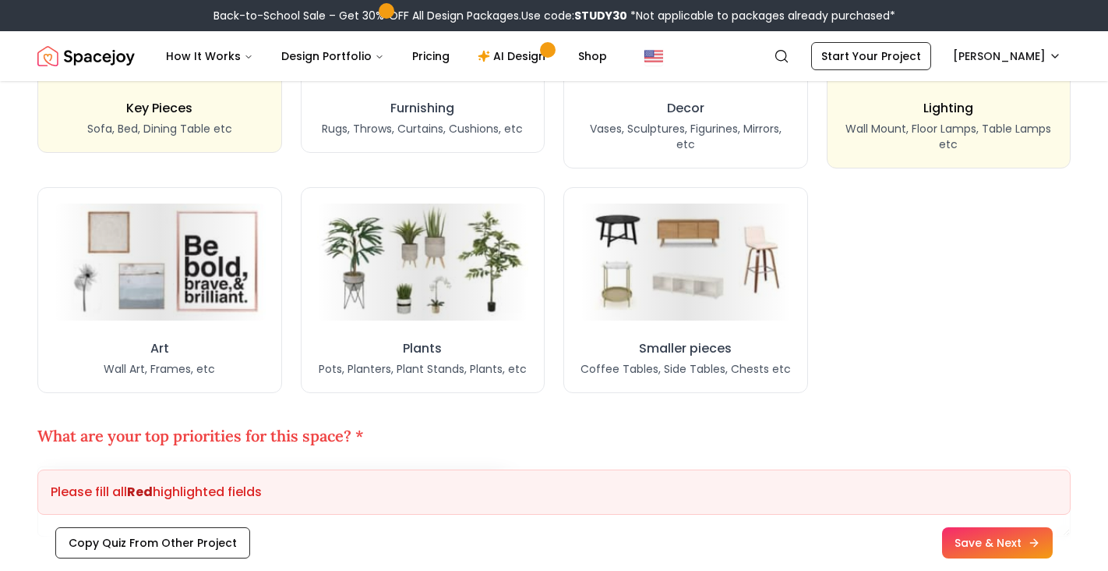
scroll to position [1454, 0]
click at [209, 320] on button "Art Wall Art, Frames, etc" at bounding box center [159, 290] width 249 height 210
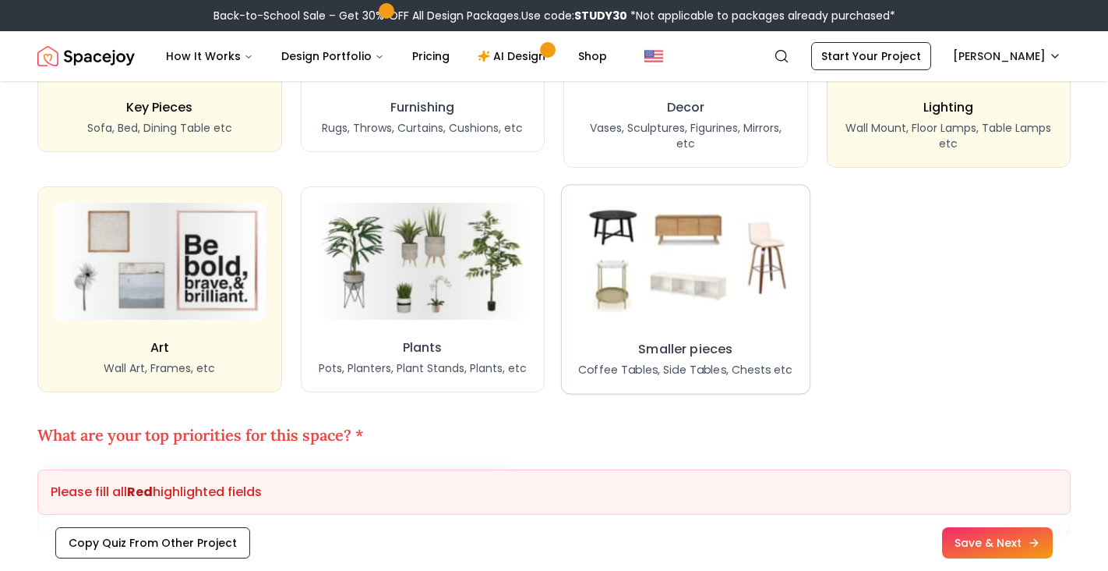
click at [687, 304] on img at bounding box center [685, 260] width 227 height 125
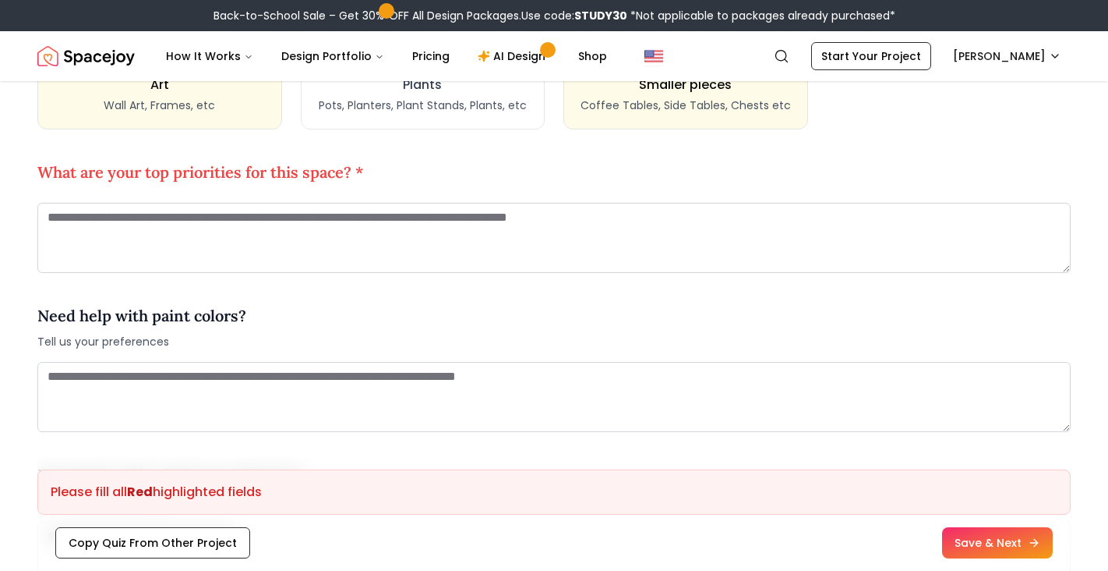
scroll to position [1722, 0]
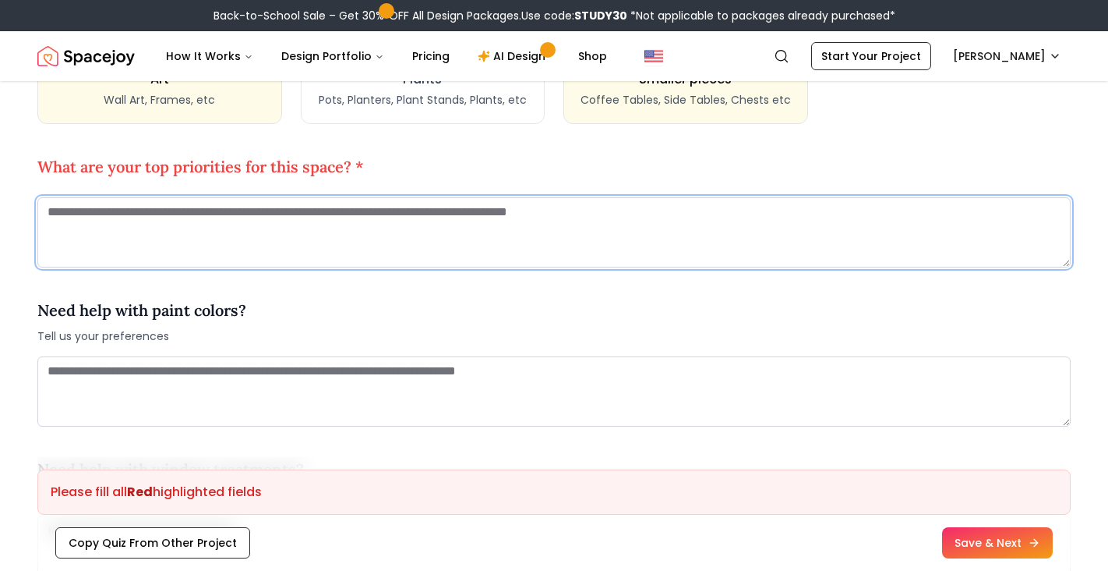
click at [327, 217] on textarea at bounding box center [553, 232] width 1033 height 70
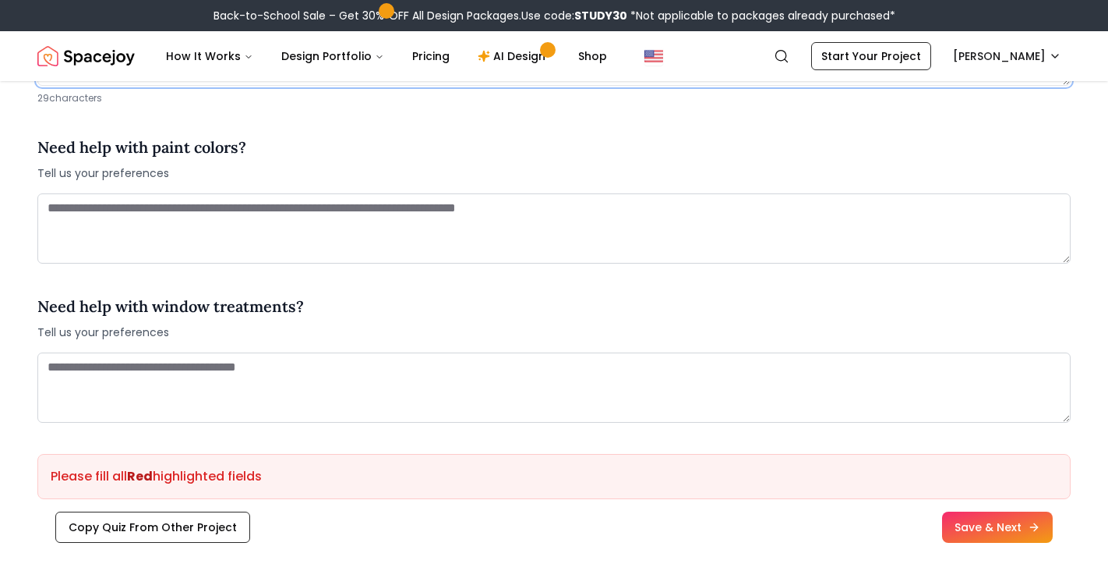
scroll to position [1908, 0]
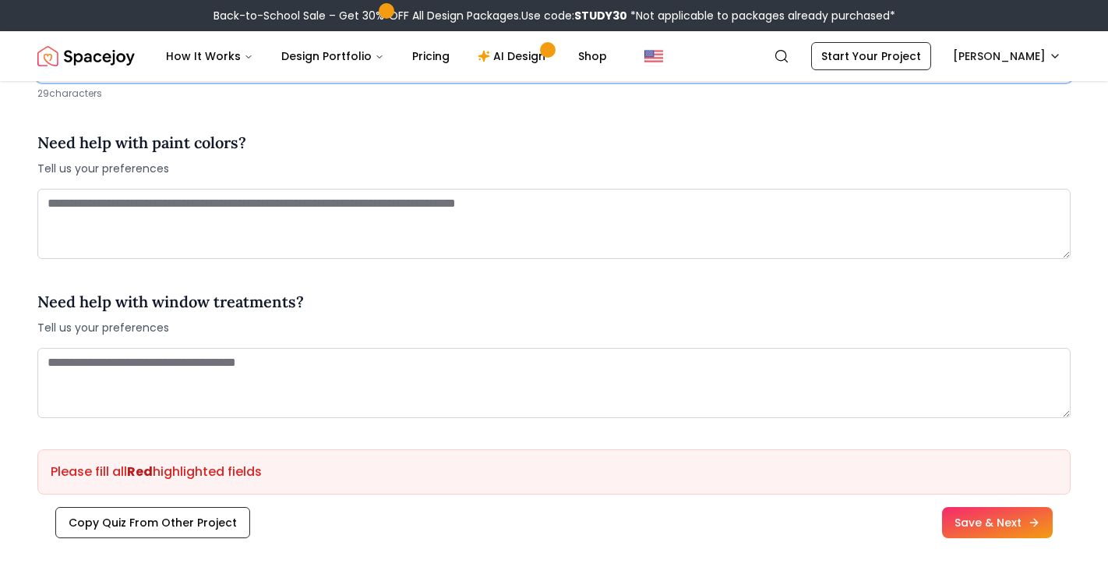
type textarea "**********"
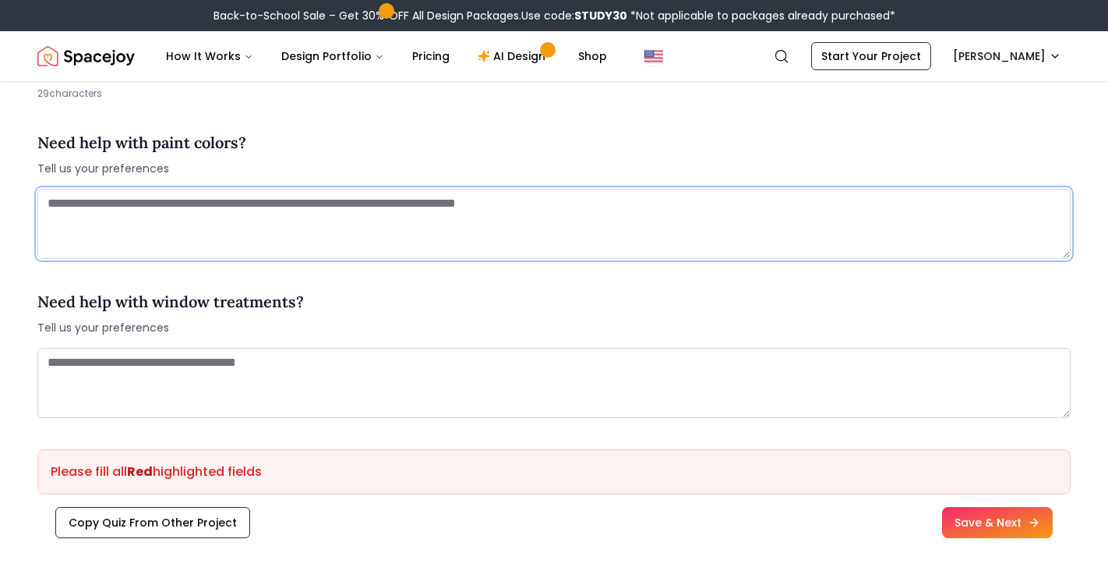
click at [161, 213] on textarea at bounding box center [553, 224] width 1033 height 70
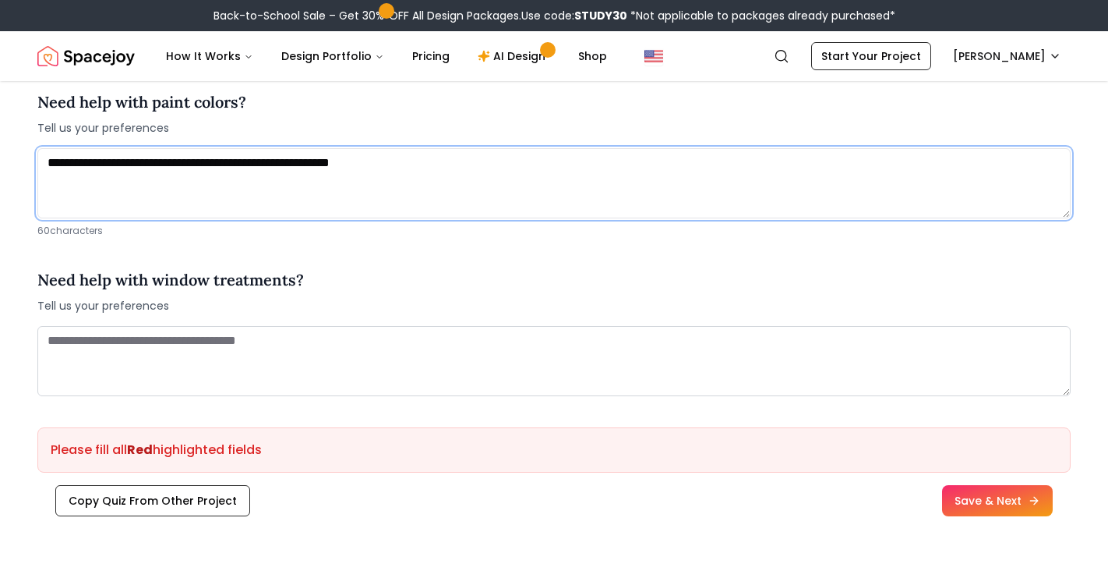
scroll to position [1960, 0]
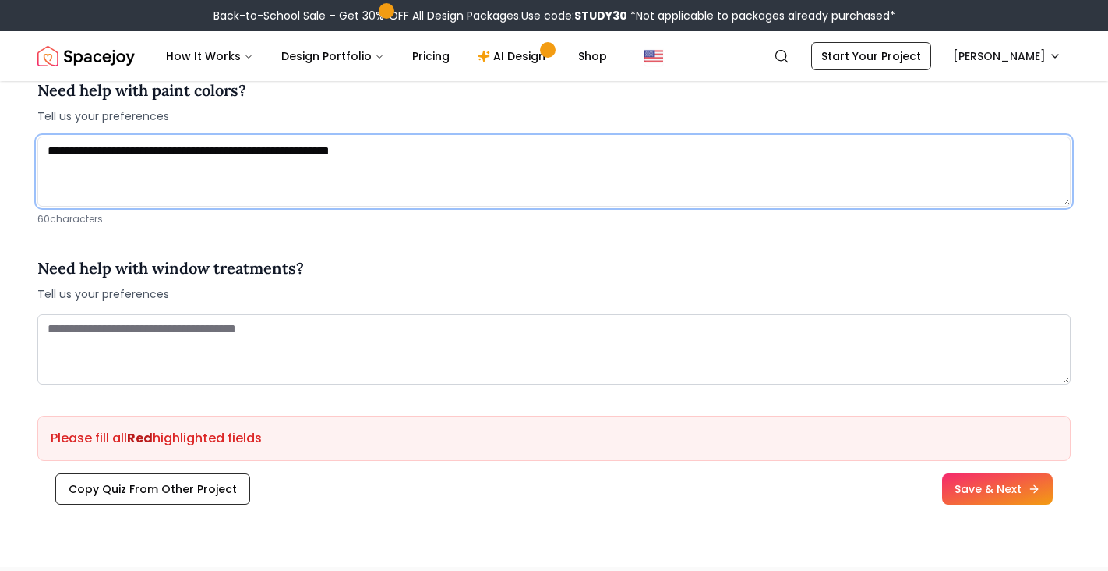
type textarea "**********"
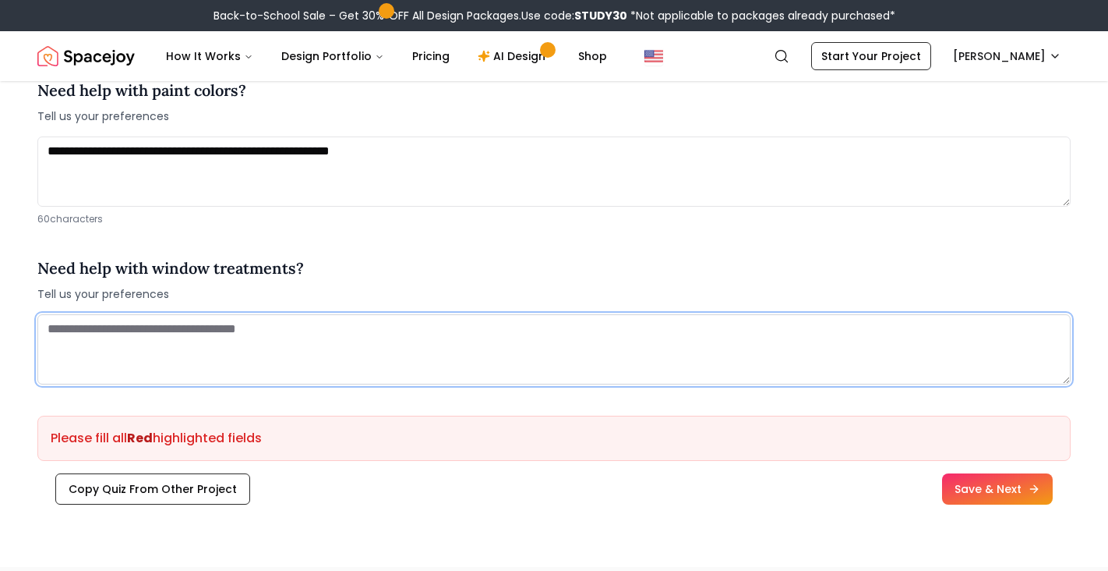
click at [131, 331] on textarea at bounding box center [553, 349] width 1033 height 70
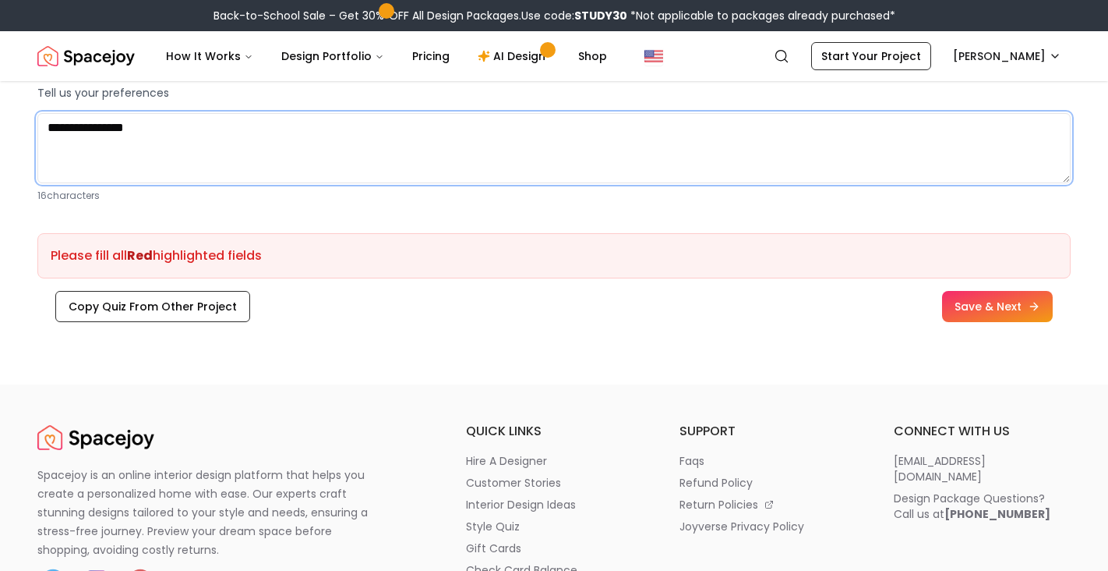
scroll to position [2173, 0]
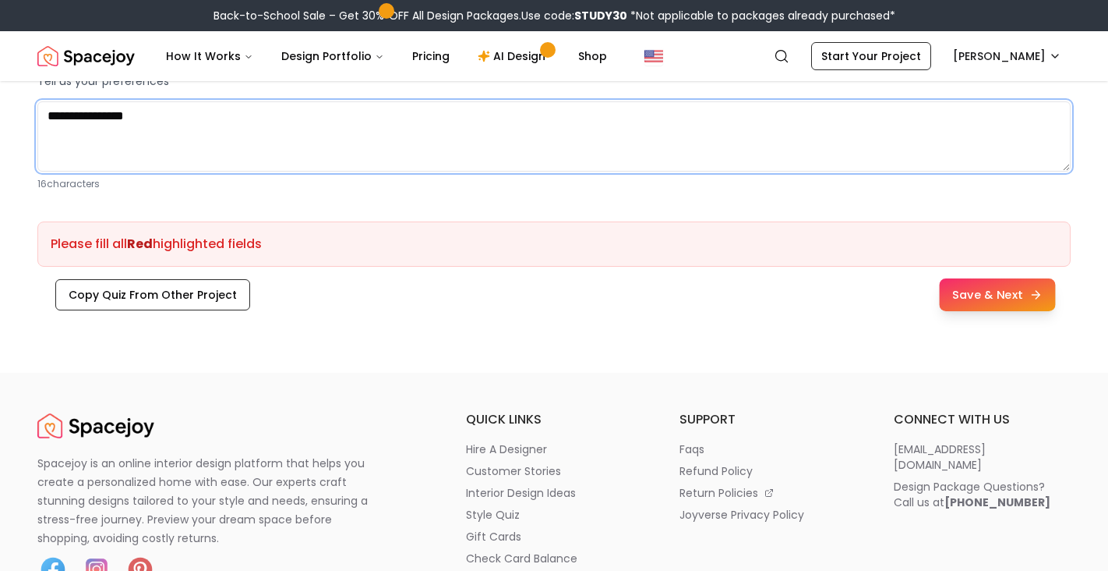
type textarea "**********"
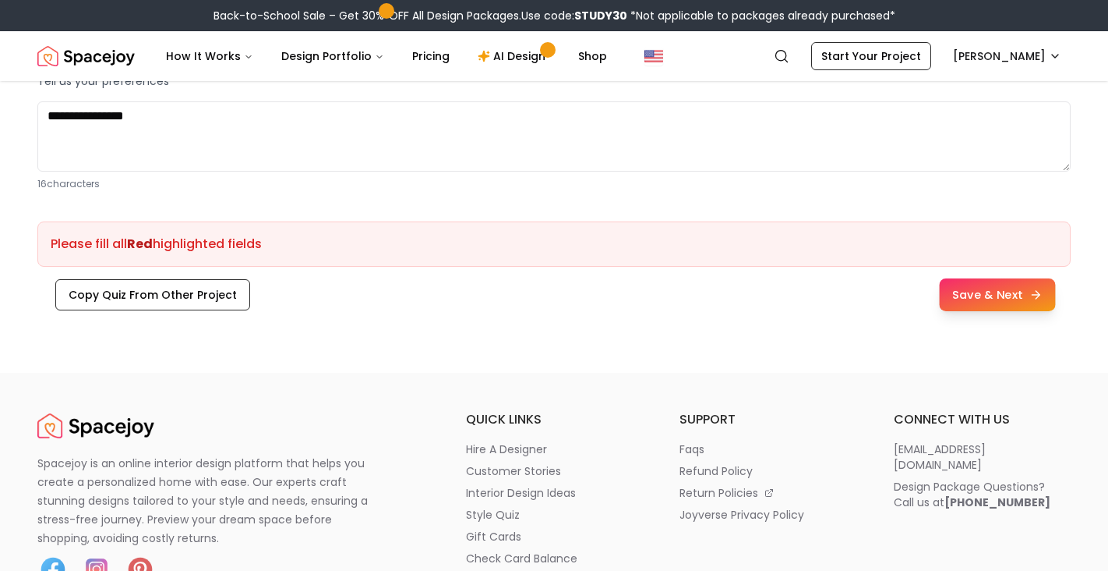
click at [1012, 286] on button "Save & Next" at bounding box center [997, 294] width 116 height 33
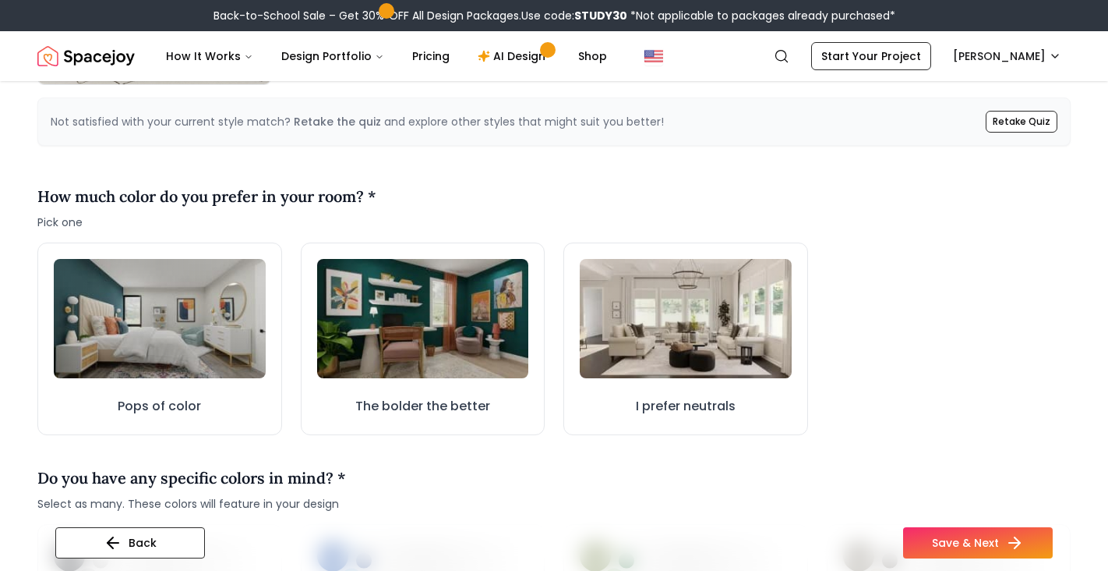
scroll to position [388, 0]
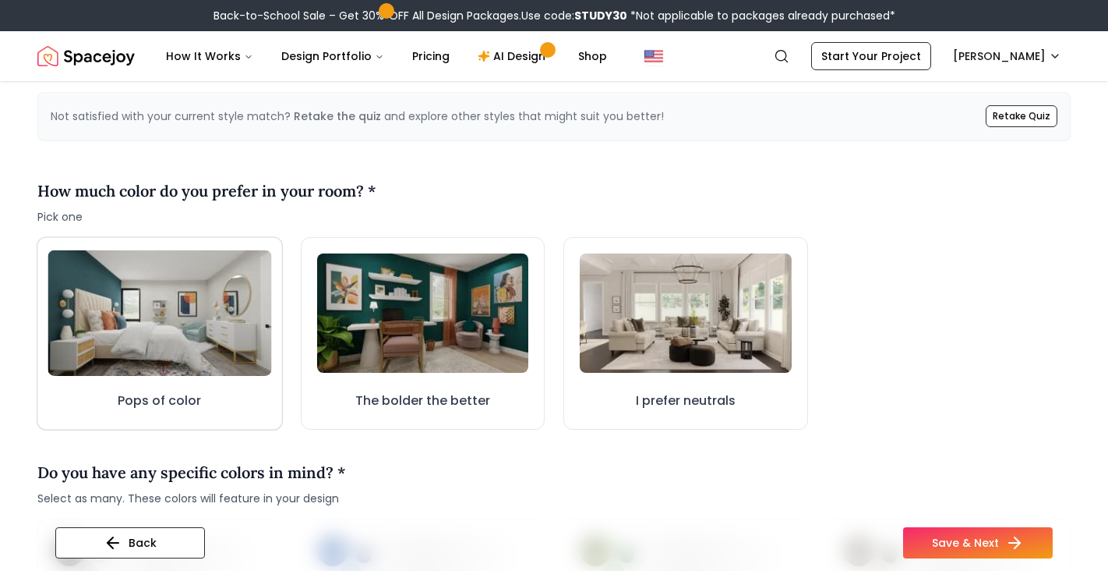
click at [242, 315] on img at bounding box center [159, 312] width 223 height 125
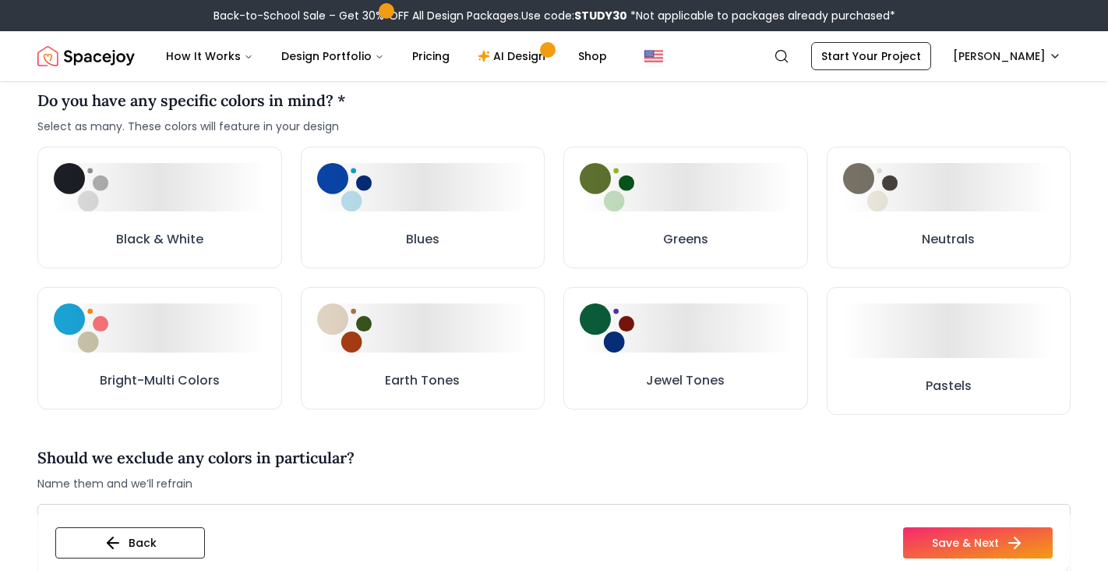
scroll to position [758, 0]
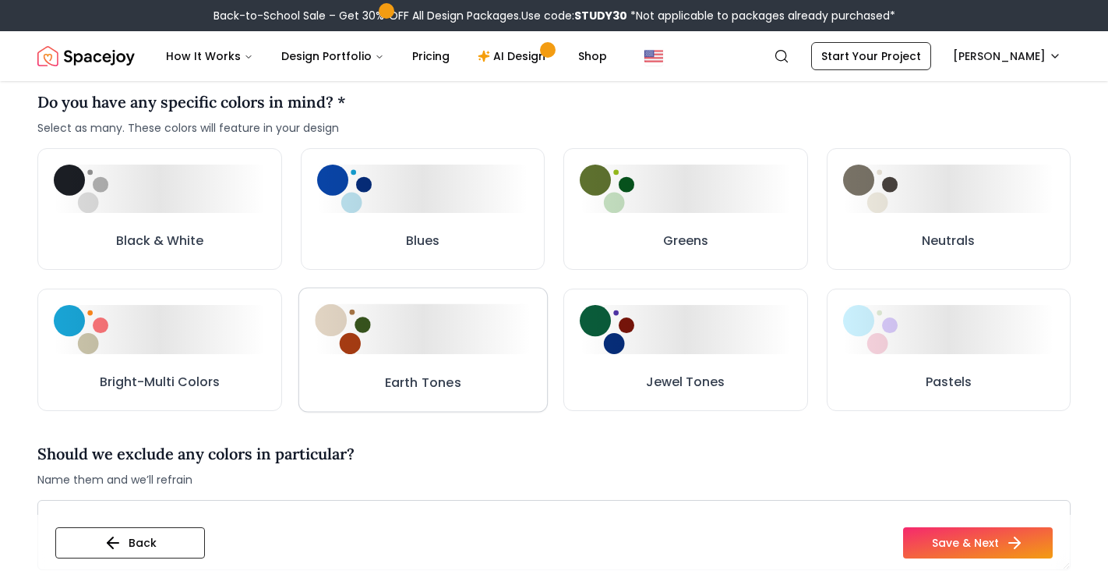
click at [374, 387] on button "Earth Tones" at bounding box center [422, 350] width 249 height 125
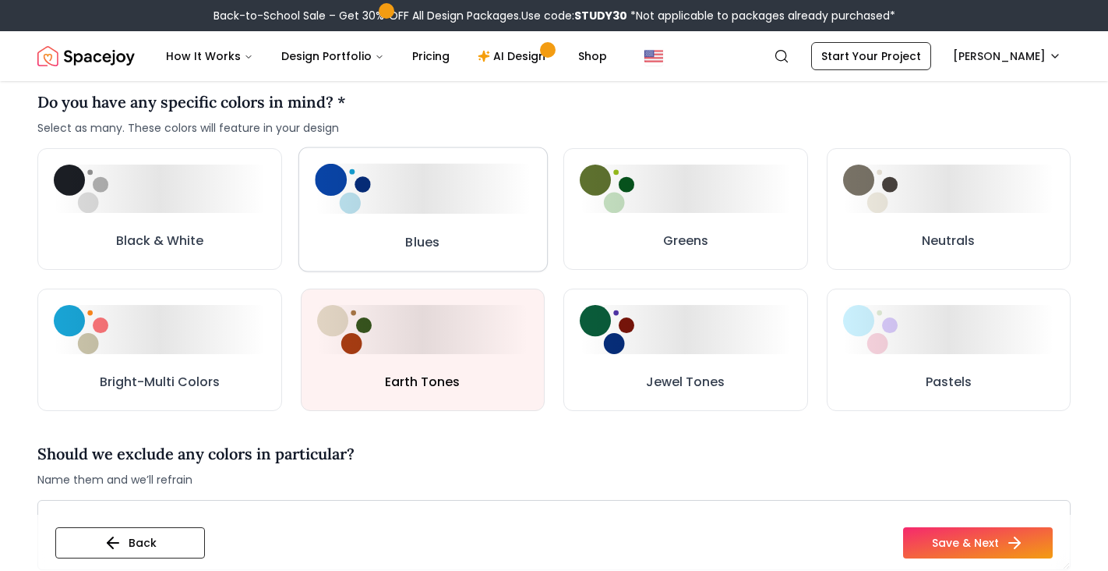
click at [408, 246] on h3 "Blues" at bounding box center [422, 241] width 34 height 19
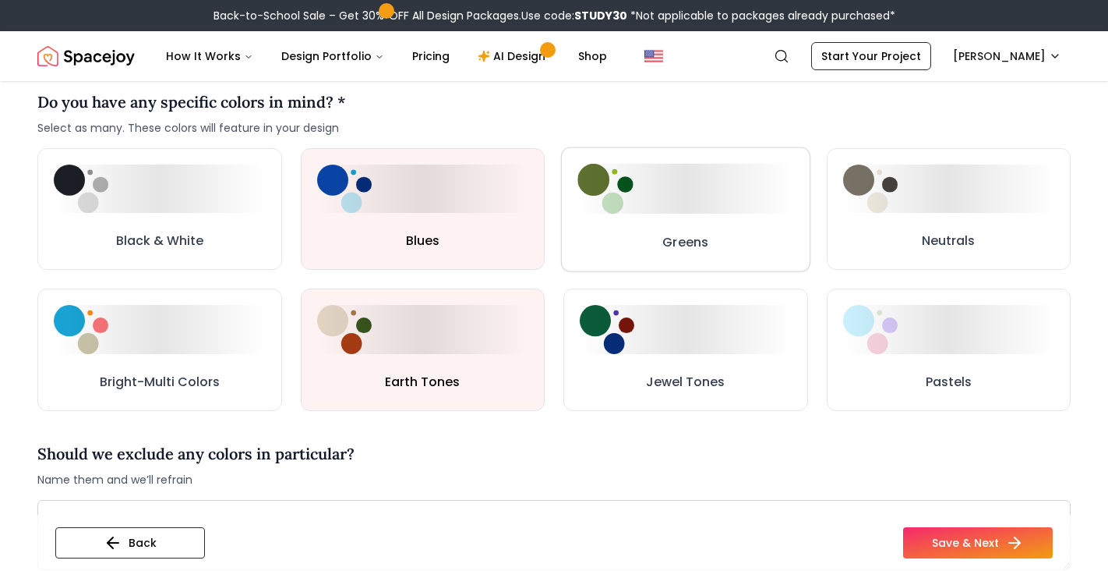
click at [666, 191] on div at bounding box center [686, 189] width 216 height 50
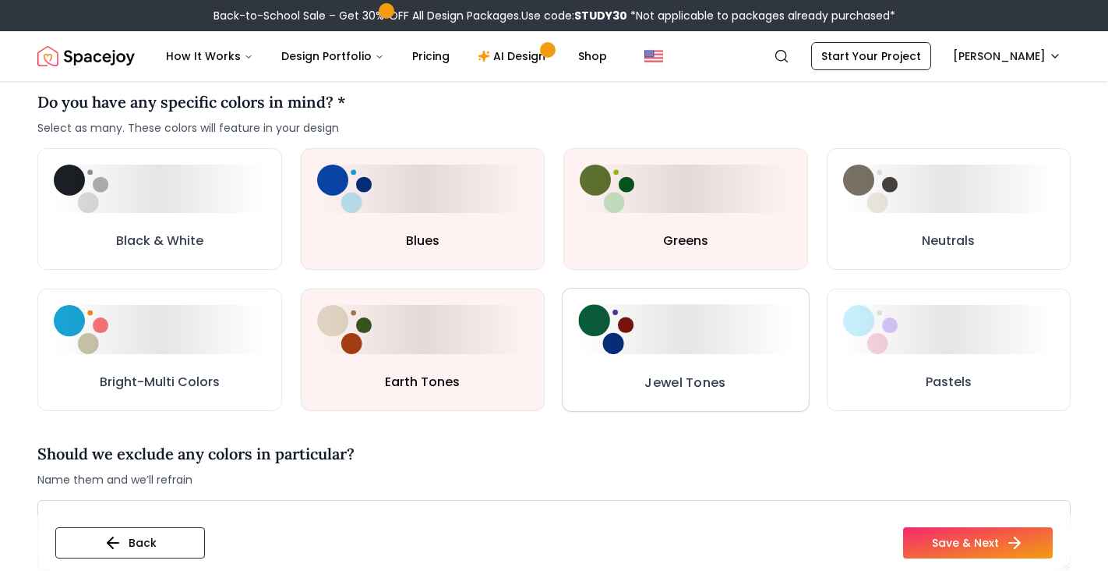
click at [676, 374] on h3 "Jewel Tones" at bounding box center [685, 382] width 81 height 19
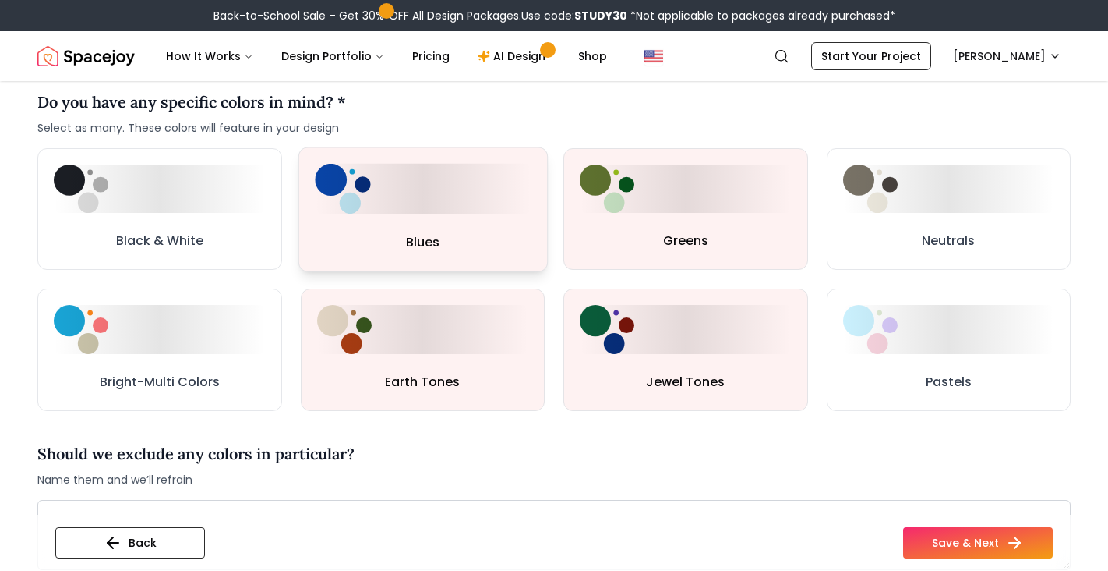
click at [467, 203] on div at bounding box center [423, 189] width 216 height 50
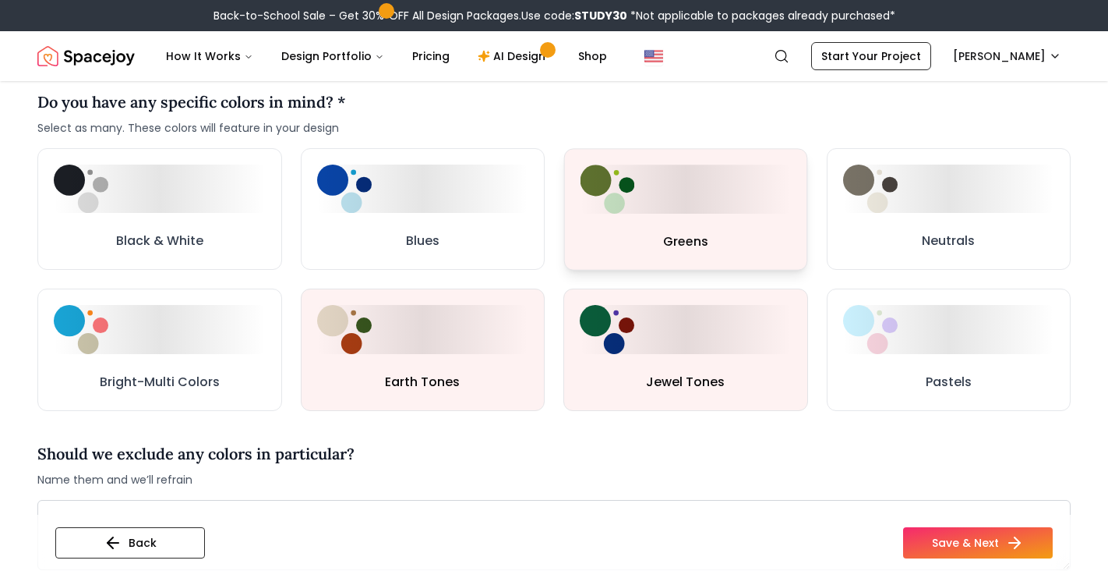
click at [659, 203] on div at bounding box center [686, 188] width 210 height 48
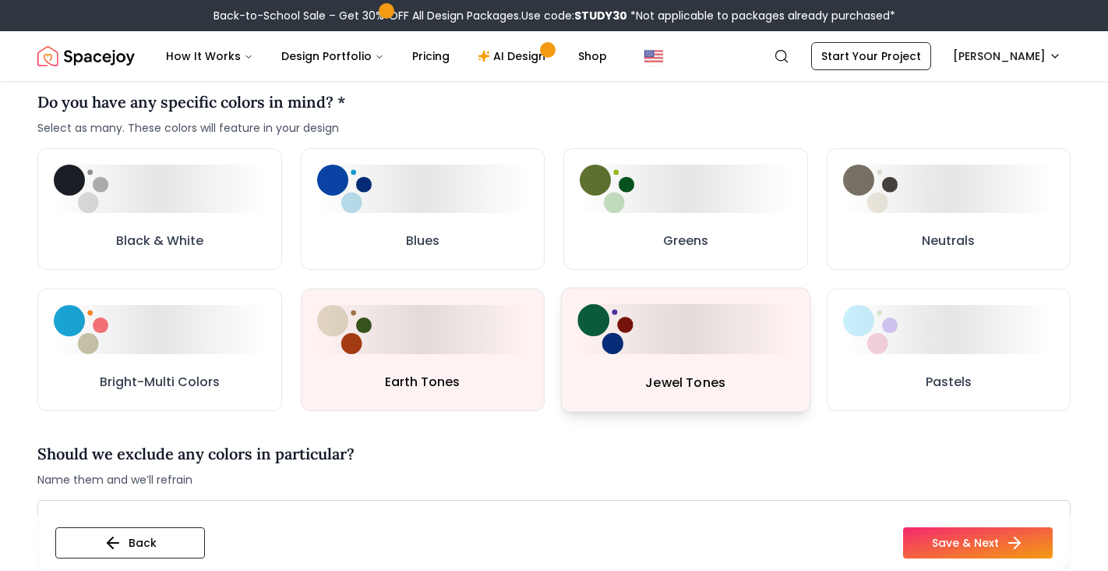
click at [672, 362] on button "Jewel Tones" at bounding box center [685, 350] width 249 height 125
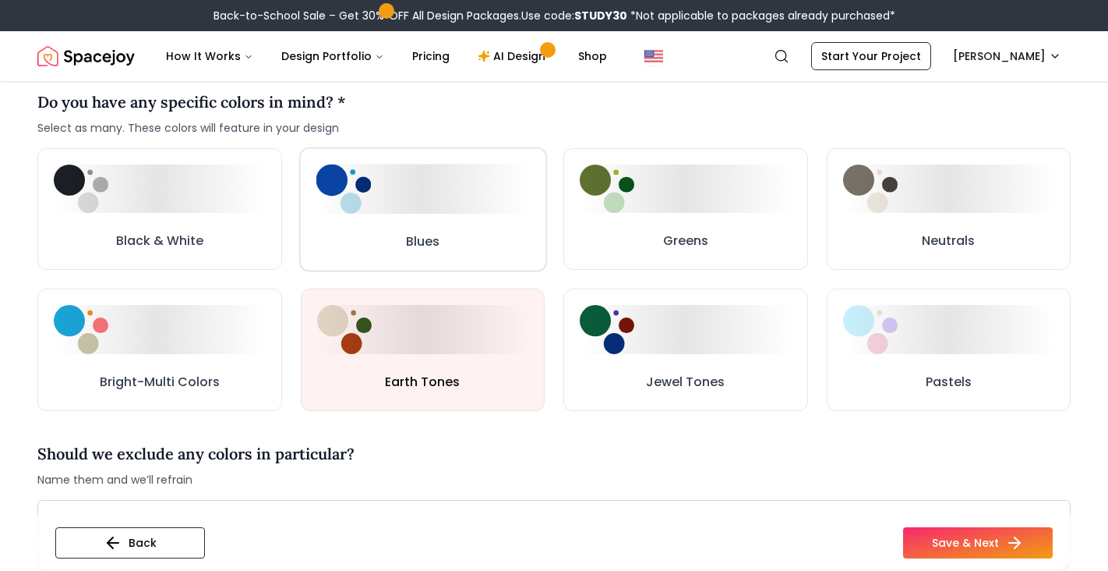
click at [427, 229] on button "Blues" at bounding box center [422, 208] width 247 height 123
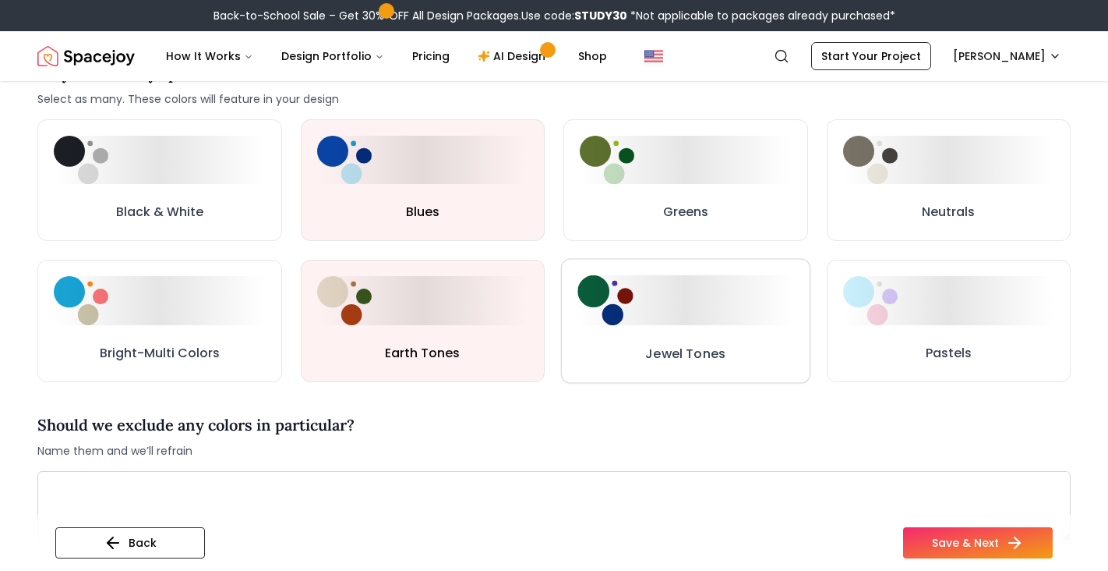
scroll to position [788, 0]
click at [680, 224] on div "Greens" at bounding box center [685, 214] width 46 height 23
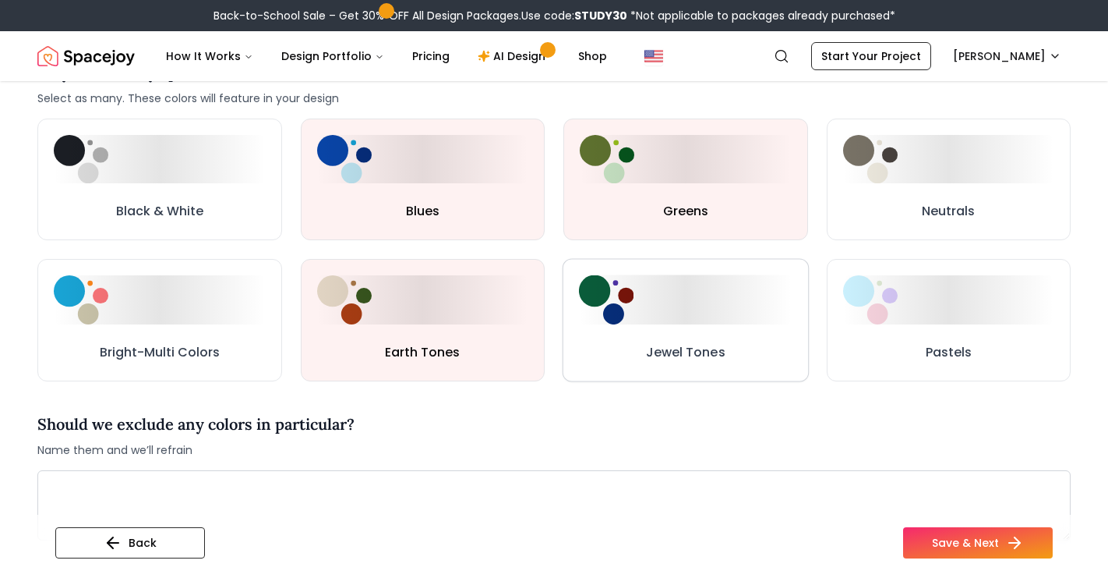
click at [720, 290] on div at bounding box center [686, 299] width 214 height 49
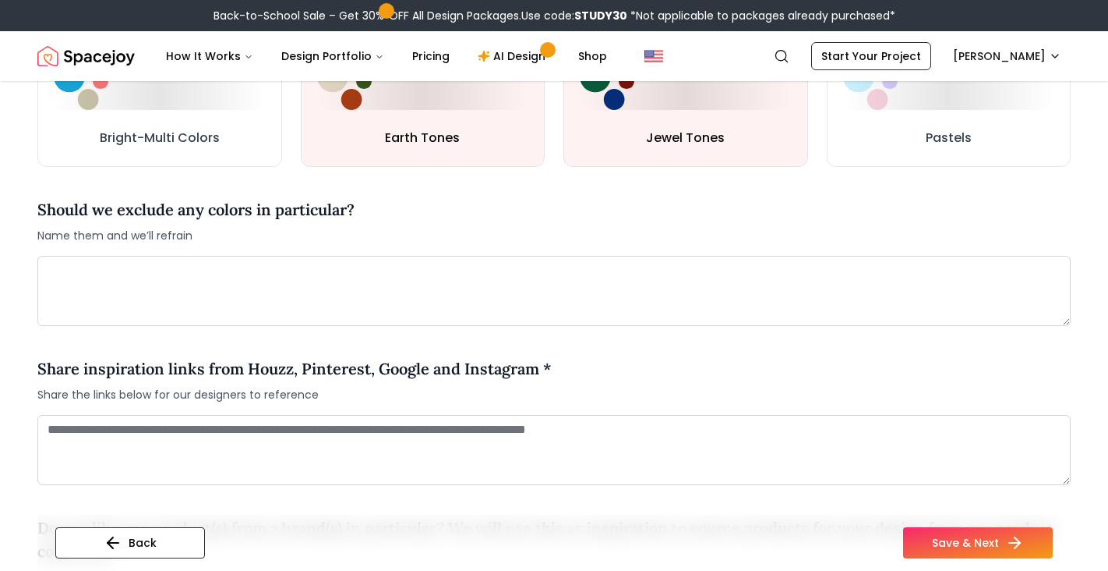
scroll to position [1005, 0]
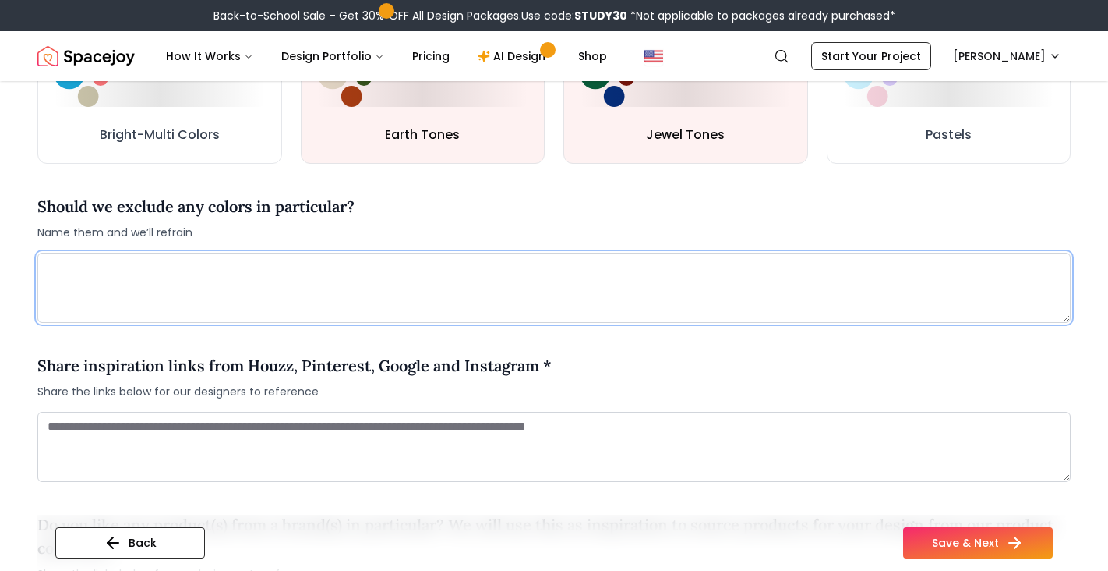
click at [522, 277] on textarea at bounding box center [553, 288] width 1033 height 70
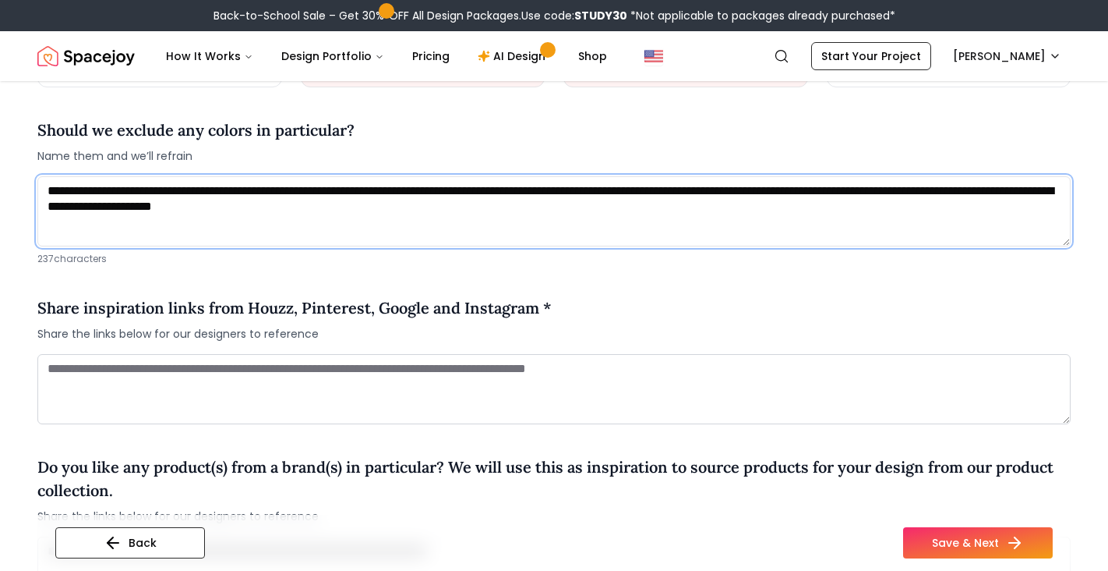
scroll to position [1083, 0]
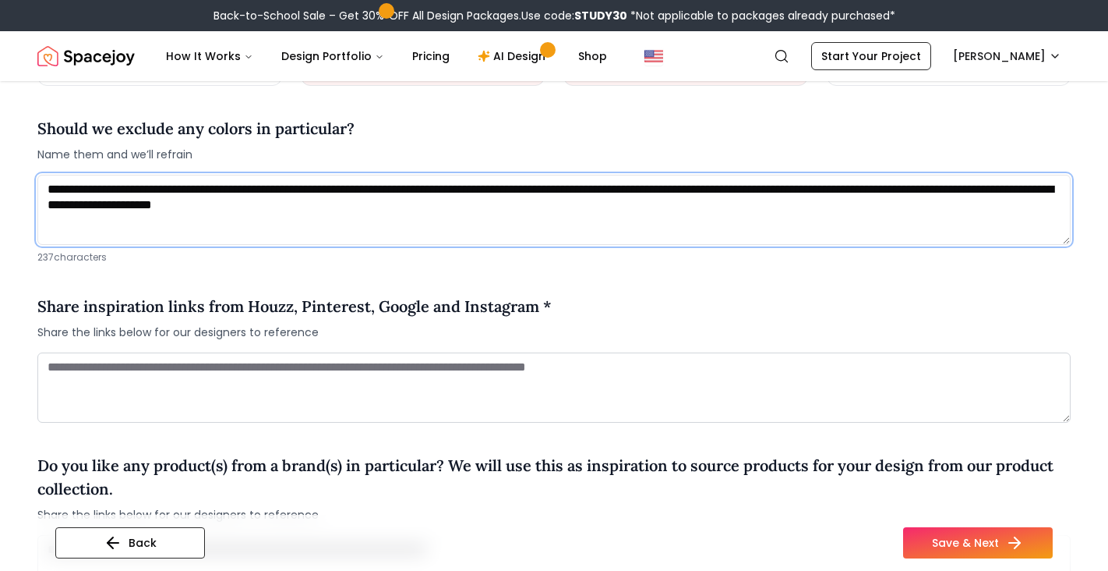
click at [149, 204] on textarea "**********" at bounding box center [553, 210] width 1033 height 70
click at [564, 204] on textarea "**********" at bounding box center [553, 210] width 1033 height 70
click at [164, 207] on textarea "**********" at bounding box center [553, 210] width 1033 height 70
click at [590, 221] on textarea "**********" at bounding box center [553, 210] width 1033 height 70
type textarea "**********"
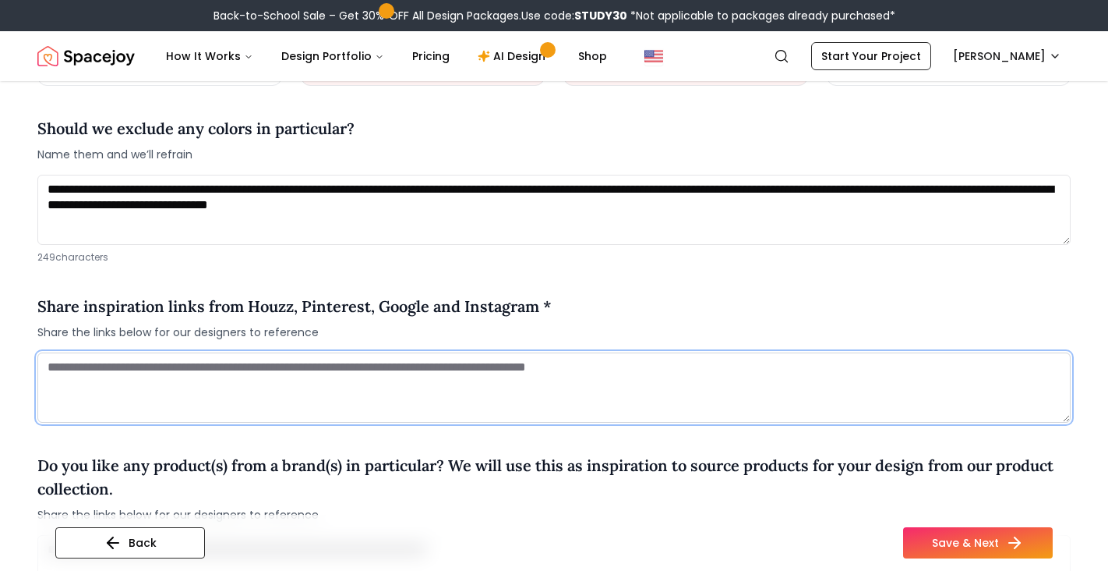
click at [303, 378] on textarea at bounding box center [553, 387] width 1033 height 70
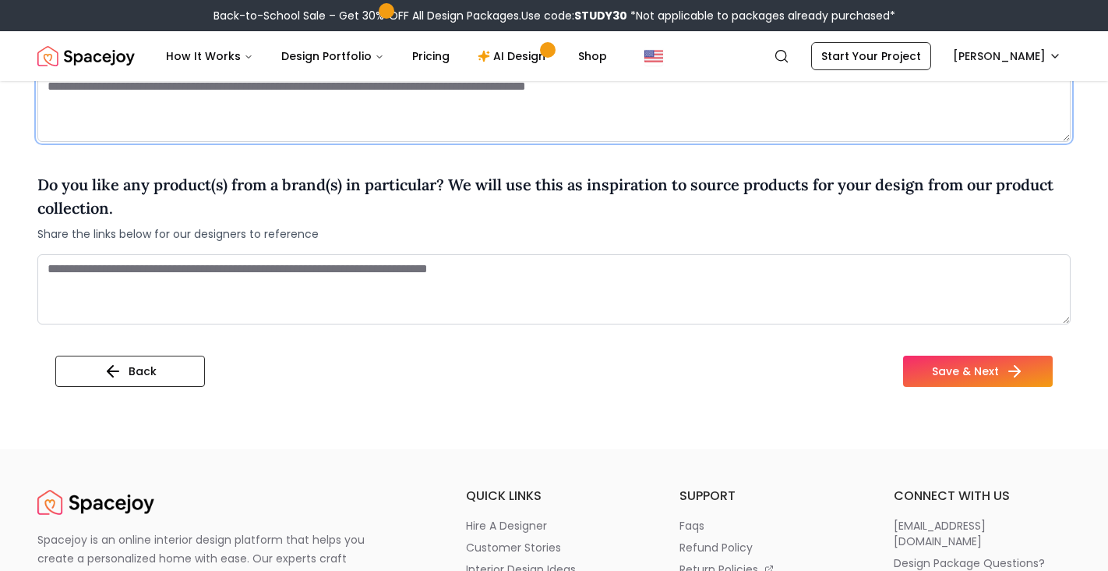
scroll to position [1367, 0]
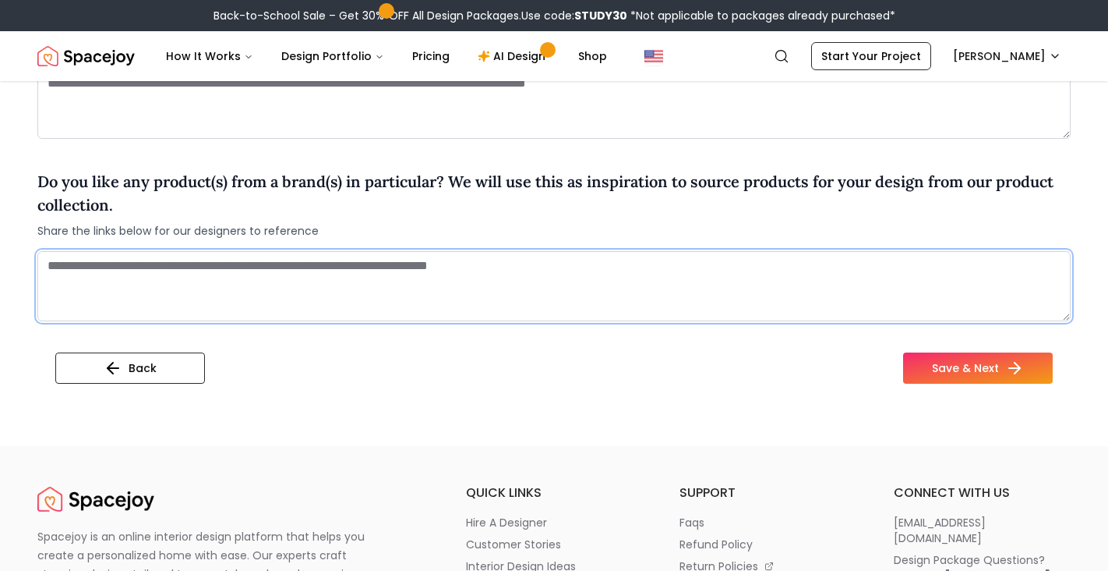
click at [277, 274] on textarea at bounding box center [553, 286] width 1033 height 70
click at [300, 269] on textarea at bounding box center [553, 286] width 1033 height 70
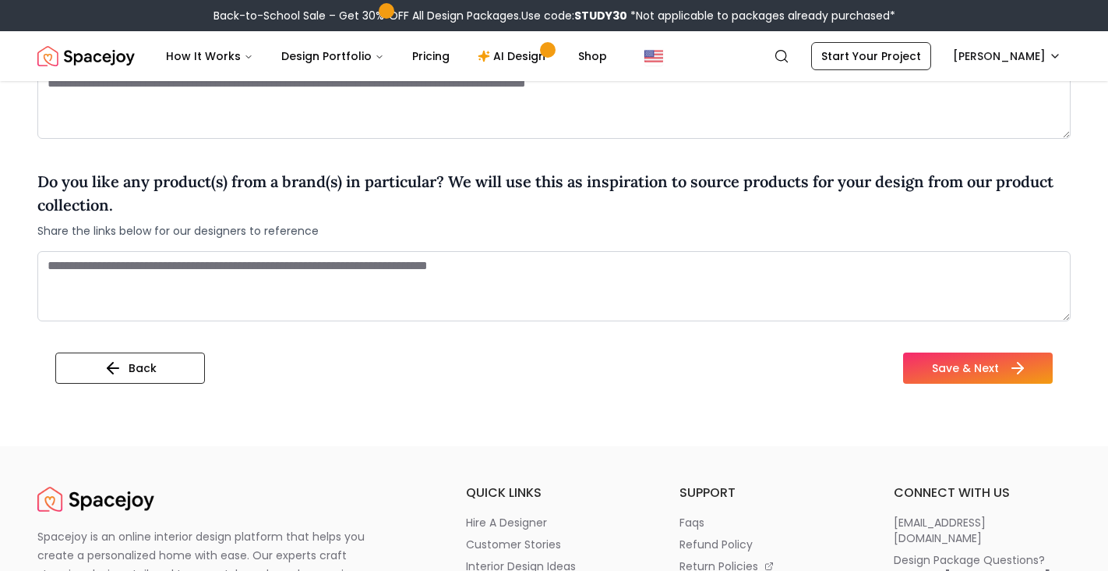
click at [966, 355] on button "Save & Next" at bounding box center [978, 367] width 150 height 31
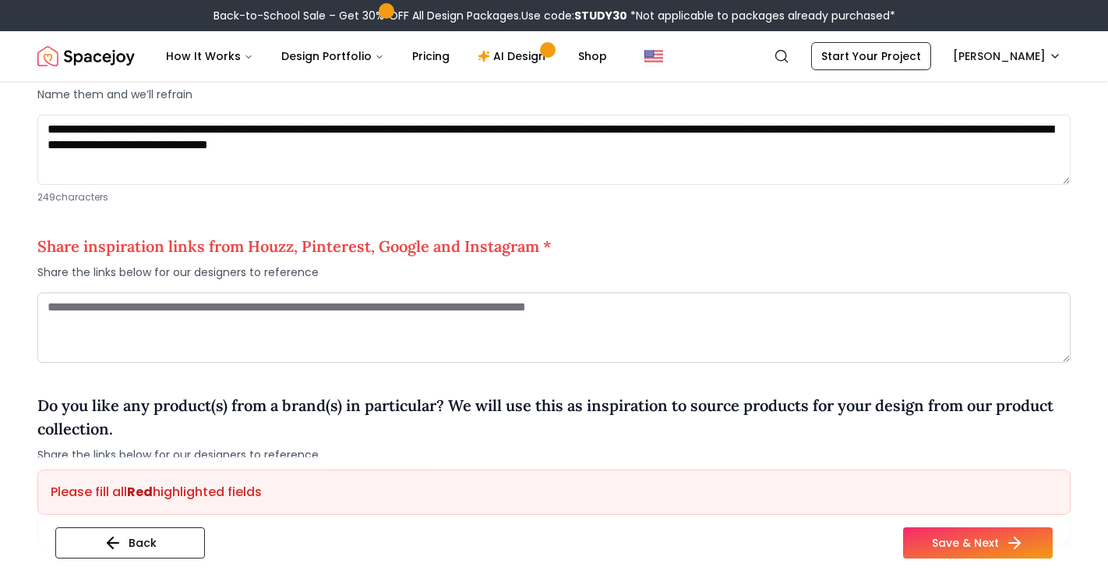
scroll to position [1139, 0]
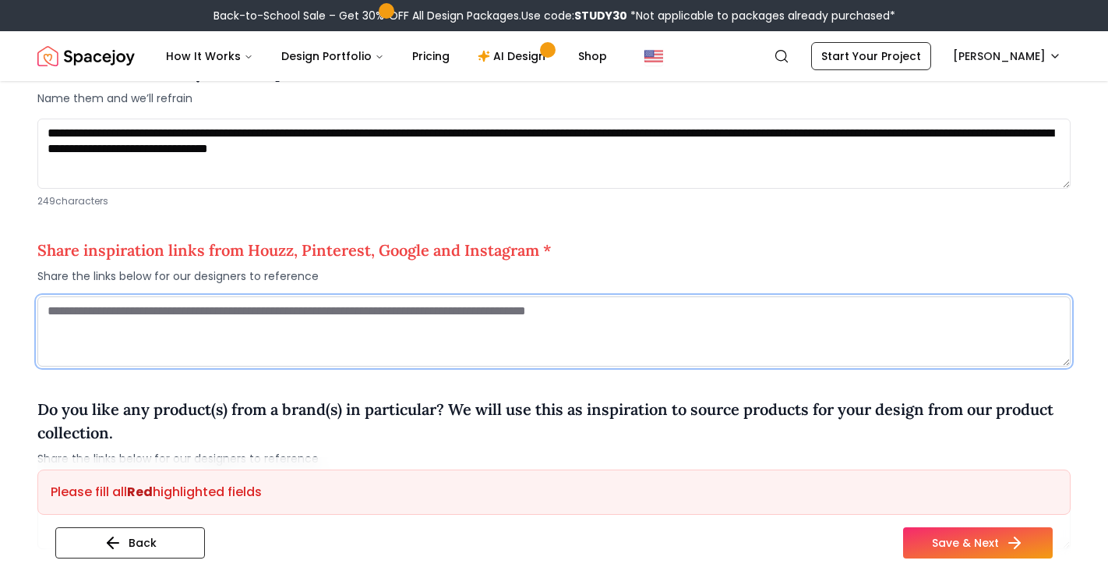
click at [330, 330] on textarea at bounding box center [553, 331] width 1033 height 70
paste textarea "**********"
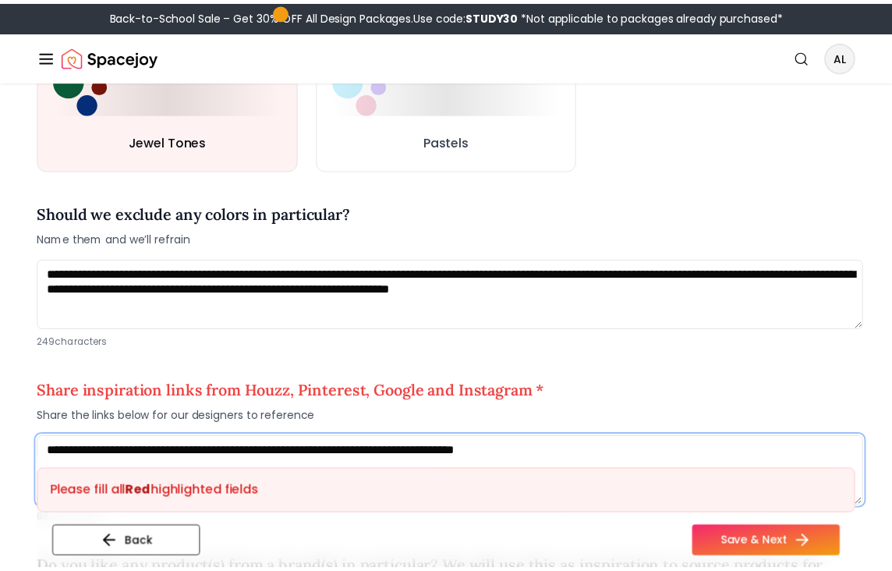
scroll to position [1148, 0]
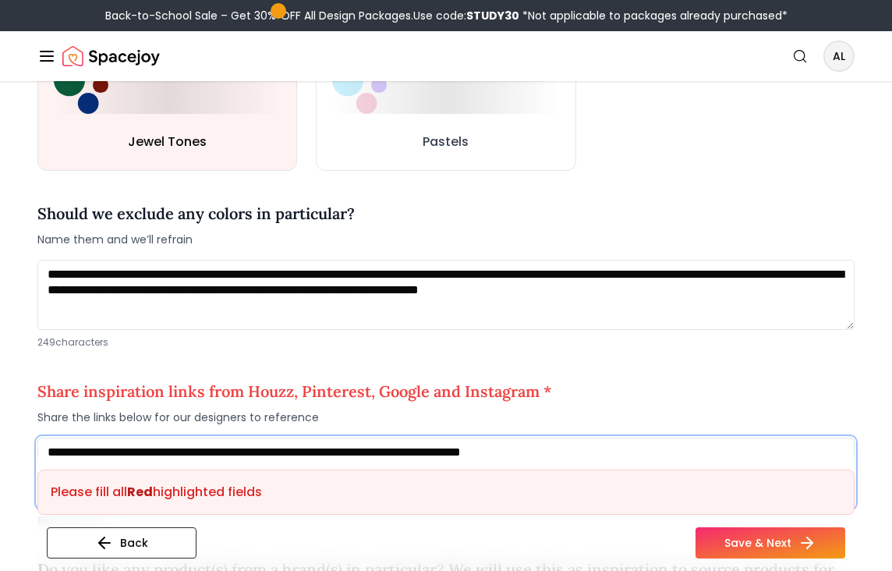
drag, startPoint x: 683, startPoint y: 456, endPoint x: 381, endPoint y: 398, distance: 307.1
click at [381, 398] on div "**********" at bounding box center [445, 446] width 817 height 159
paste textarea
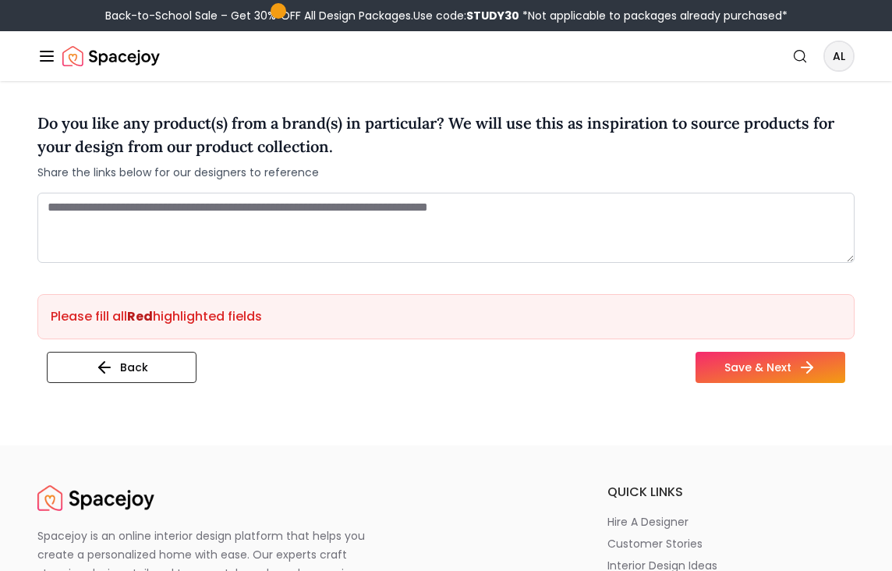
scroll to position [1595, 0]
type textarea "**********"
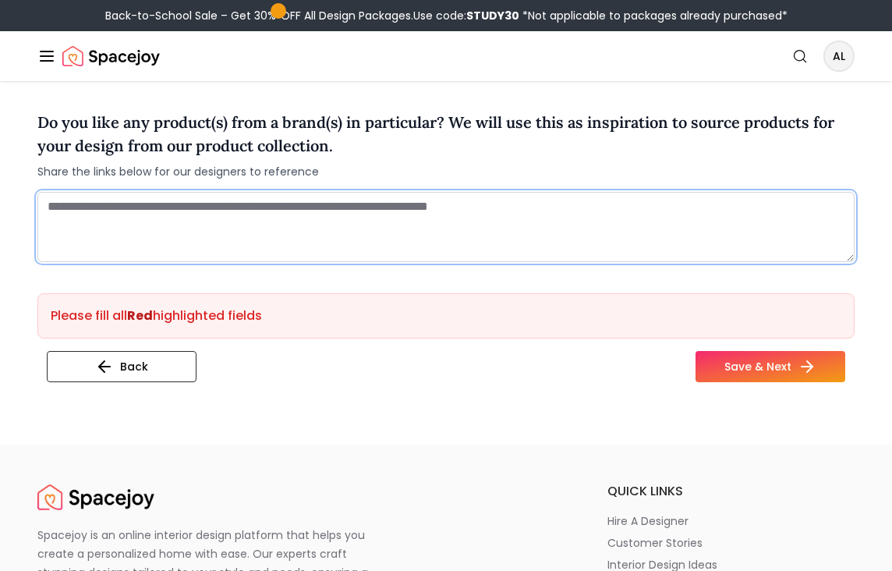
click at [410, 217] on textarea at bounding box center [445, 227] width 817 height 70
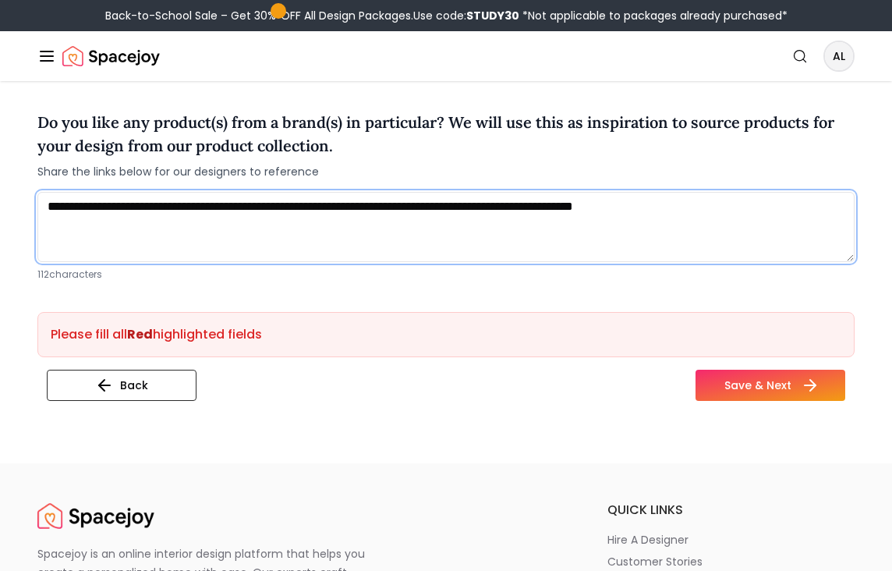
type textarea "**********"
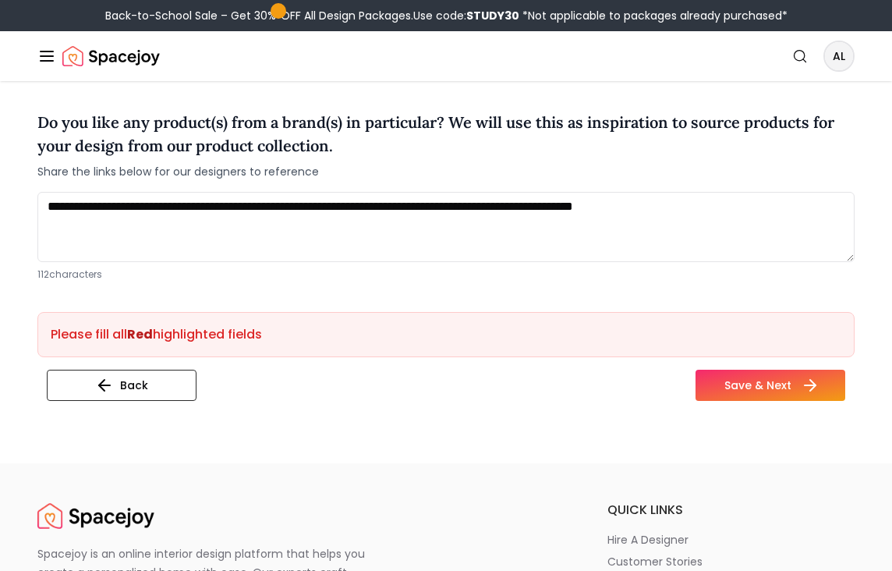
click at [766, 383] on button "Save & Next" at bounding box center [770, 384] width 150 height 31
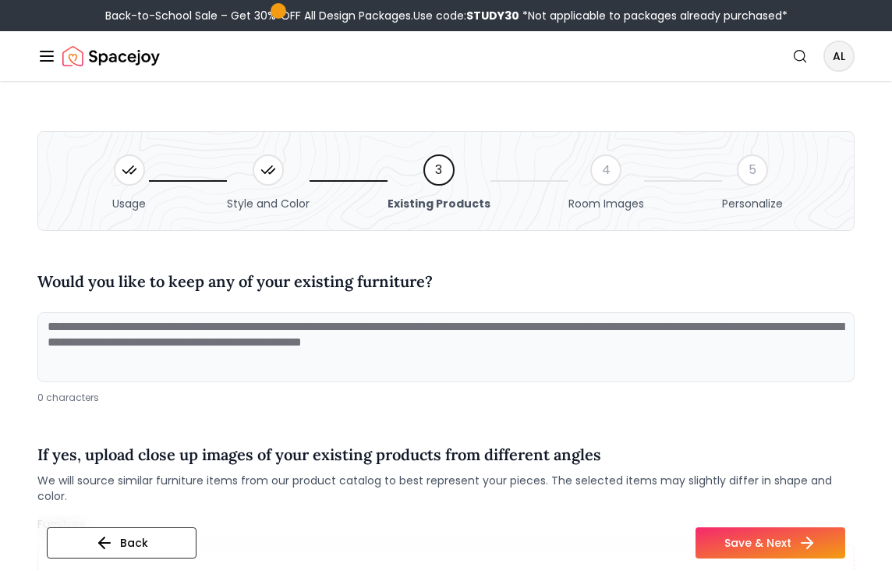
click at [468, 334] on textarea at bounding box center [445, 347] width 817 height 70
paste textarea "**********"
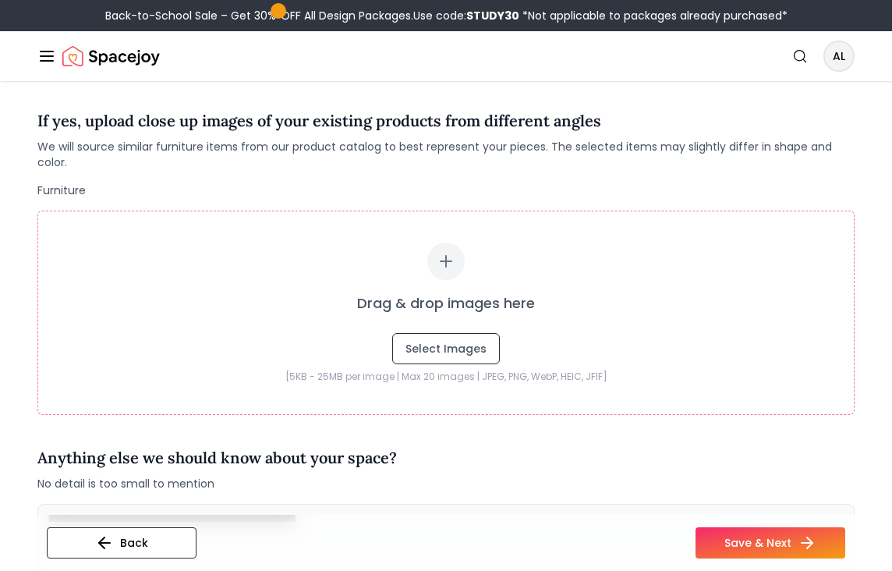
scroll to position [335, 0]
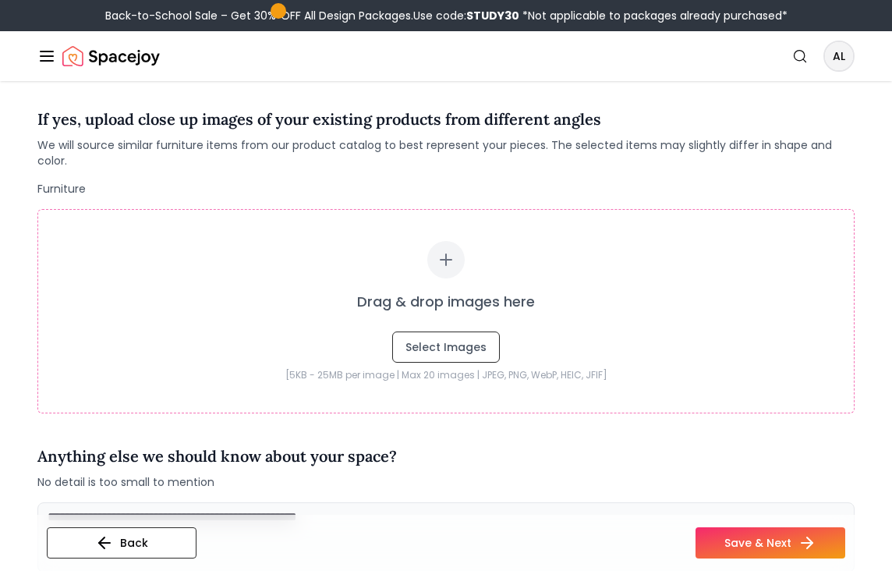
type textarea "**********"
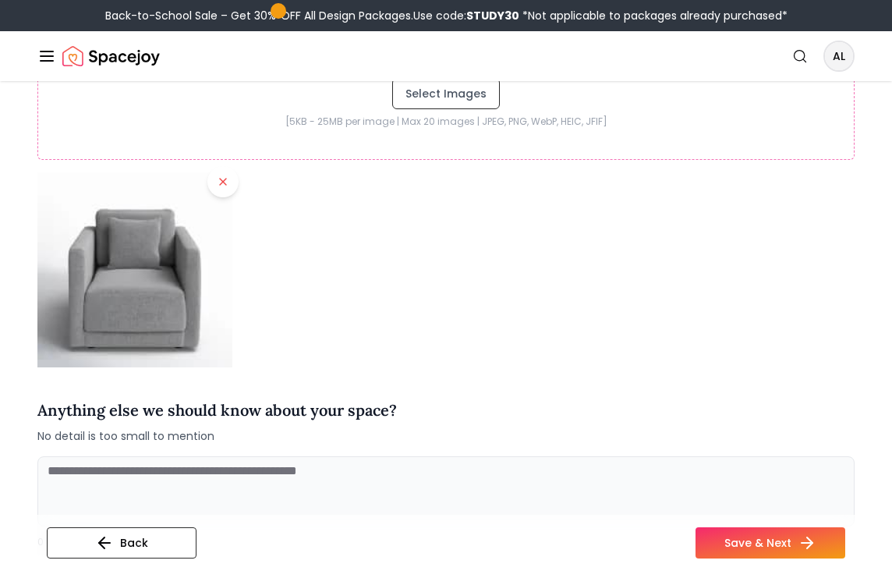
scroll to position [697, 0]
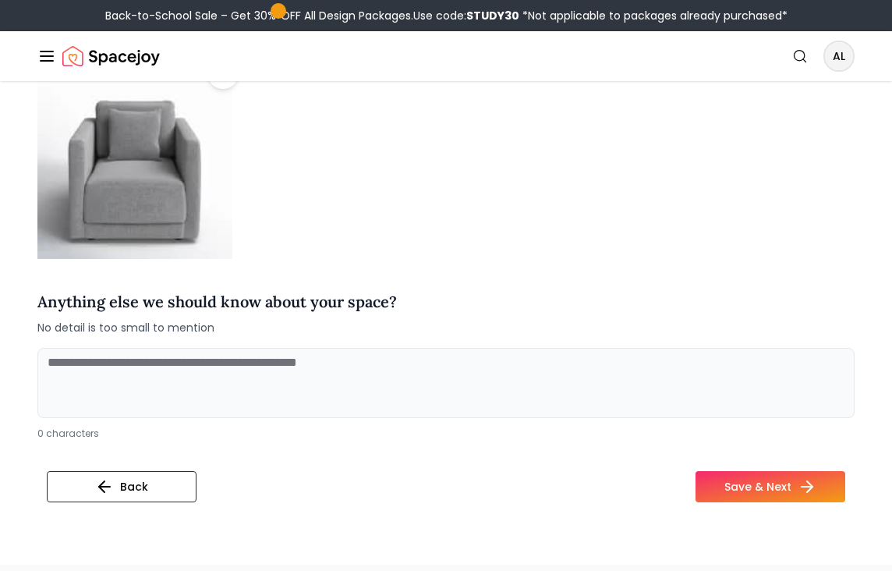
click at [208, 352] on textarea at bounding box center [445, 383] width 817 height 70
type textarea "**********"
click at [773, 478] on button "Save & Next" at bounding box center [770, 486] width 150 height 31
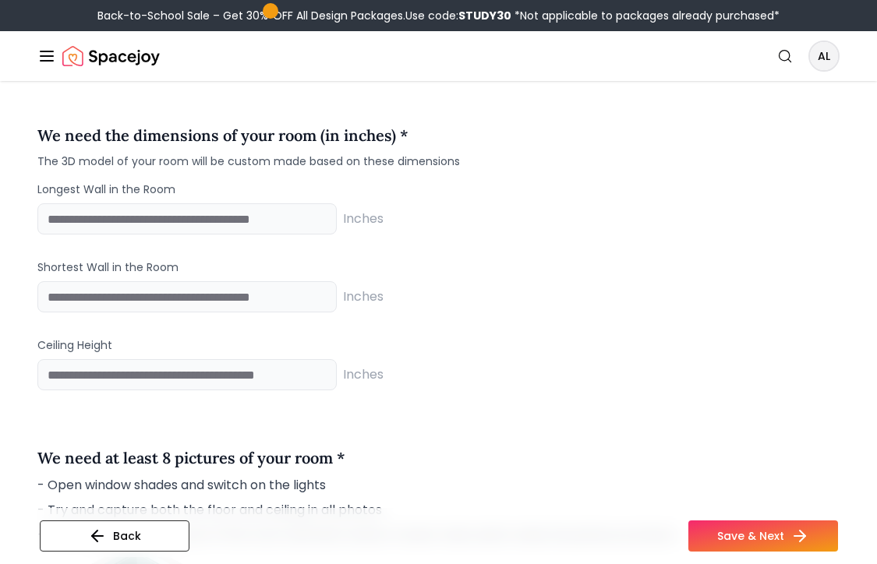
scroll to position [1323, 0]
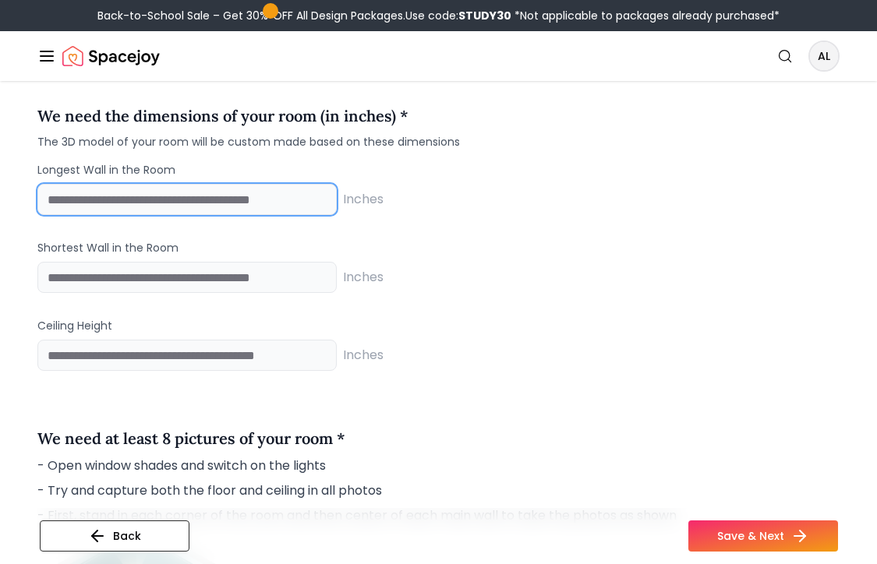
click at [242, 200] on input "number" at bounding box center [186, 199] width 299 height 31
type input "***"
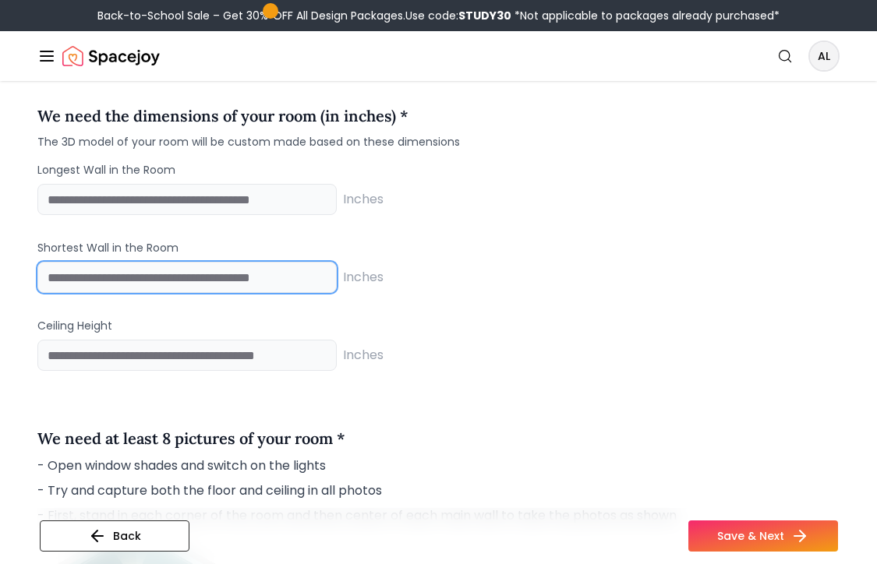
click at [217, 277] on input "number" at bounding box center [186, 277] width 299 height 31
type input "**"
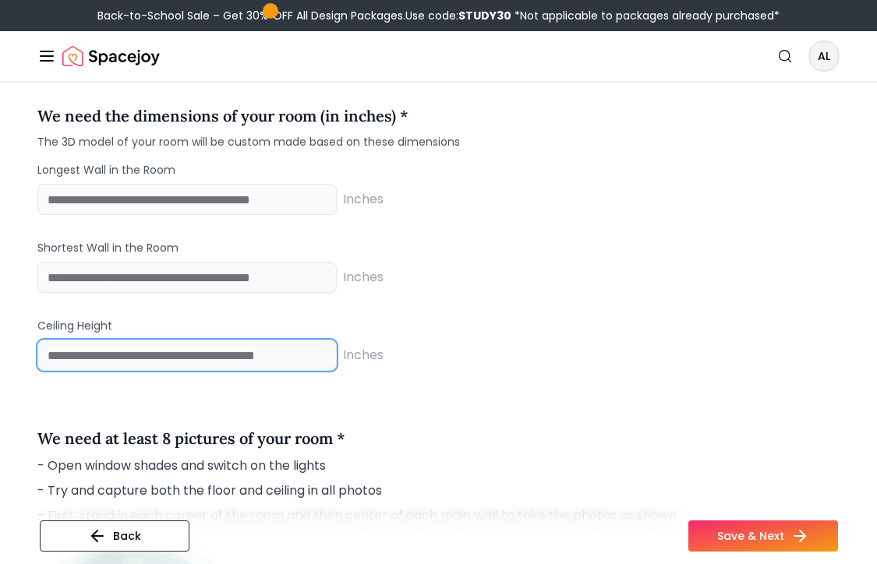
click at [217, 353] on input "number" at bounding box center [186, 355] width 299 height 31
type input "**"
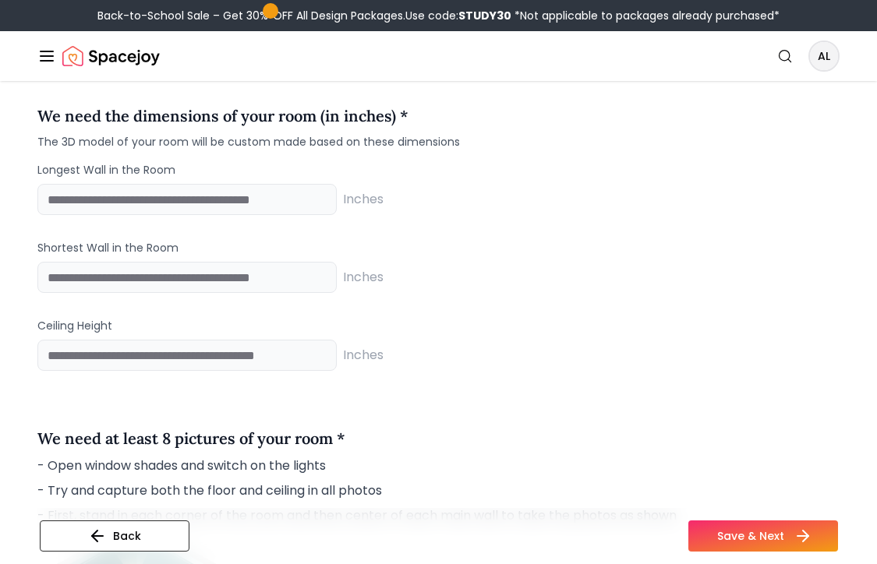
click at [758, 539] on button "Save & Next" at bounding box center [763, 536] width 150 height 31
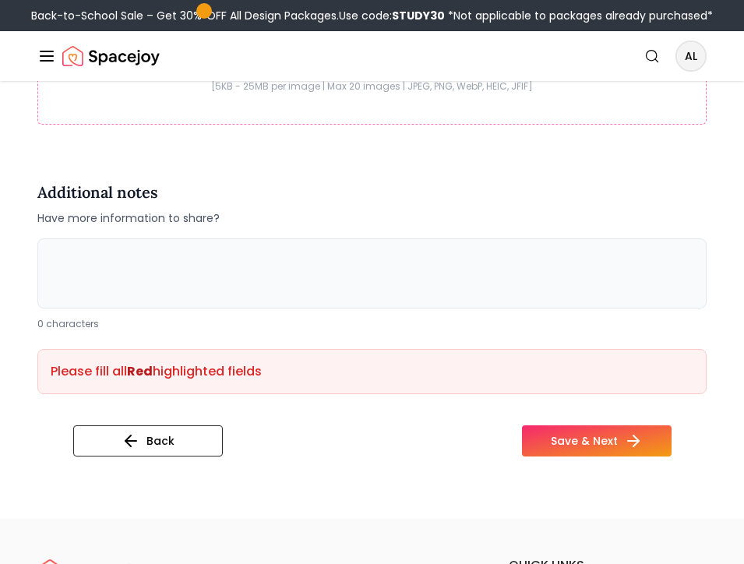
scroll to position [3334, 0]
click at [571, 444] on button "Save & Next" at bounding box center [597, 440] width 150 height 31
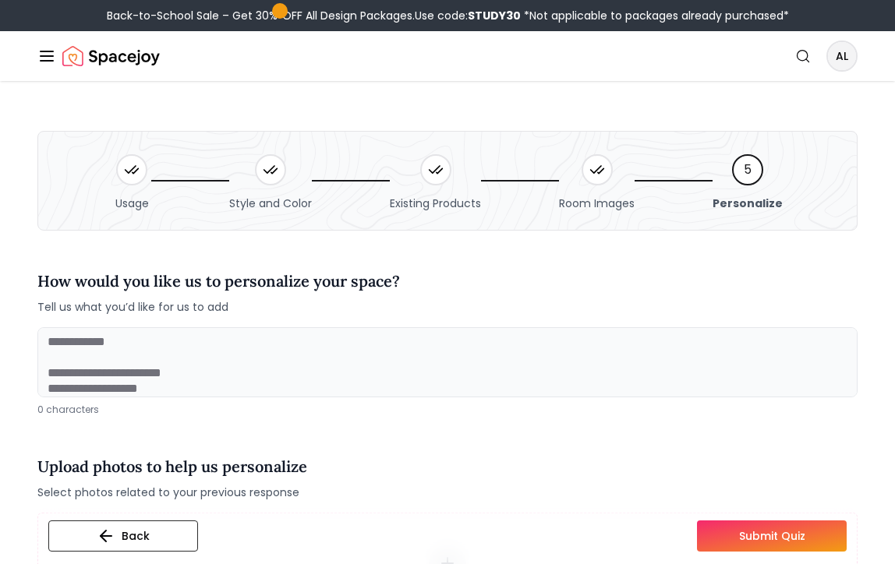
click at [148, 348] on textarea at bounding box center [447, 362] width 820 height 70
type textarea "*"
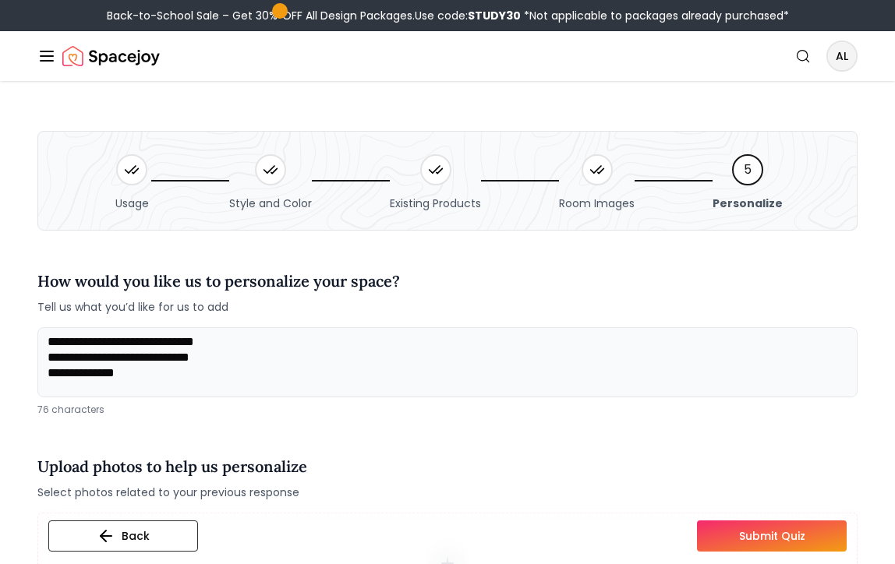
click at [148, 348] on textarea "**********" at bounding box center [447, 362] width 820 height 70
click at [154, 383] on textarea "**********" at bounding box center [447, 362] width 820 height 70
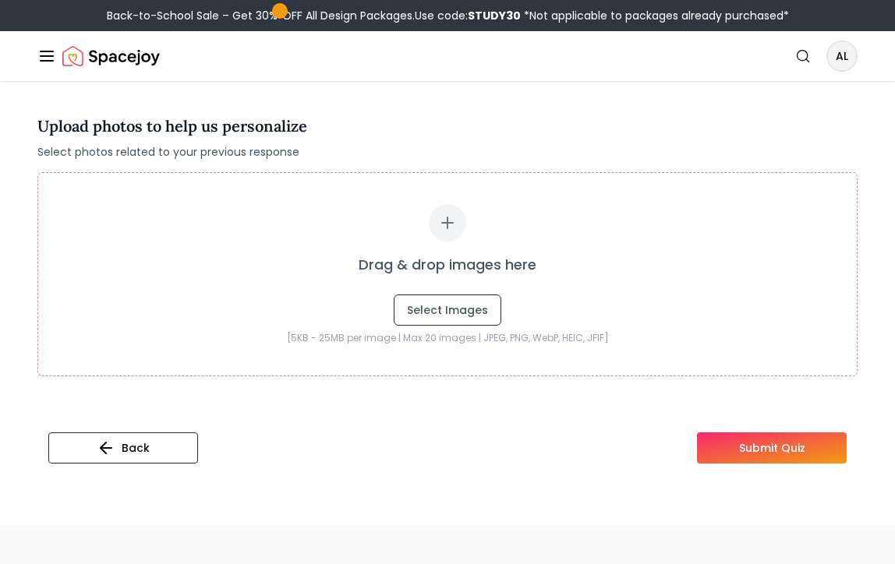
scroll to position [343, 0]
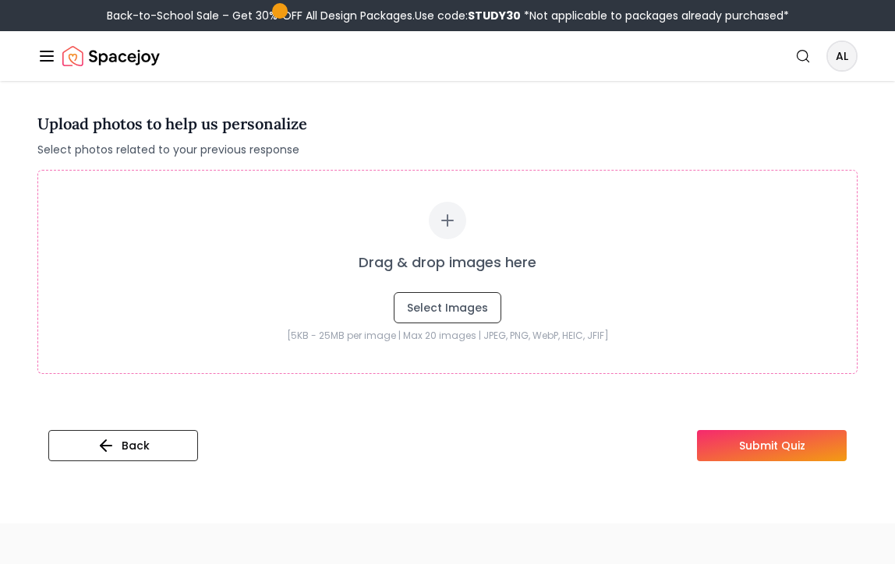
type textarea "**********"
click at [752, 443] on button "Submit Quiz" at bounding box center [772, 445] width 150 height 31
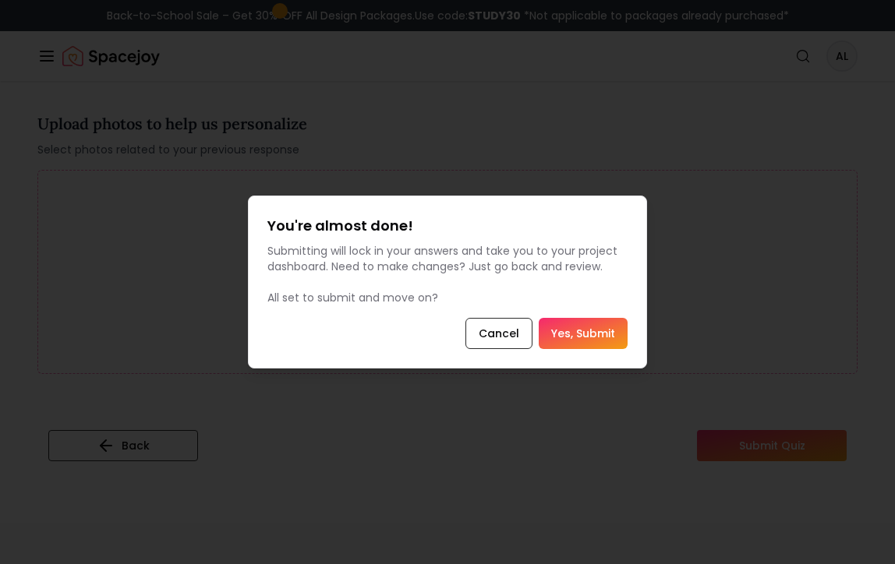
click at [588, 336] on button "Yes, Submit" at bounding box center [583, 333] width 89 height 31
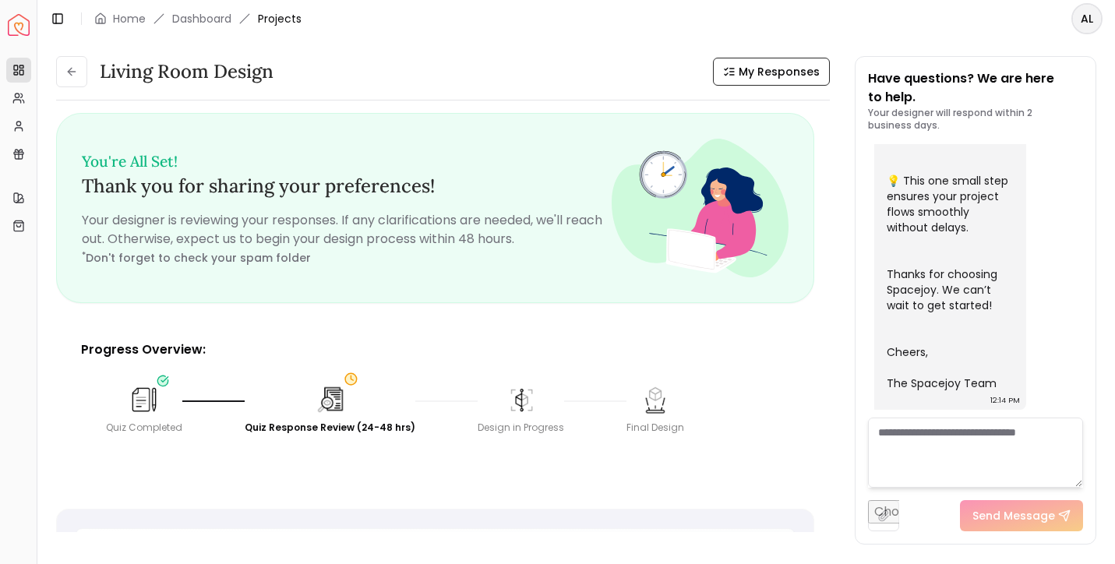
click at [20, 30] on img "Spacejoy" at bounding box center [19, 25] width 22 height 22
